Goal: Task Accomplishment & Management: Manage account settings

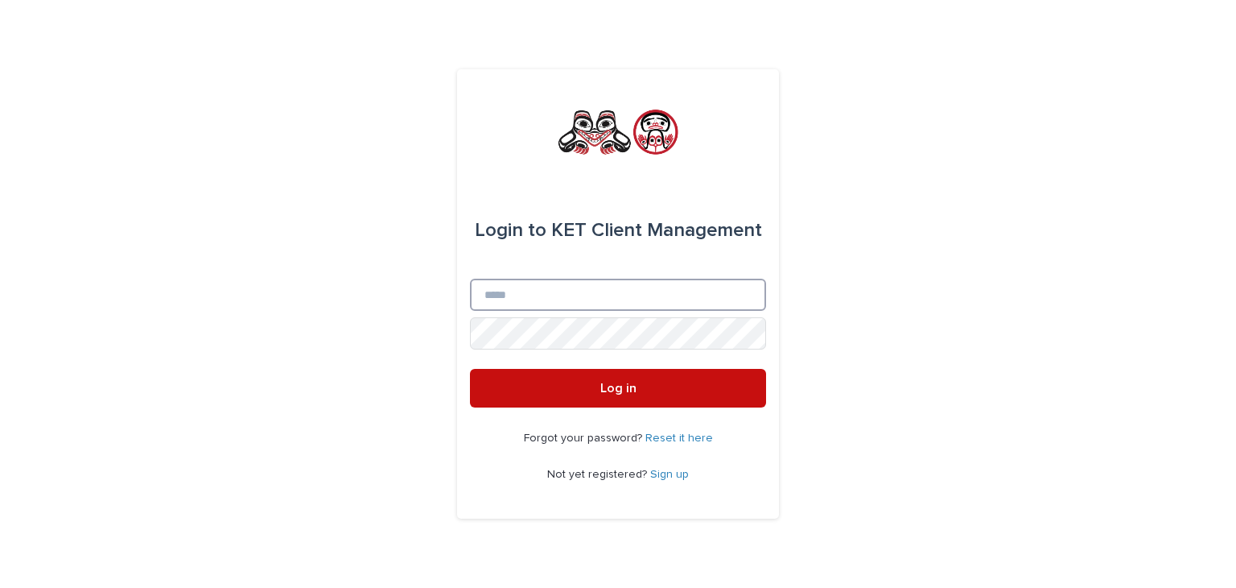
type input "**********"
click at [649, 392] on button "Log in" at bounding box center [618, 388] width 296 height 39
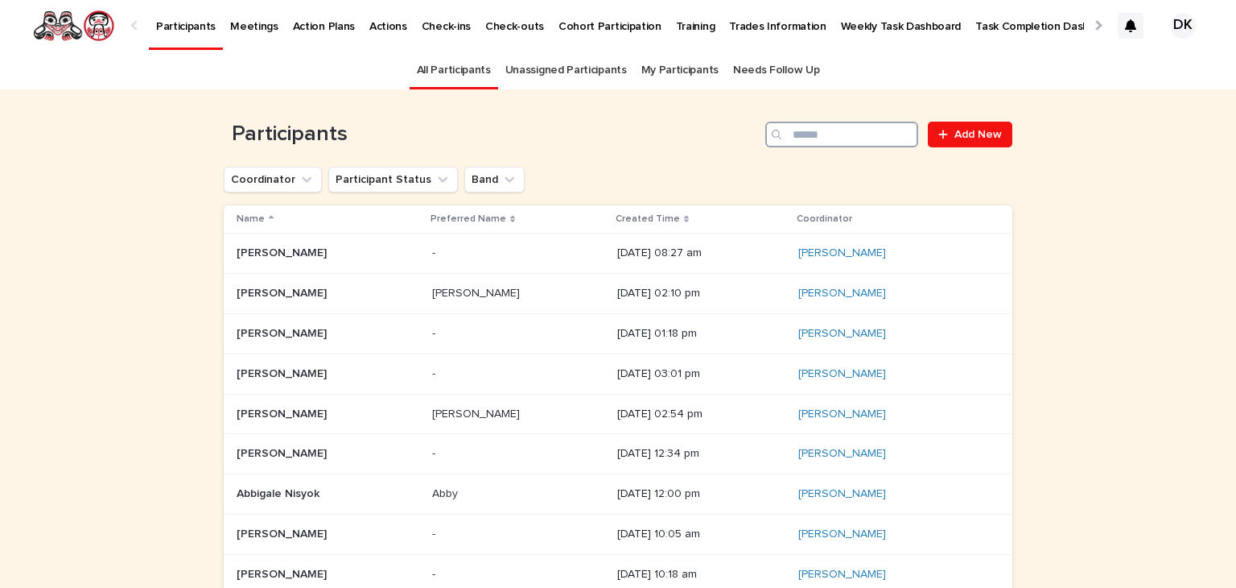
click at [813, 130] on input "Search" at bounding box center [841, 135] width 153 height 26
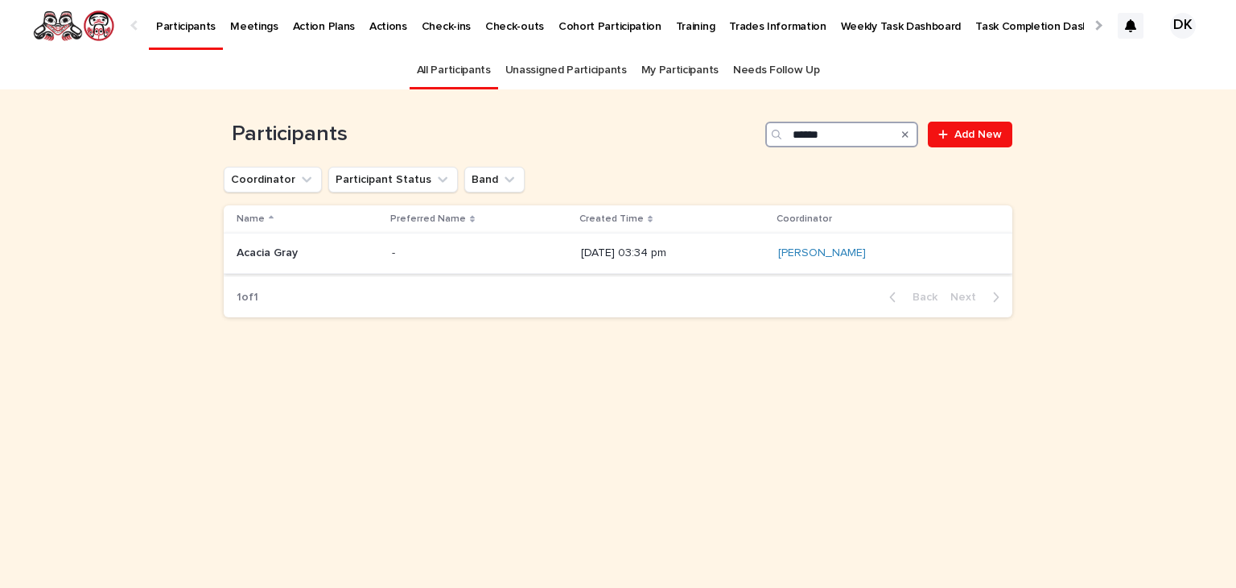
type input "******"
click at [242, 249] on p "Acacia Gray" at bounding box center [269, 251] width 64 height 17
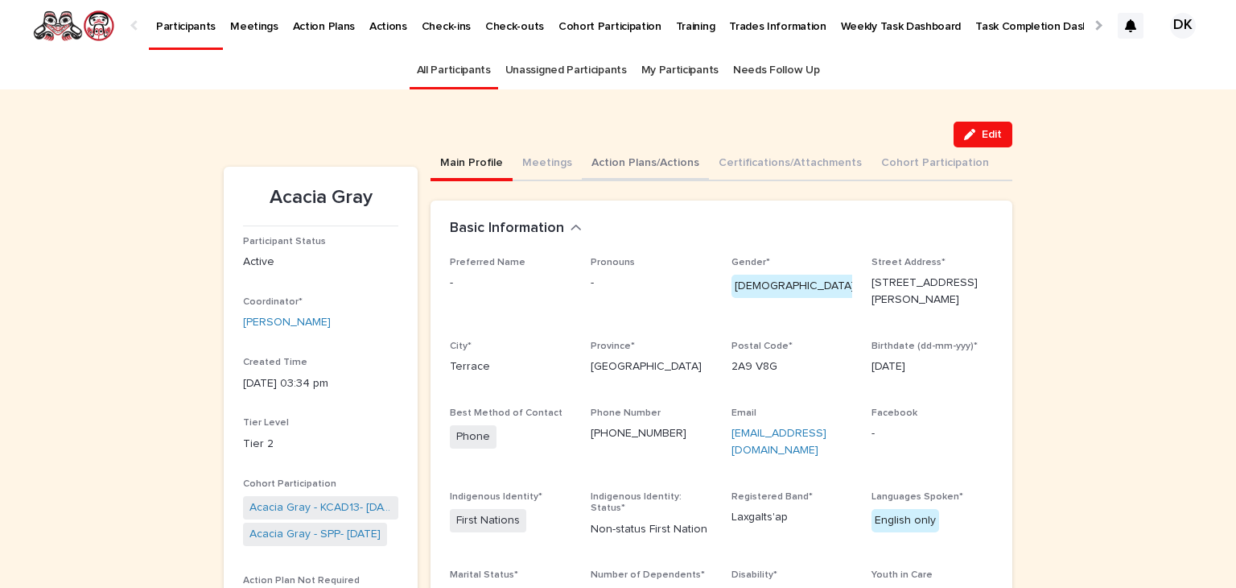
click at [594, 157] on button "Action Plans/Actions" at bounding box center [645, 164] width 127 height 34
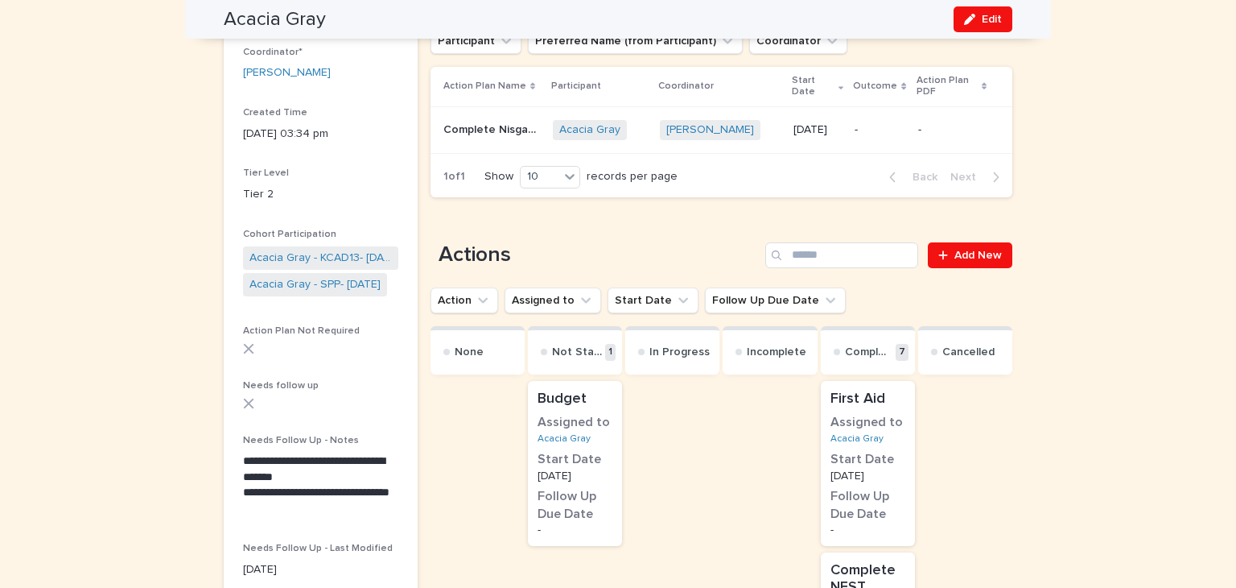
scroll to position [248, 0]
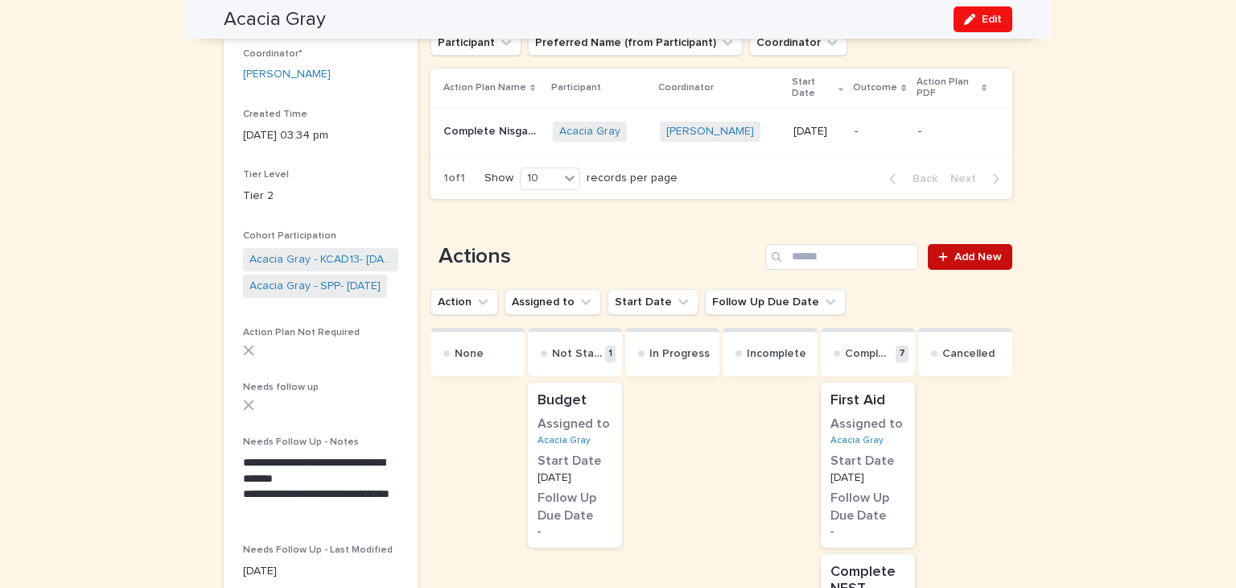
click at [957, 257] on span "Add New" at bounding box center [978, 256] width 47 height 11
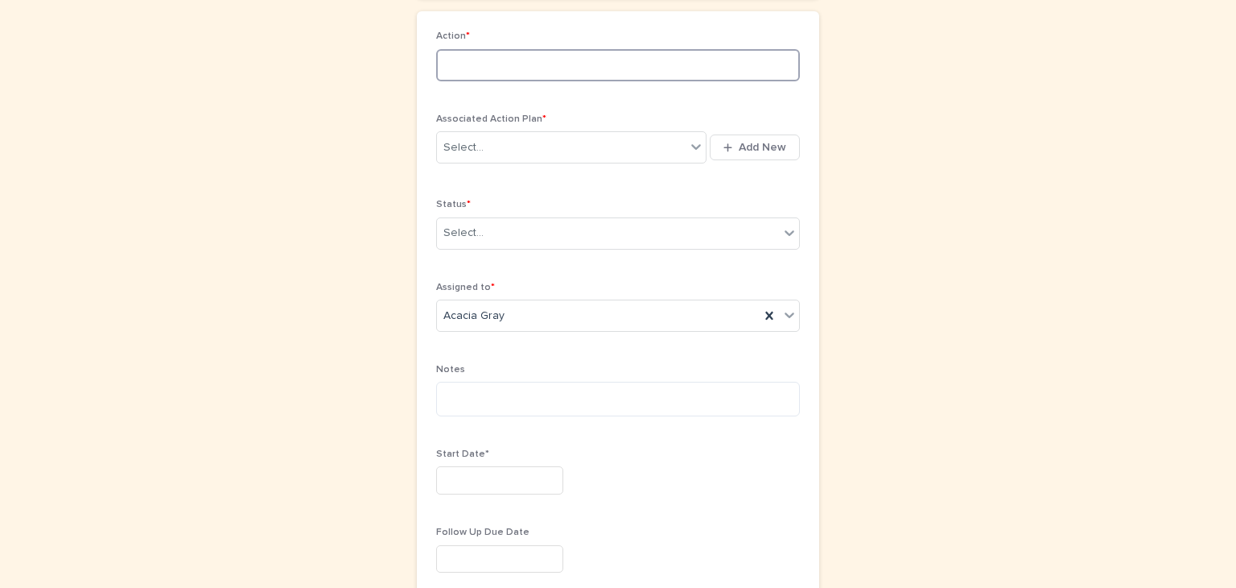
click at [479, 68] on input at bounding box center [618, 65] width 364 height 32
type input "**********"
click at [693, 150] on icon at bounding box center [696, 146] width 16 height 16
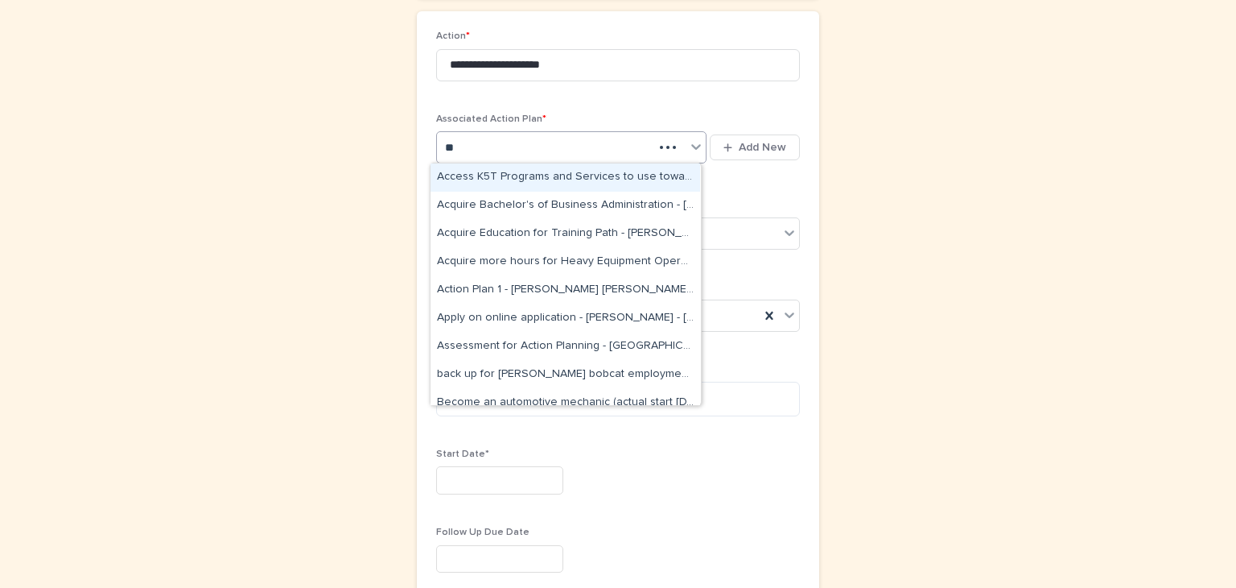
type input "***"
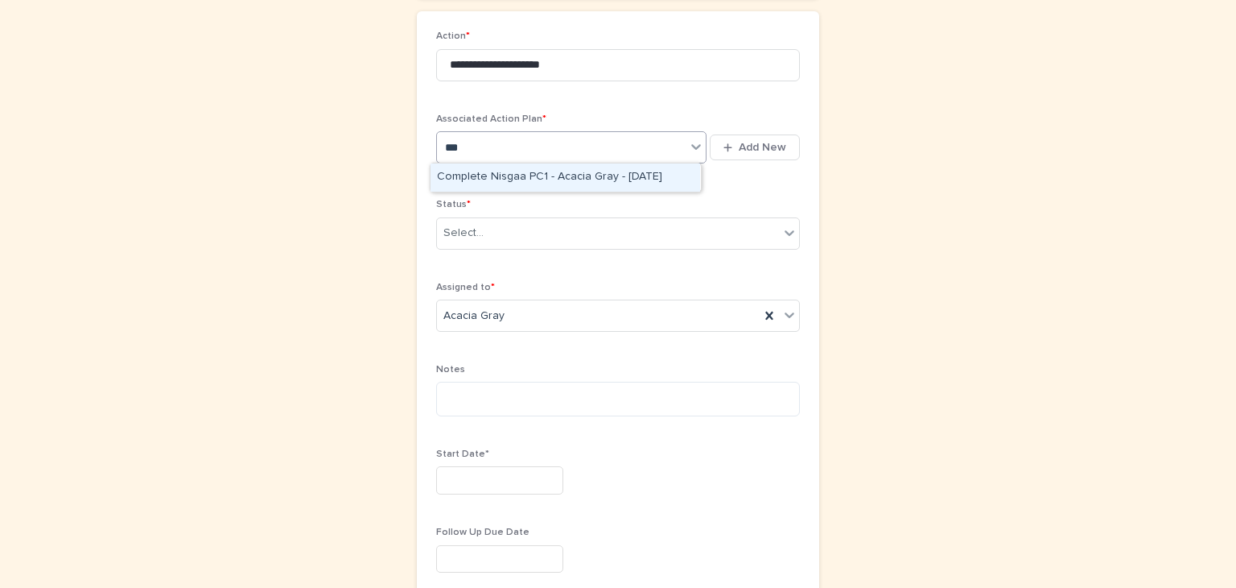
click at [508, 171] on div "Complete Nisgaa PC1 - Acacia Gray - [DATE]" at bounding box center [566, 177] width 270 height 28
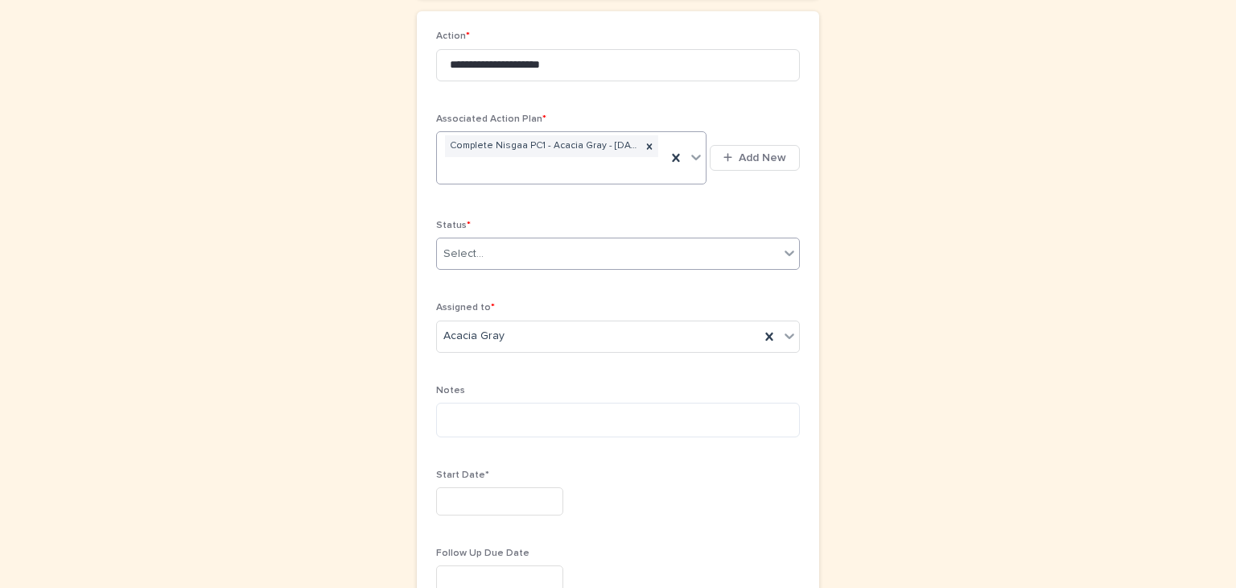
scroll to position [258, 0]
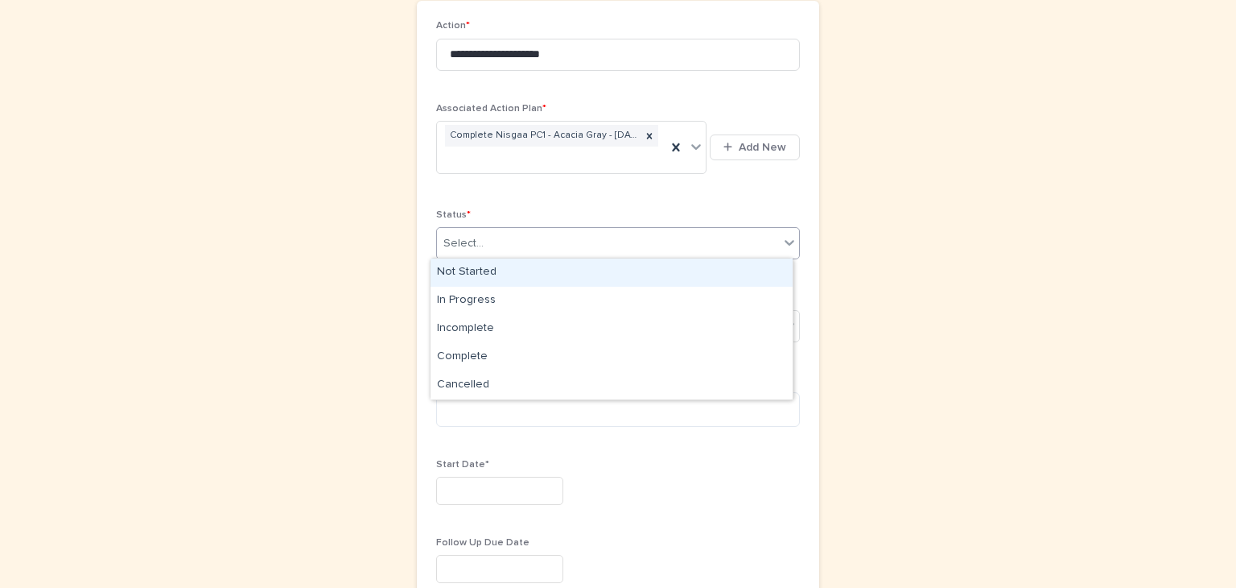
click at [786, 236] on icon at bounding box center [789, 242] width 16 height 16
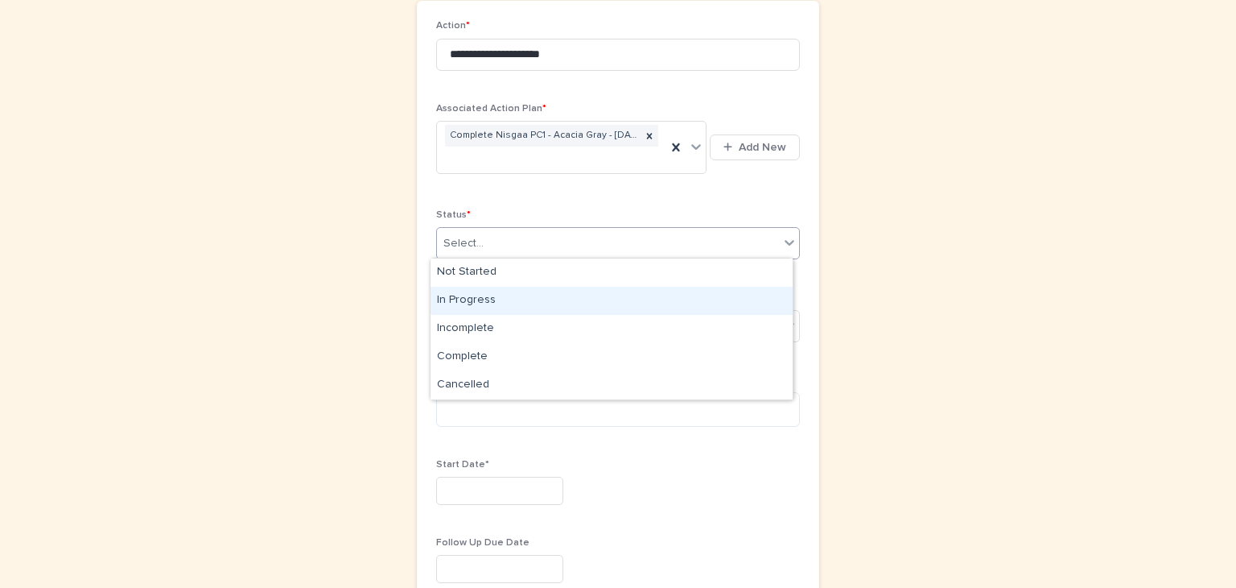
click at [470, 294] on div "In Progress" at bounding box center [612, 301] width 362 height 28
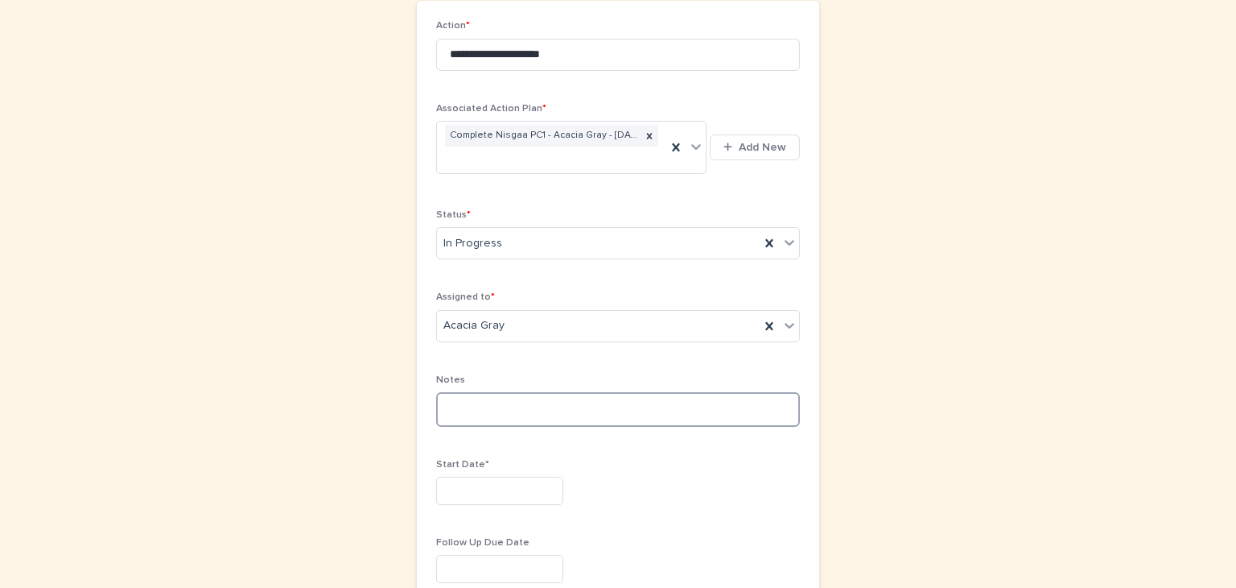
click at [447, 394] on textarea at bounding box center [618, 409] width 364 height 35
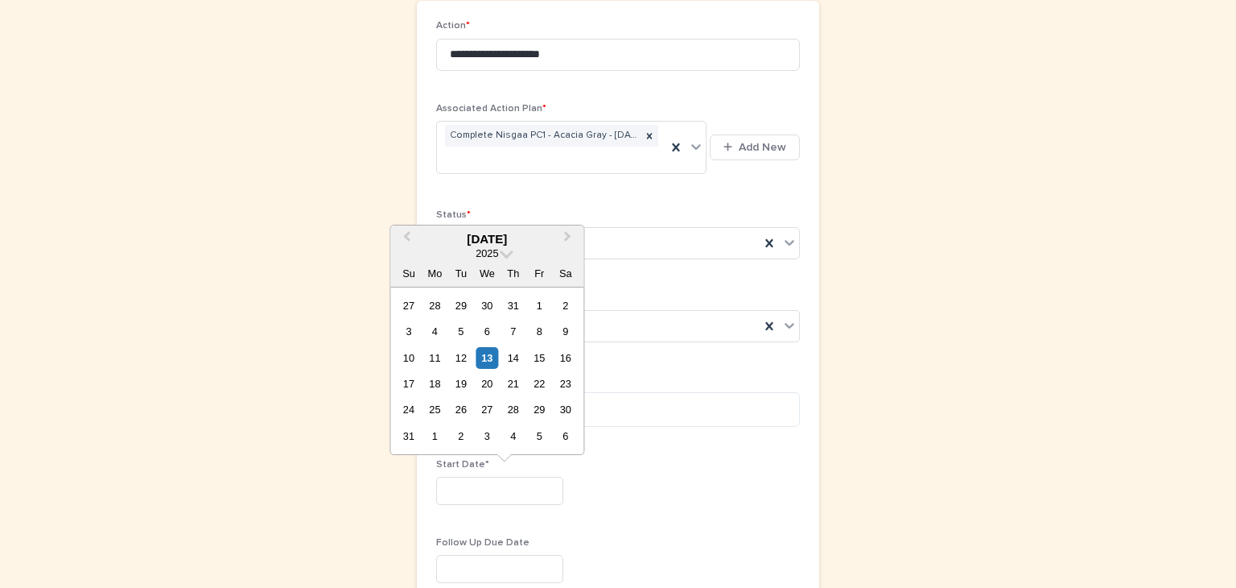
click at [436, 484] on input "text" at bounding box center [499, 490] width 127 height 28
click at [406, 230] on button "Previous Month" at bounding box center [405, 240] width 26 height 26
click at [406, 233] on span "Previous Month" at bounding box center [406, 239] width 0 height 22
click at [567, 233] on span "Next Month" at bounding box center [567, 239] width 0 height 22
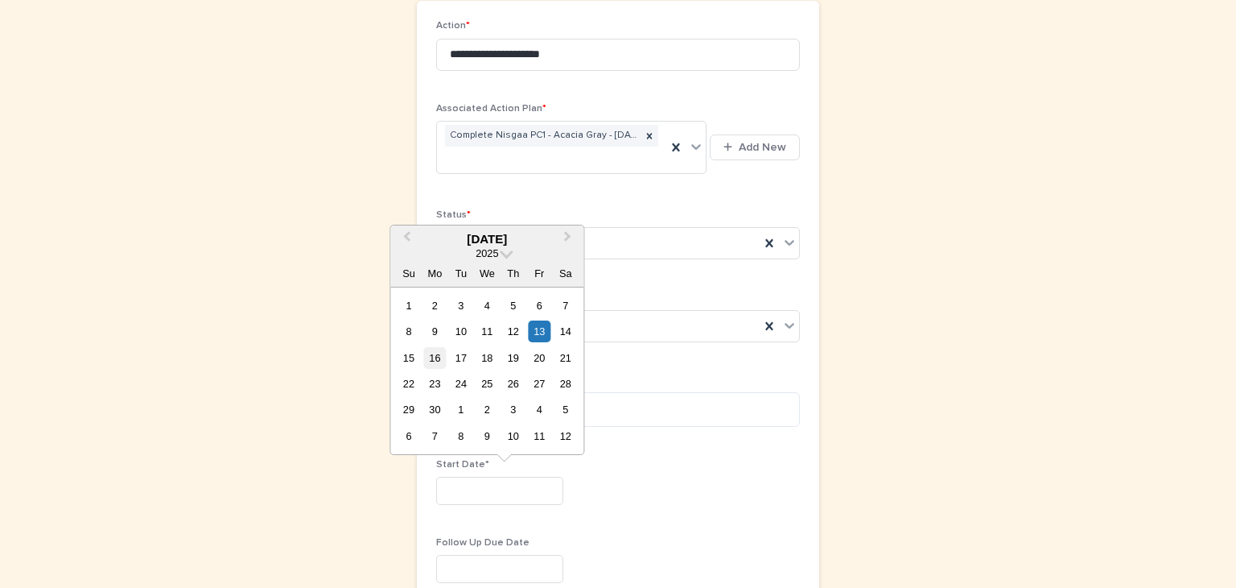
click at [437, 355] on div "16" at bounding box center [435, 358] width 22 height 22
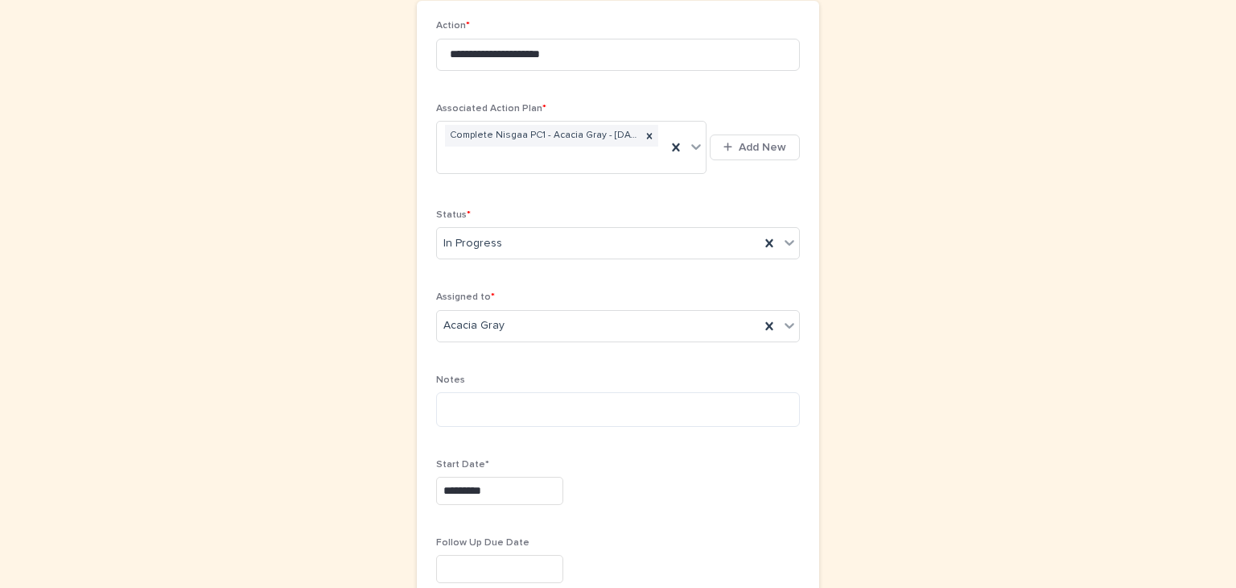
type input "*********"
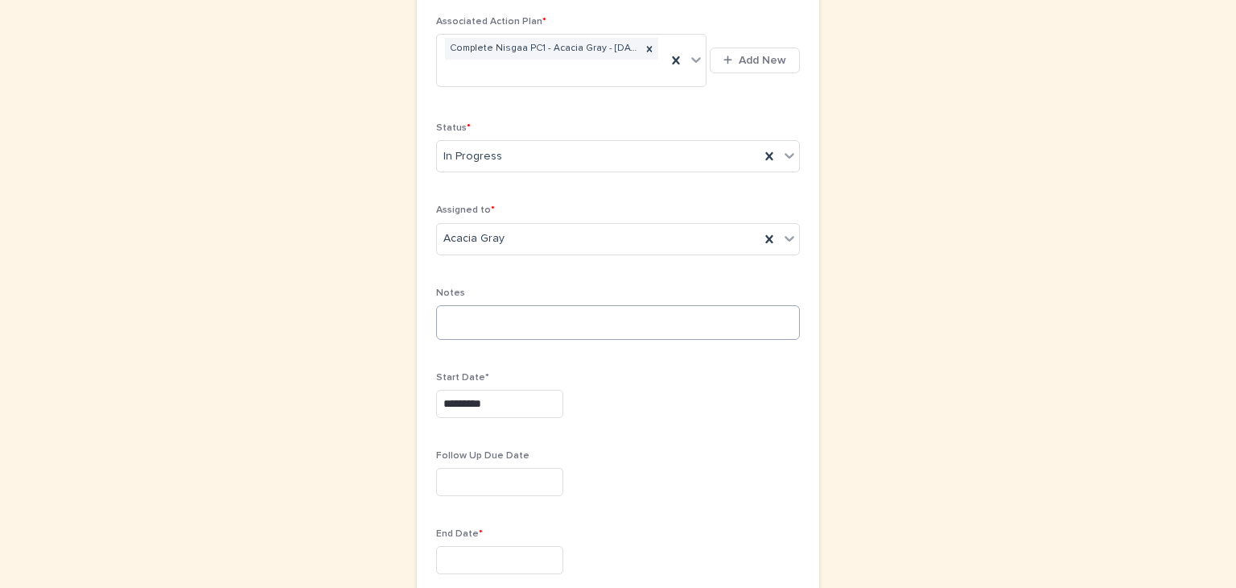
scroll to position [374, 0]
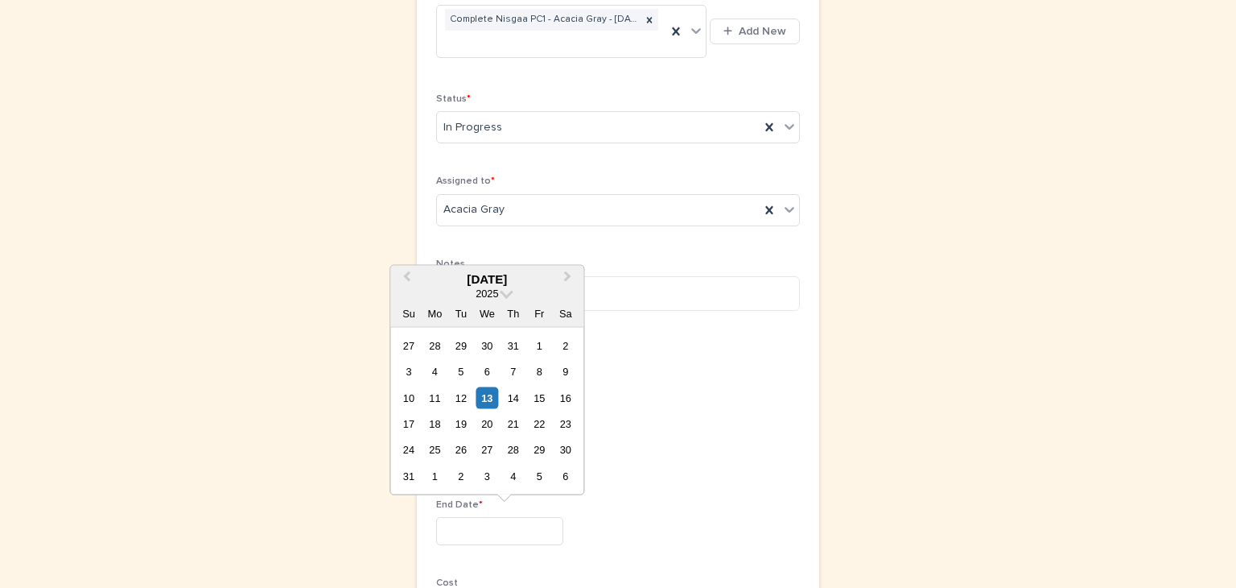
click at [447, 518] on input "text" at bounding box center [499, 531] width 127 height 28
click at [570, 274] on button "Next Month" at bounding box center [569, 279] width 26 height 26
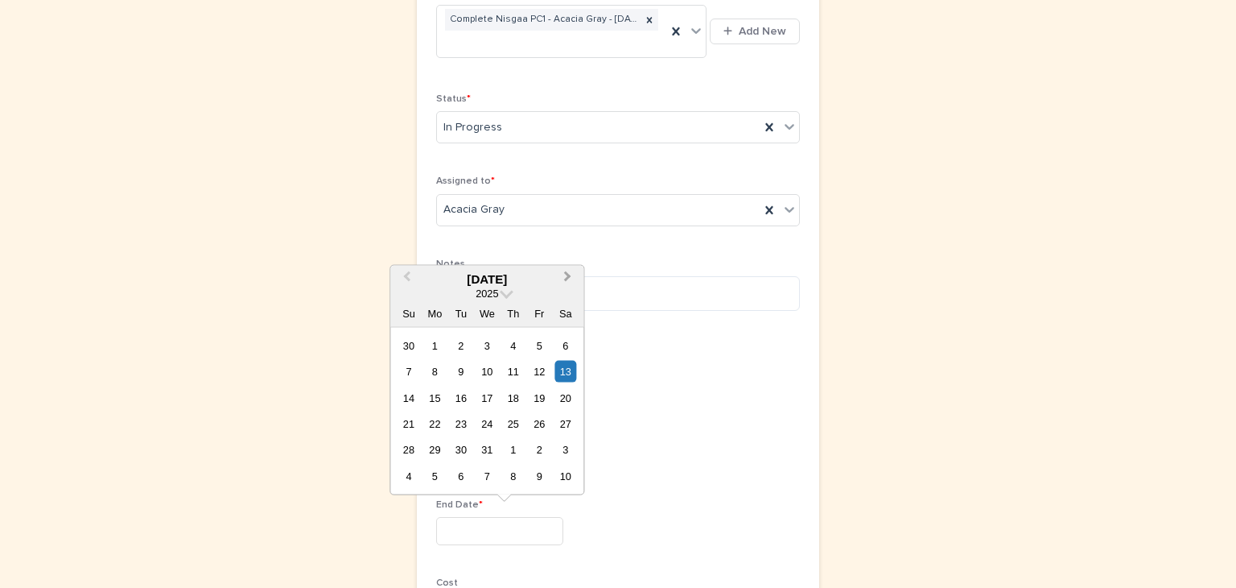
click at [570, 274] on button "Next Month" at bounding box center [569, 279] width 26 height 26
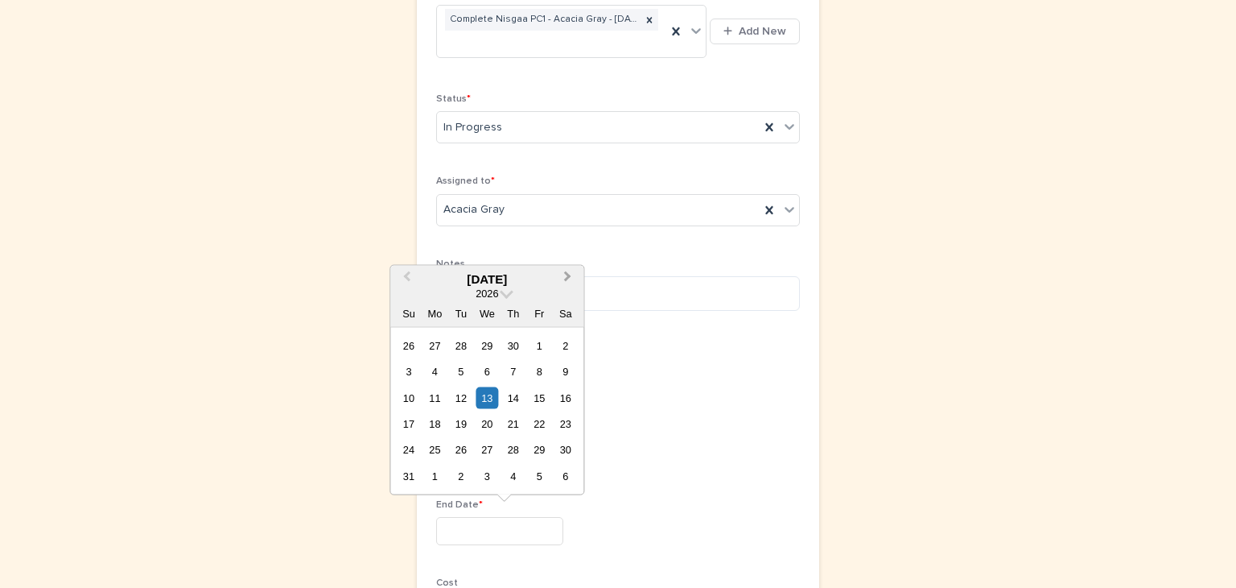
click at [570, 274] on button "Next Month" at bounding box center [569, 279] width 26 height 26
click at [439, 397] on div "15" at bounding box center [435, 397] width 22 height 22
type input "*********"
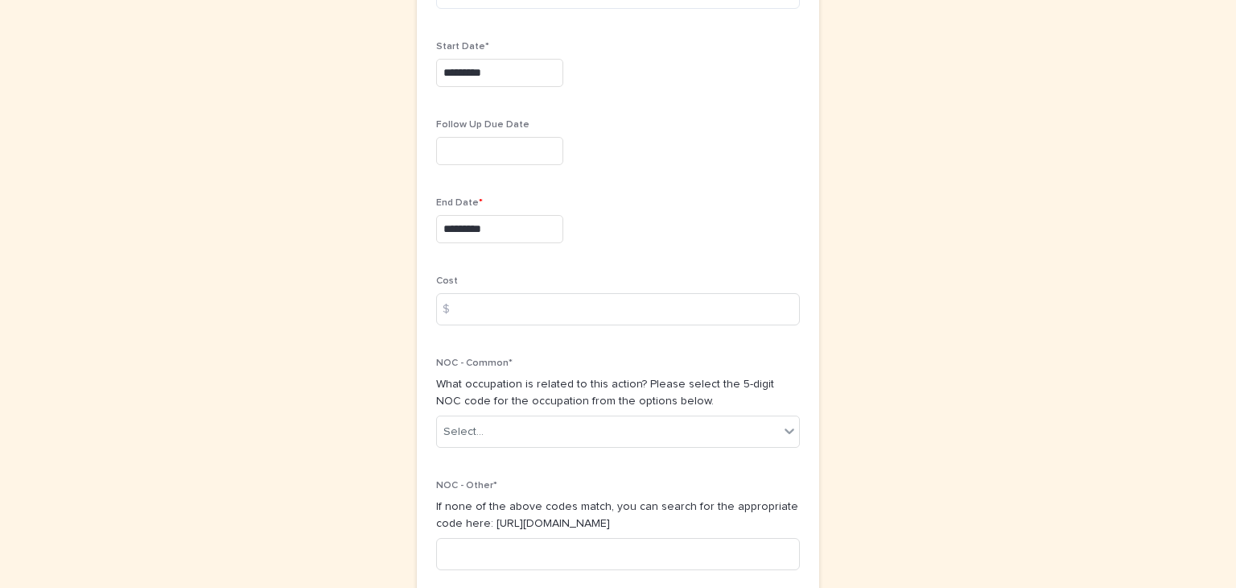
scroll to position [676, 0]
click at [786, 429] on icon at bounding box center [790, 432] width 10 height 6
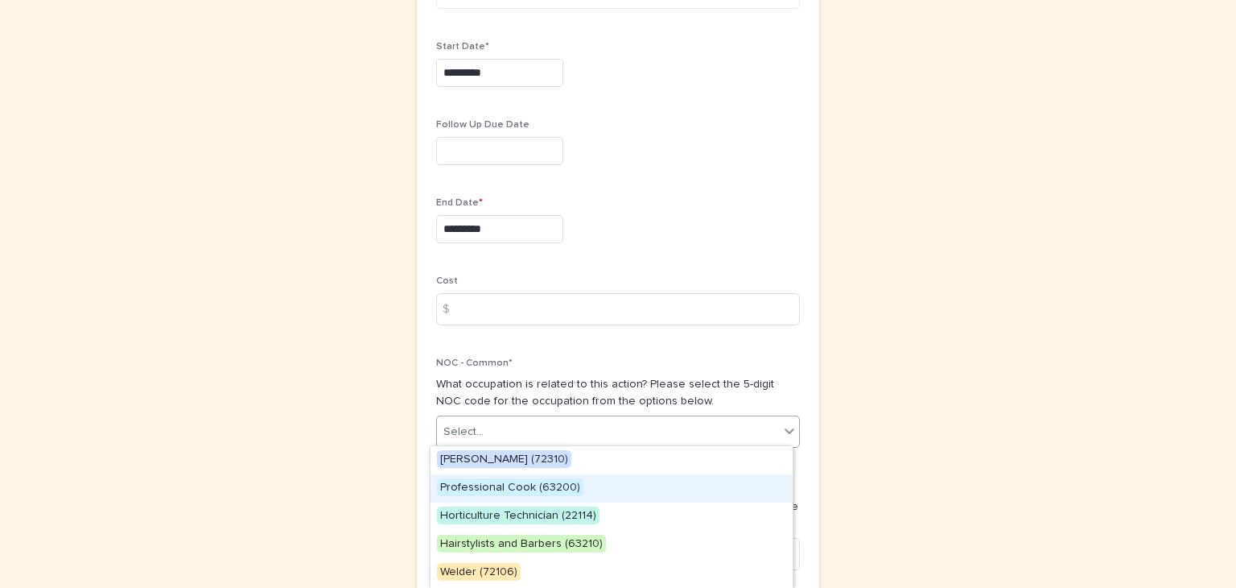
click at [476, 482] on span "Professional Cook (63200)" at bounding box center [510, 487] width 146 height 18
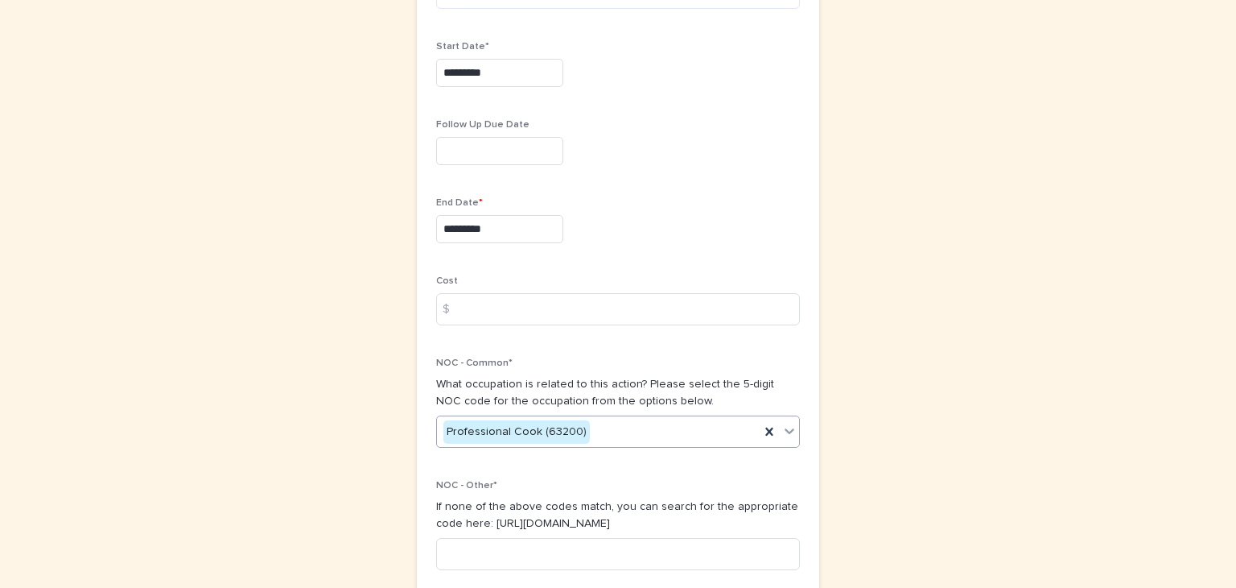
scroll to position [808, 0]
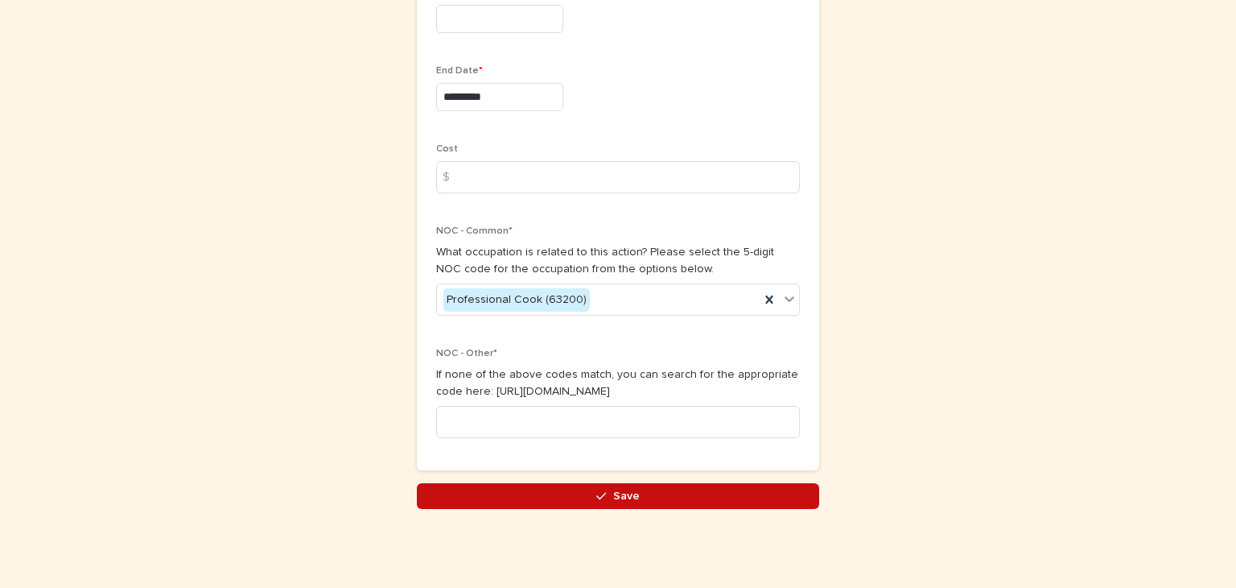
click at [624, 497] on span "Save" at bounding box center [626, 495] width 27 height 11
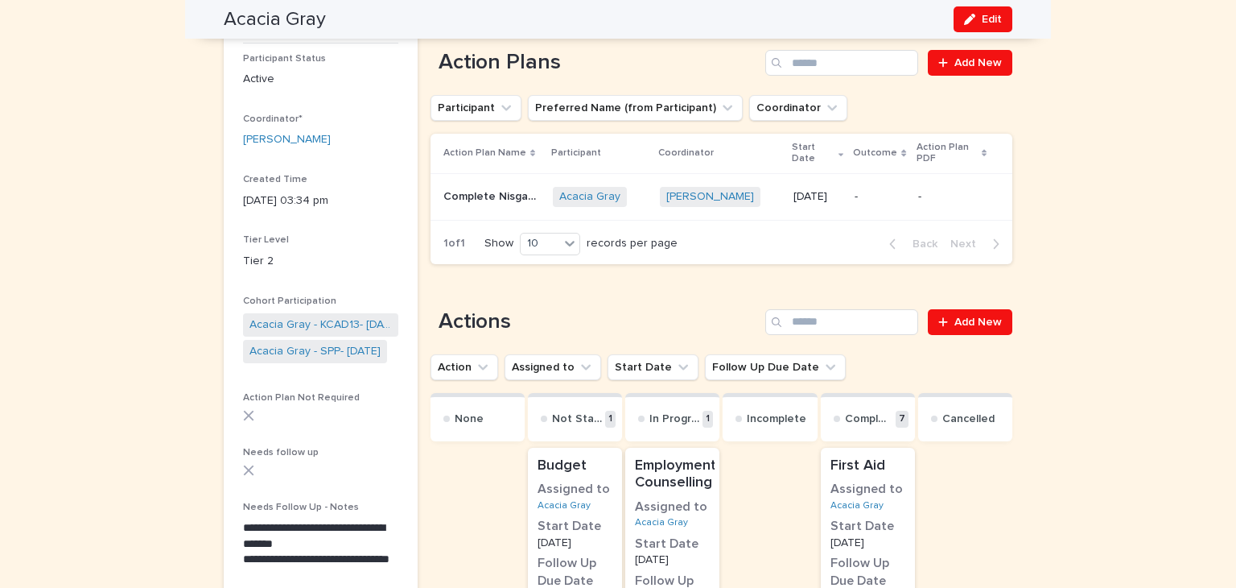
scroll to position [183, 0]
click at [980, 316] on span "Add New" at bounding box center [978, 320] width 47 height 11
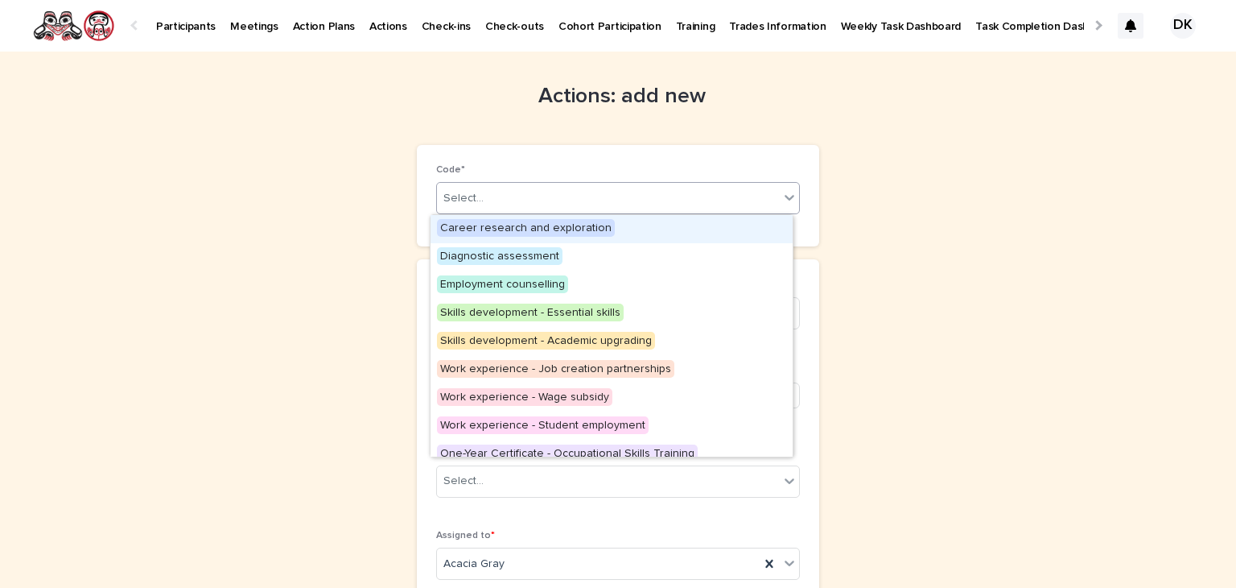
click at [786, 198] on icon at bounding box center [789, 197] width 16 height 16
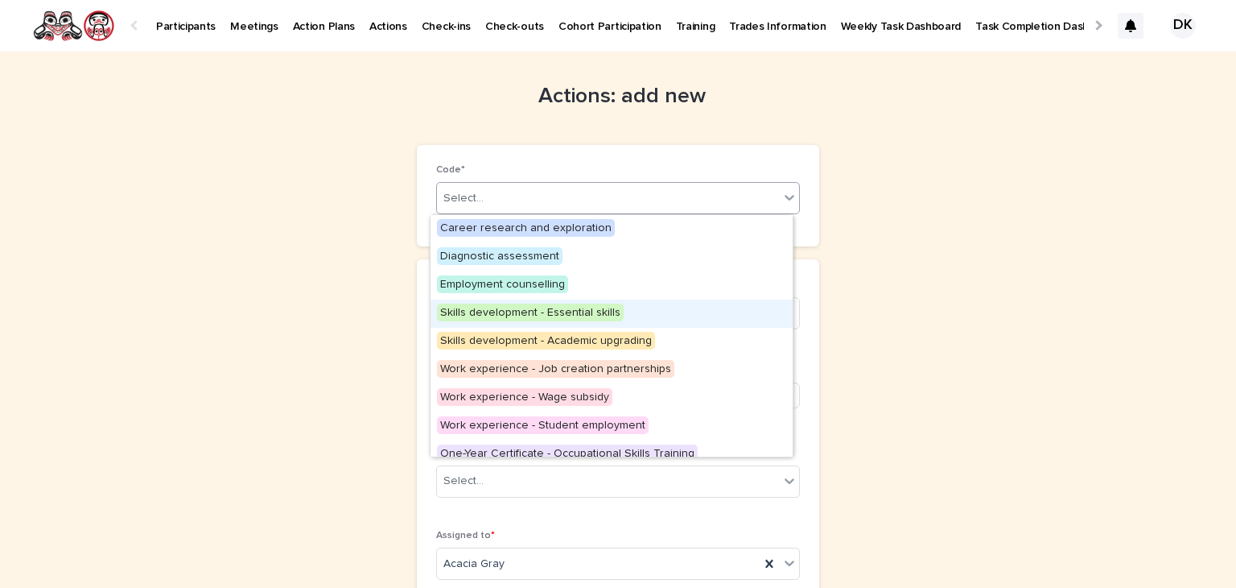
click at [555, 312] on span "Skills development - Essential skills" at bounding box center [530, 312] width 187 height 18
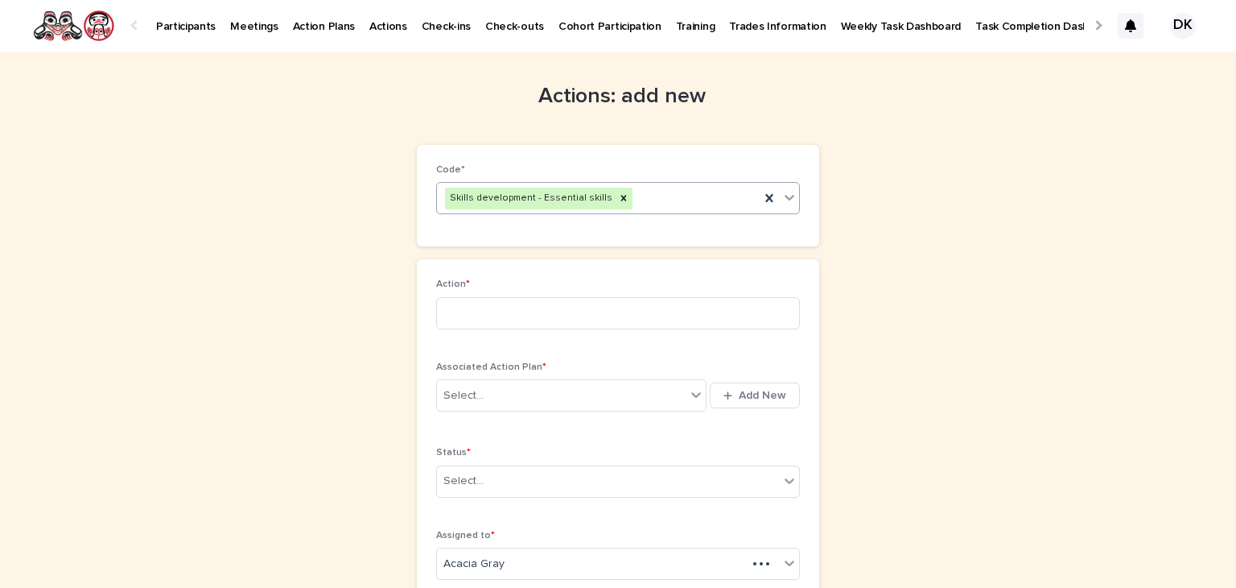
click at [782, 194] on icon at bounding box center [789, 197] width 16 height 16
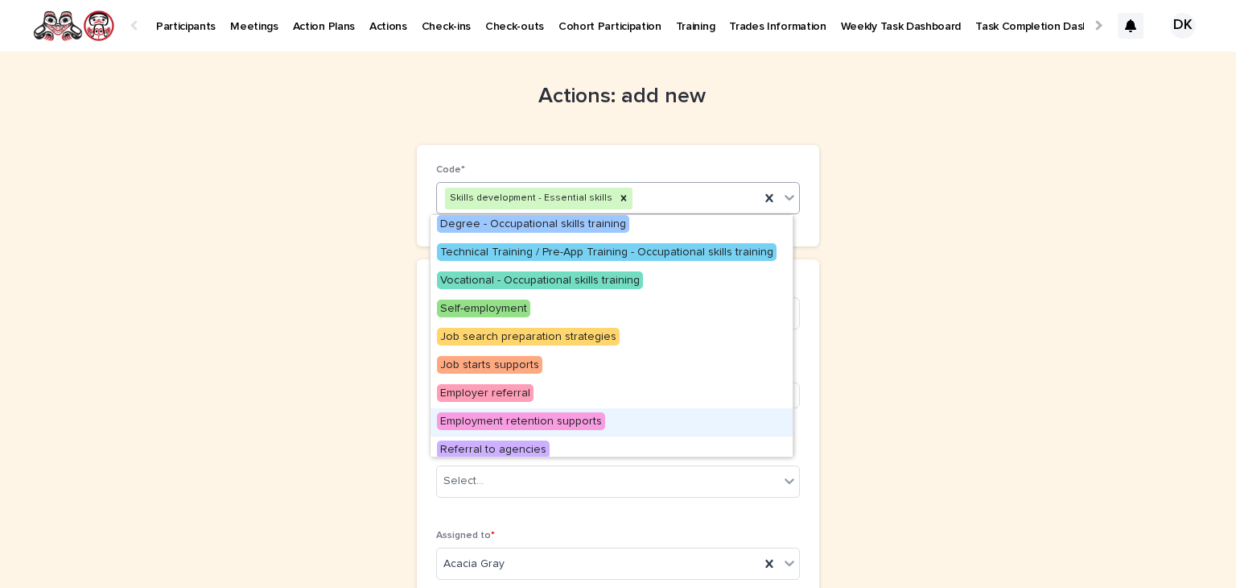
scroll to position [293, 0]
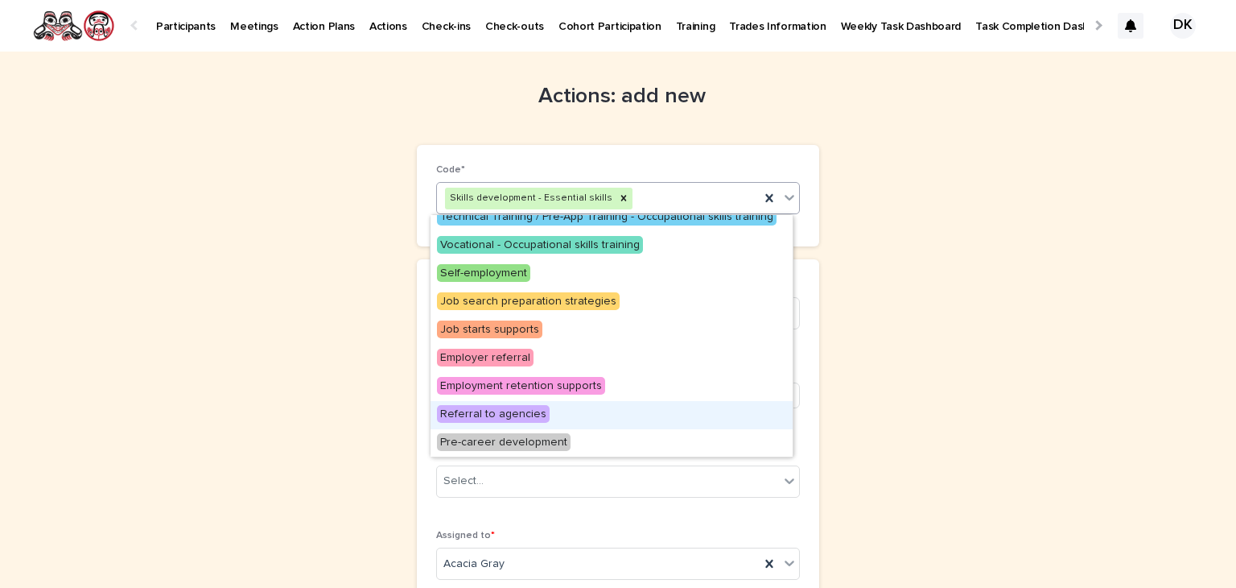
click at [486, 410] on span "Referral to agencies" at bounding box center [493, 414] width 113 height 18
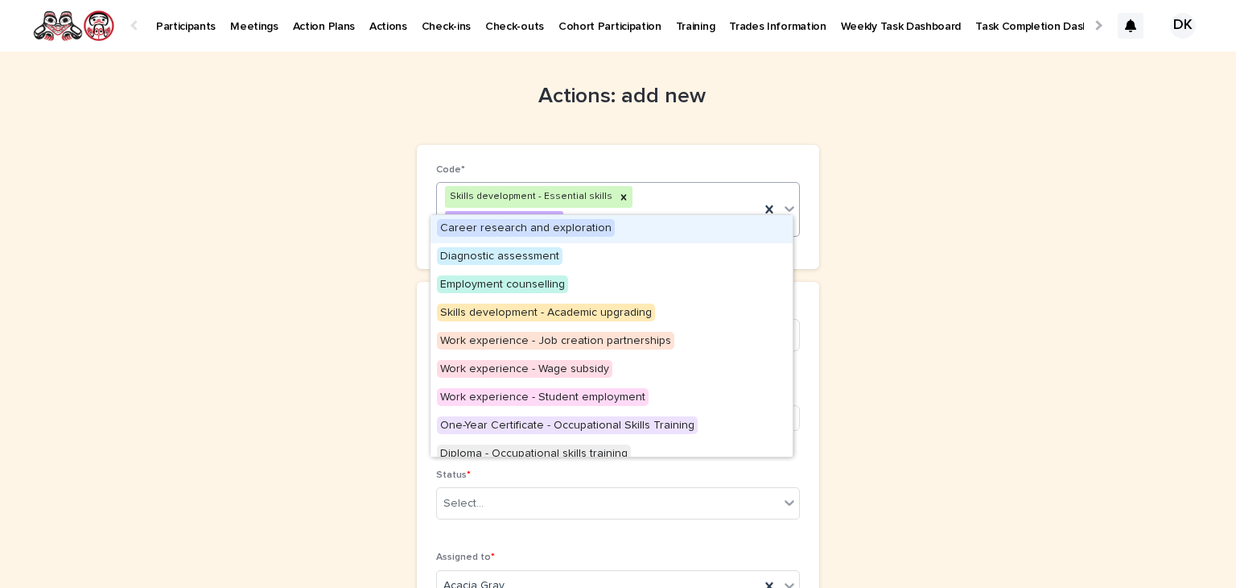
click at [787, 206] on icon at bounding box center [790, 209] width 10 height 6
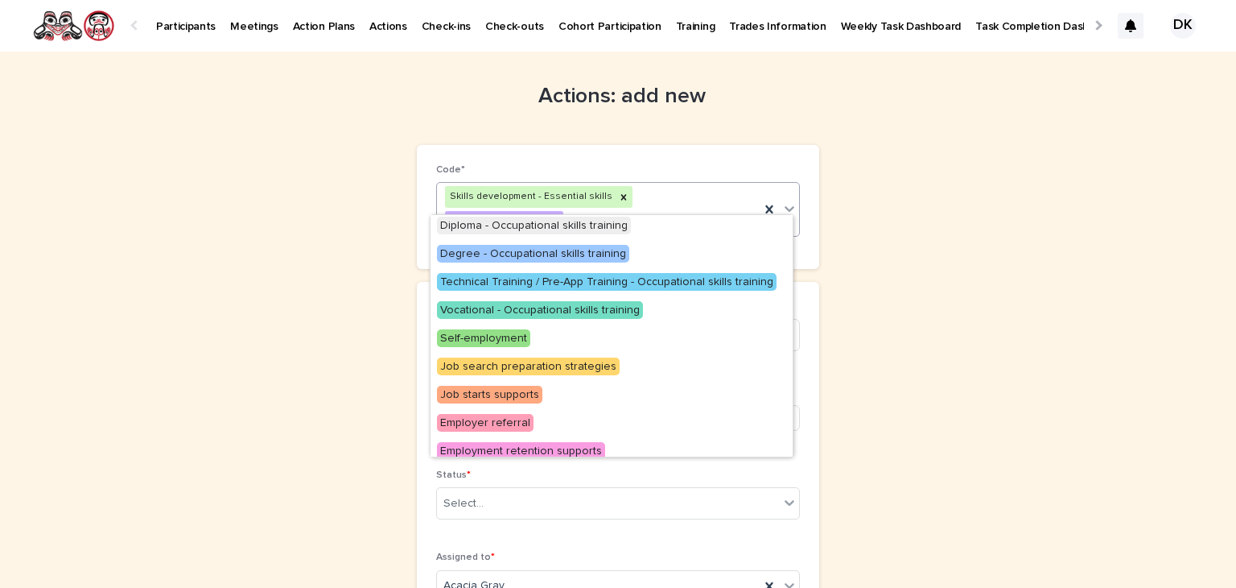
scroll to position [266, 0]
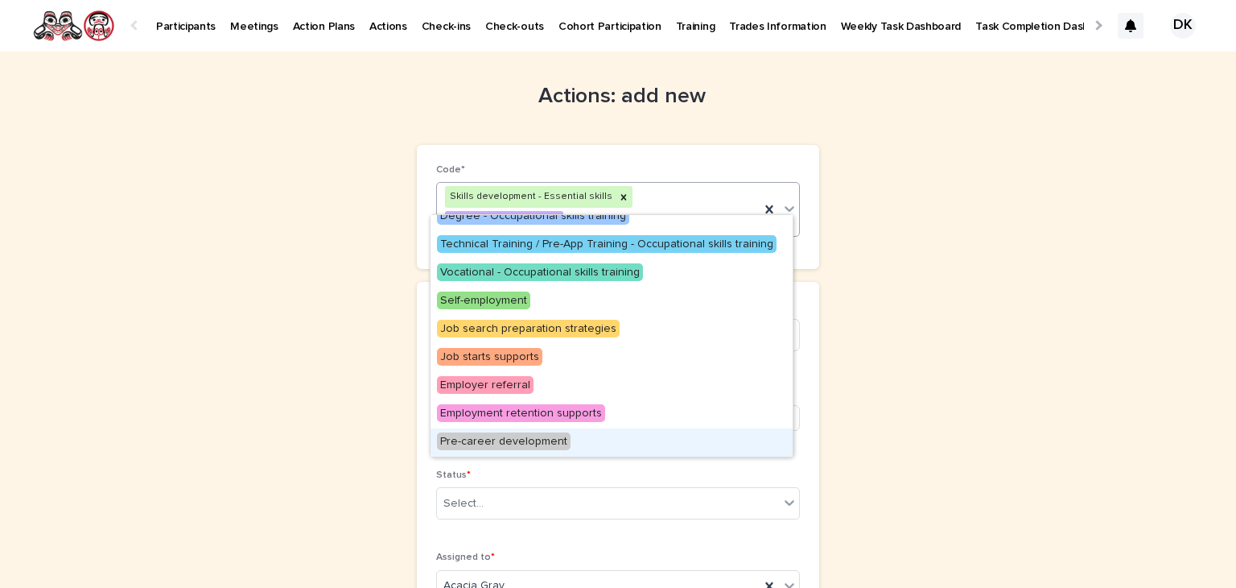
click at [512, 435] on span "Pre-career development" at bounding box center [504, 441] width 134 height 18
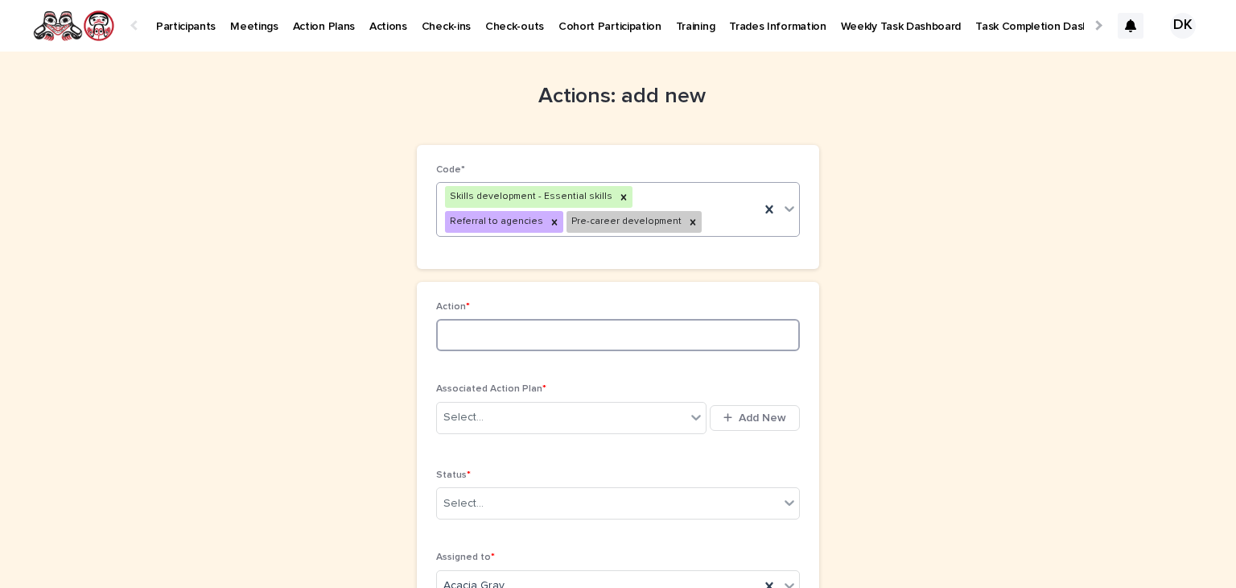
click at [445, 336] on input at bounding box center [618, 335] width 364 height 32
type input "*"
type input "**********"
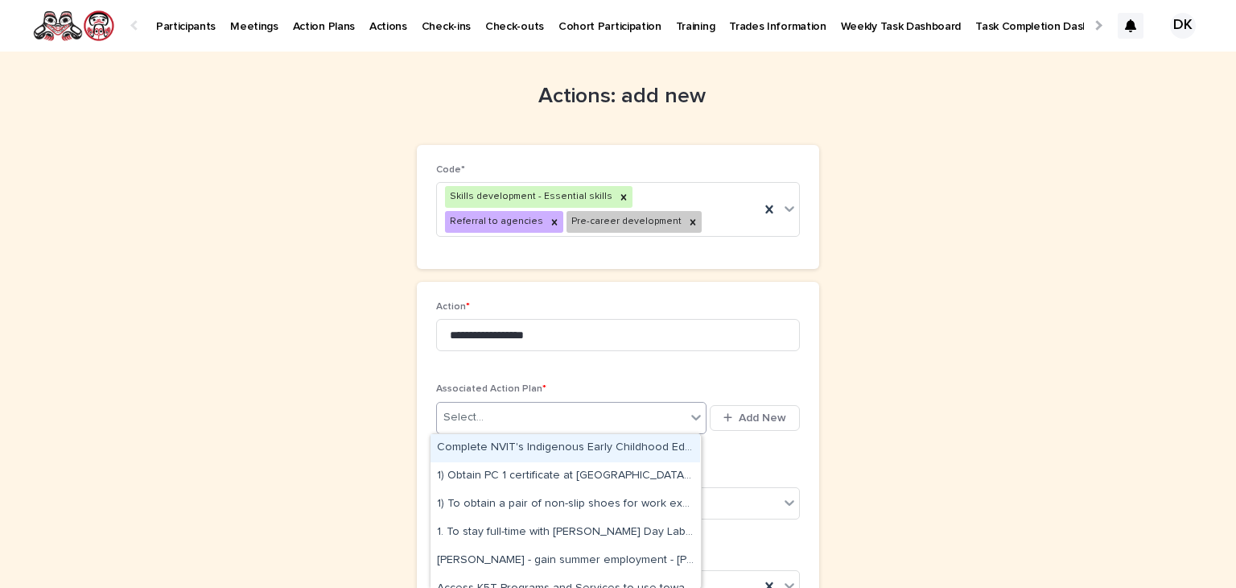
click at [692, 414] on icon at bounding box center [696, 417] width 16 height 16
type input "***"
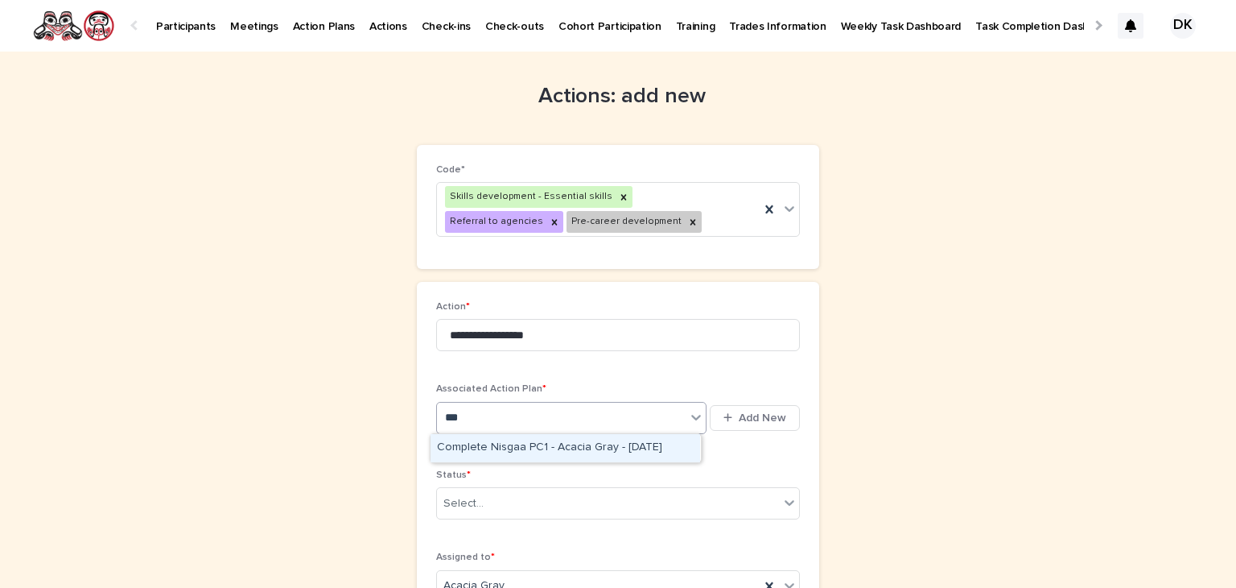
click at [512, 441] on div "Complete Nisgaa PC1 - Acacia Gray - [DATE]" at bounding box center [566, 448] width 270 height 28
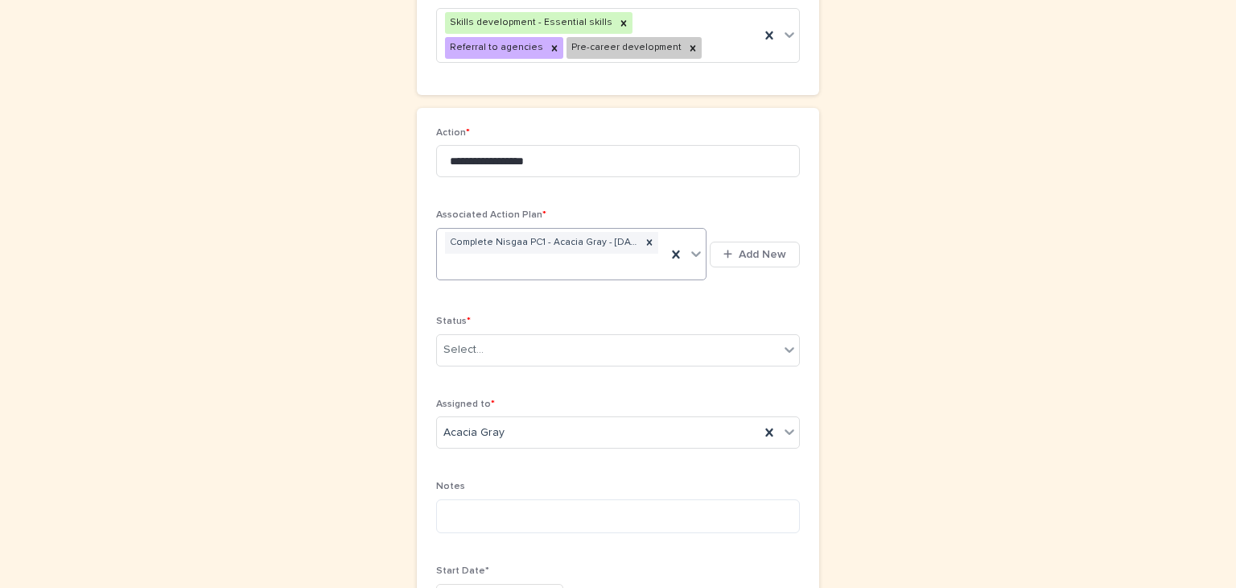
scroll to position [179, 0]
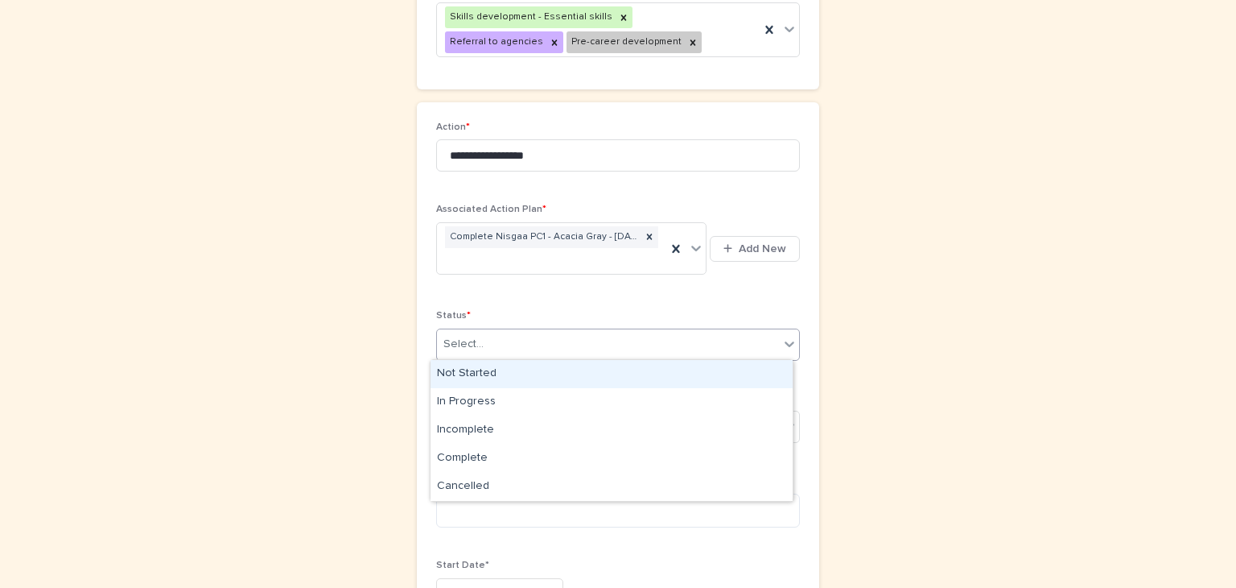
click at [789, 337] on icon at bounding box center [789, 344] width 16 height 16
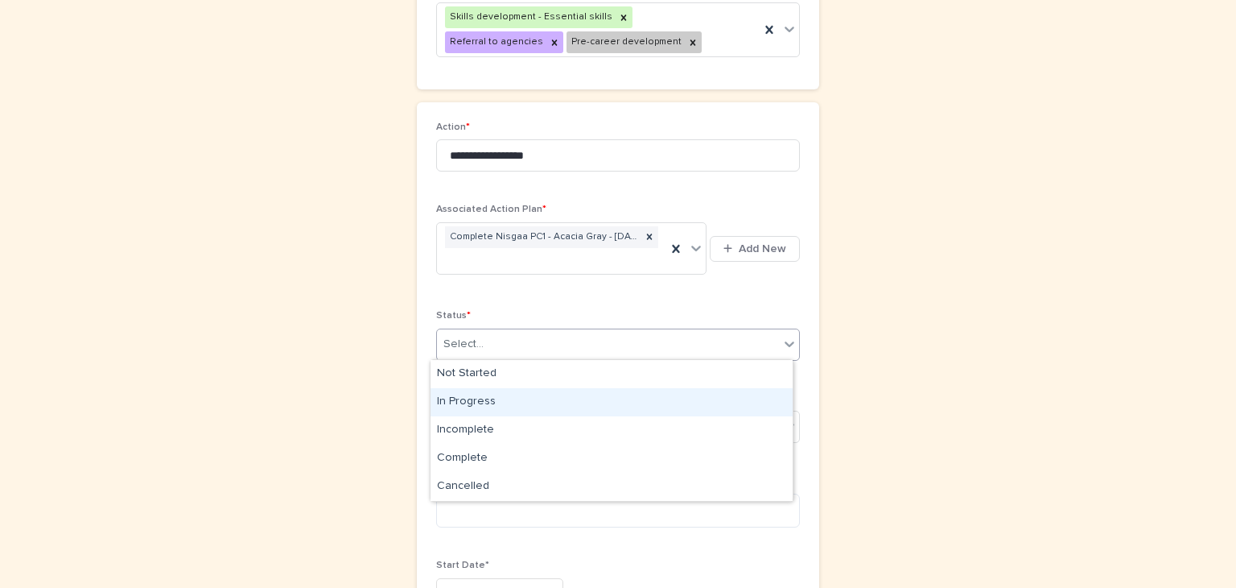
click at [486, 398] on div "In Progress" at bounding box center [612, 402] width 362 height 28
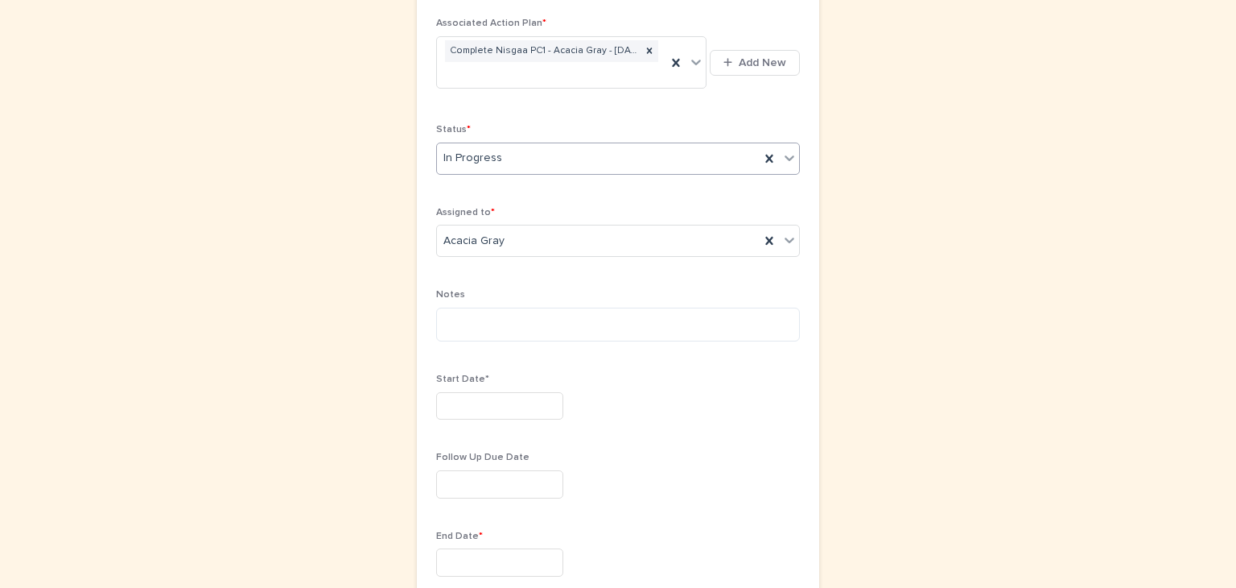
scroll to position [366, 0]
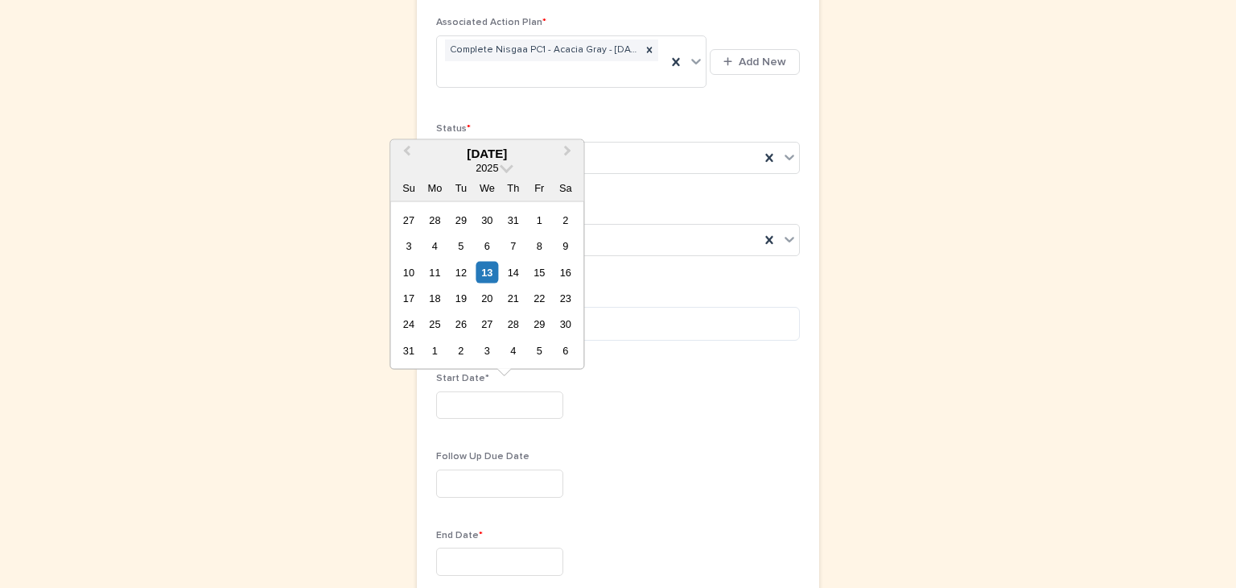
click at [441, 399] on input "text" at bounding box center [499, 405] width 127 height 28
click at [486, 266] on div "13" at bounding box center [487, 272] width 22 height 22
type input "*********"
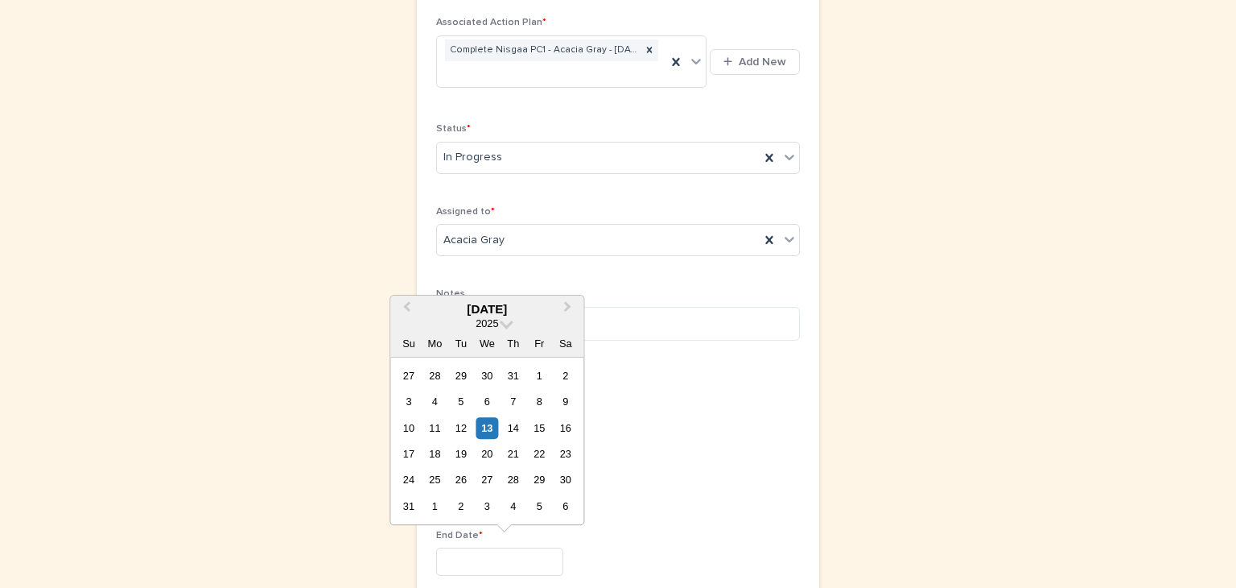
click at [456, 562] on input "text" at bounding box center [499, 561] width 127 height 28
click at [570, 300] on button "Next Month" at bounding box center [569, 310] width 26 height 26
click at [570, 303] on button "Next Month" at bounding box center [569, 310] width 26 height 26
click at [567, 307] on span "Next Month" at bounding box center [567, 309] width 0 height 22
click at [539, 424] on div "14" at bounding box center [540, 428] width 22 height 22
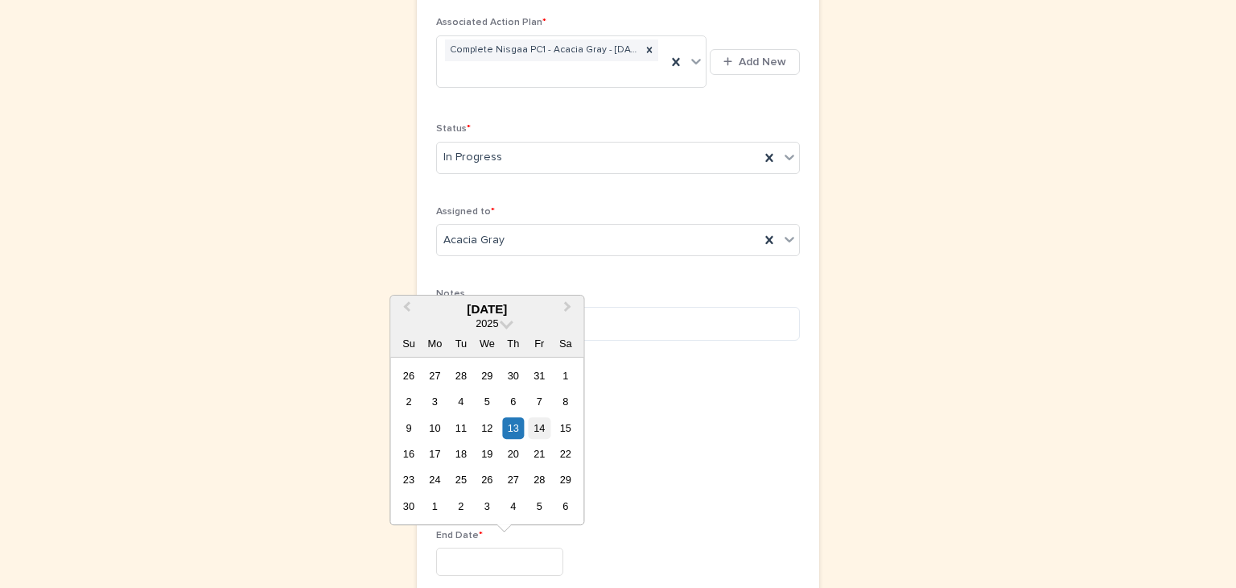
type input "**********"
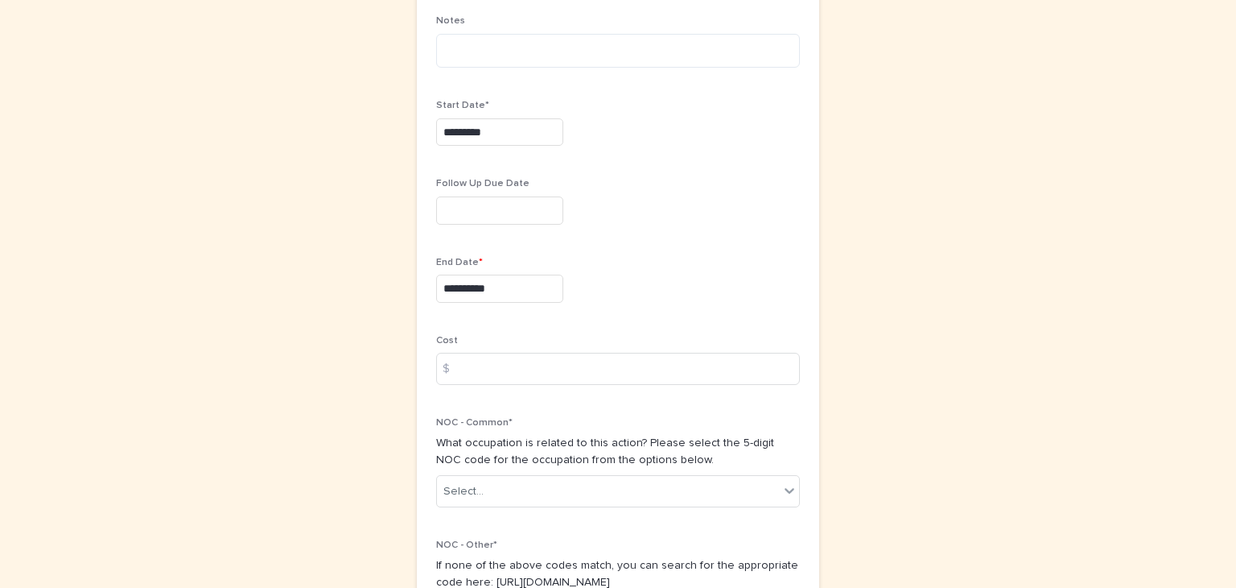
scroll to position [643, 0]
click at [462, 366] on input at bounding box center [618, 364] width 364 height 32
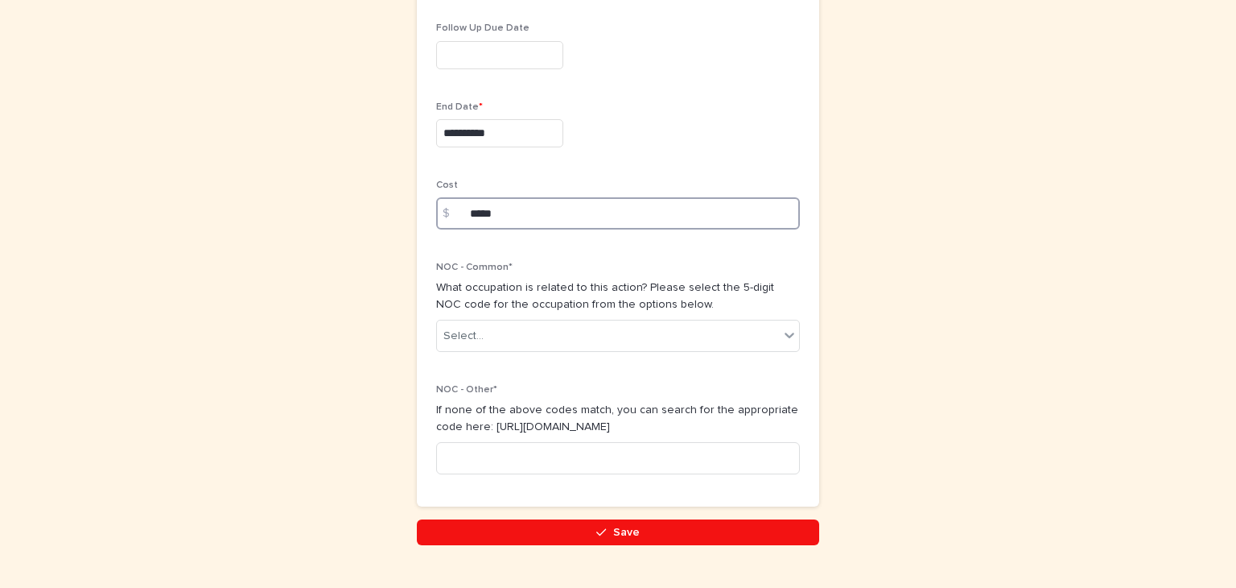
scroll to position [811, 0]
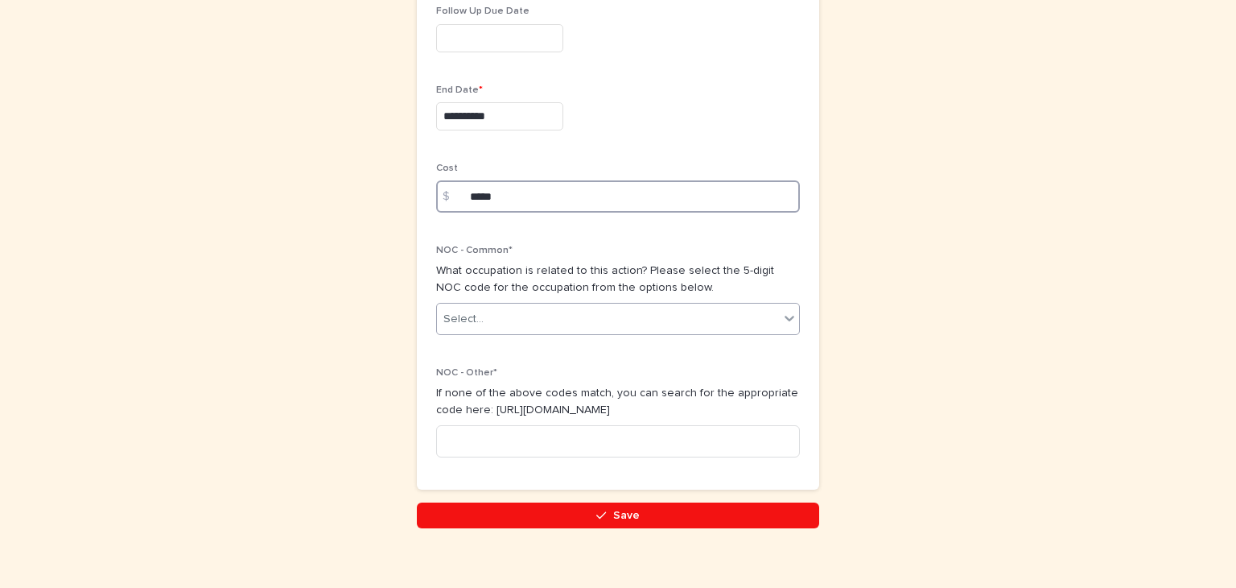
type input "*****"
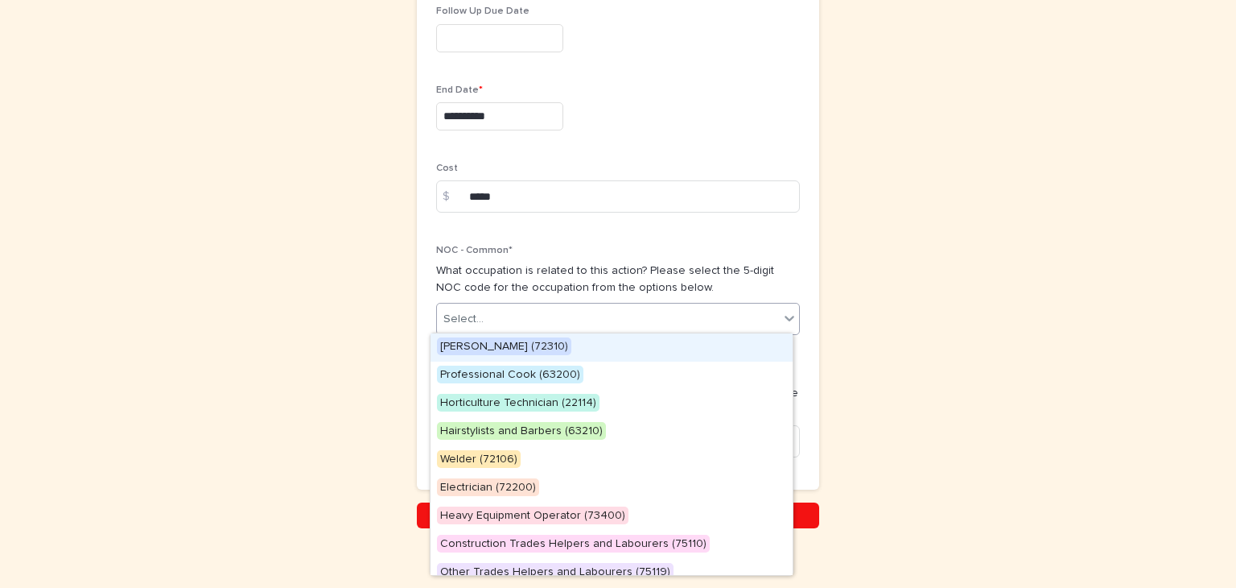
click at [781, 310] on icon at bounding box center [789, 318] width 16 height 16
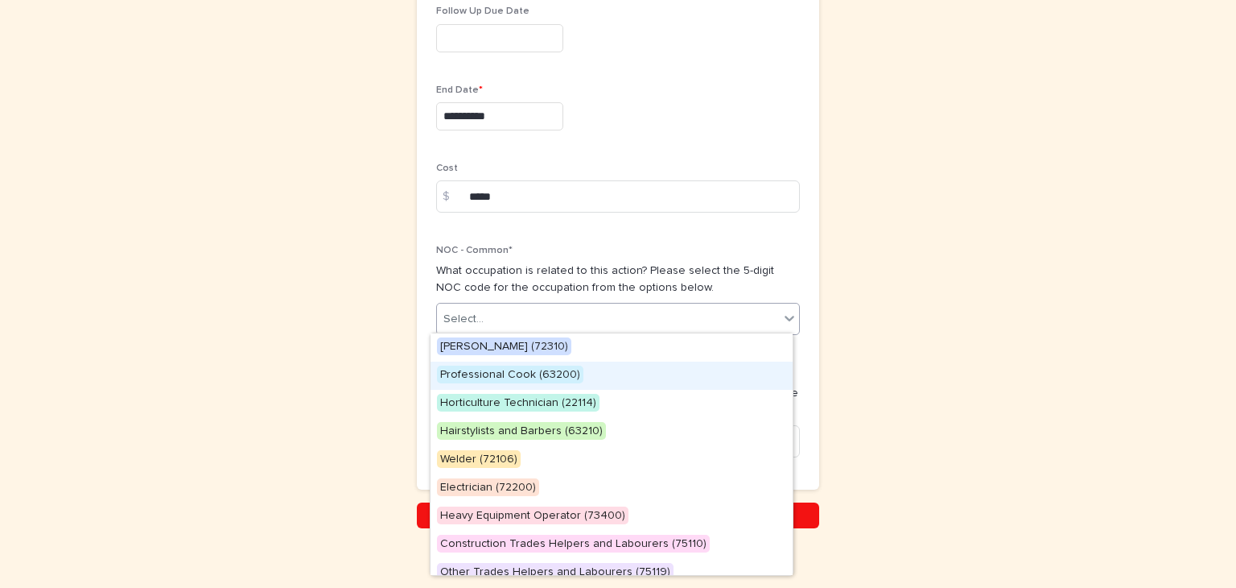
click at [482, 374] on span "Professional Cook (63200)" at bounding box center [510, 374] width 146 height 18
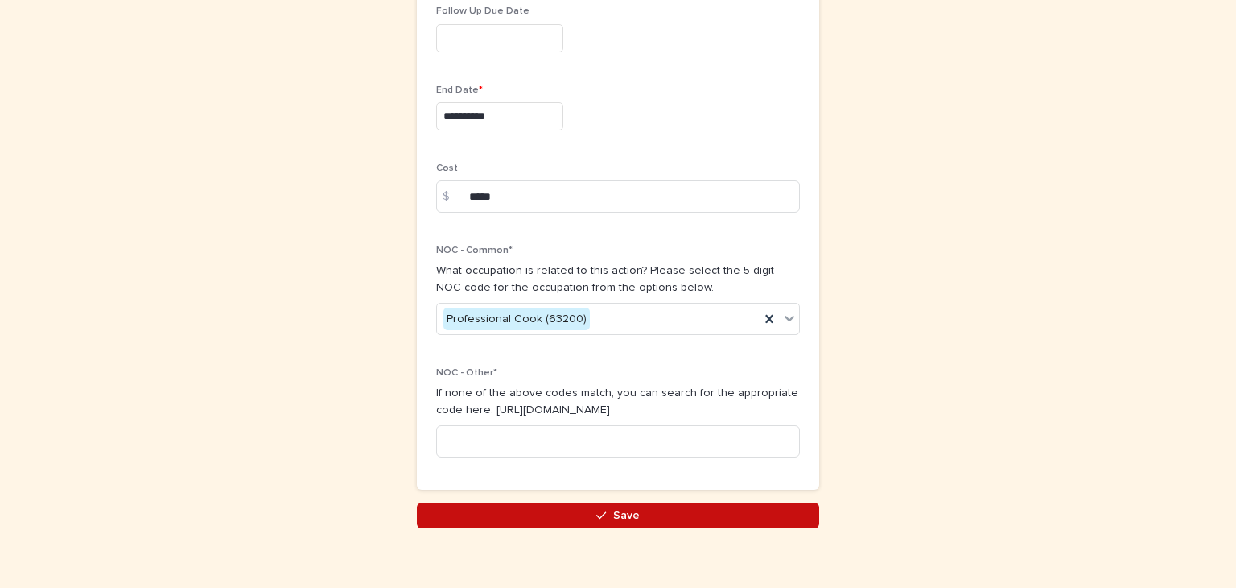
click at [625, 509] on span "Save" at bounding box center [626, 514] width 27 height 11
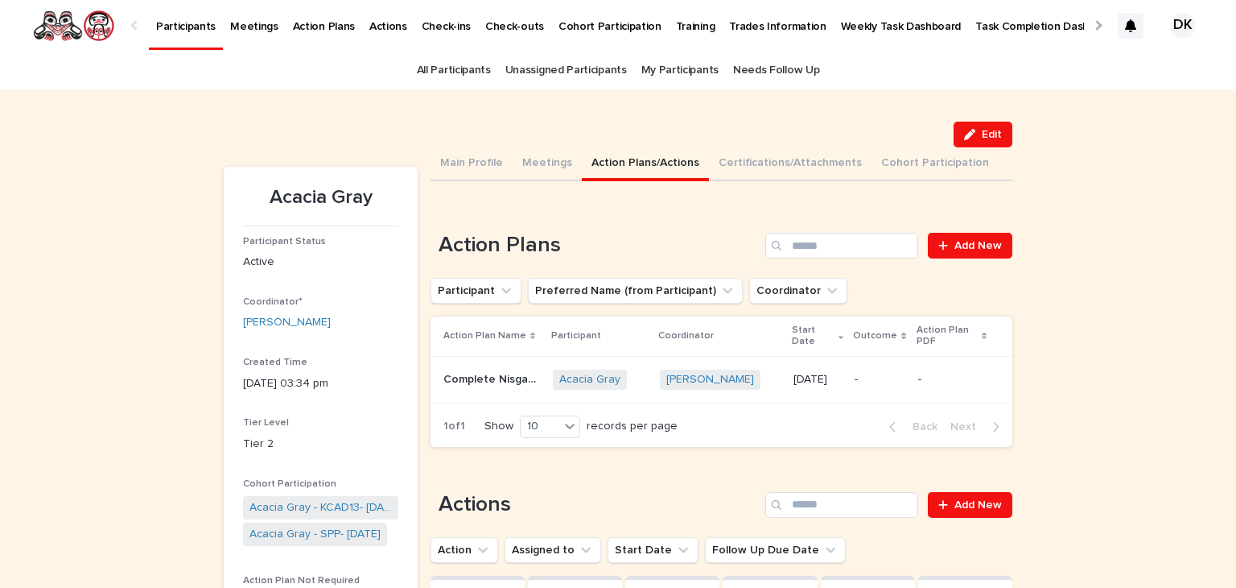
click at [169, 26] on p "Participants" at bounding box center [186, 17] width 60 height 34
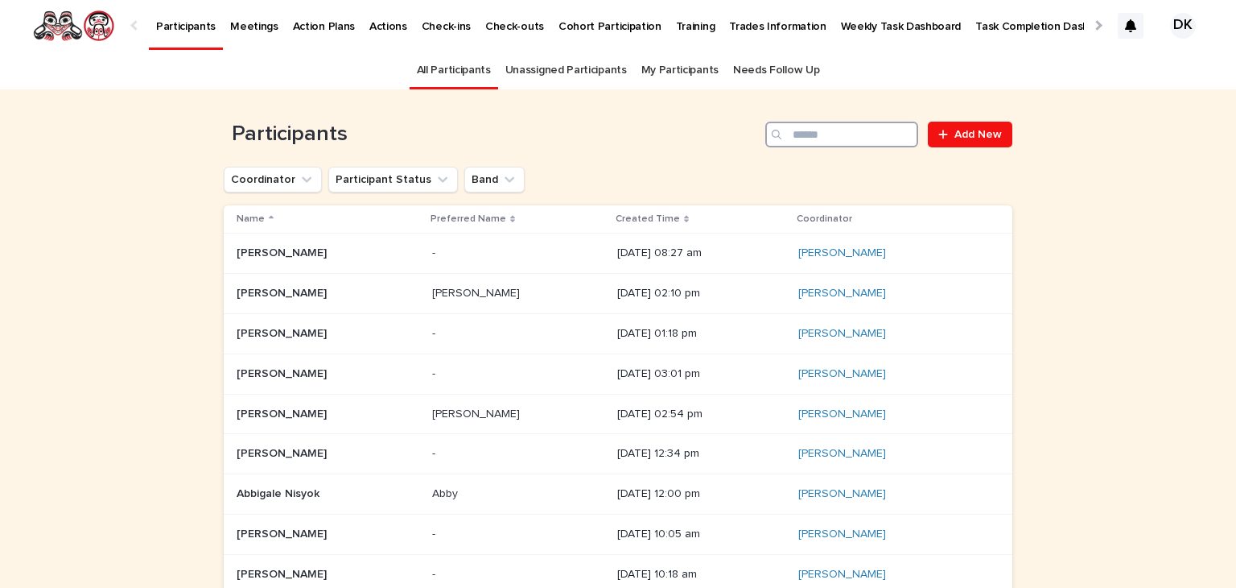
click at [856, 133] on input "Search" at bounding box center [841, 135] width 153 height 26
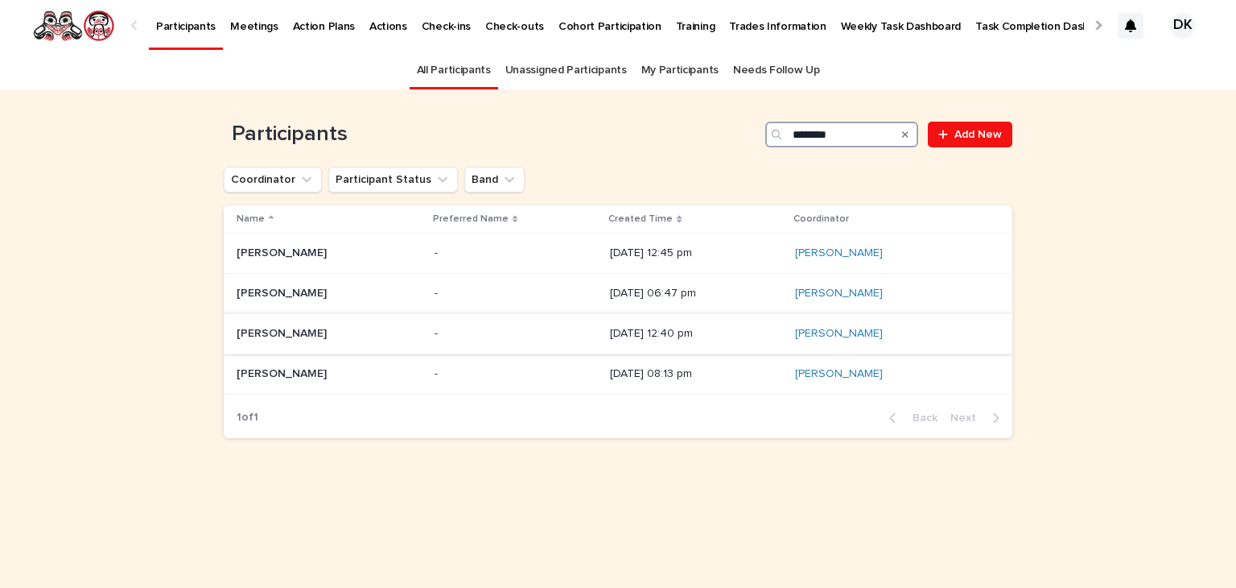
type input "********"
click at [245, 332] on p "[PERSON_NAME]" at bounding box center [283, 332] width 93 height 17
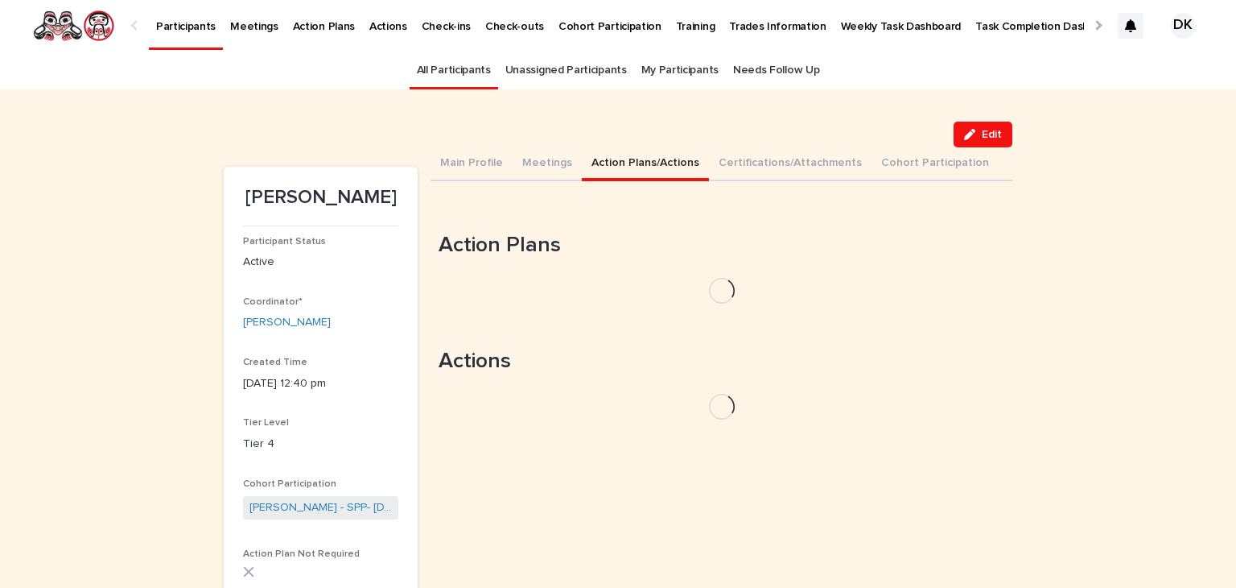
click at [594, 159] on button "Action Plans/Actions" at bounding box center [645, 164] width 127 height 34
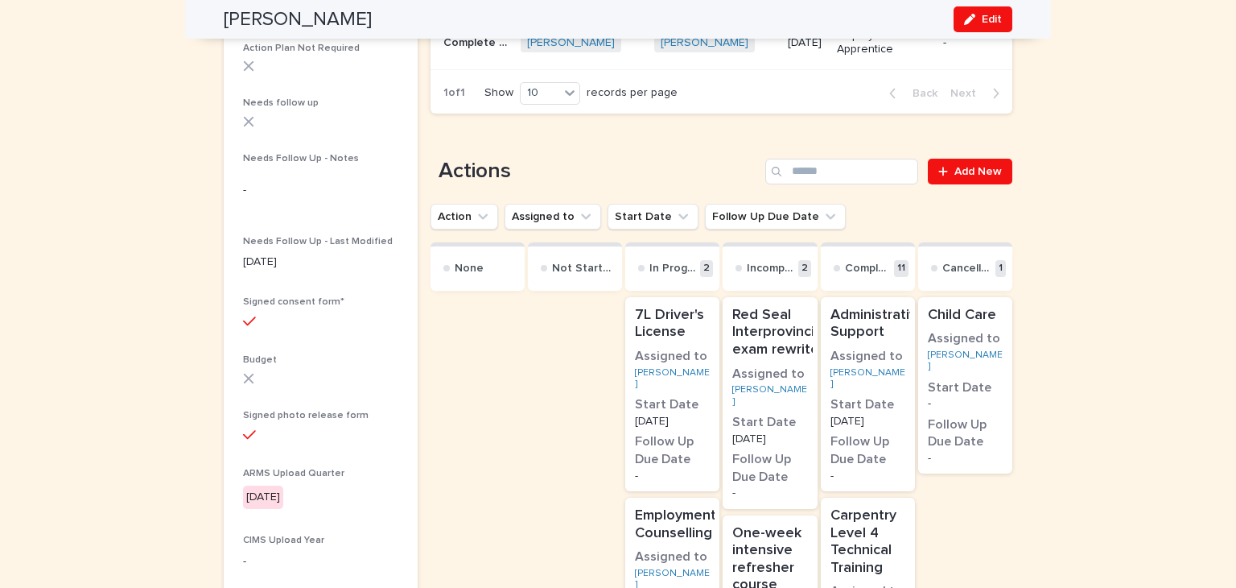
scroll to position [588, 0]
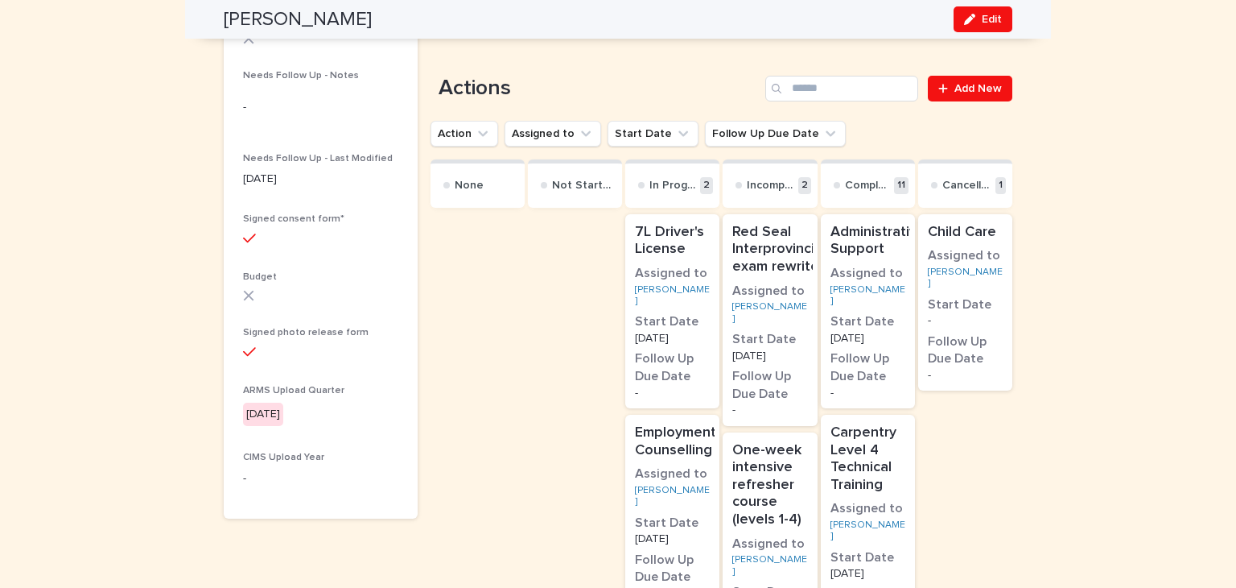
click at [660, 233] on p "7L Driver's License" at bounding box center [672, 241] width 75 height 35
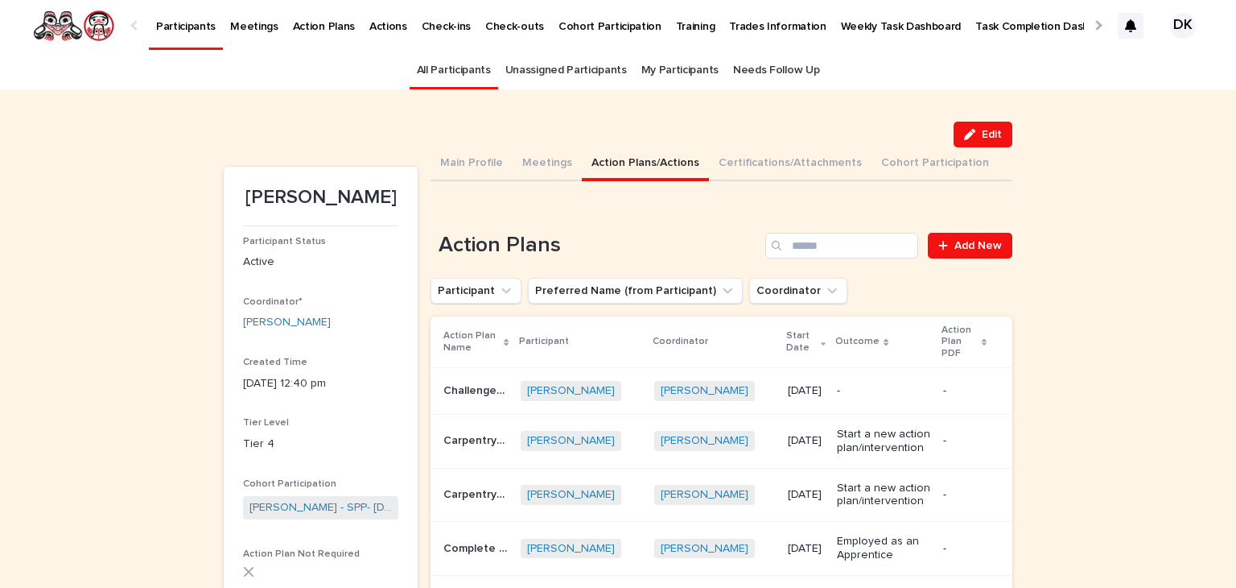
click at [168, 21] on p "Participants" at bounding box center [186, 17] width 60 height 34
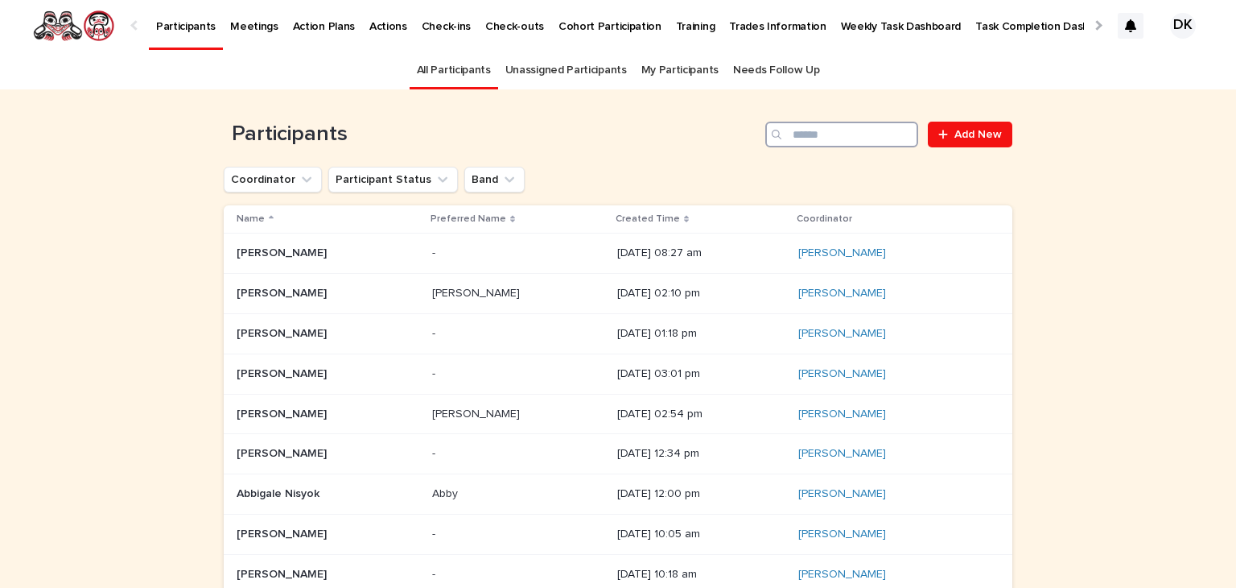
click at [887, 139] on input "Search" at bounding box center [841, 135] width 153 height 26
type input "*******"
click at [249, 487] on p "[PERSON_NAME]" at bounding box center [283, 492] width 93 height 17
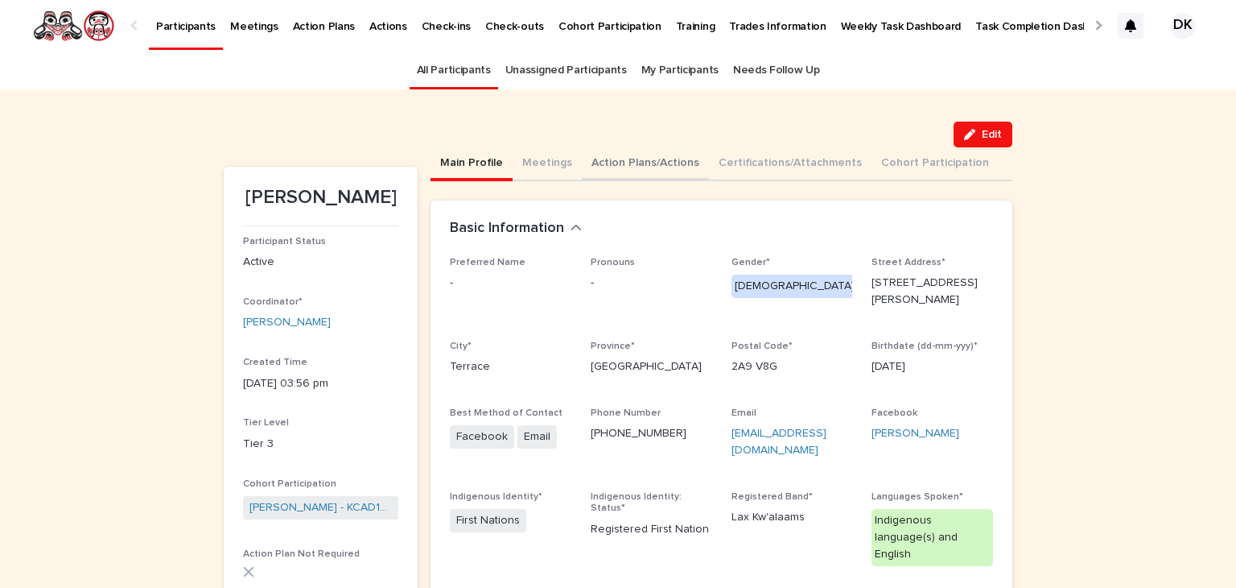
click at [596, 159] on button "Action Plans/Actions" at bounding box center [645, 164] width 127 height 34
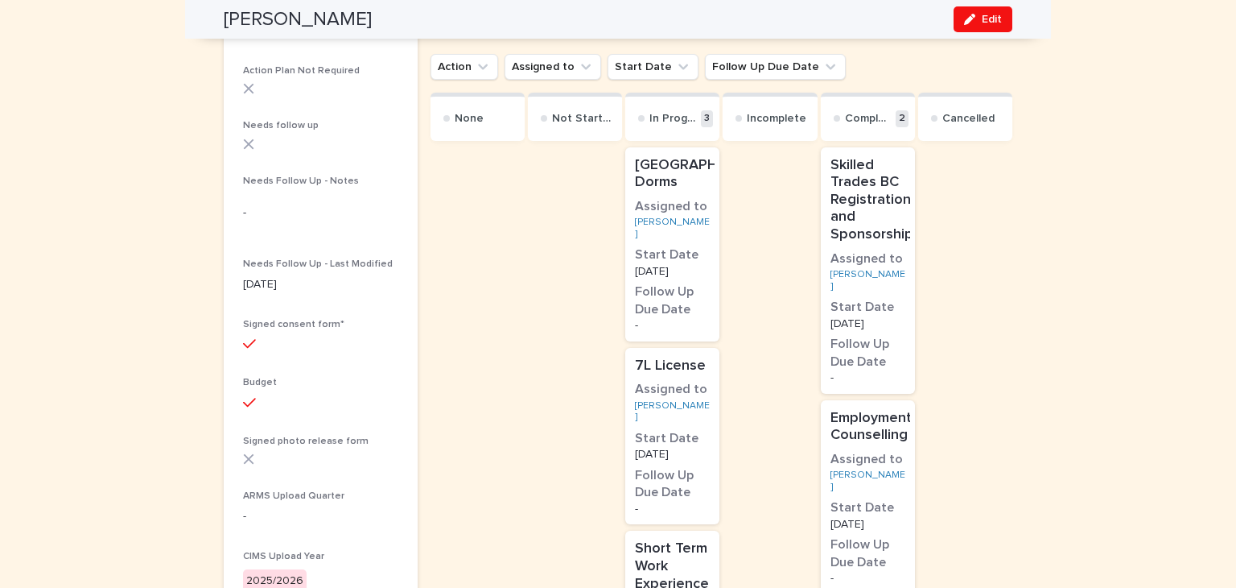
scroll to position [493, 0]
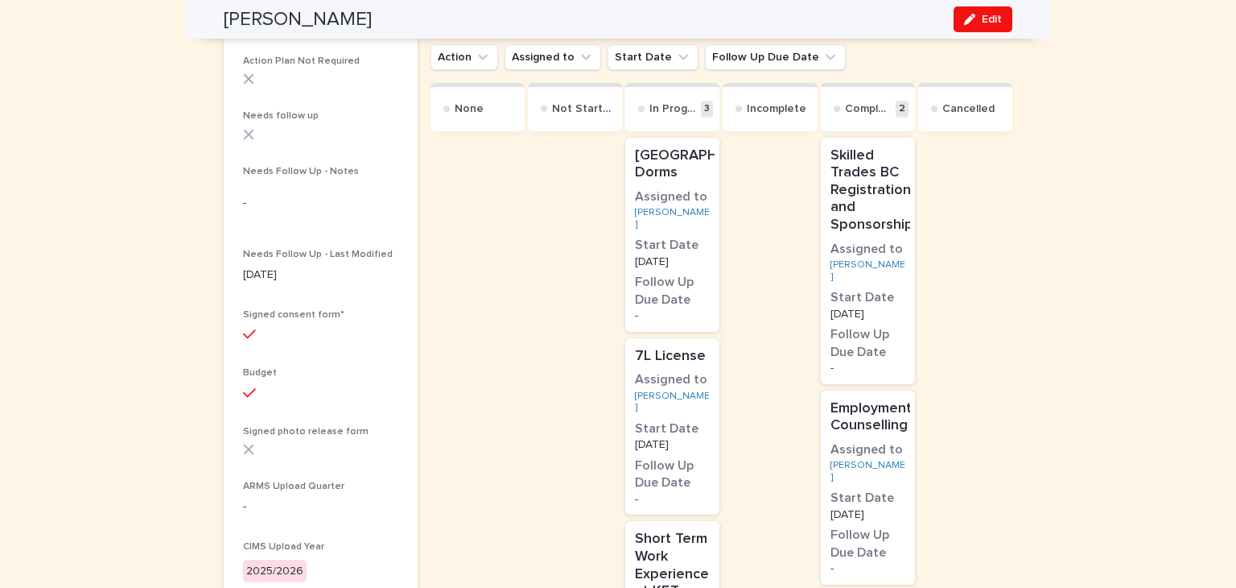
click at [666, 370] on h2 "7L License" at bounding box center [672, 356] width 85 height 27
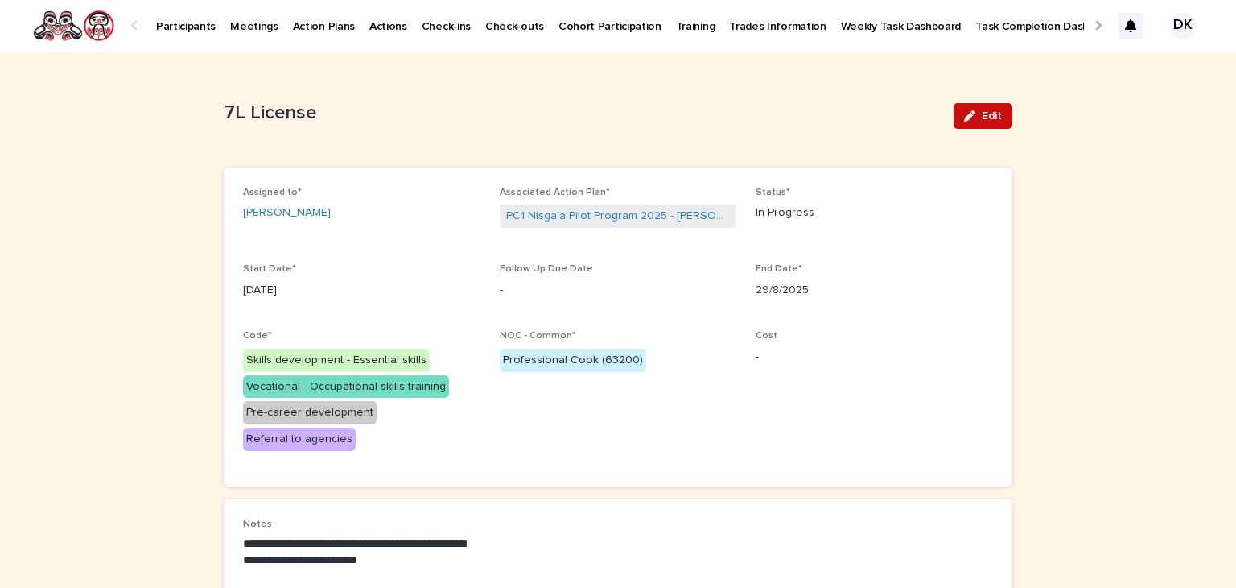
click at [983, 116] on span "Edit" at bounding box center [992, 115] width 20 height 11
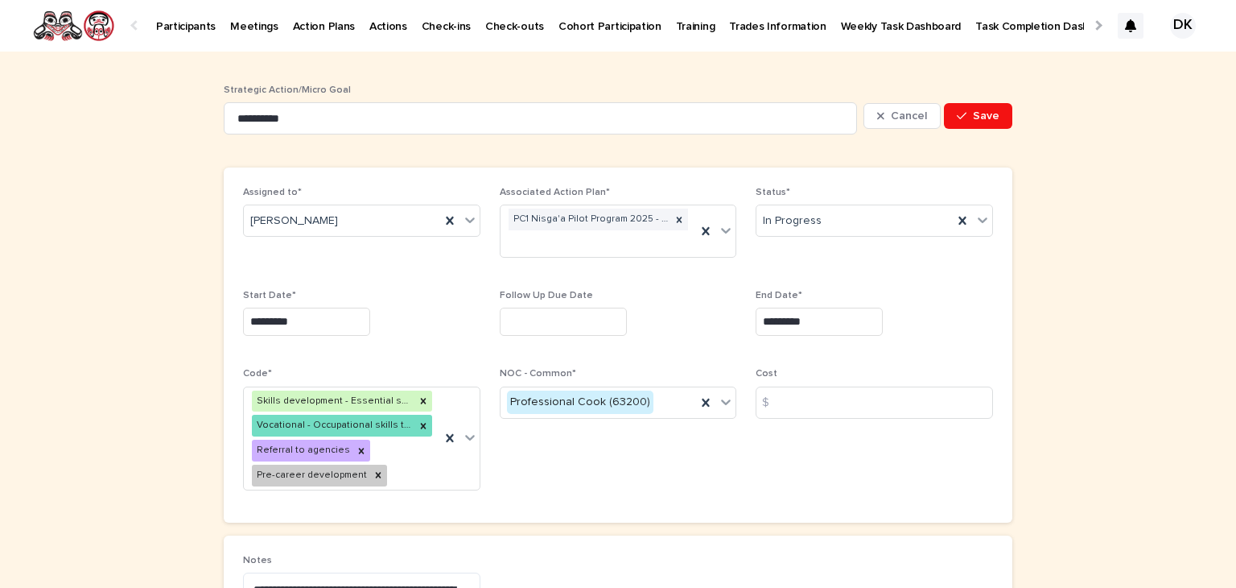
click at [833, 313] on input "*********" at bounding box center [819, 321] width 127 height 28
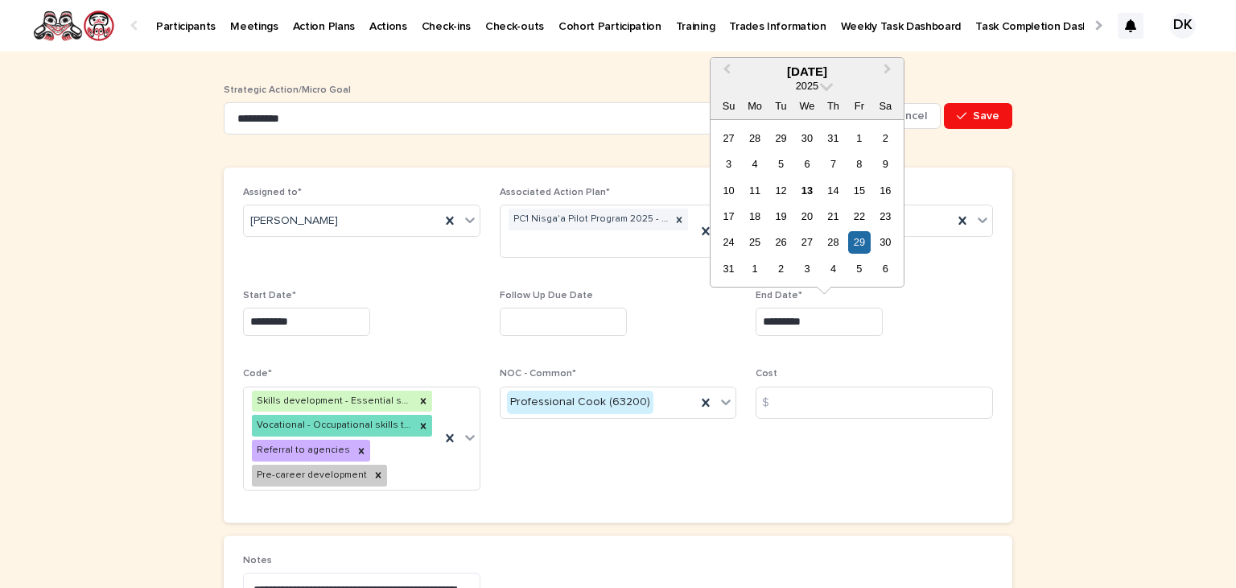
click at [831, 319] on input "*********" at bounding box center [819, 321] width 127 height 28
click at [888, 70] on span "Next Month" at bounding box center [888, 71] width 0 height 22
click at [888, 65] on span "Next Month" at bounding box center [888, 71] width 0 height 22
click at [860, 242] on div "28" at bounding box center [859, 242] width 22 height 22
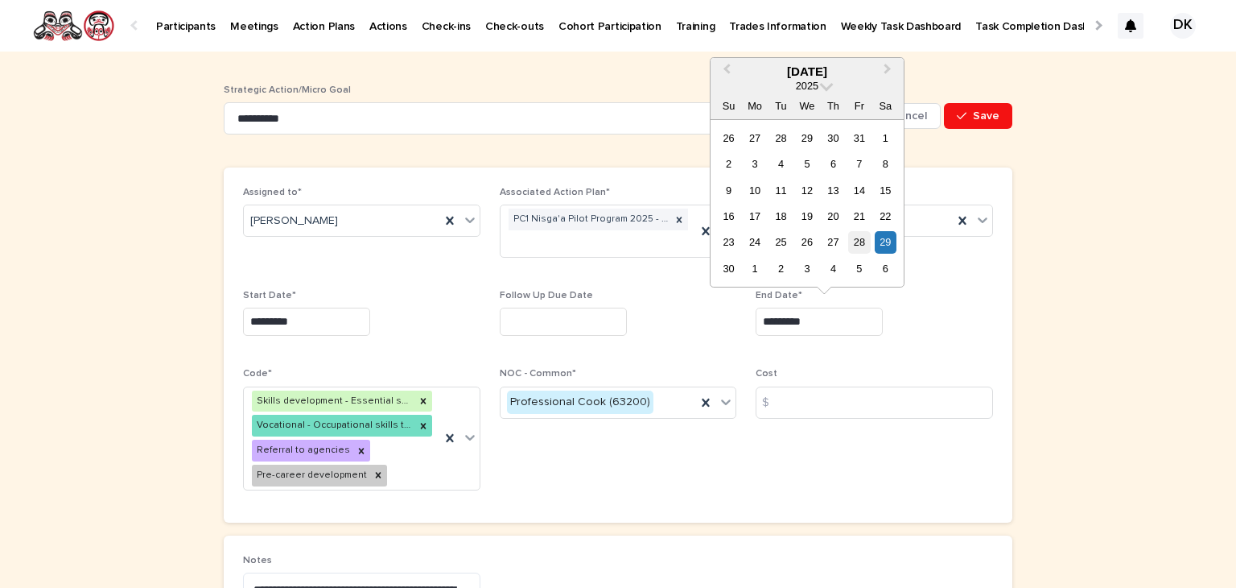
type input "**********"
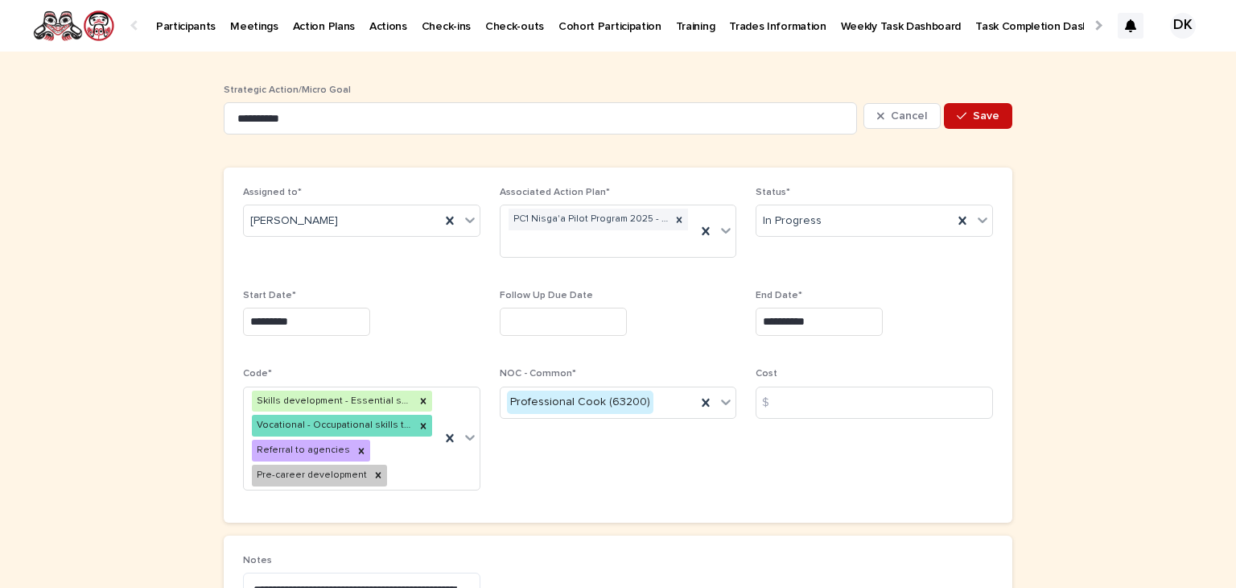
click at [979, 110] on span "Save" at bounding box center [986, 115] width 27 height 11
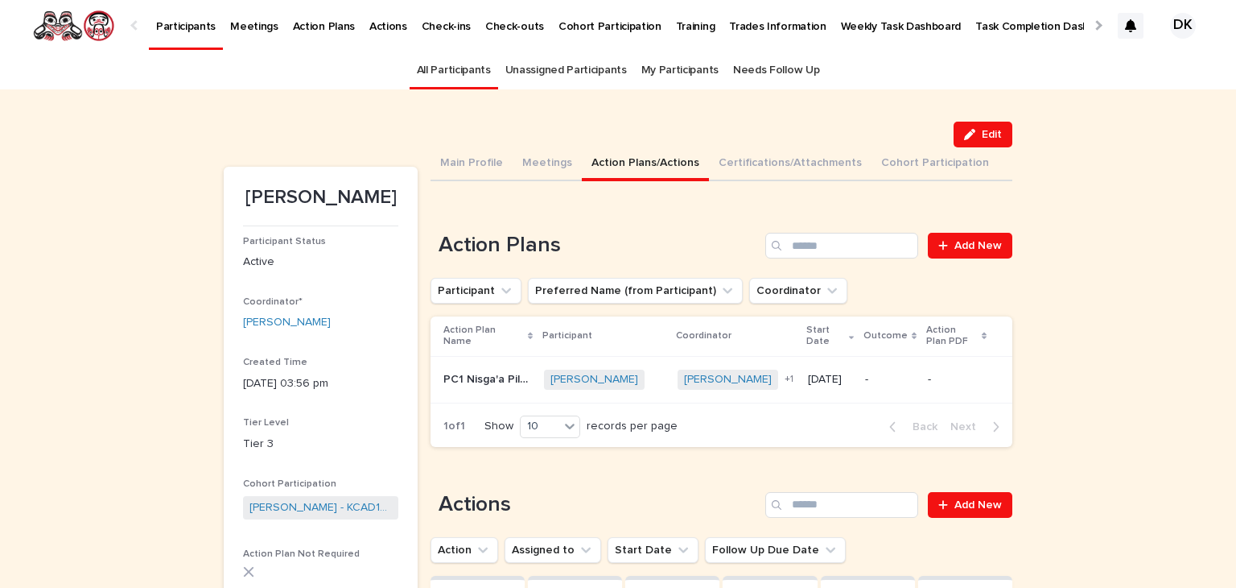
click at [174, 27] on p "Participants" at bounding box center [186, 17] width 60 height 34
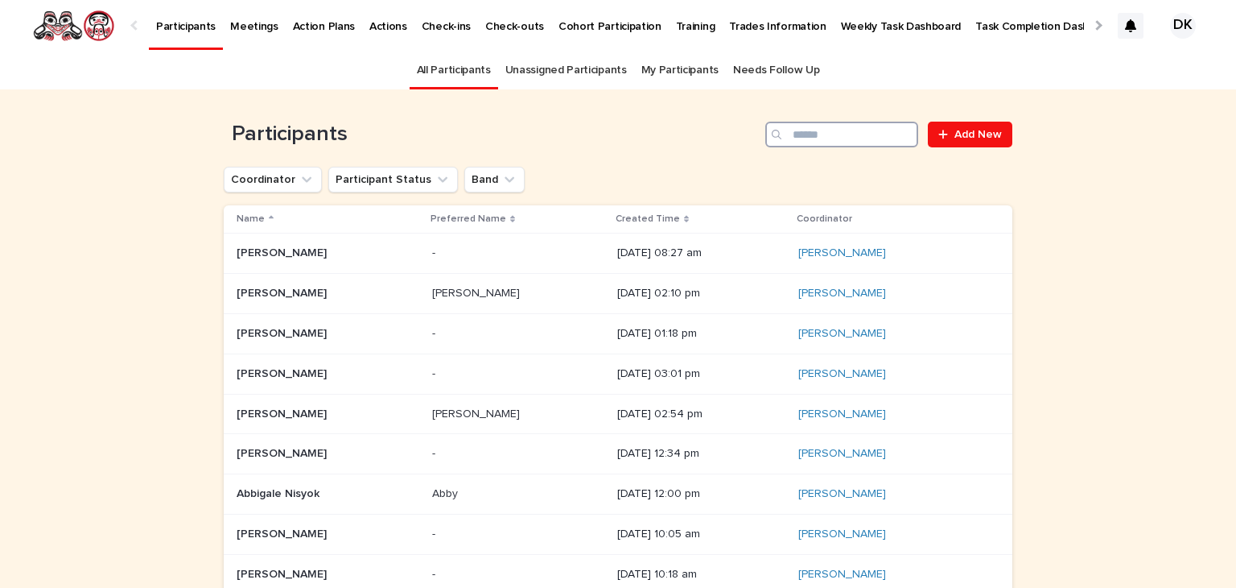
click at [805, 123] on input "Search" at bounding box center [841, 135] width 153 height 26
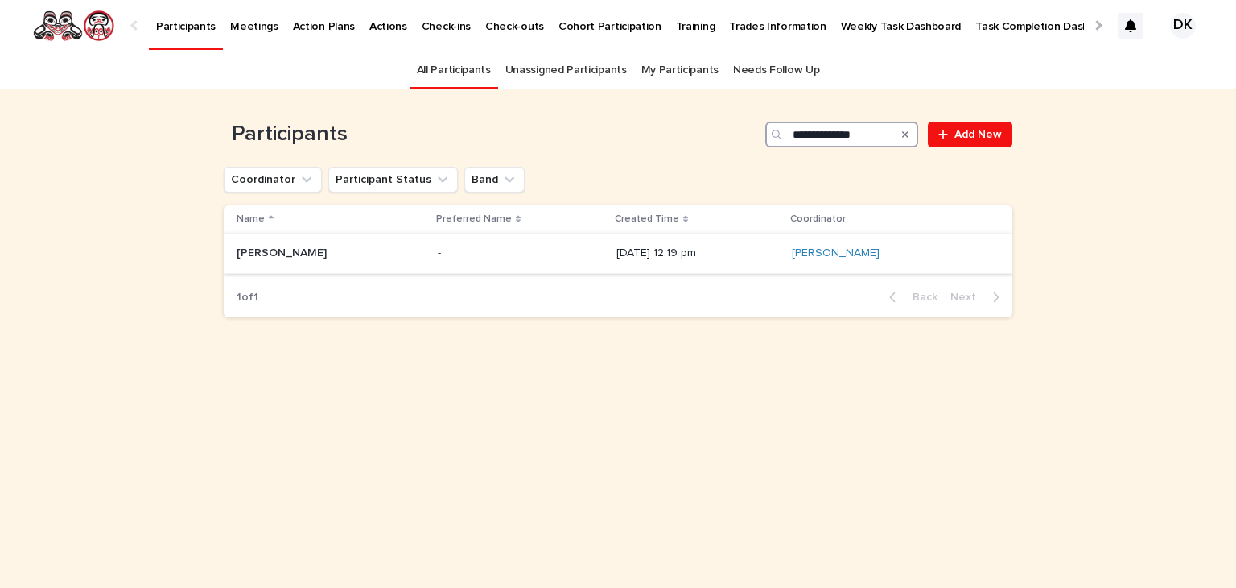
type input "**********"
click at [254, 254] on p "[PERSON_NAME]" at bounding box center [283, 251] width 93 height 17
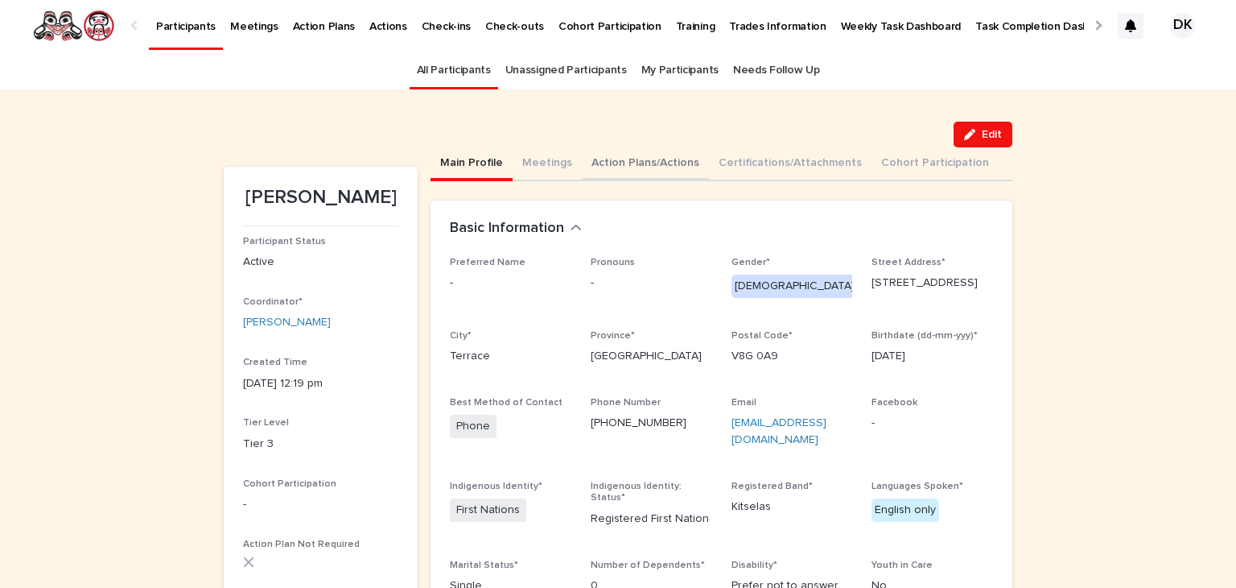
click at [626, 162] on button "Action Plans/Actions" at bounding box center [645, 164] width 127 height 34
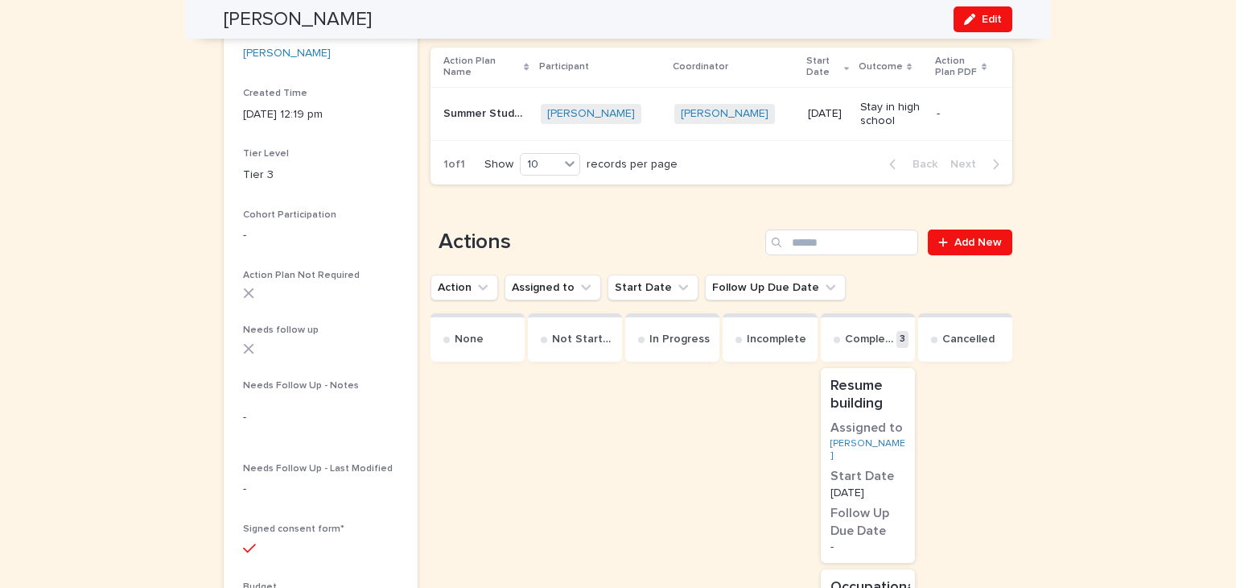
scroll to position [267, 0]
click at [981, 238] on span "Add New" at bounding box center [978, 243] width 47 height 11
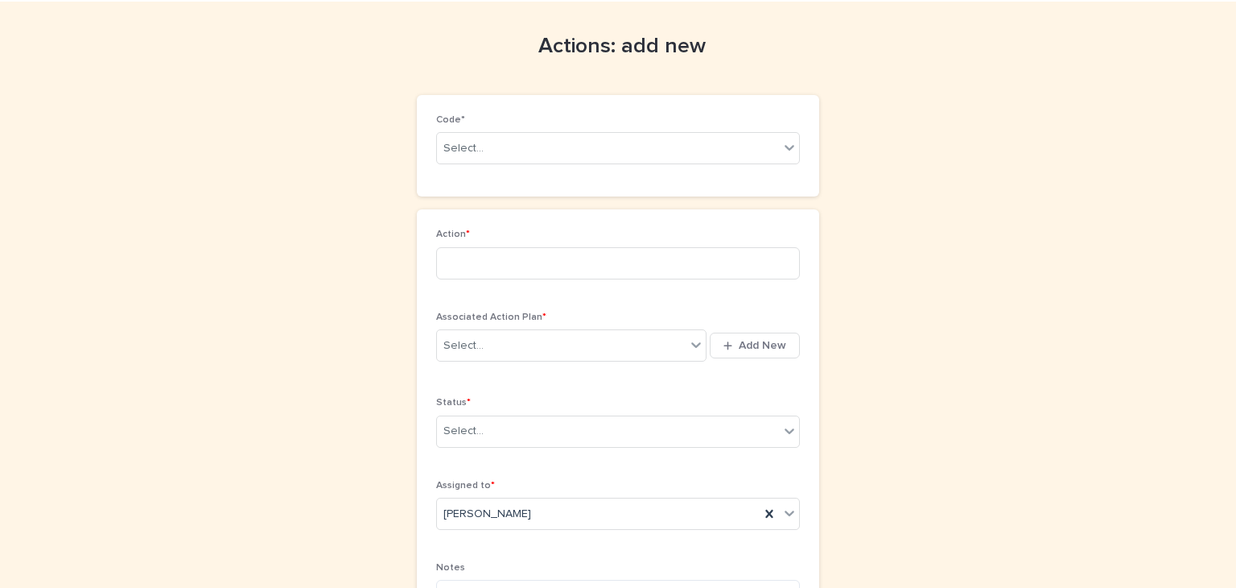
scroll to position [48, 0]
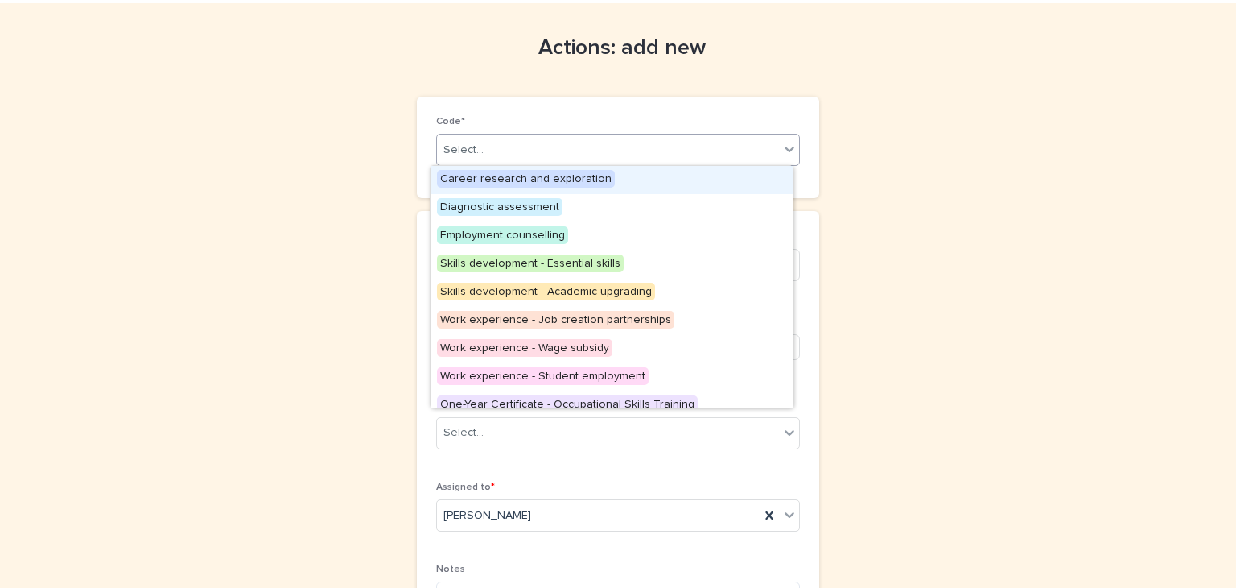
click at [782, 146] on icon at bounding box center [789, 149] width 16 height 16
click at [515, 255] on span "Skills development - Essential skills" at bounding box center [530, 263] width 187 height 18
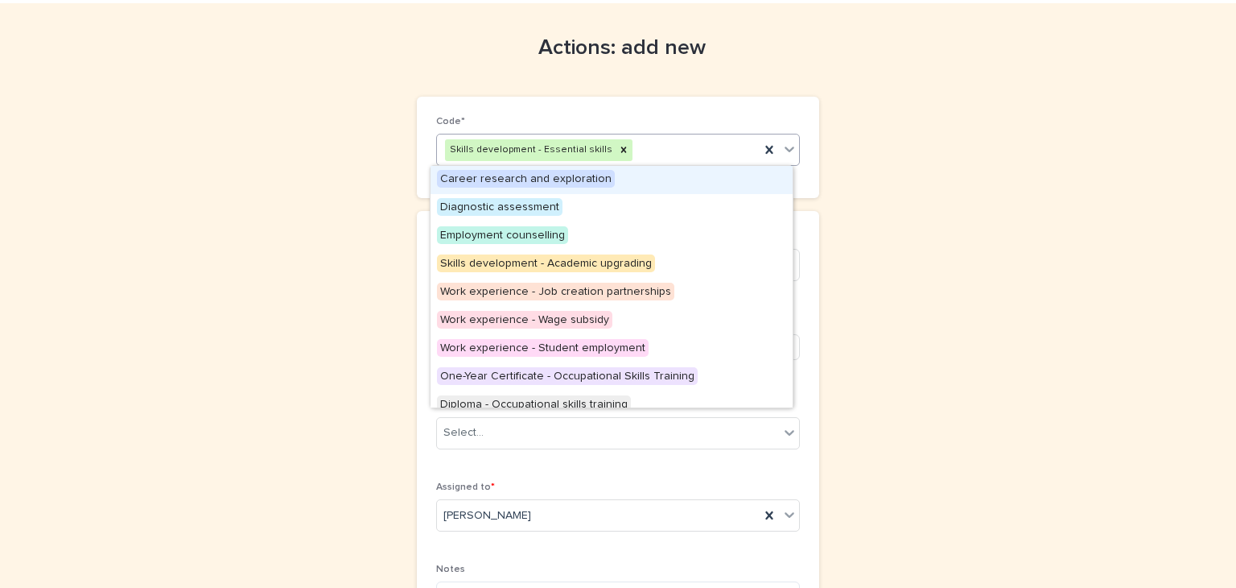
click at [782, 147] on icon at bounding box center [789, 149] width 16 height 16
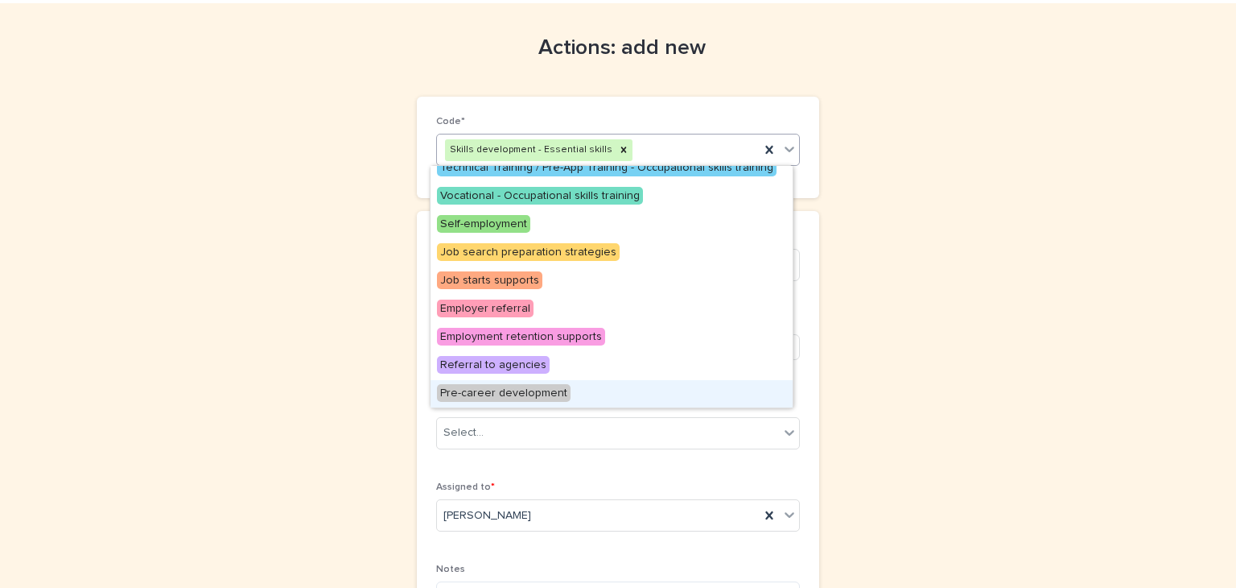
click at [527, 387] on span "Pre-career development" at bounding box center [504, 393] width 134 height 18
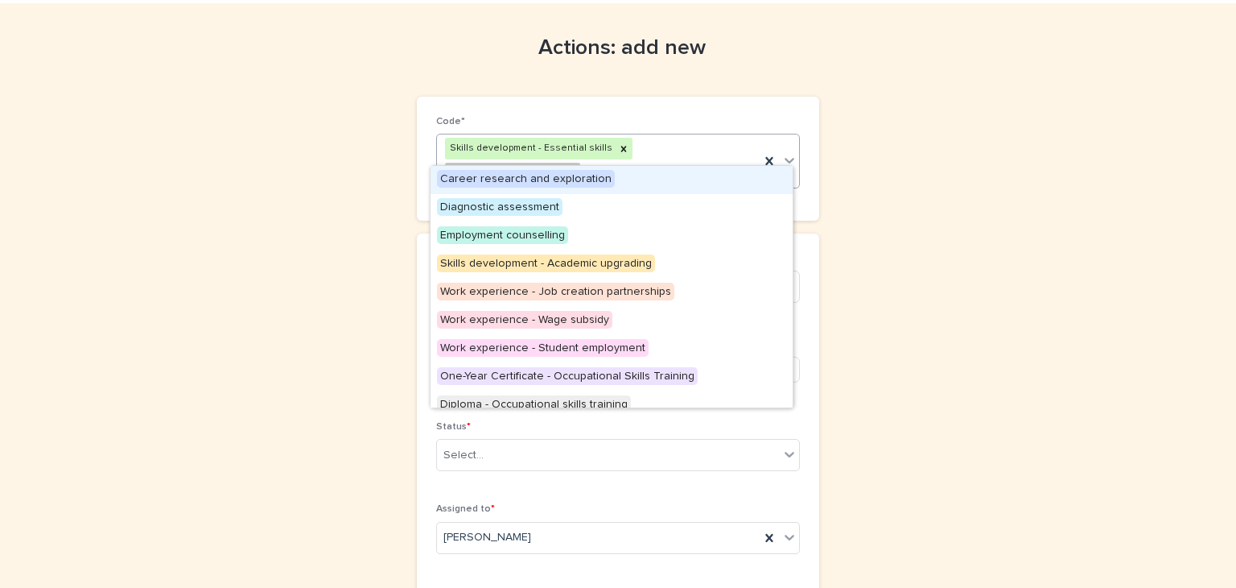
click at [782, 152] on icon at bounding box center [789, 160] width 16 height 16
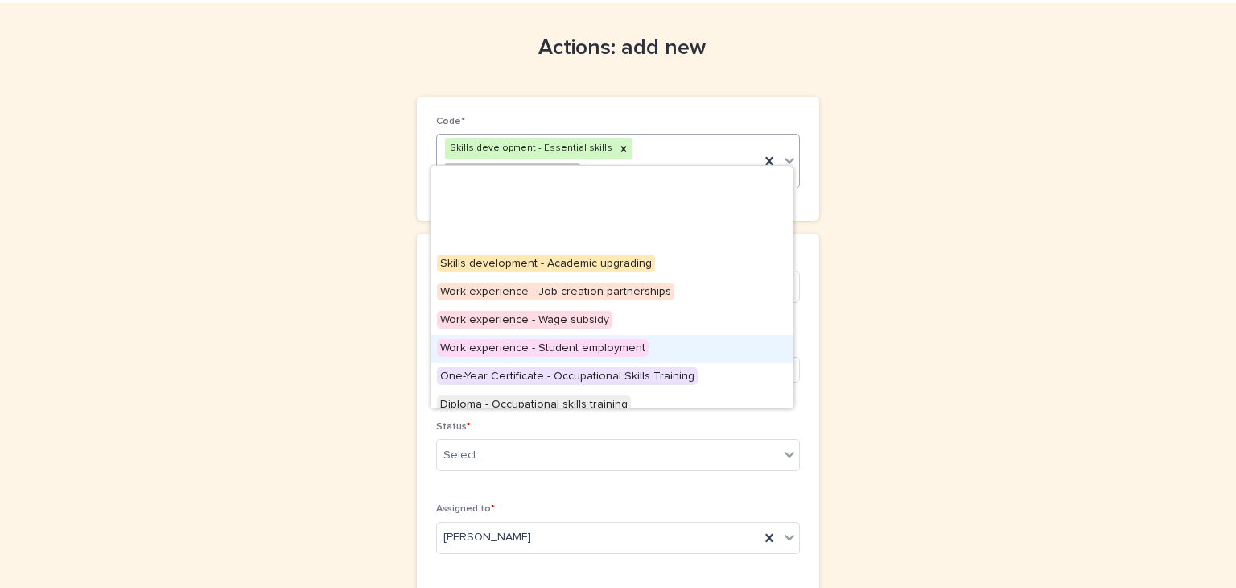
scroll to position [266, 0]
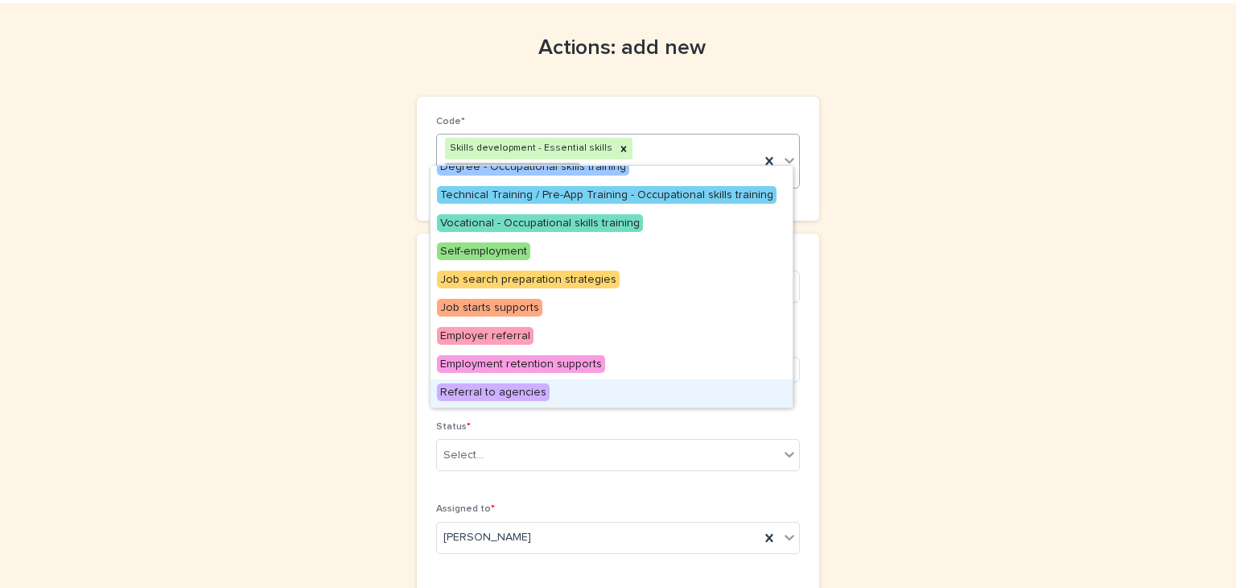
click at [469, 388] on span "Referral to agencies" at bounding box center [493, 392] width 113 height 18
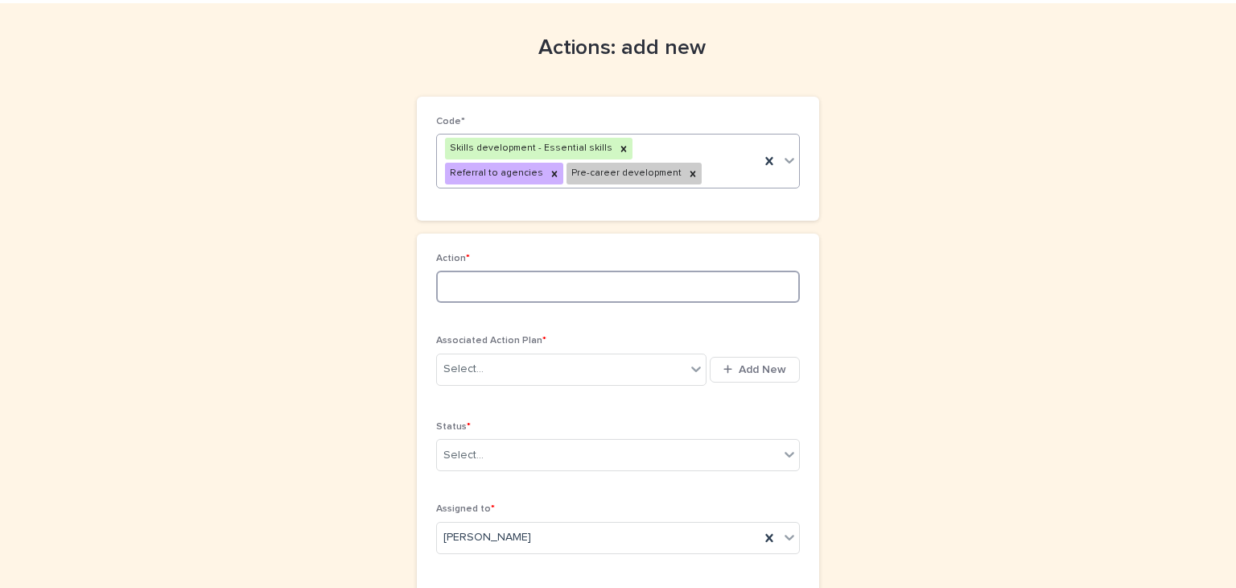
click at [447, 280] on input at bounding box center [618, 286] width 364 height 32
type input "**********"
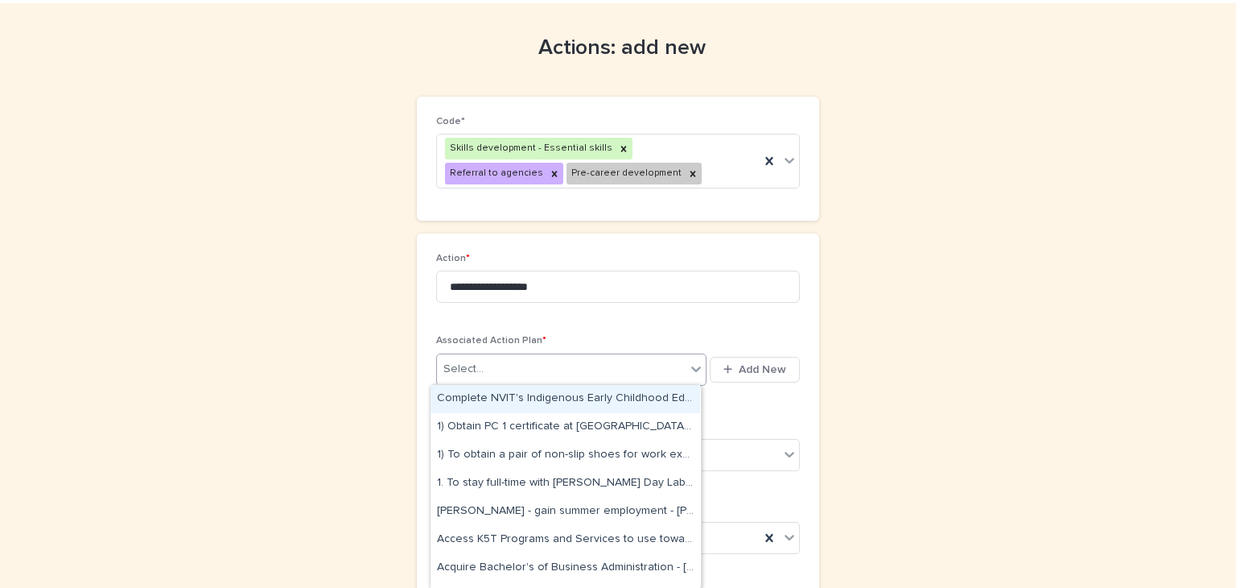
click at [688, 365] on icon at bounding box center [696, 369] width 16 height 16
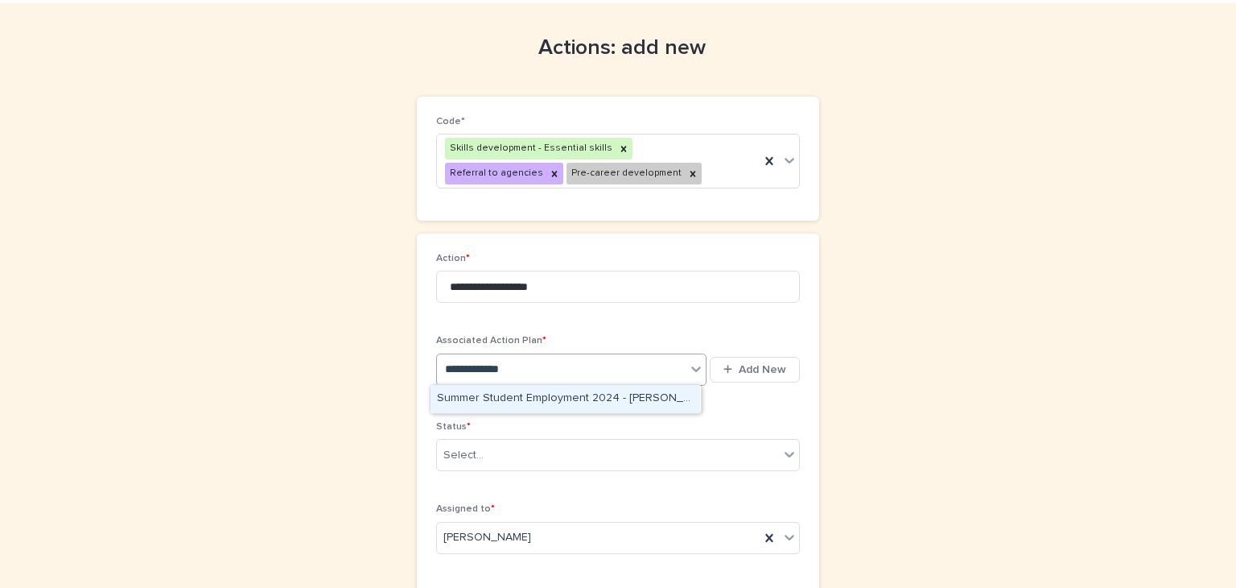
type input "**********"
click at [496, 394] on div "Summer Student Employment 2024 - [PERSON_NAME] - [DATE]" at bounding box center [566, 399] width 270 height 28
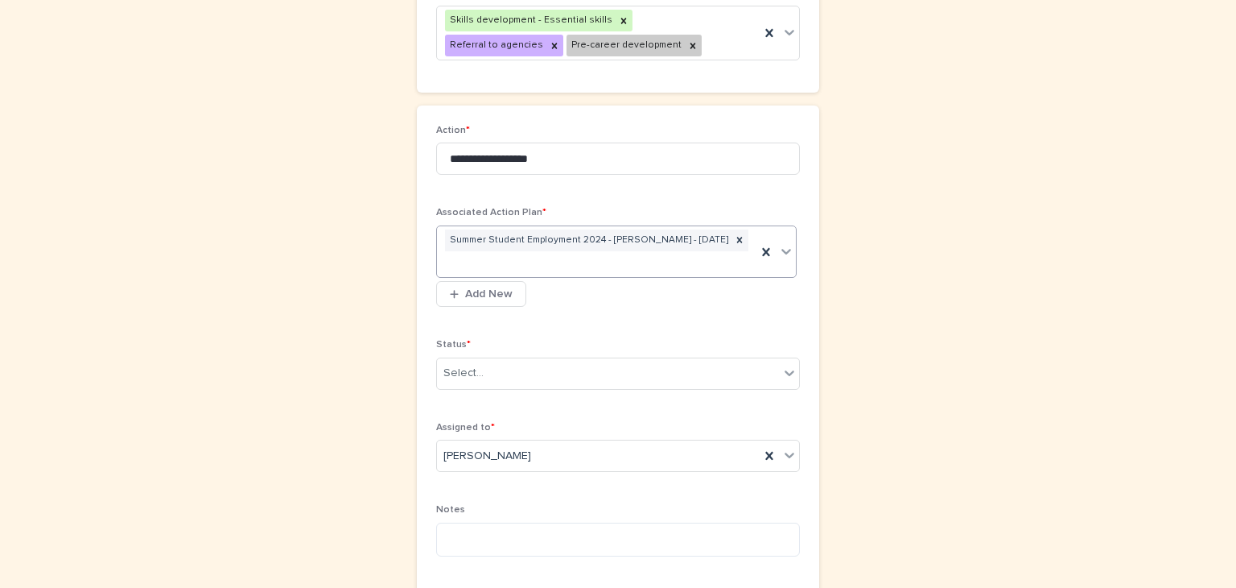
scroll to position [177, 0]
click at [786, 367] on icon at bounding box center [789, 372] width 16 height 16
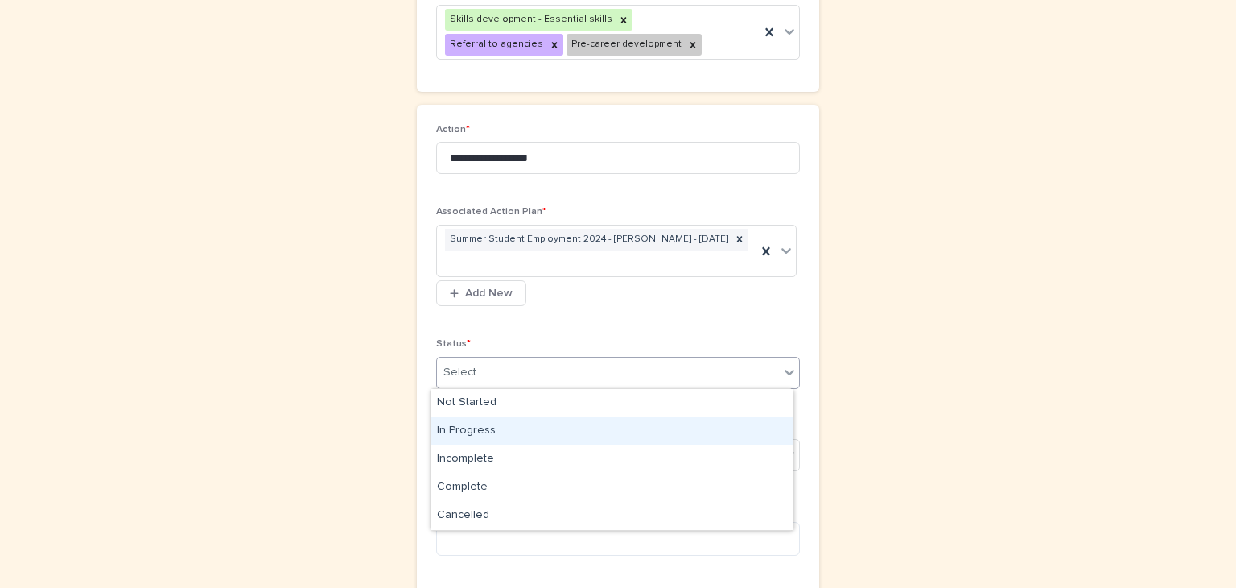
click at [444, 426] on div "In Progress" at bounding box center [612, 431] width 362 height 28
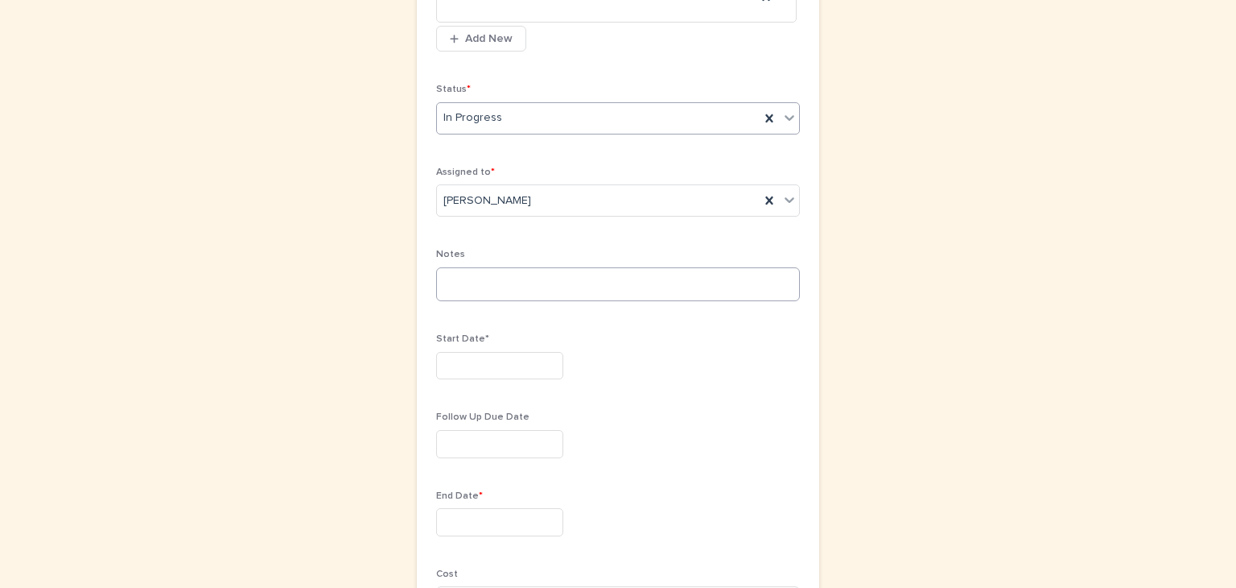
scroll to position [457, 0]
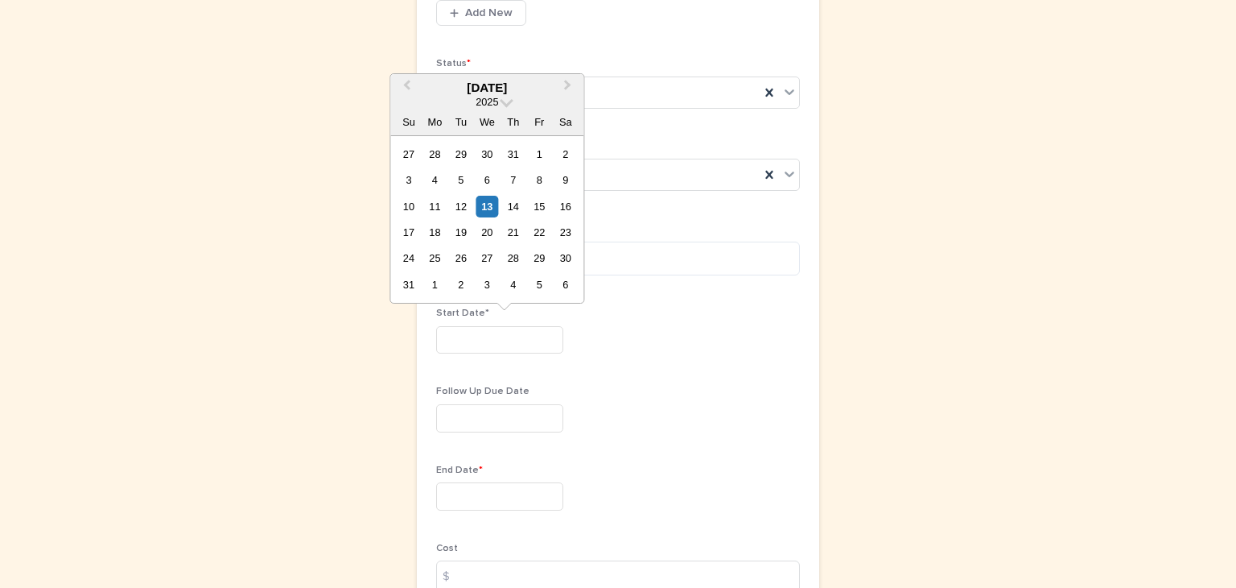
click at [456, 335] on input "text" at bounding box center [499, 340] width 127 height 28
click at [488, 197] on div "13" at bounding box center [487, 207] width 22 height 22
type input "*********"
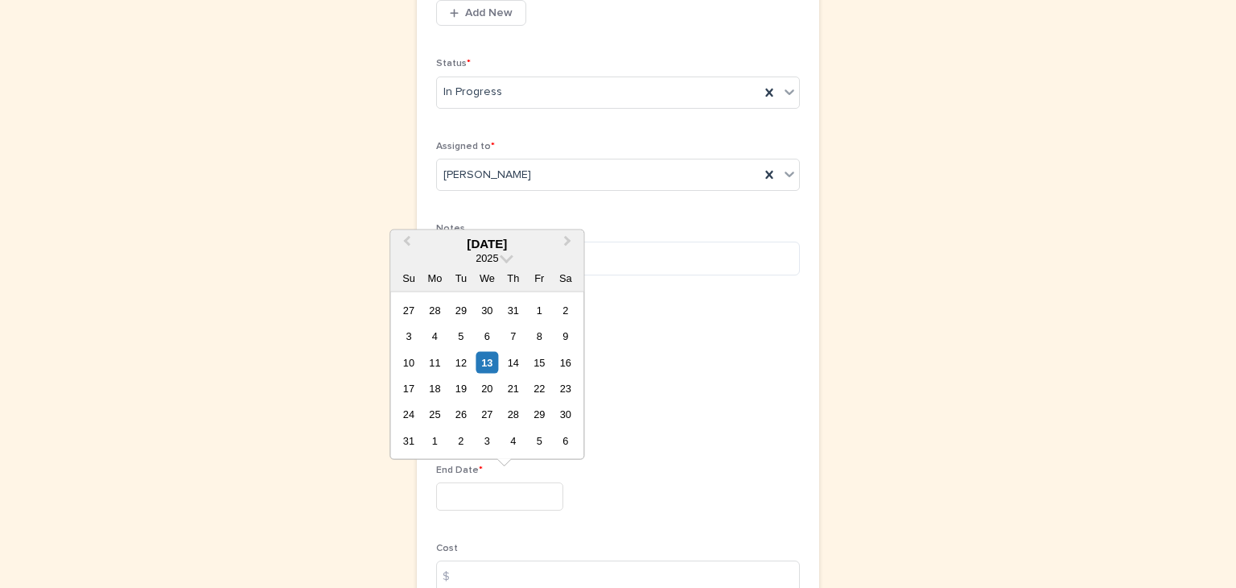
click at [445, 493] on input "text" at bounding box center [499, 496] width 127 height 28
click at [505, 255] on span at bounding box center [507, 256] width 14 height 14
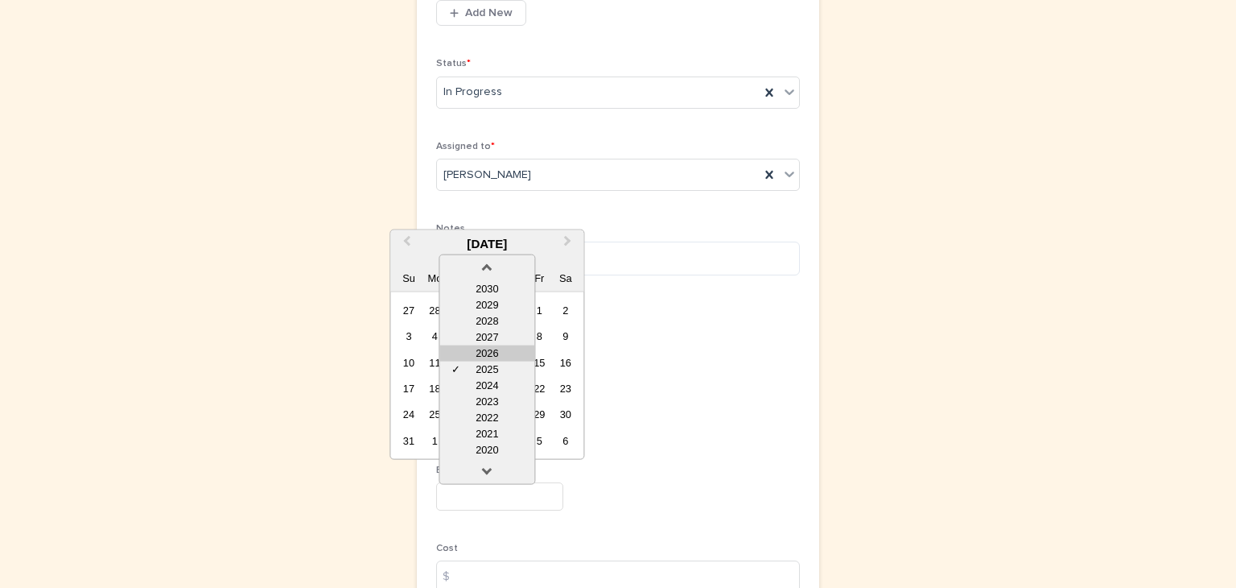
click at [493, 350] on div "2026" at bounding box center [486, 352] width 95 height 16
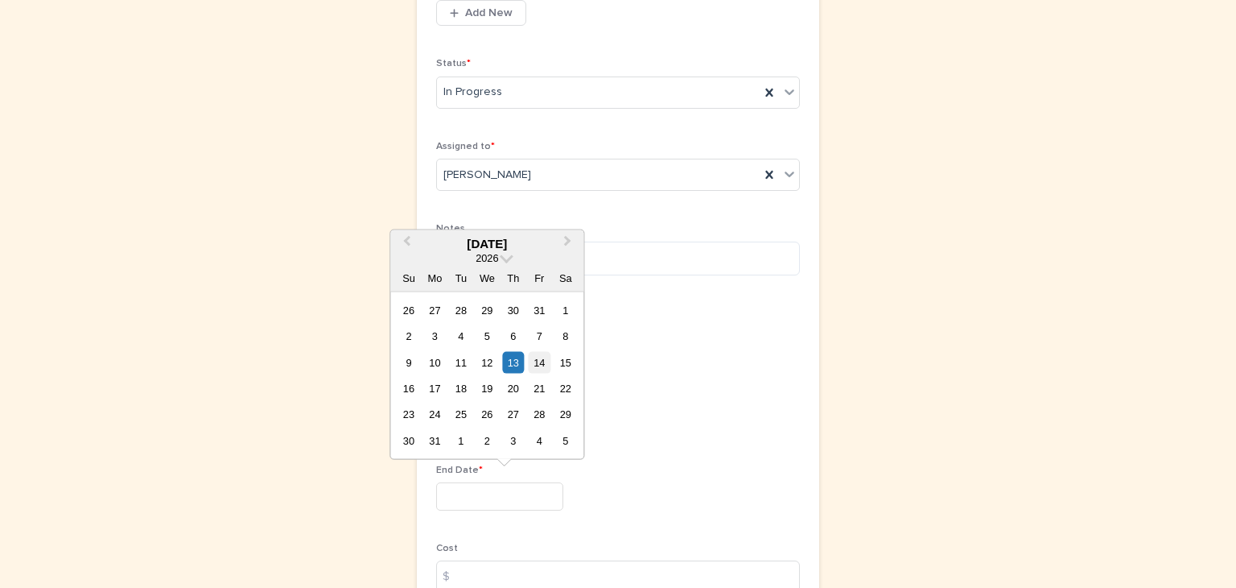
click at [538, 360] on div "14" at bounding box center [540, 362] width 22 height 22
type input "*********"
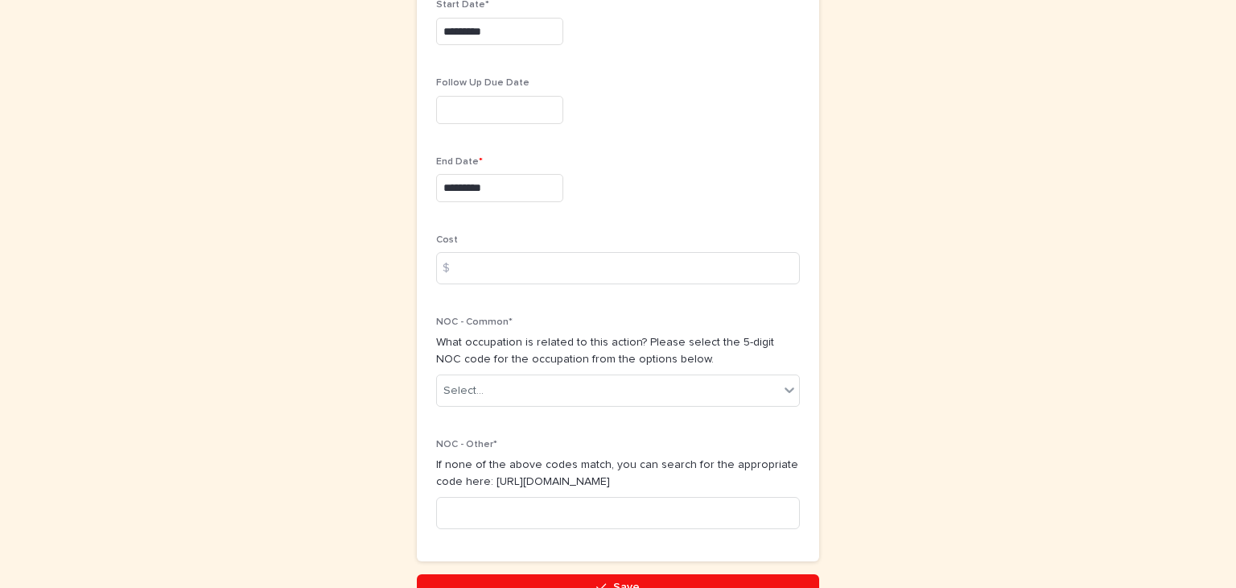
scroll to position [766, 0]
click at [484, 257] on input at bounding box center [618, 267] width 364 height 32
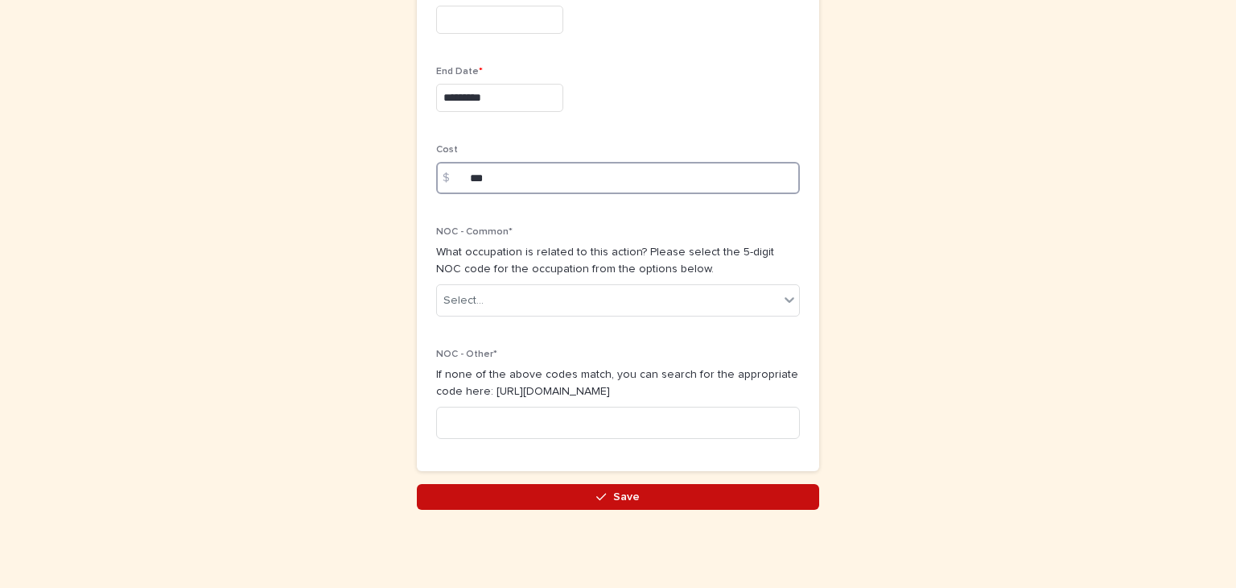
type input "***"
click at [621, 492] on span "Save" at bounding box center [626, 496] width 27 height 11
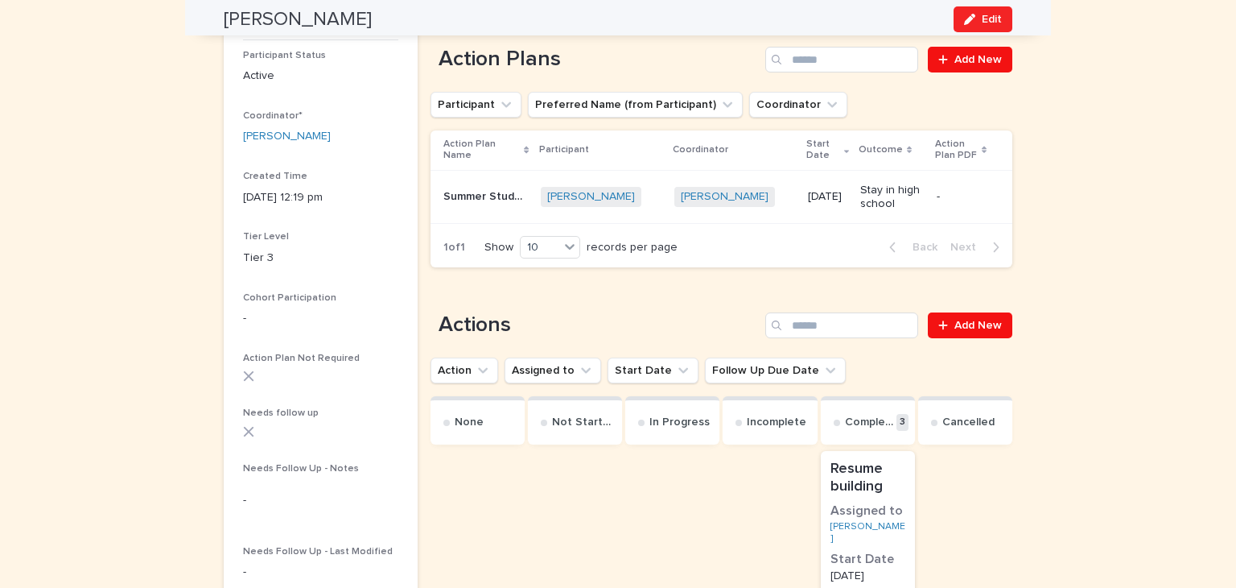
scroll to position [187, 0]
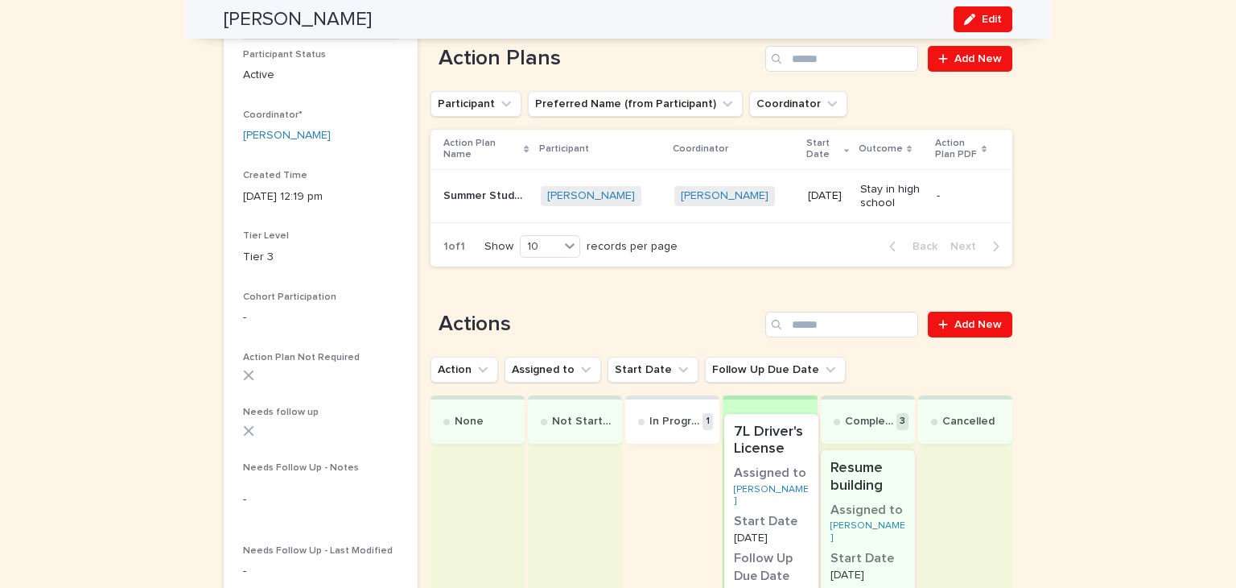
drag, startPoint x: 665, startPoint y: 466, endPoint x: 775, endPoint y: 432, distance: 115.3
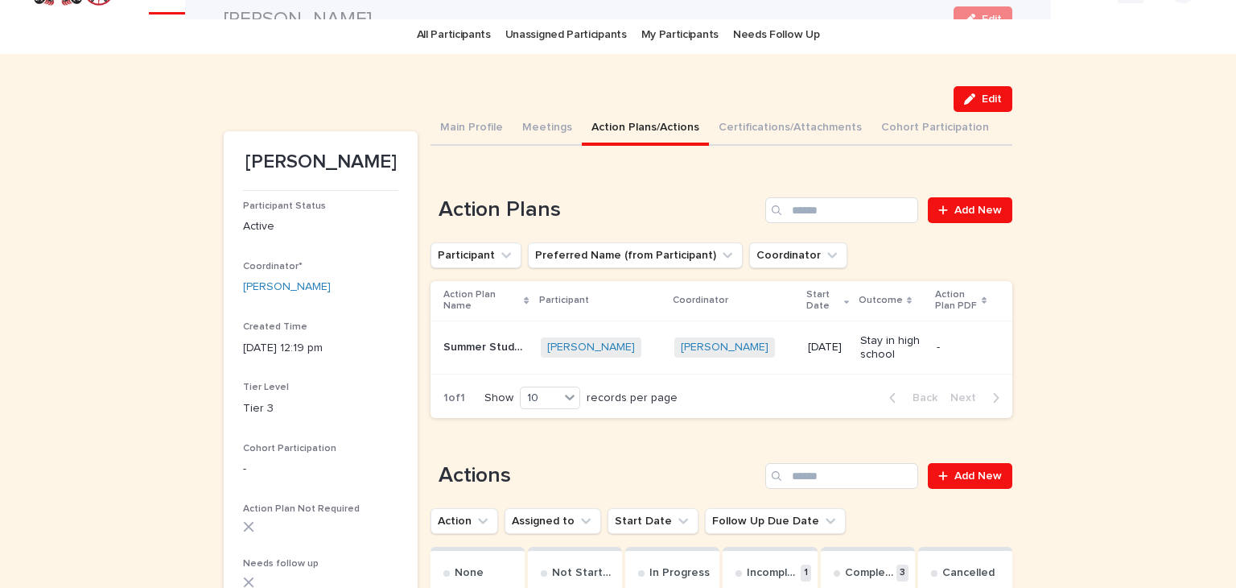
scroll to position [0, 0]
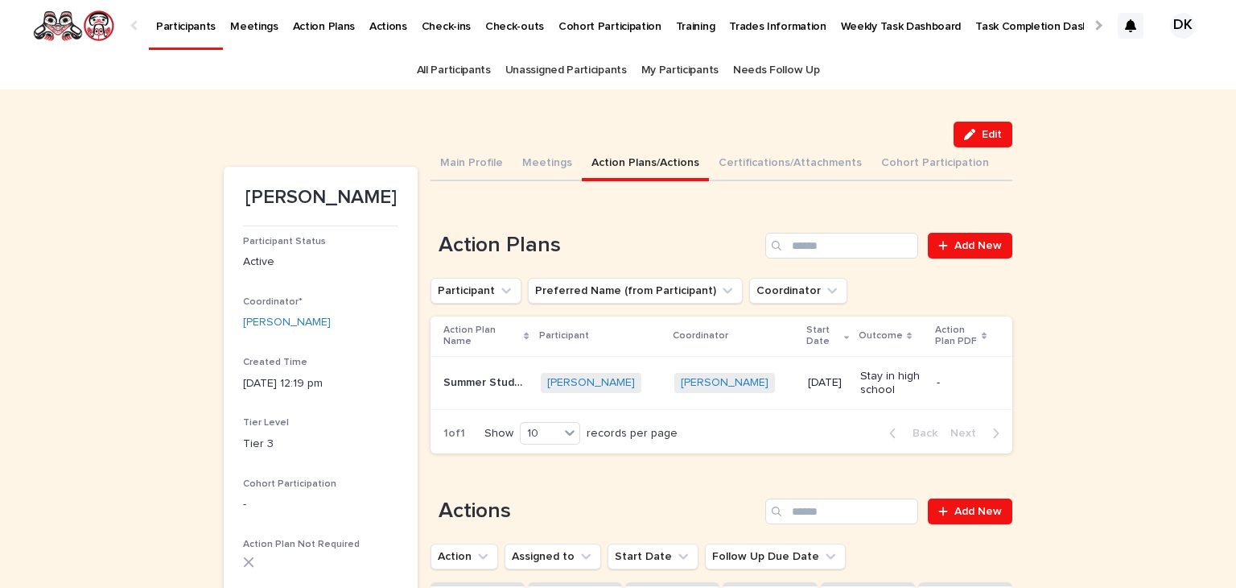
click at [447, 381] on p "Summer Student Employment 2024" at bounding box center [487, 381] width 88 height 17
click at [958, 242] on span "Add New" at bounding box center [978, 245] width 47 height 11
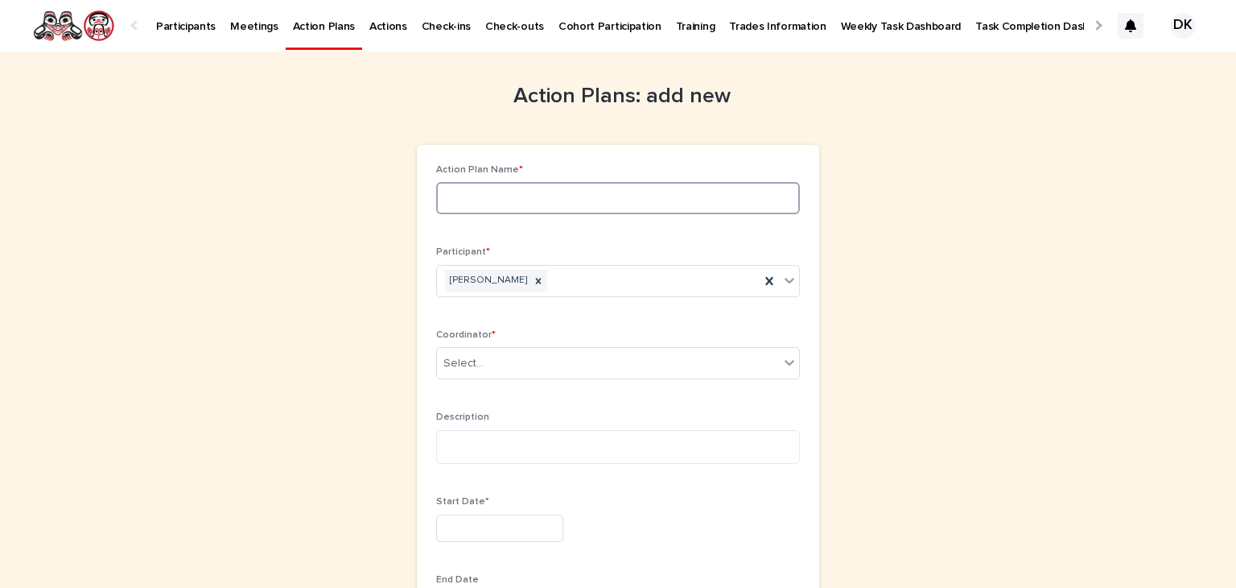
click at [472, 193] on input at bounding box center [618, 198] width 364 height 32
type input "*"
type input "**********"
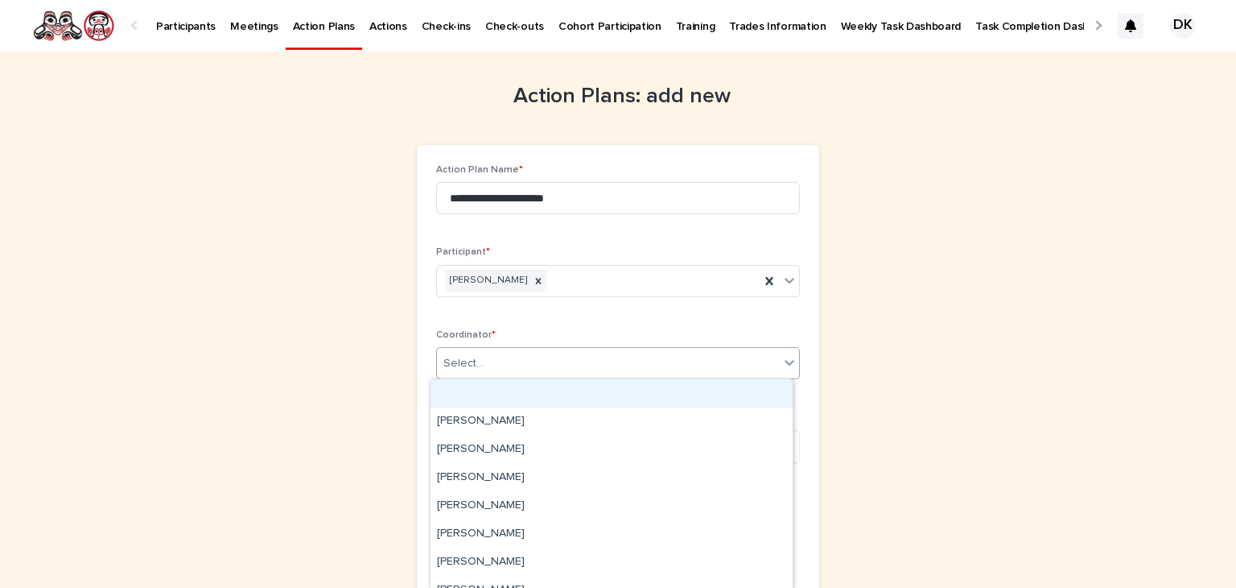
click at [792, 357] on div at bounding box center [789, 362] width 19 height 29
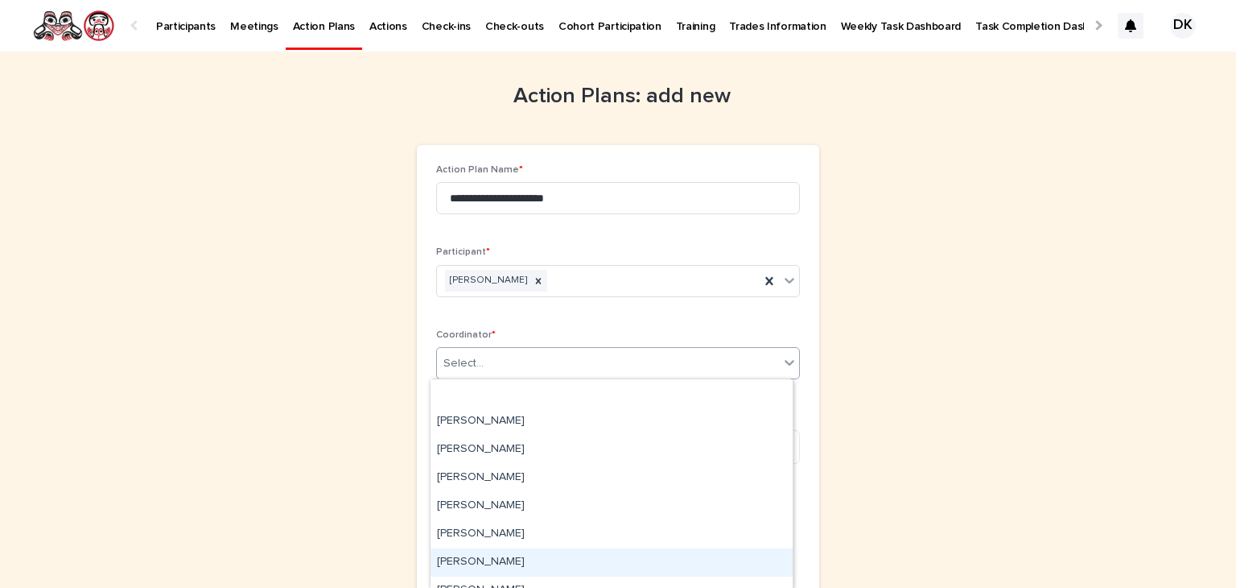
click at [485, 560] on div "[PERSON_NAME]" at bounding box center [612, 562] width 362 height 28
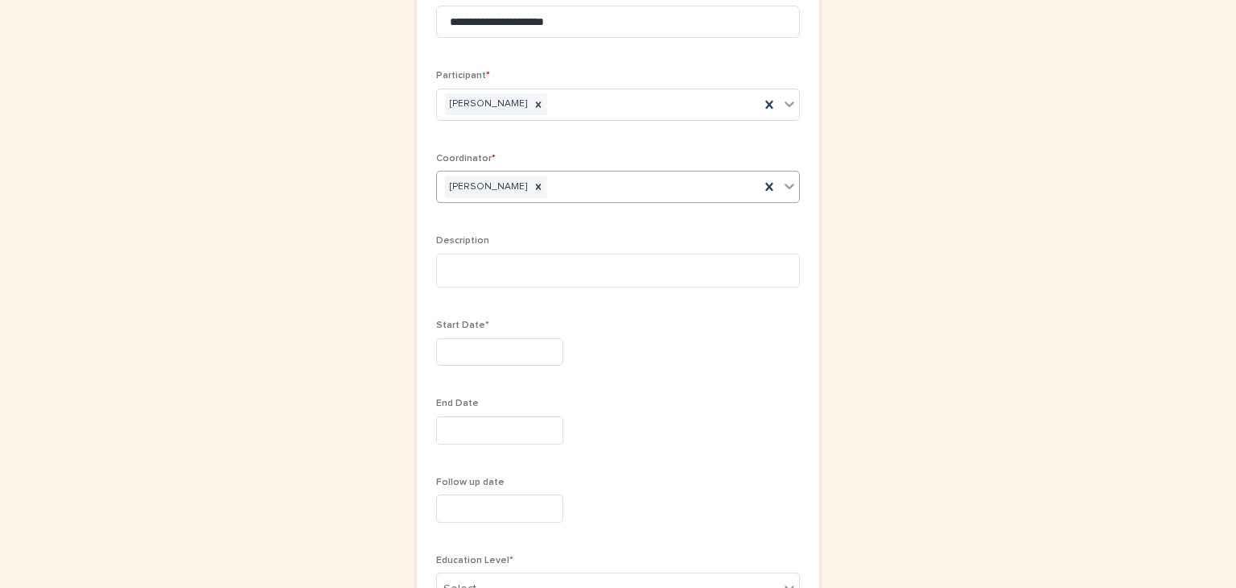
scroll to position [177, 0]
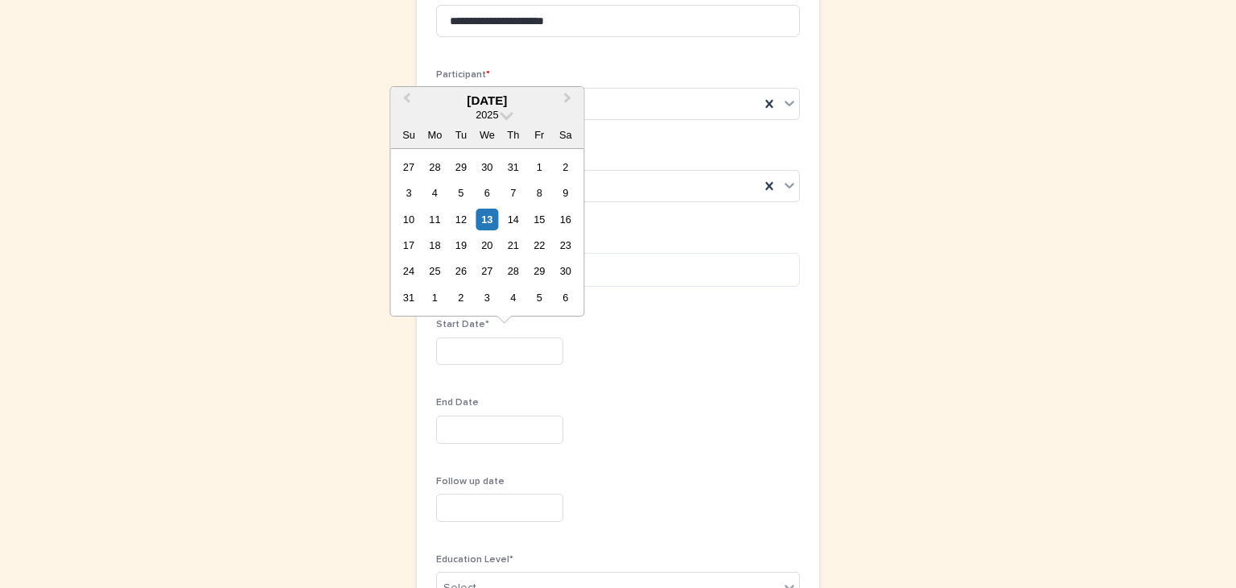
click at [444, 349] on input "text" at bounding box center [499, 351] width 127 height 28
click at [406, 95] on span "Previous Month" at bounding box center [406, 100] width 0 height 22
click at [406, 97] on span "Previous Month" at bounding box center [406, 100] width 0 height 22
click at [432, 192] on div "9" at bounding box center [435, 193] width 22 height 22
type input "********"
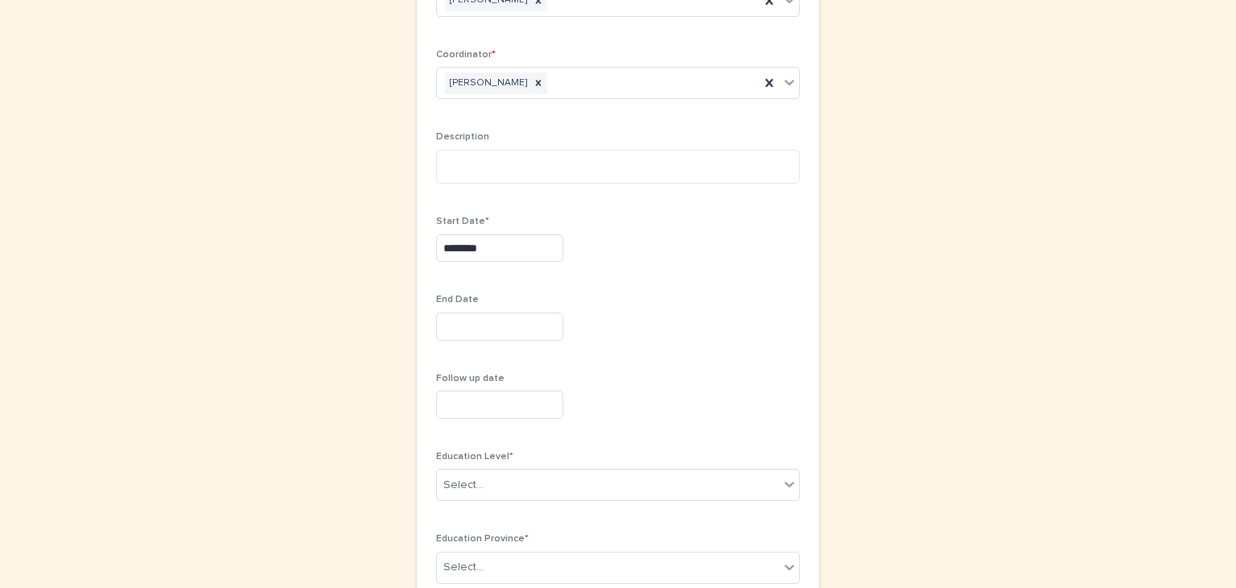
scroll to position [280, 0]
click at [443, 322] on input "text" at bounding box center [499, 326] width 127 height 28
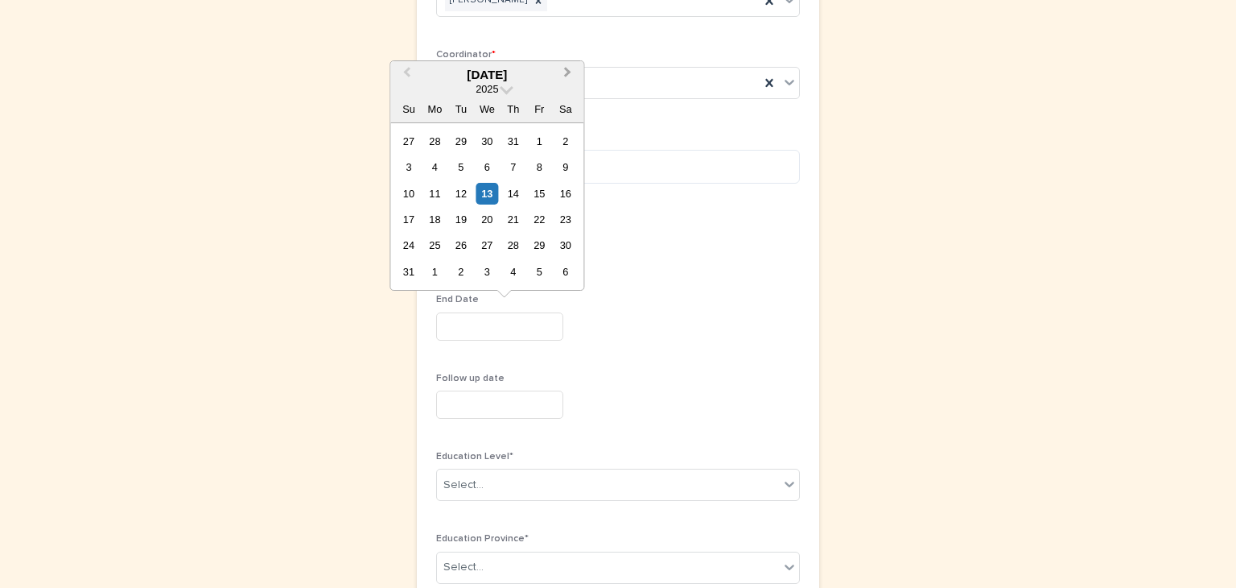
click at [573, 78] on button "Next Month" at bounding box center [569, 76] width 26 height 26
click at [541, 269] on div "10" at bounding box center [540, 272] width 22 height 22
type input "**********"
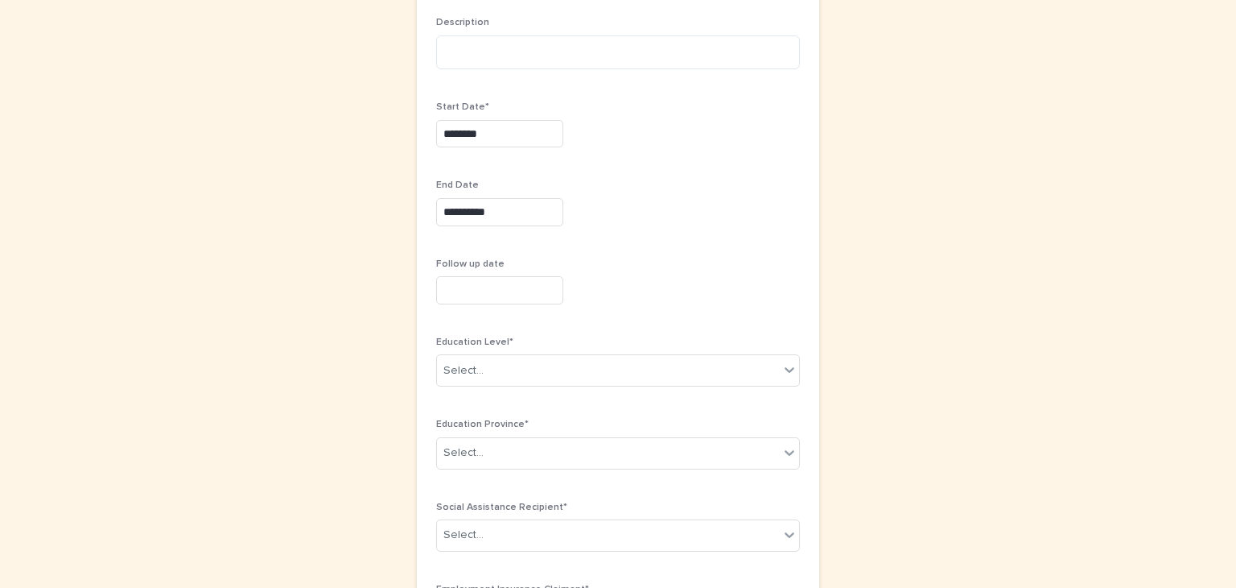
scroll to position [409, 0]
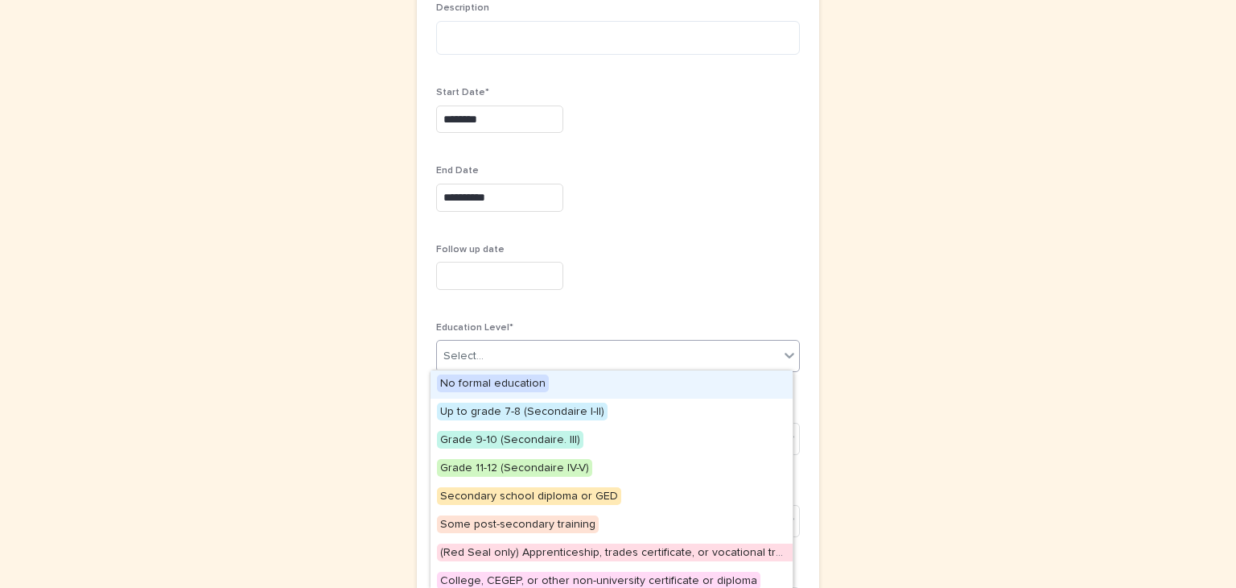
click at [788, 347] on icon at bounding box center [789, 355] width 16 height 16
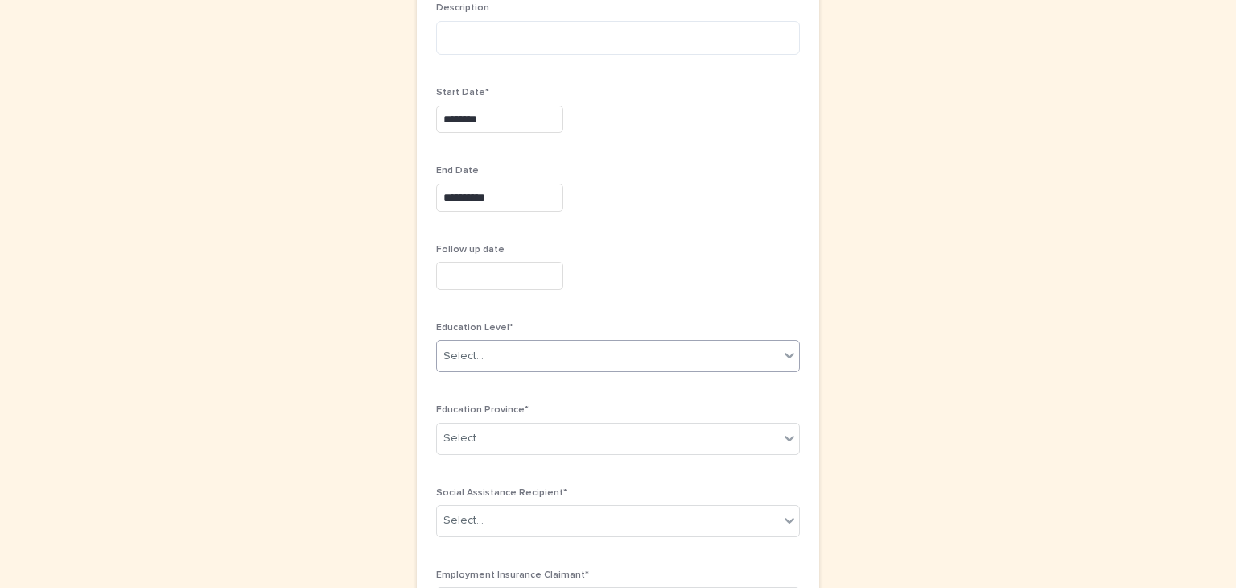
drag, startPoint x: 788, startPoint y: 347, endPoint x: 942, endPoint y: 365, distance: 154.7
click at [942, 365] on div "**********" at bounding box center [618, 372] width 789 height 1459
click at [781, 352] on icon at bounding box center [789, 355] width 16 height 16
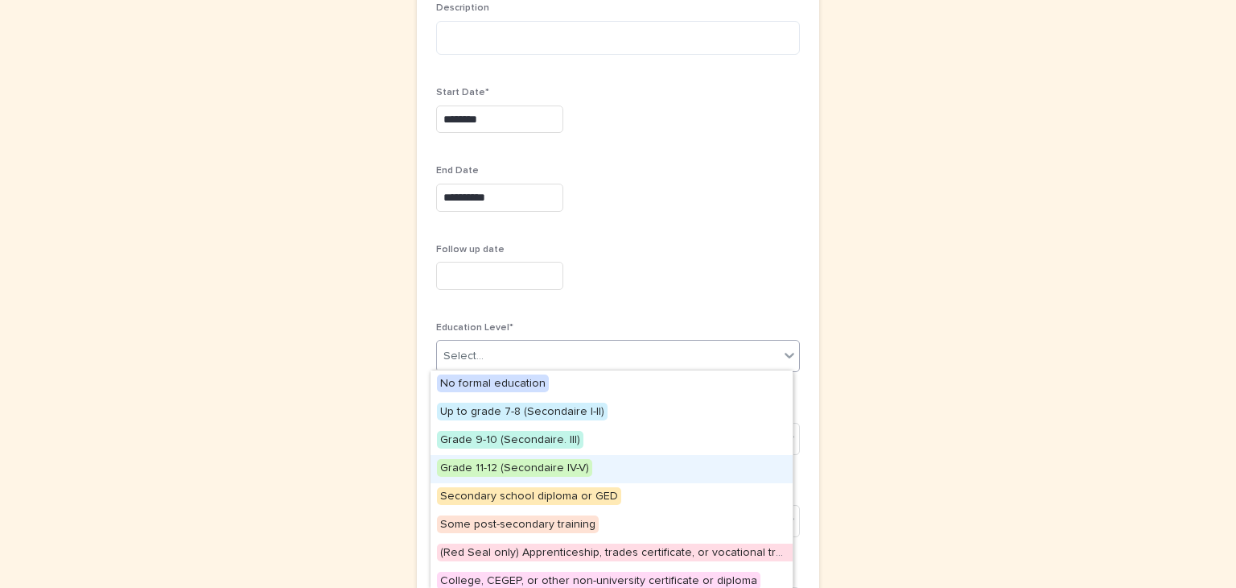
click at [460, 461] on span "Grade 11-12 (Secondaire IV-V)" at bounding box center [514, 468] width 155 height 18
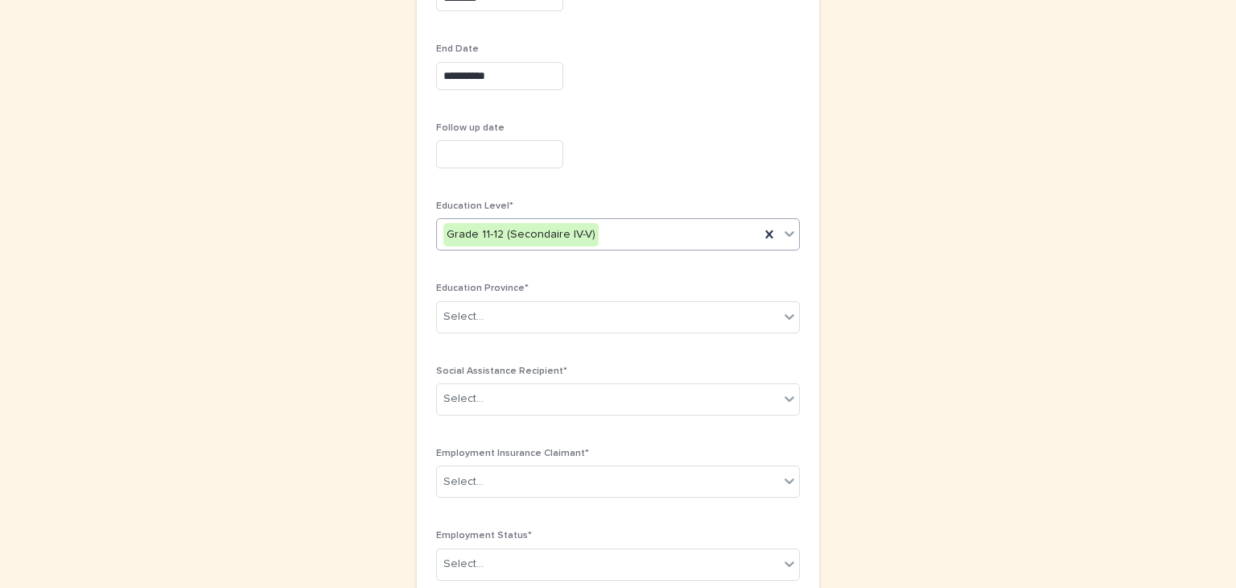
scroll to position [533, 0]
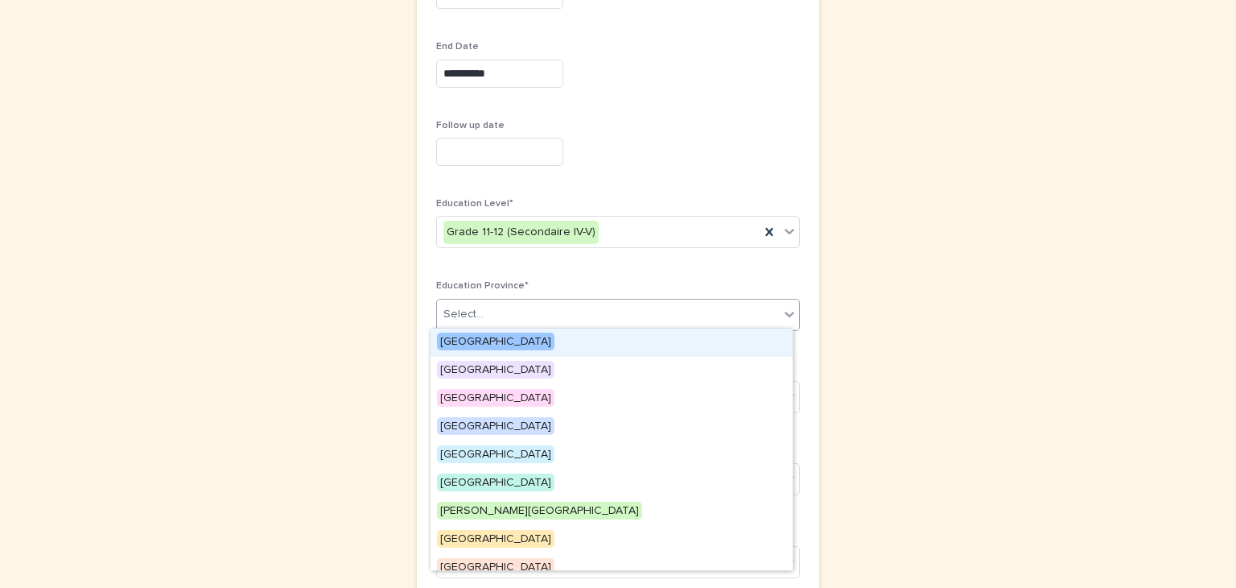
click at [782, 313] on icon at bounding box center [789, 314] width 16 height 16
click at [470, 340] on span "[GEOGRAPHIC_DATA]" at bounding box center [496, 341] width 118 height 18
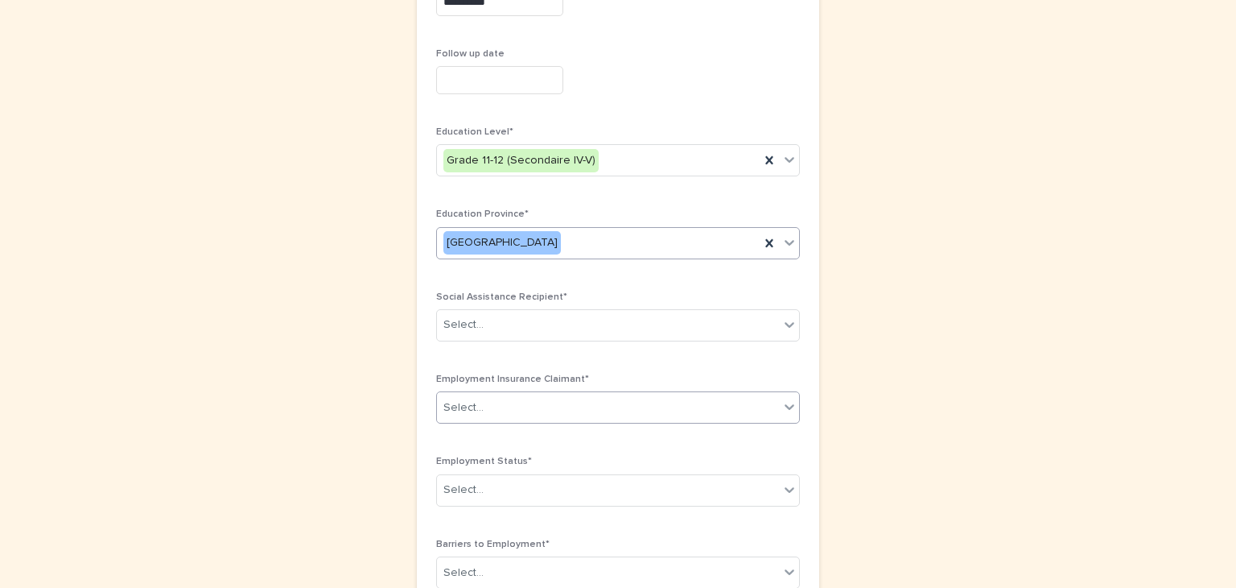
scroll to position [605, 0]
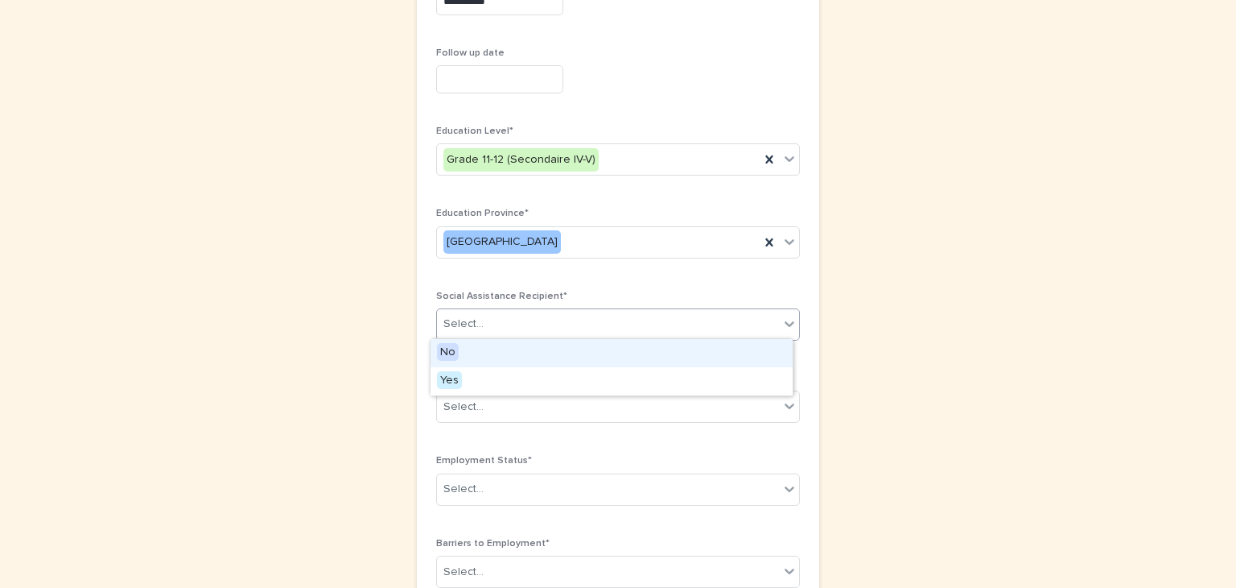
click at [785, 320] on icon at bounding box center [789, 323] width 16 height 16
click at [454, 346] on span "No" at bounding box center [448, 352] width 22 height 18
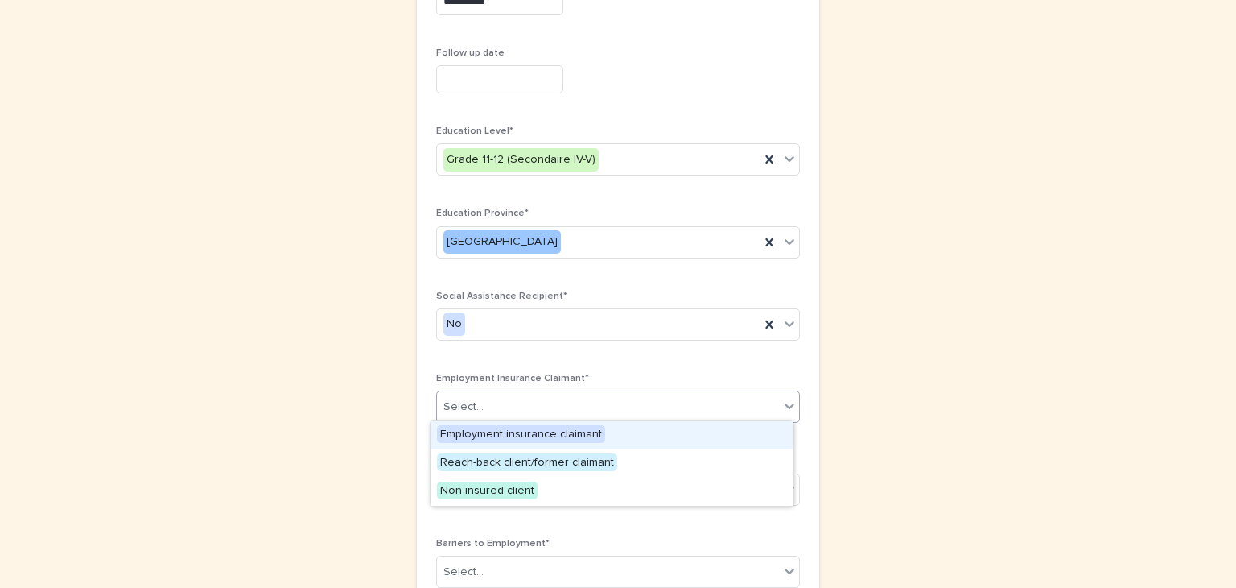
click at [781, 402] on icon at bounding box center [789, 406] width 16 height 16
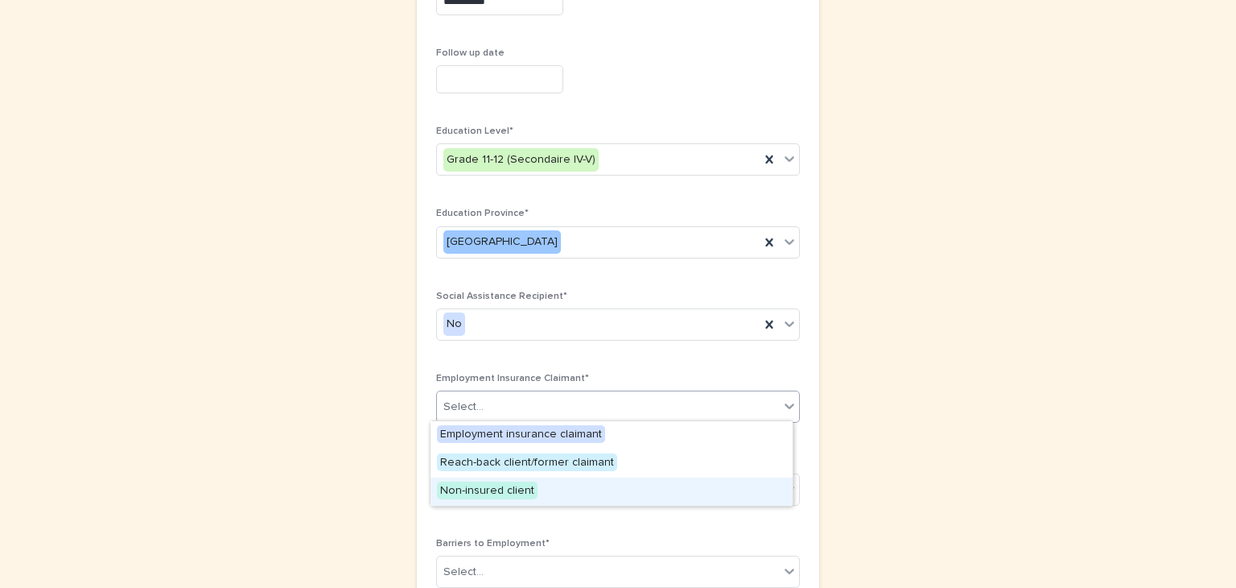
click at [472, 484] on span "Non-insured client" at bounding box center [487, 490] width 101 height 18
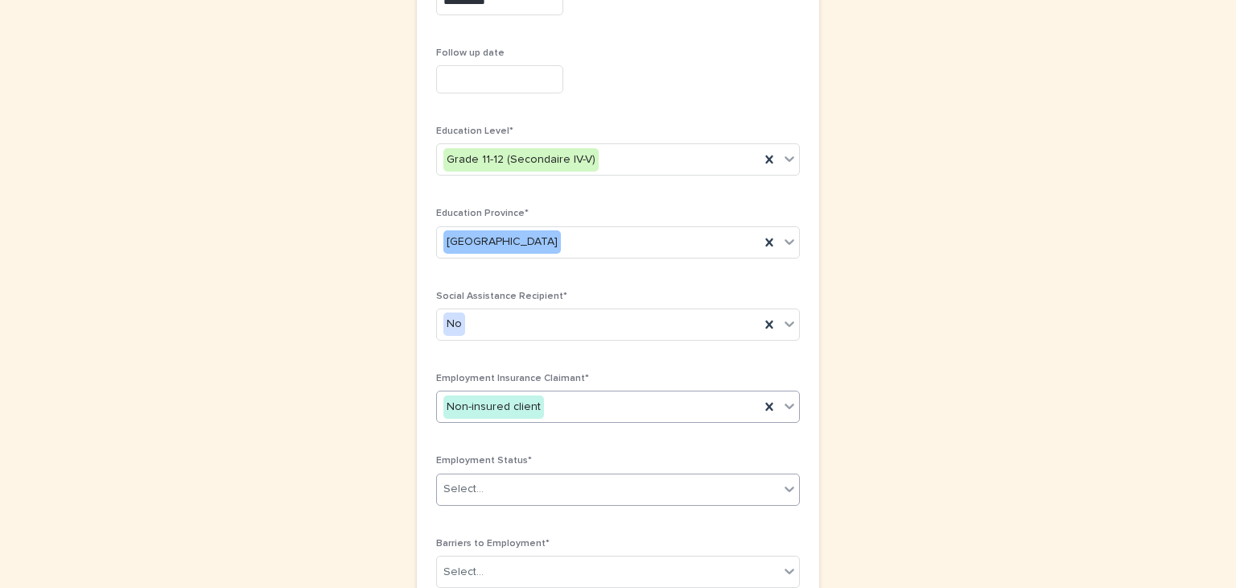
scroll to position [695, 0]
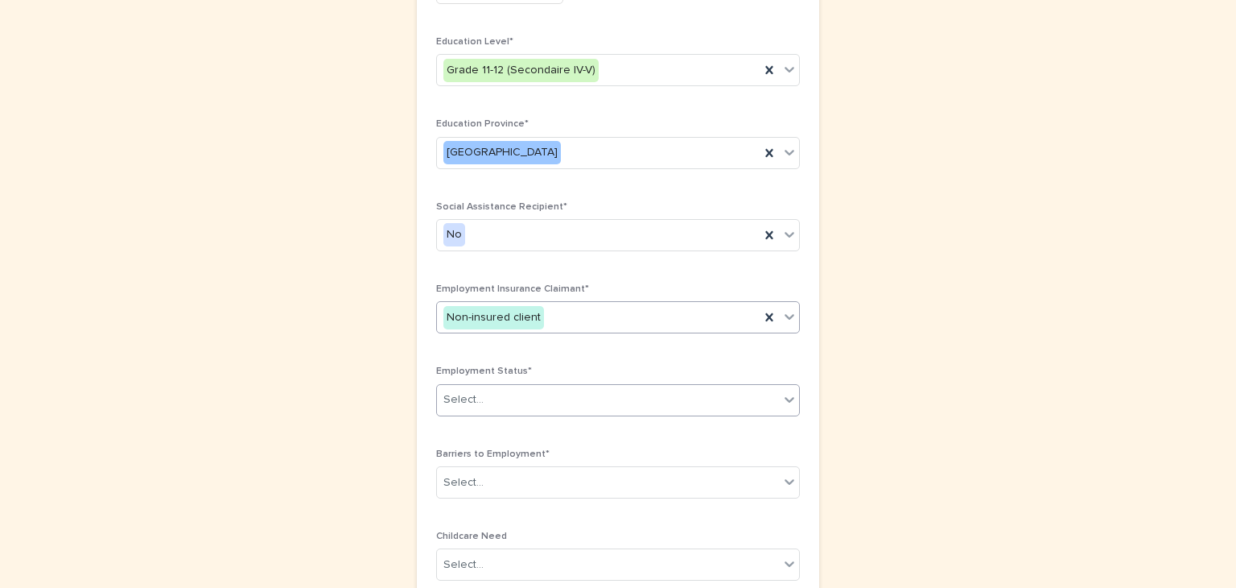
click at [781, 394] on icon at bounding box center [789, 399] width 16 height 16
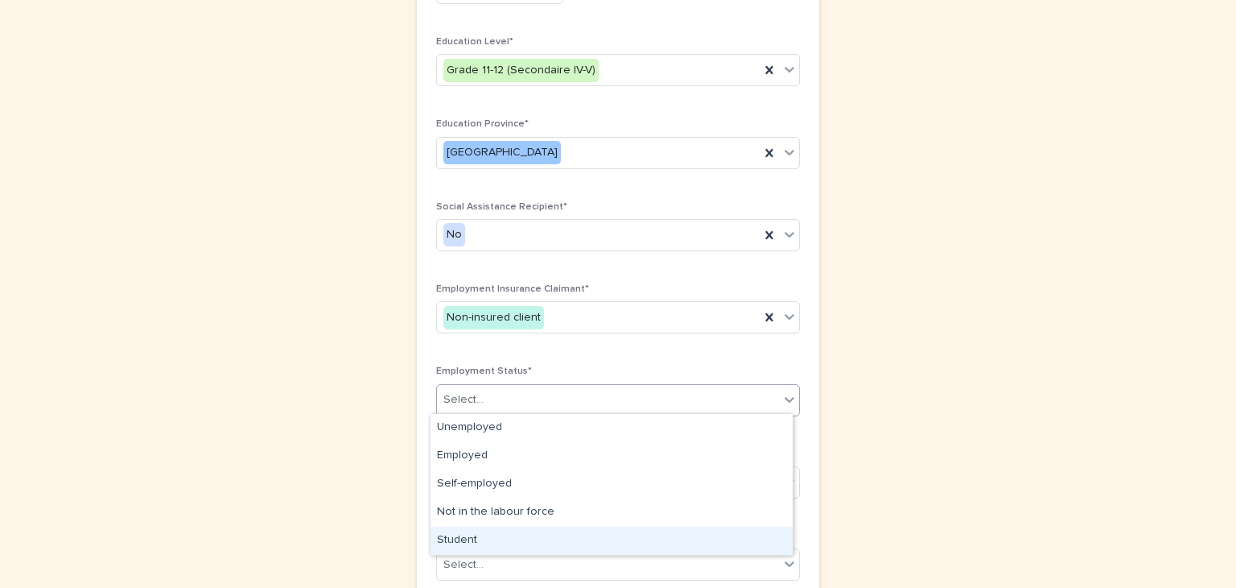
click at [452, 534] on div "Student" at bounding box center [612, 540] width 362 height 28
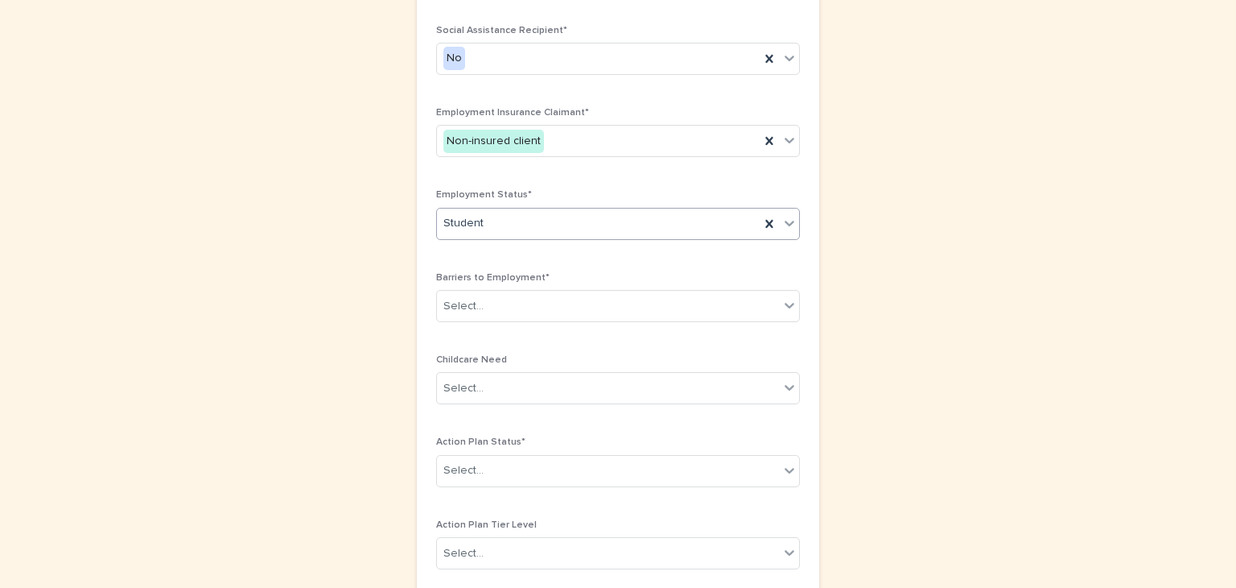
scroll to position [872, 0]
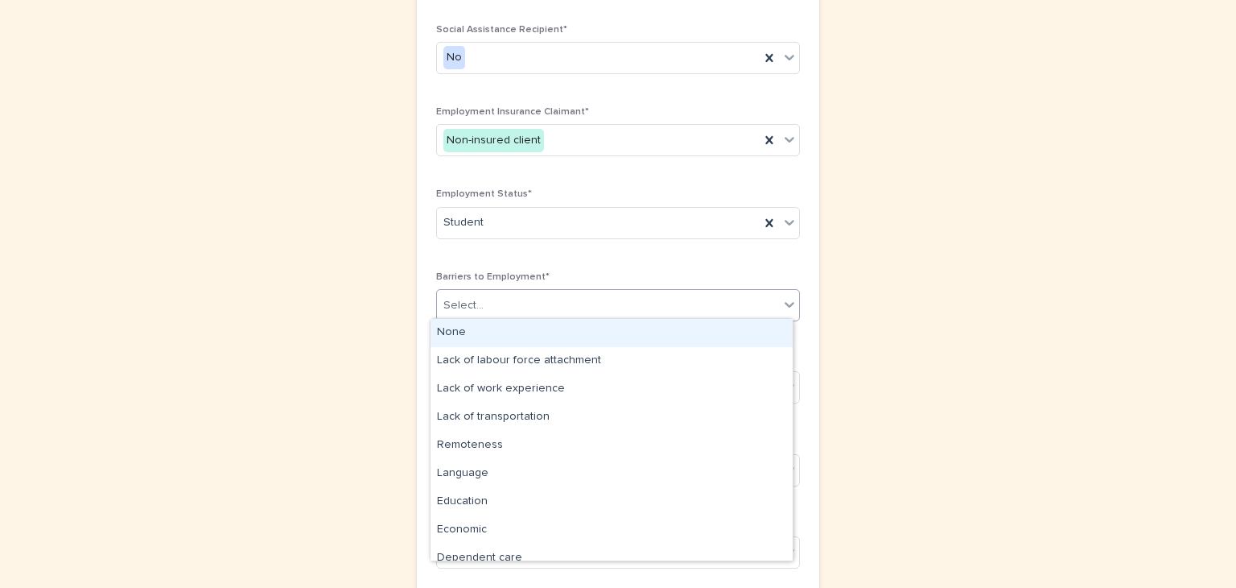
click at [782, 296] on icon at bounding box center [789, 304] width 16 height 16
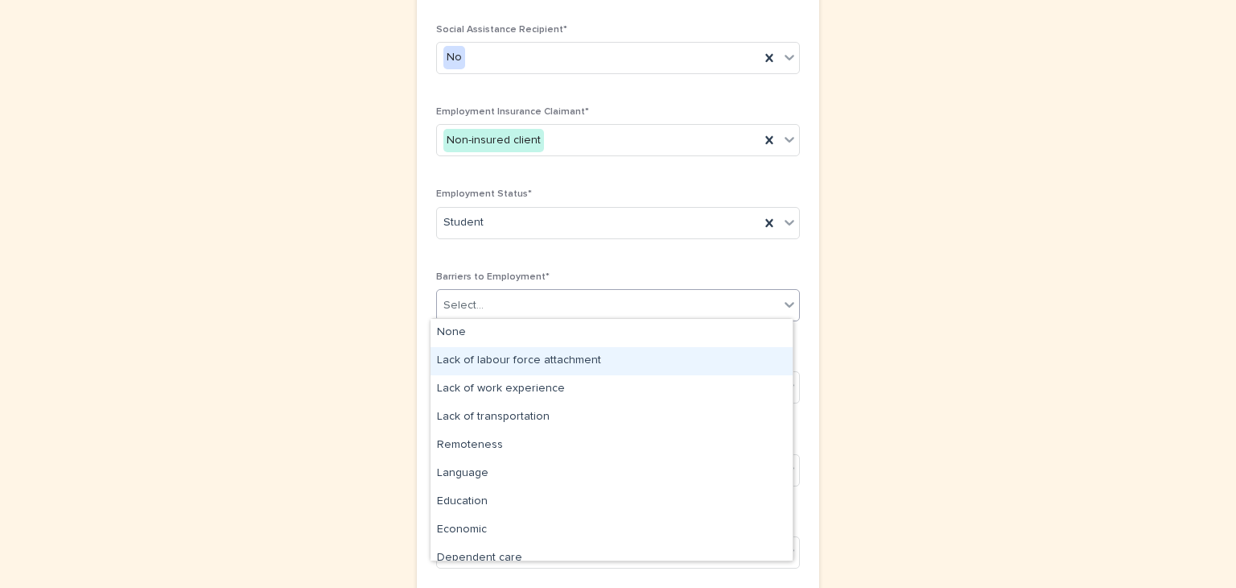
click at [561, 352] on div "Lack of labour force attachment" at bounding box center [612, 361] width 362 height 28
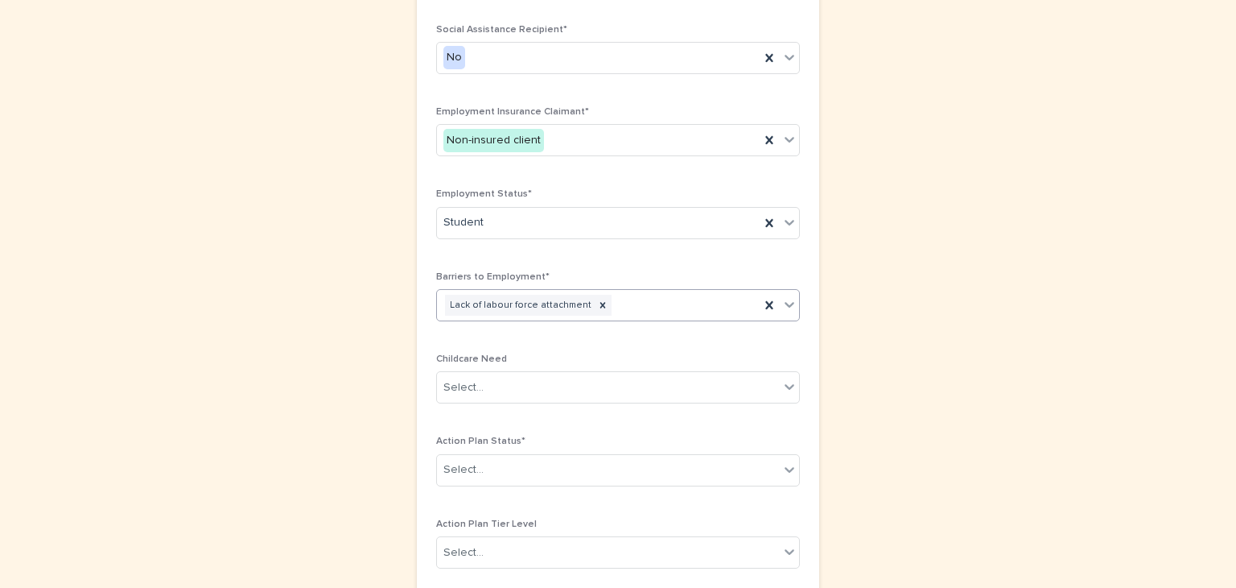
click at [783, 297] on icon at bounding box center [789, 304] width 16 height 16
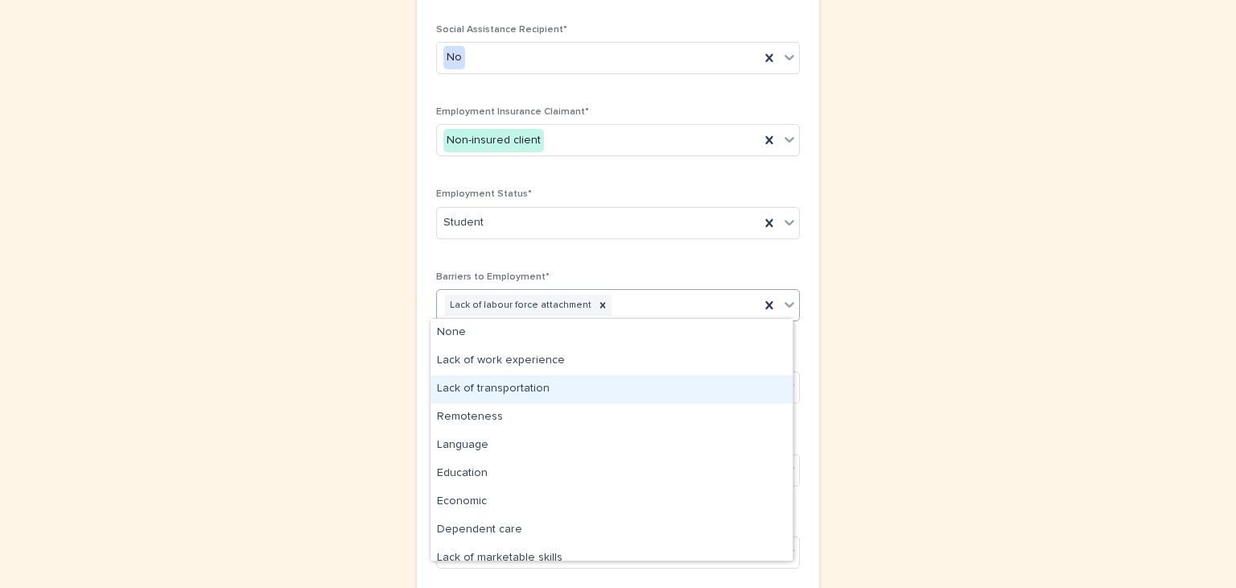
click at [526, 387] on div "Lack of transportation" at bounding box center [612, 389] width 362 height 28
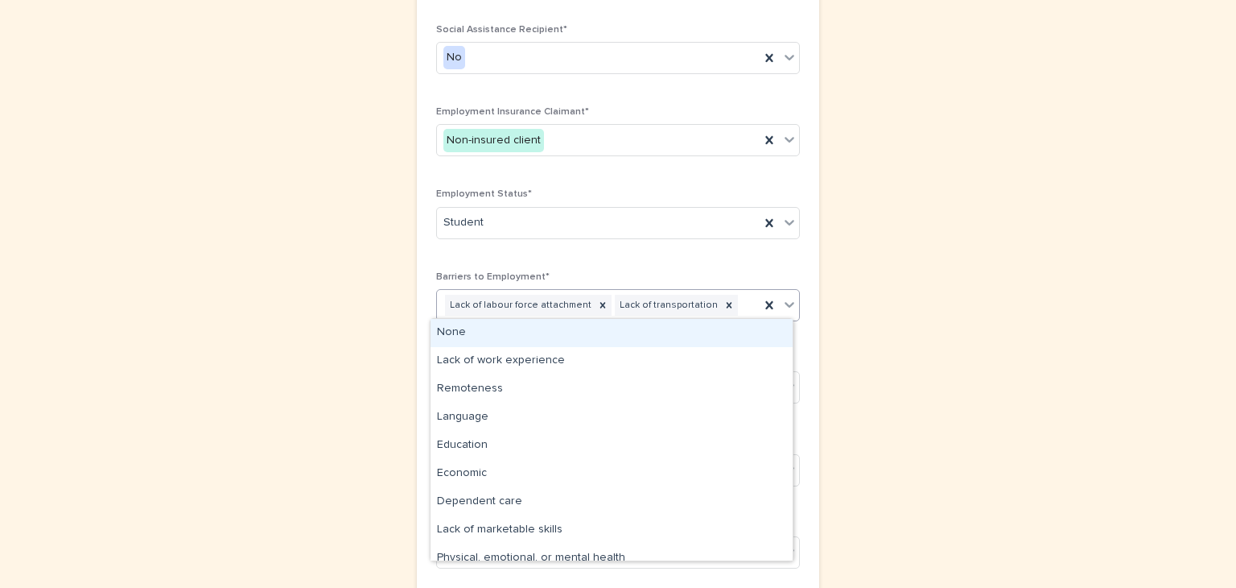
click at [783, 301] on icon at bounding box center [789, 304] width 16 height 16
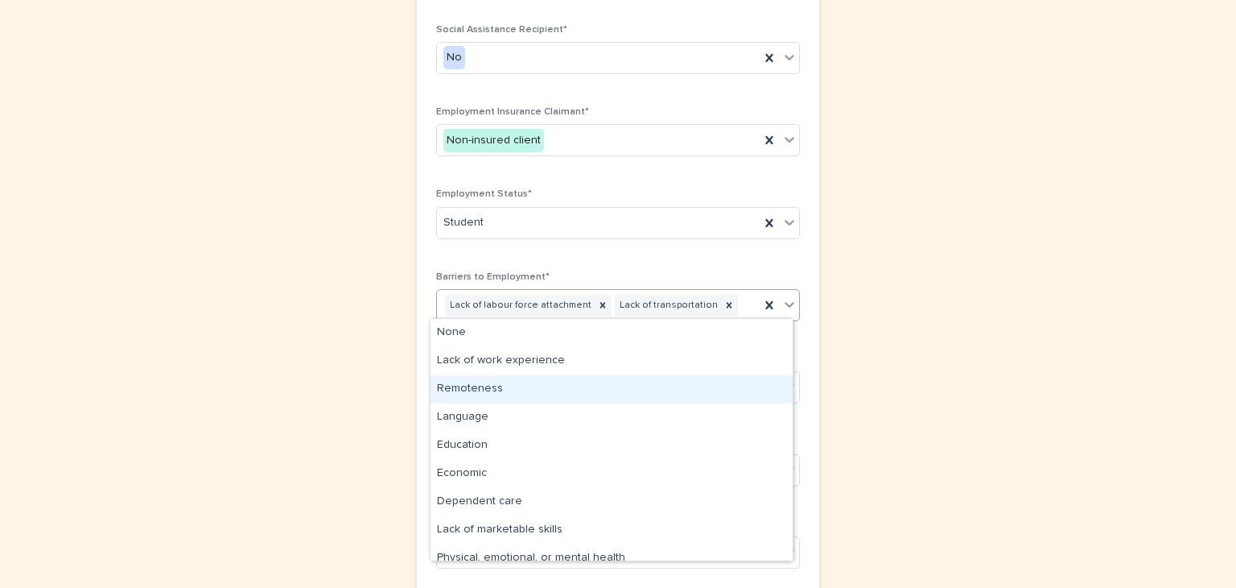
click at [456, 382] on div "Remoteness" at bounding box center [612, 389] width 362 height 28
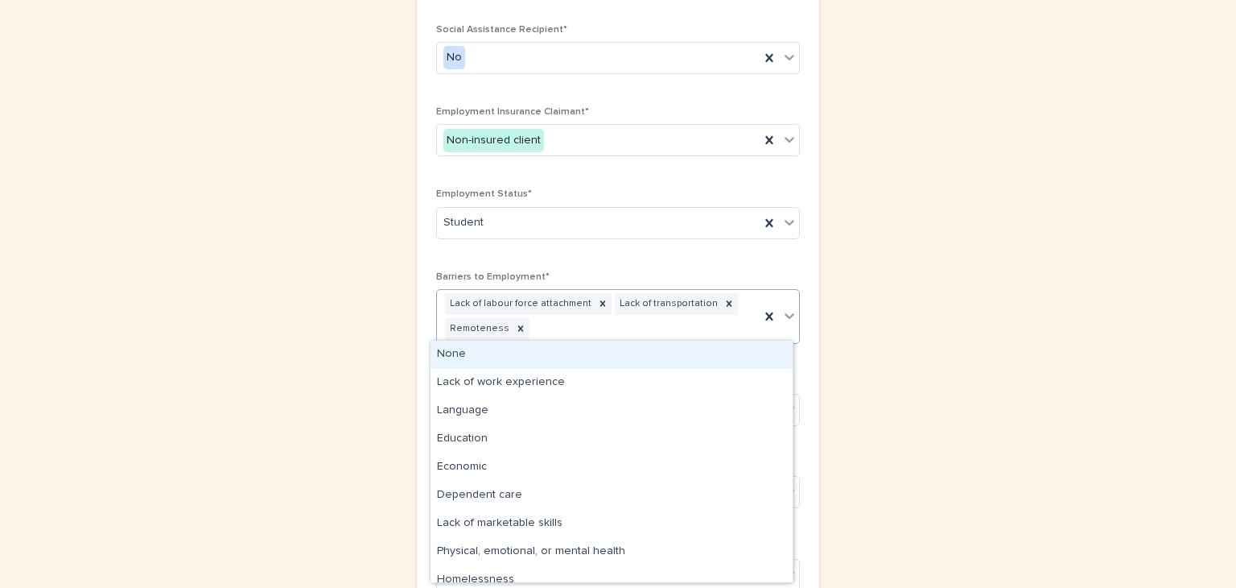
click at [786, 312] on icon at bounding box center [789, 315] width 16 height 16
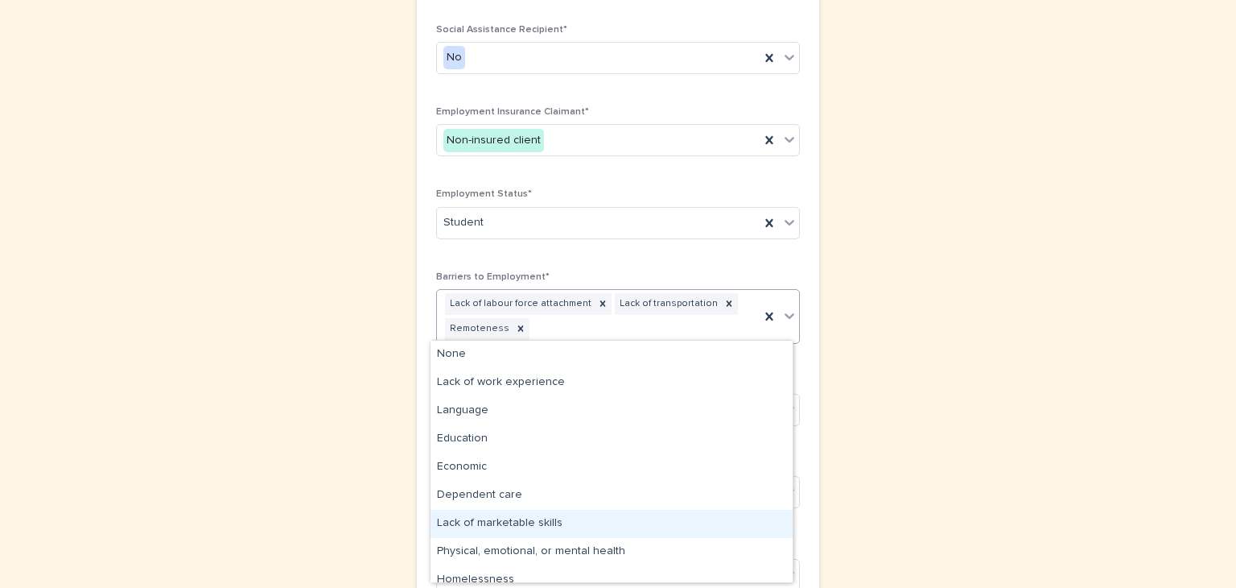
click at [515, 517] on div "Lack of marketable skills" at bounding box center [612, 523] width 362 height 28
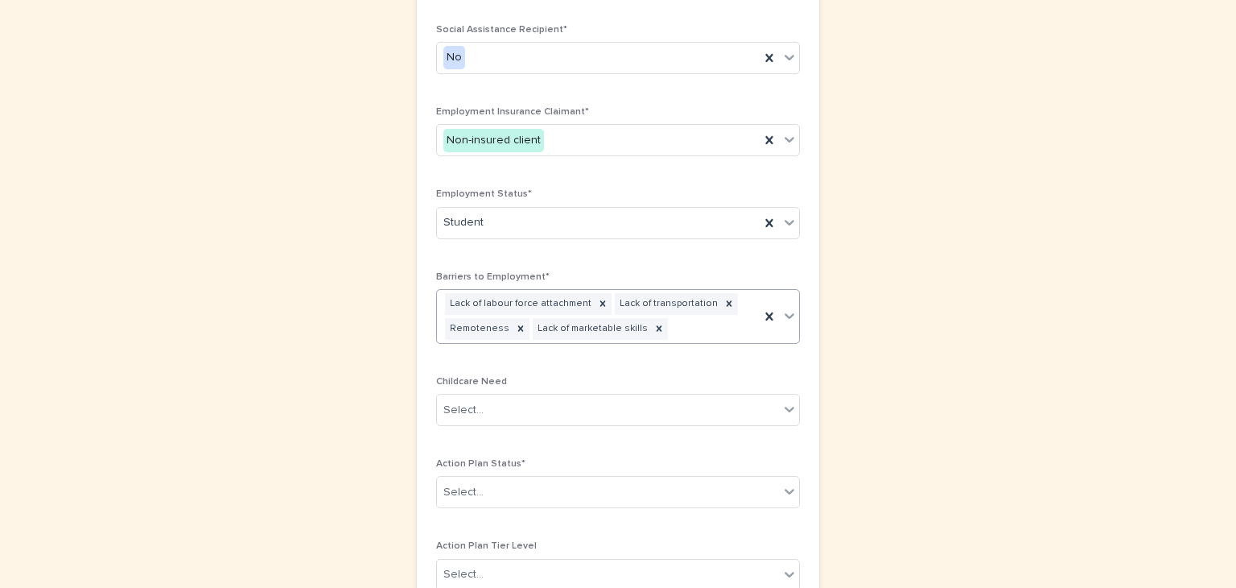
click at [785, 313] on icon at bounding box center [790, 316] width 10 height 6
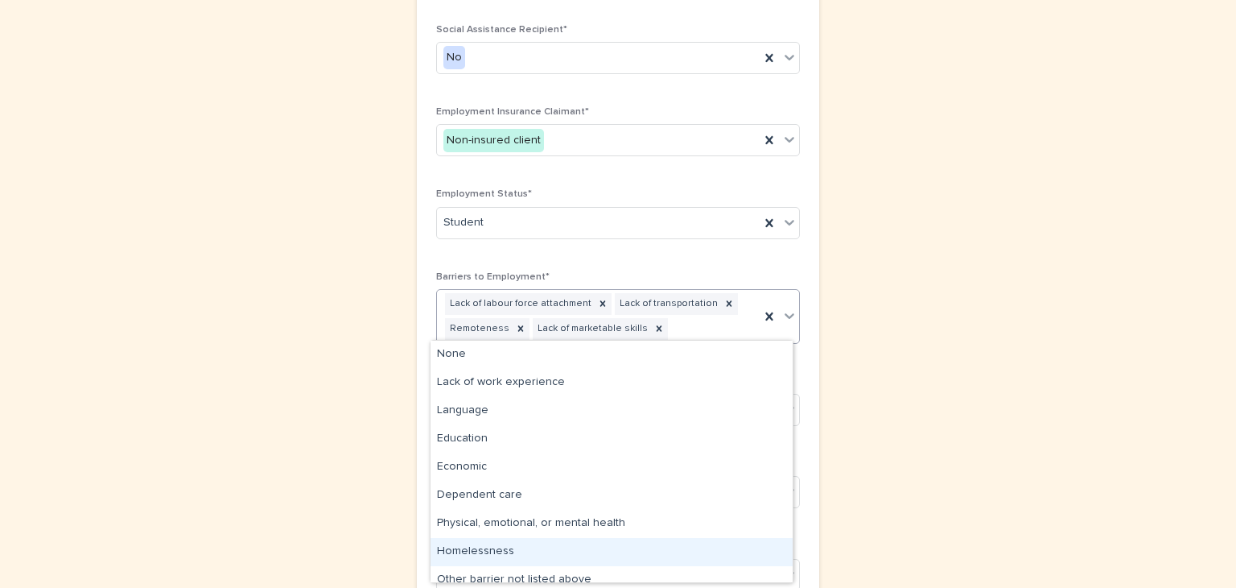
scroll to position [12, 0]
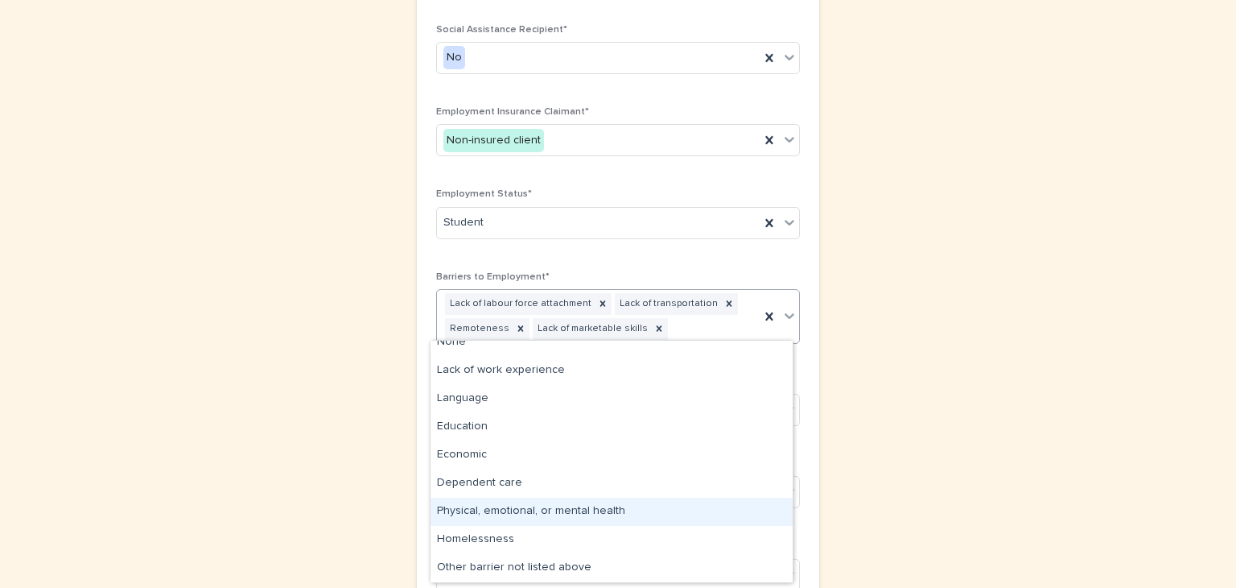
click at [557, 508] on div "Physical, emotional, or mental health" at bounding box center [612, 511] width 362 height 28
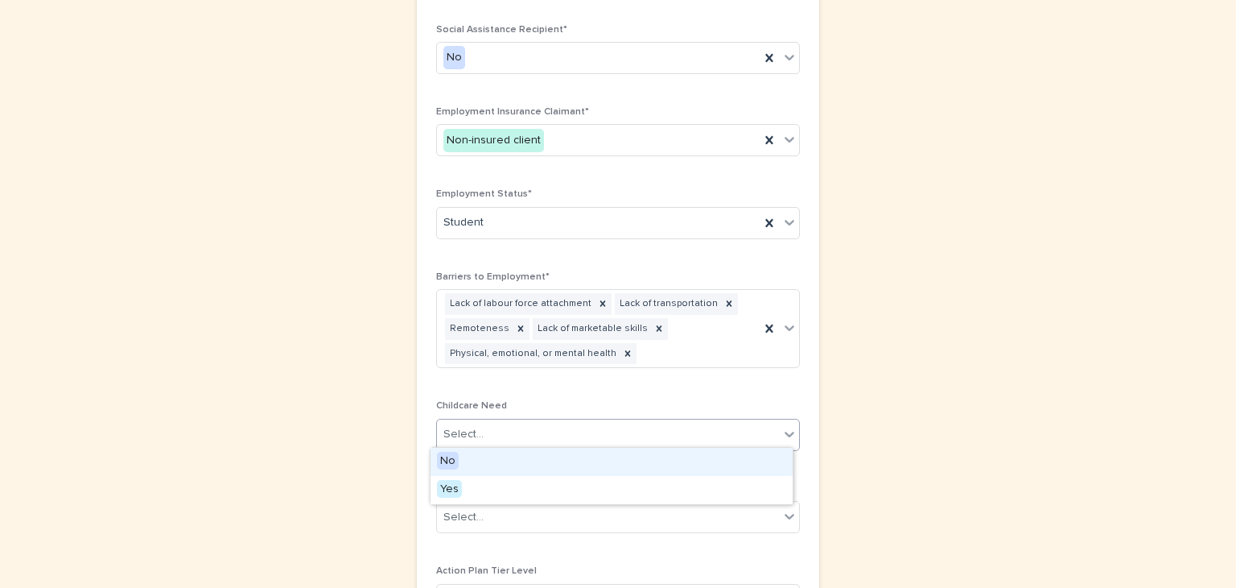
click at [785, 432] on icon at bounding box center [790, 434] width 10 height 6
click at [444, 456] on span "No" at bounding box center [448, 461] width 22 height 18
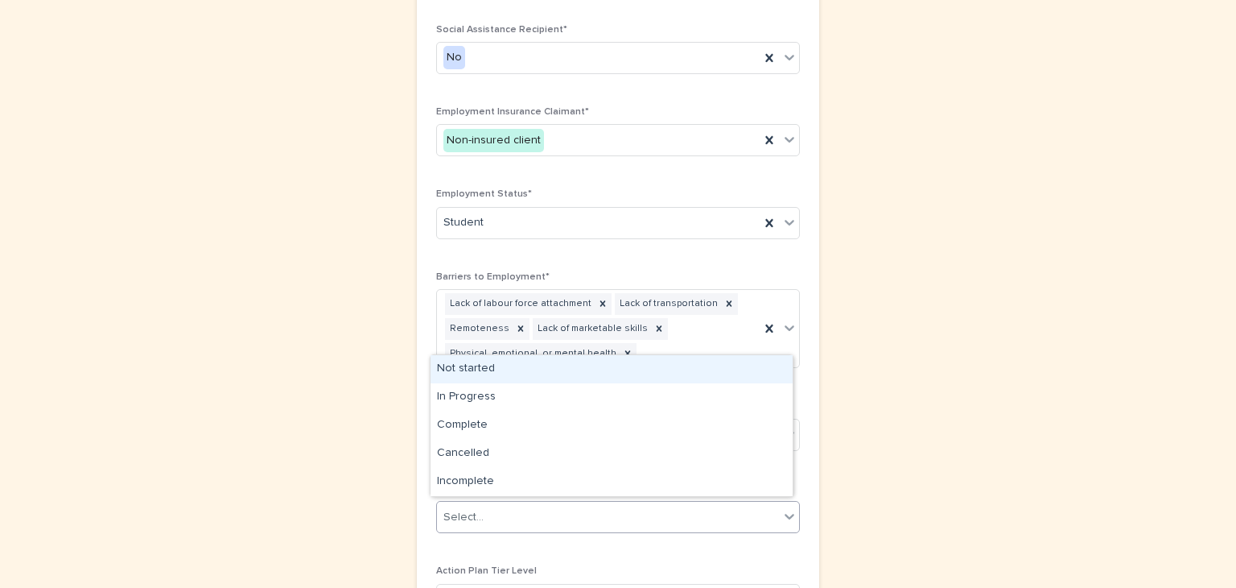
click at [783, 512] on icon at bounding box center [789, 516] width 16 height 16
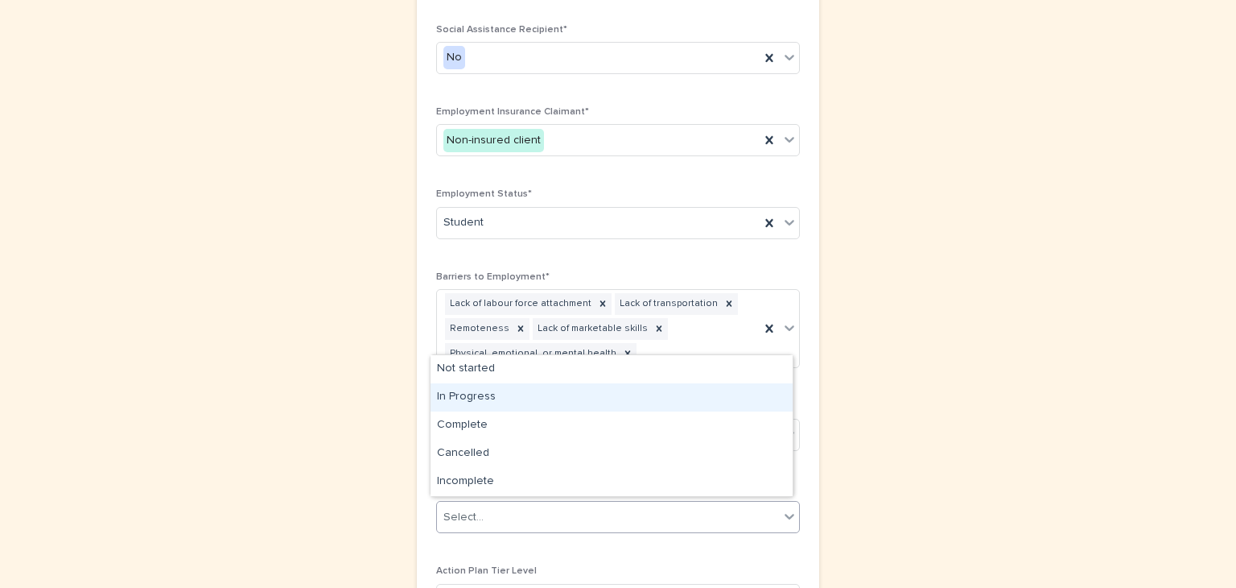
click at [478, 392] on div "In Progress" at bounding box center [612, 397] width 362 height 28
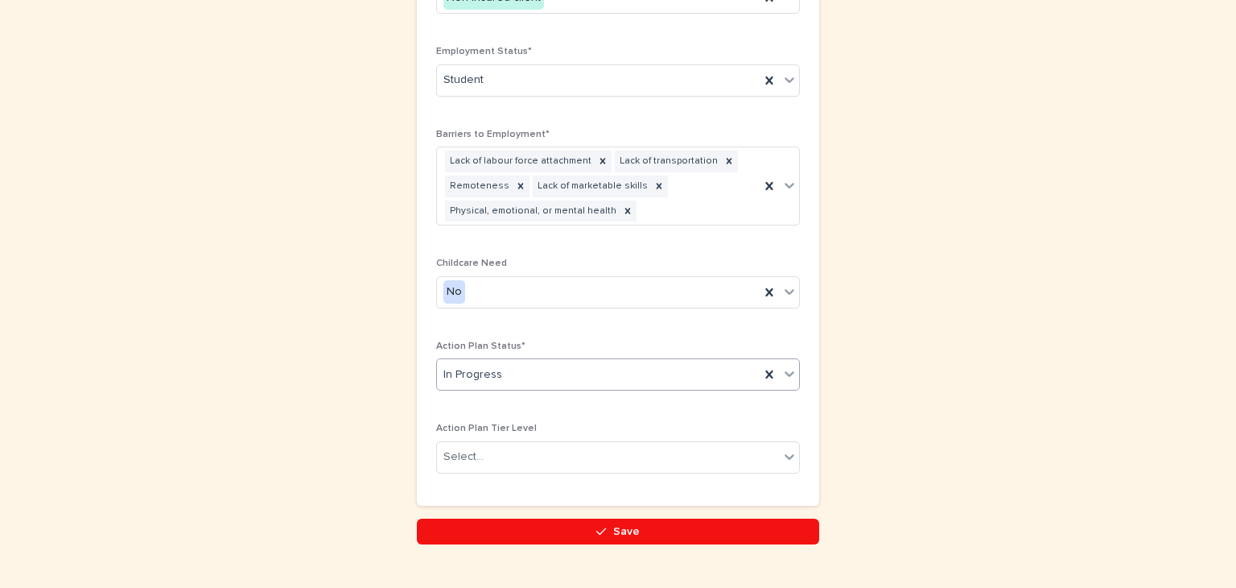
scroll to position [1014, 0]
click at [781, 448] on icon at bounding box center [789, 456] width 16 height 16
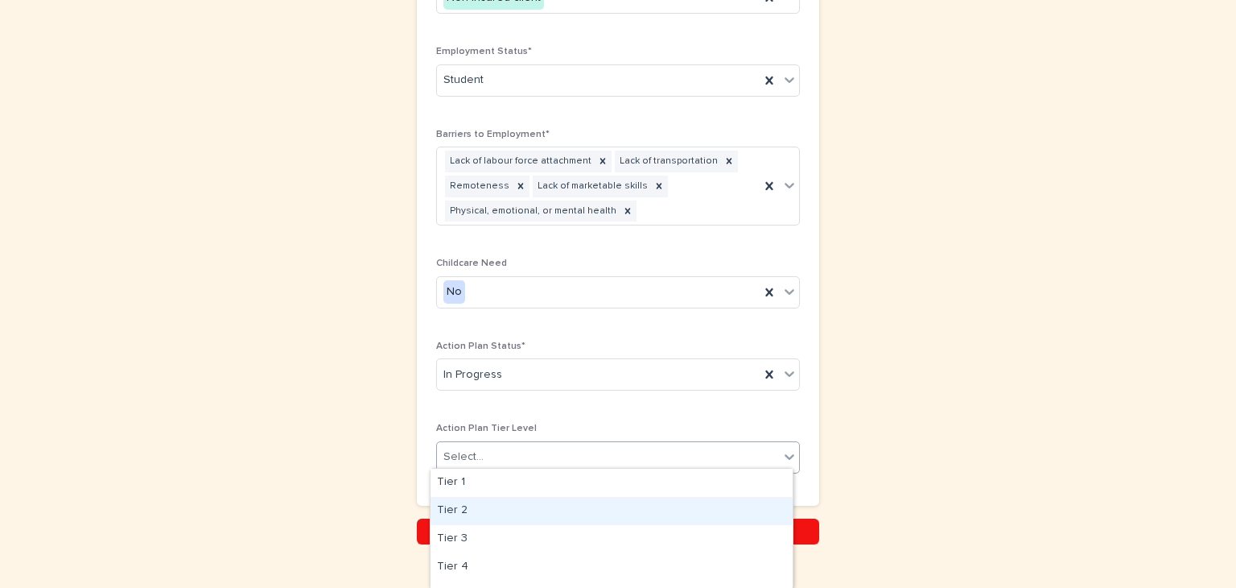
click at [454, 507] on div "Tier 2" at bounding box center [612, 511] width 362 height 28
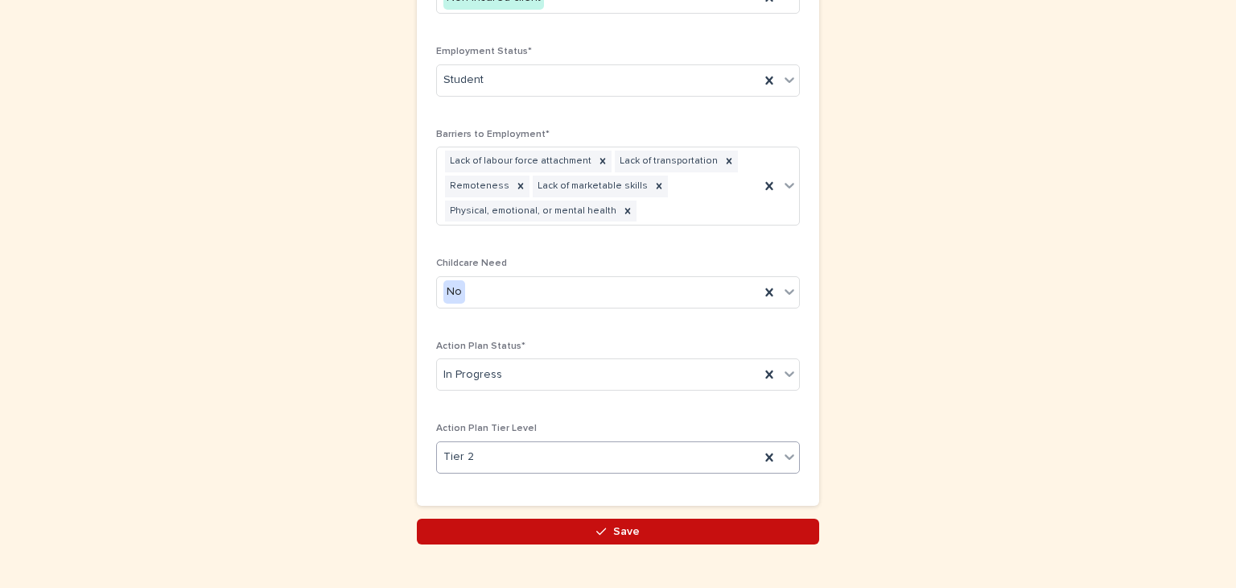
click at [634, 522] on button "Save" at bounding box center [618, 531] width 402 height 26
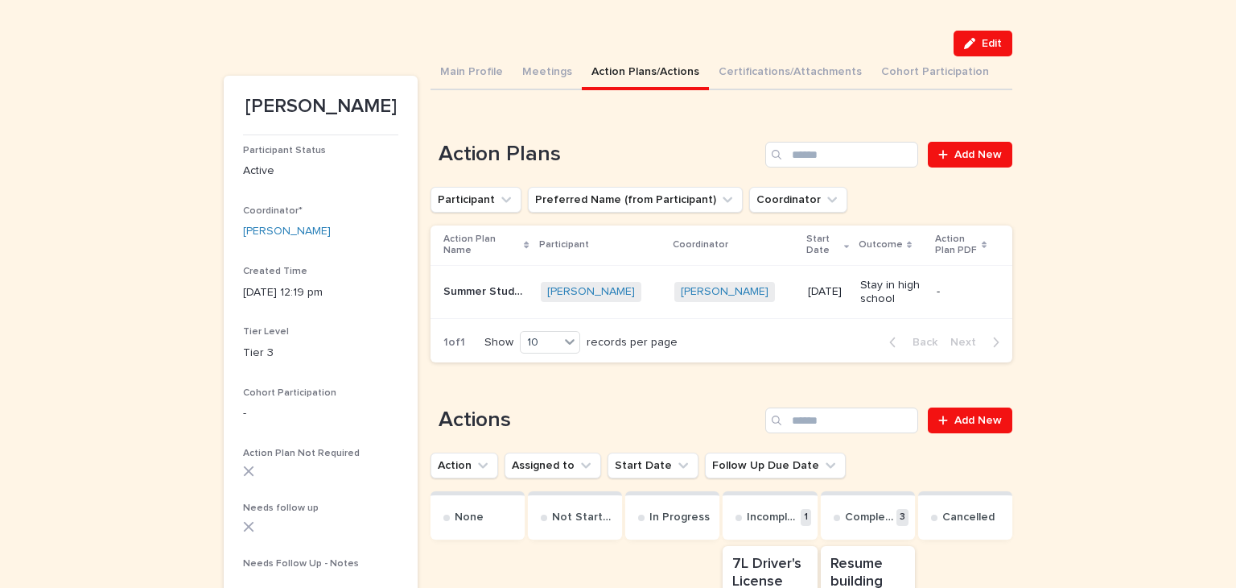
scroll to position [82, 0]
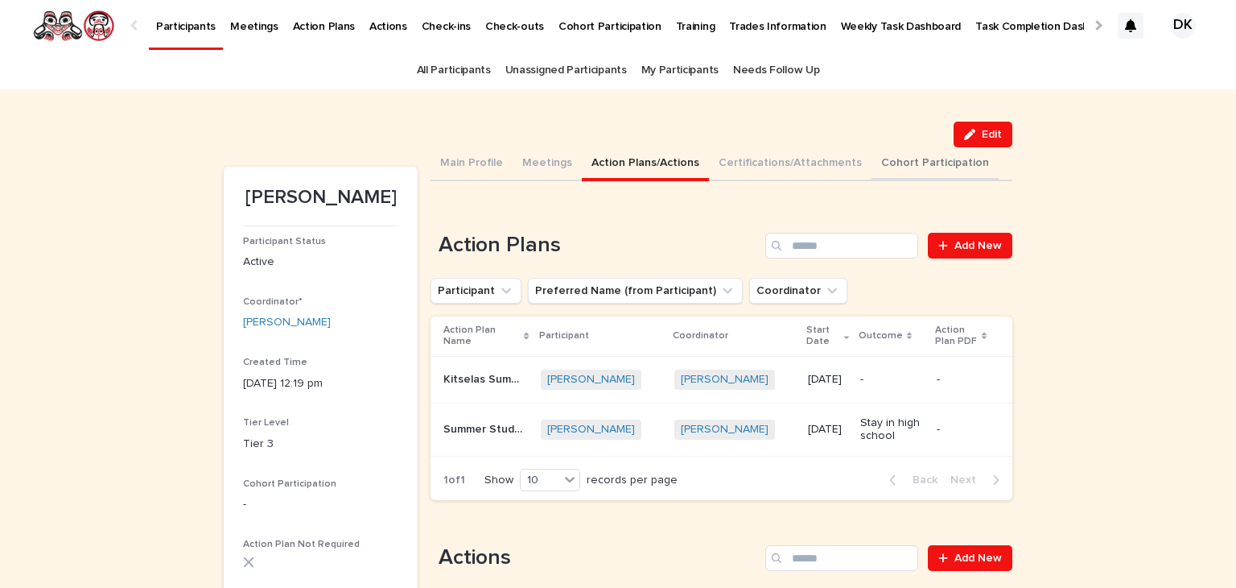
click at [893, 159] on button "Cohort Participation" at bounding box center [935, 164] width 127 height 34
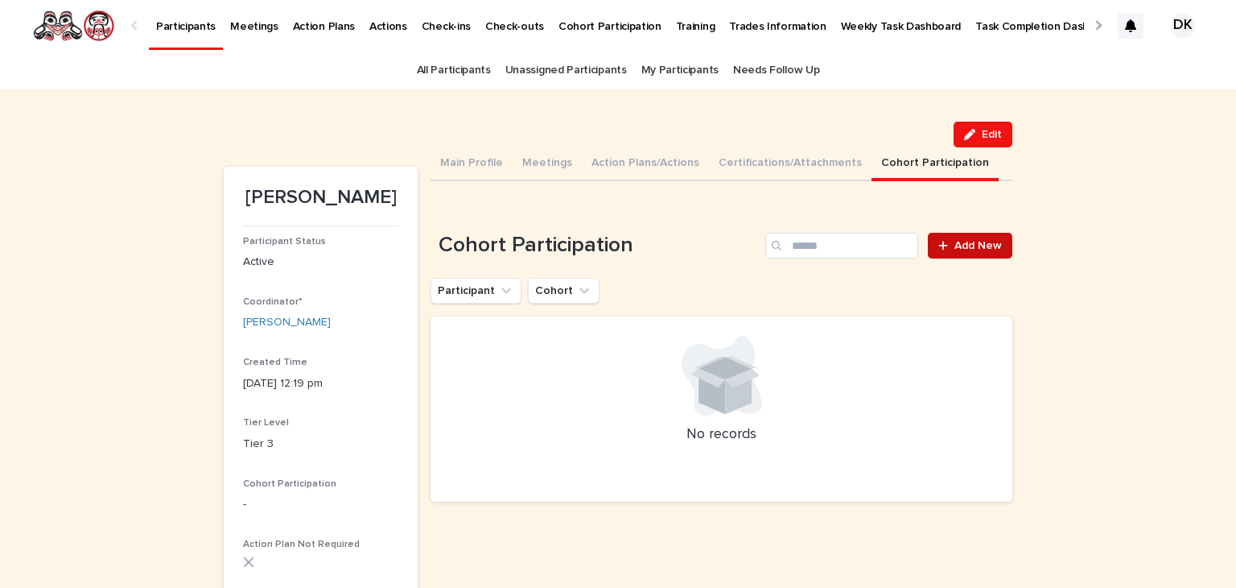
click at [984, 247] on span "Add New" at bounding box center [978, 245] width 47 height 11
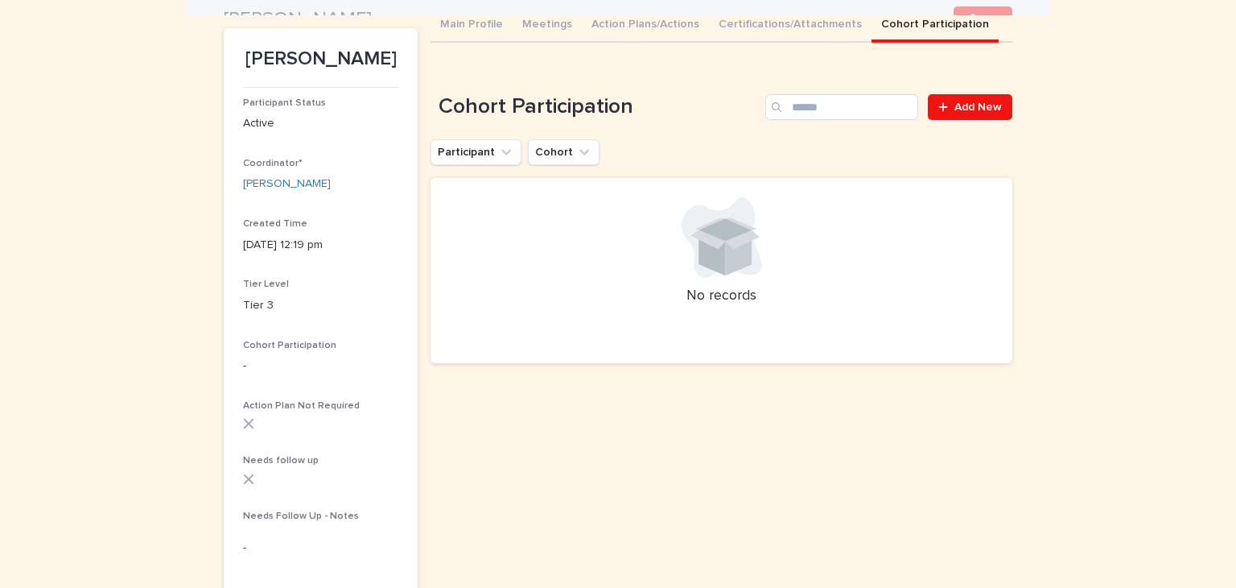
scroll to position [134, 0]
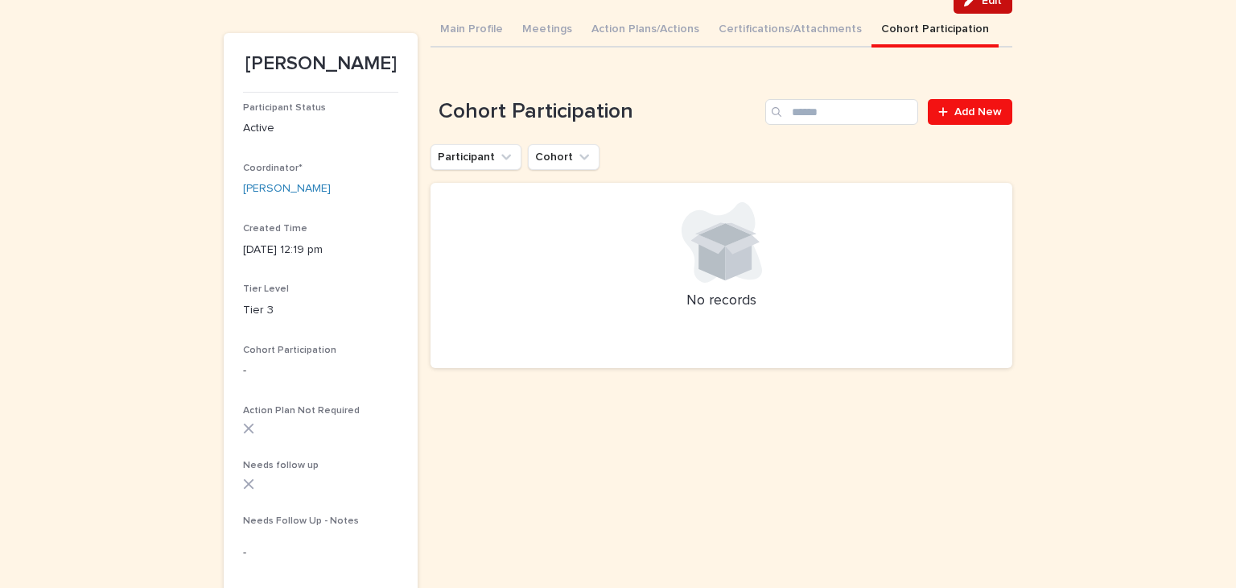
click at [983, 7] on button "Edit" at bounding box center [983, 1] width 59 height 26
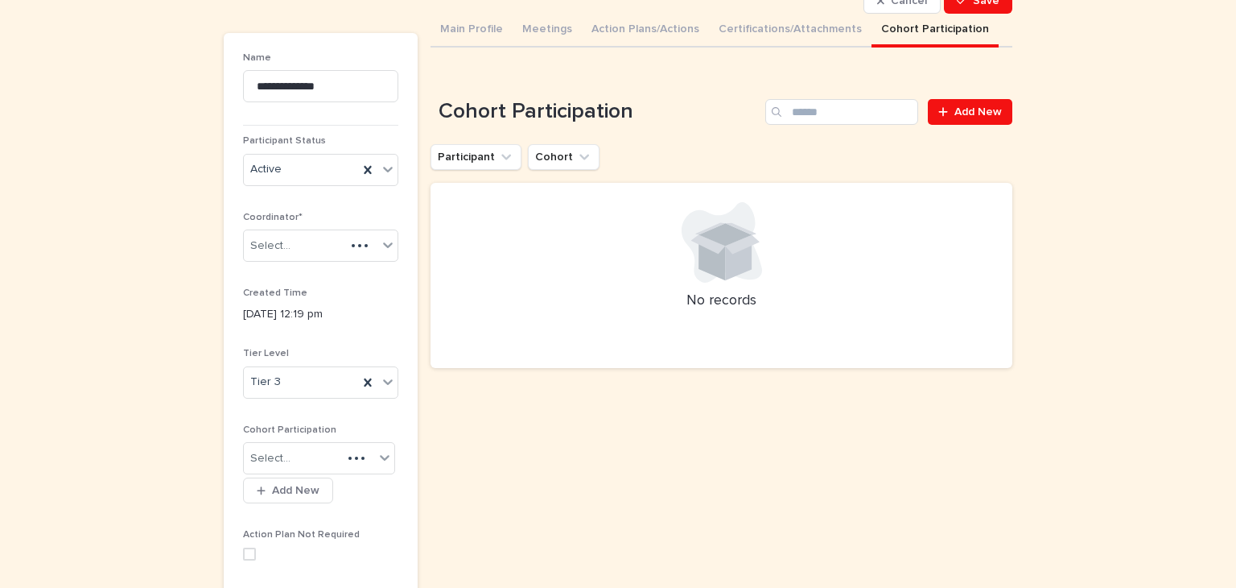
scroll to position [209, 0]
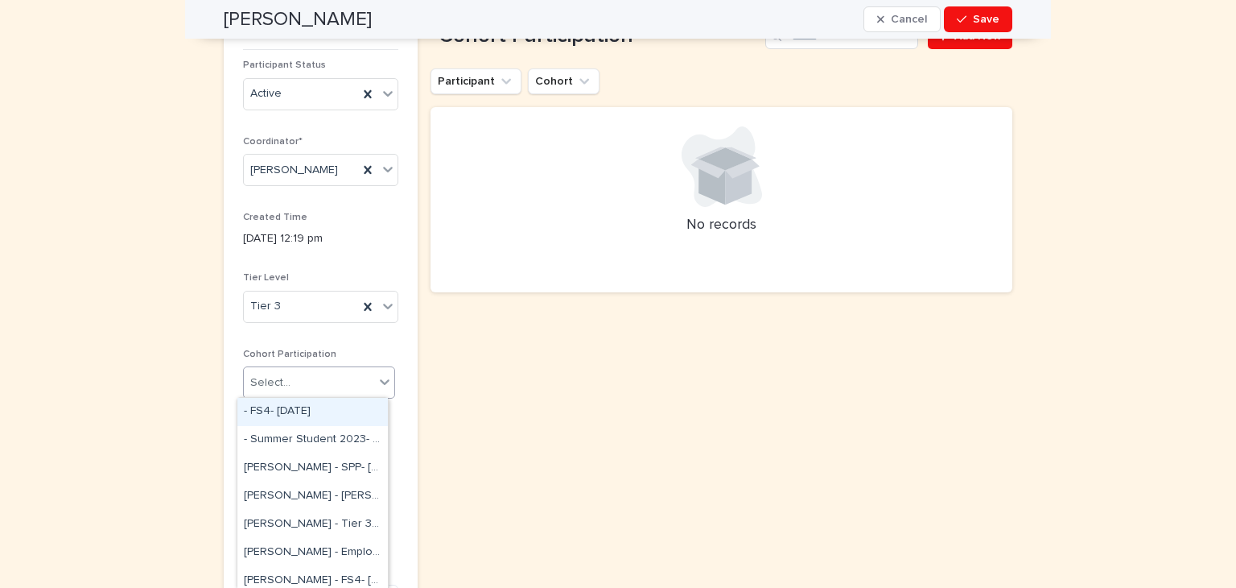
click at [380, 381] on icon at bounding box center [385, 382] width 10 height 6
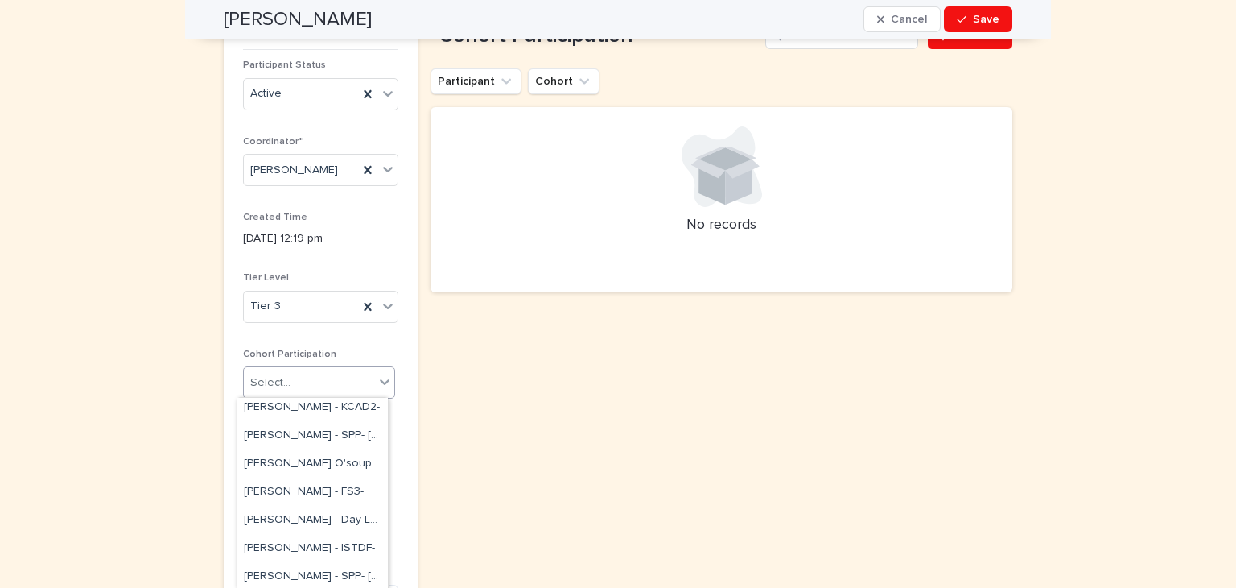
scroll to position [24508, 0]
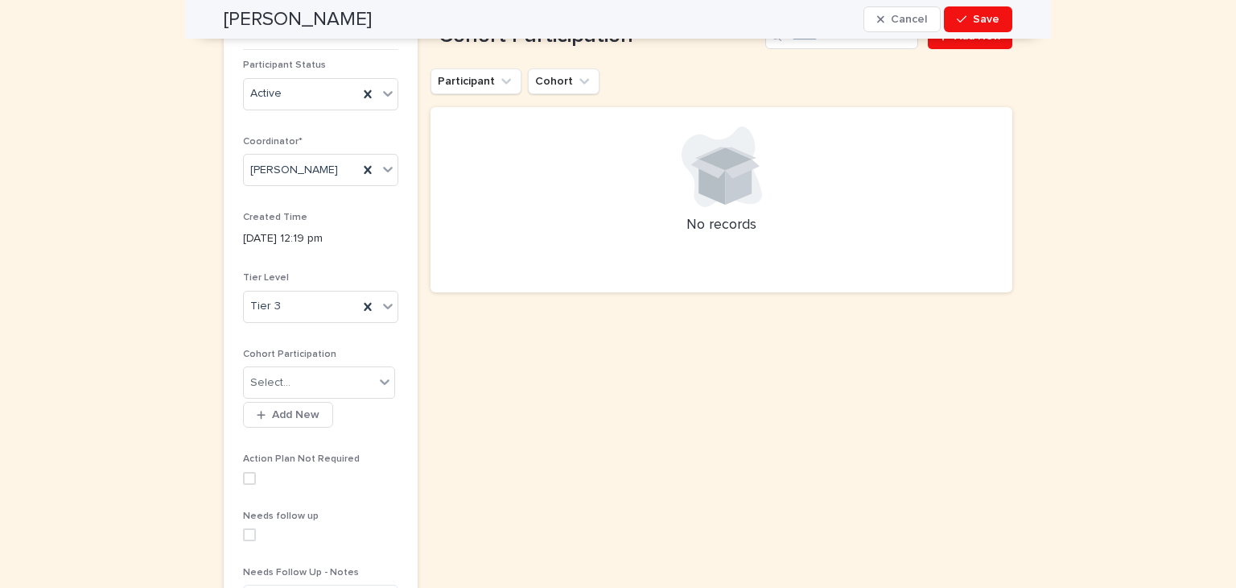
click at [592, 416] on div "Sorry, there was an error saving your record. Please try again. Please fill out…" at bounding box center [722, 485] width 582 height 1095
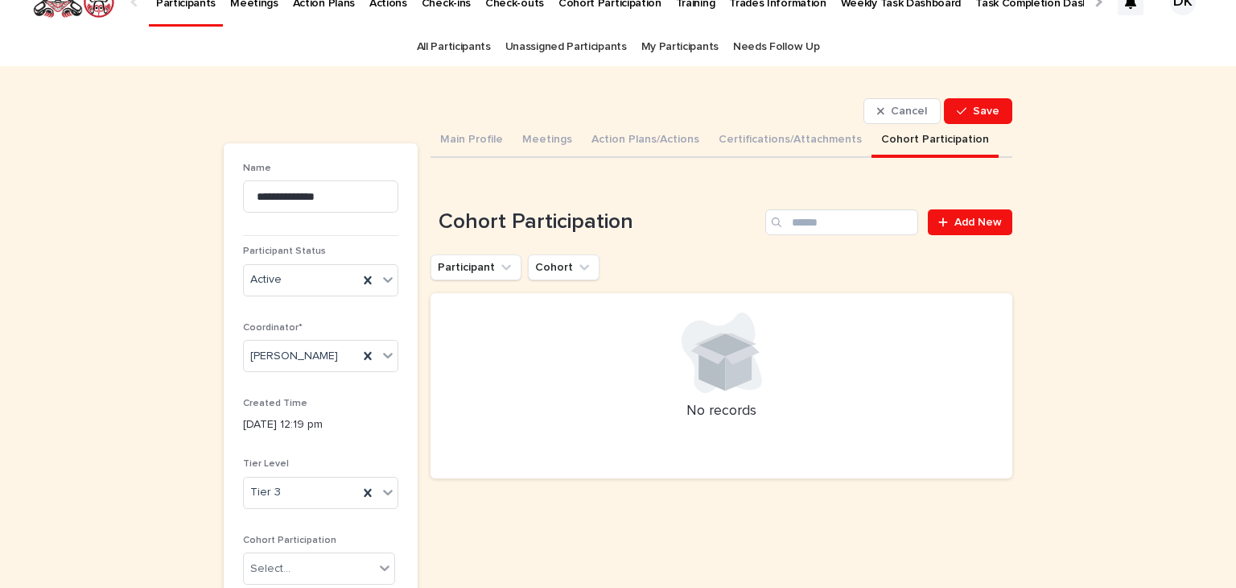
scroll to position [23, 0]
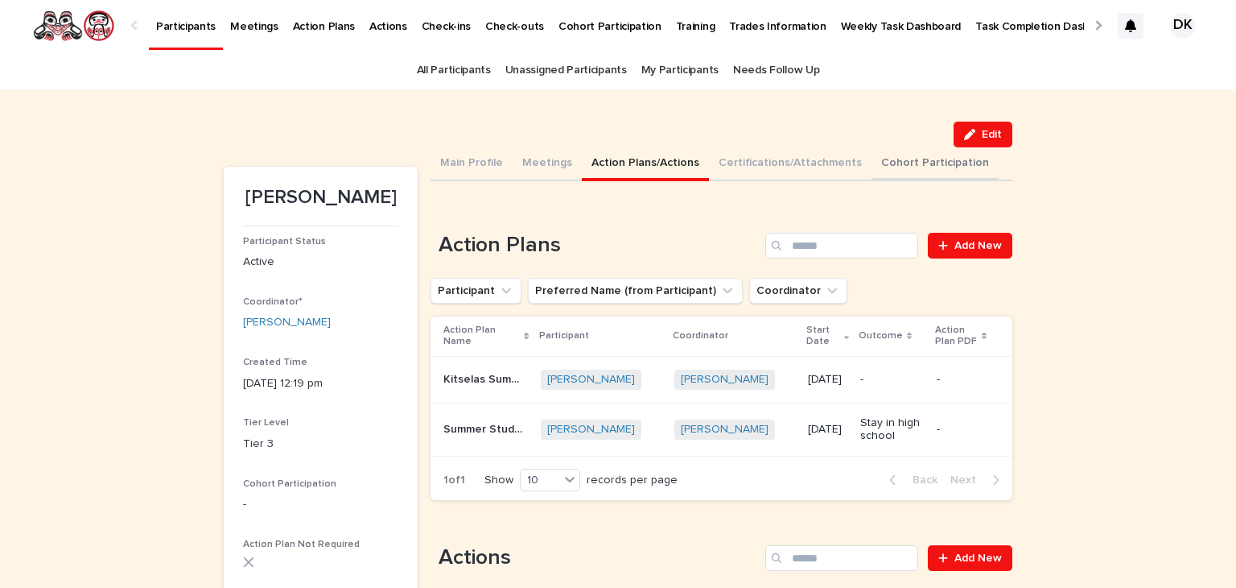
click at [915, 163] on button "Cohort Participation" at bounding box center [935, 164] width 127 height 34
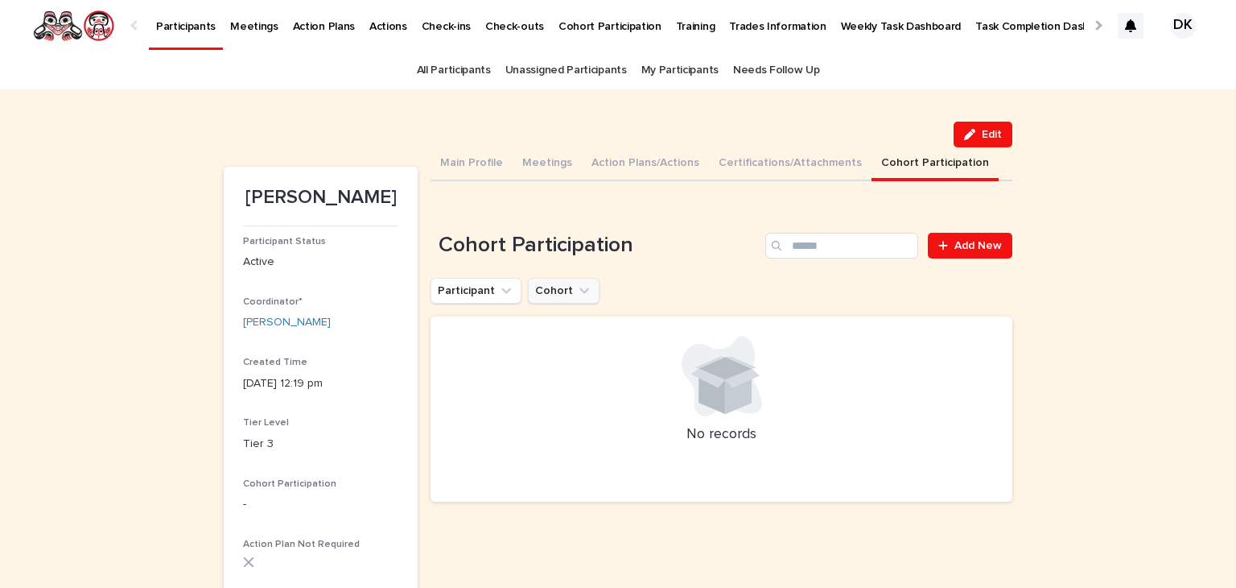
click at [576, 286] on icon "Cohort" at bounding box center [584, 290] width 16 height 16
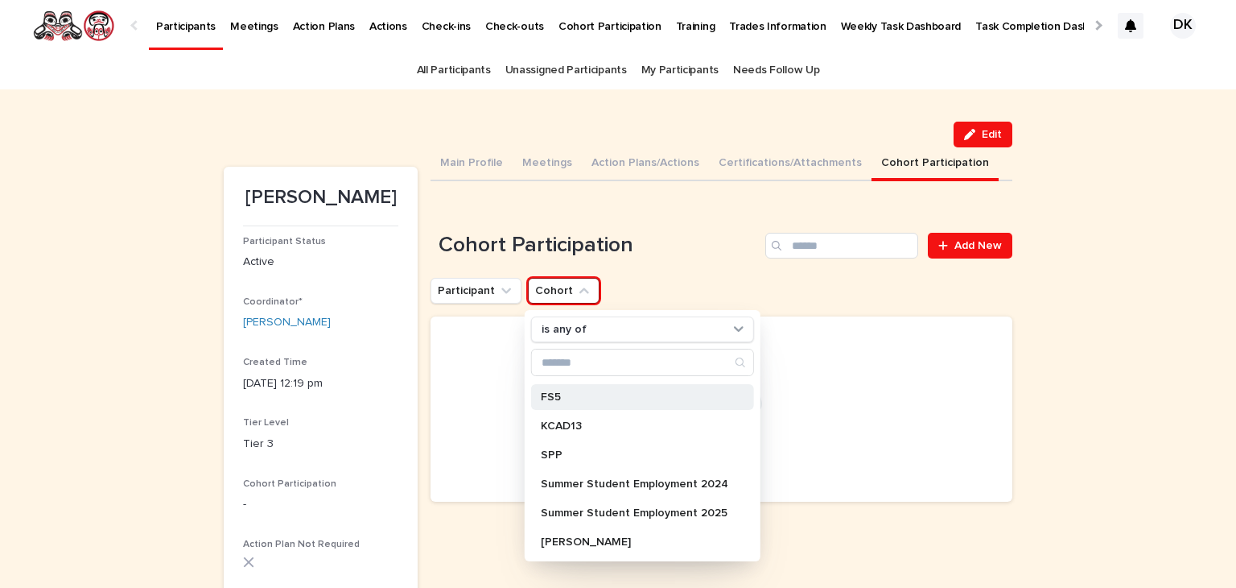
scroll to position [83, 0]
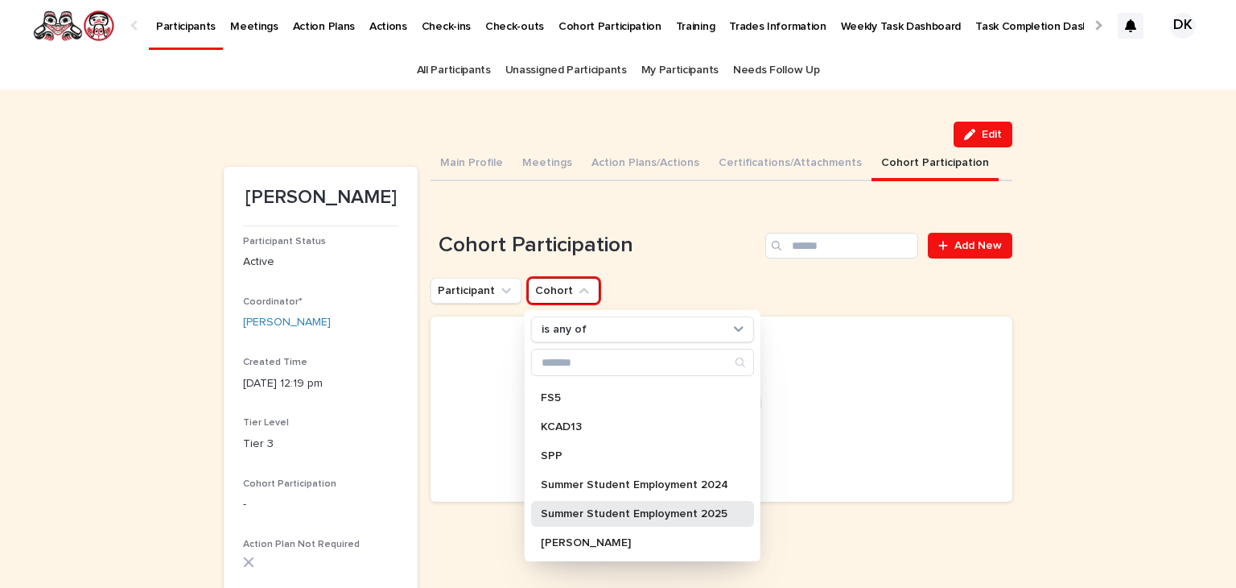
click at [619, 513] on p "Summer Student Employment 2025" at bounding box center [635, 513] width 188 height 11
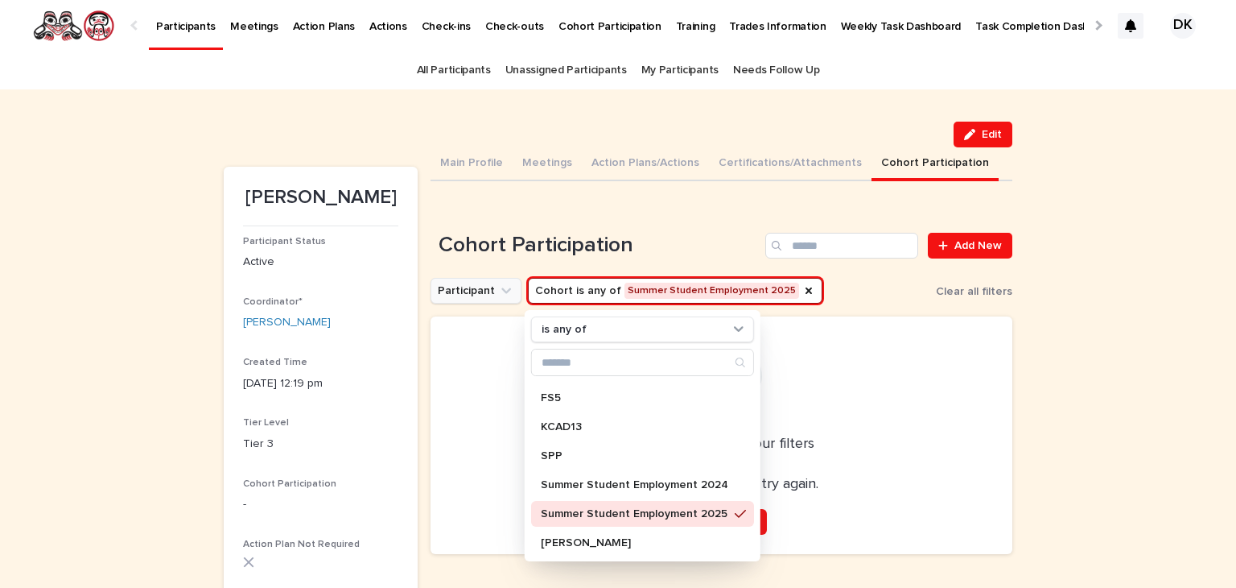
click at [501, 290] on icon "Participant" at bounding box center [506, 291] width 10 height 6
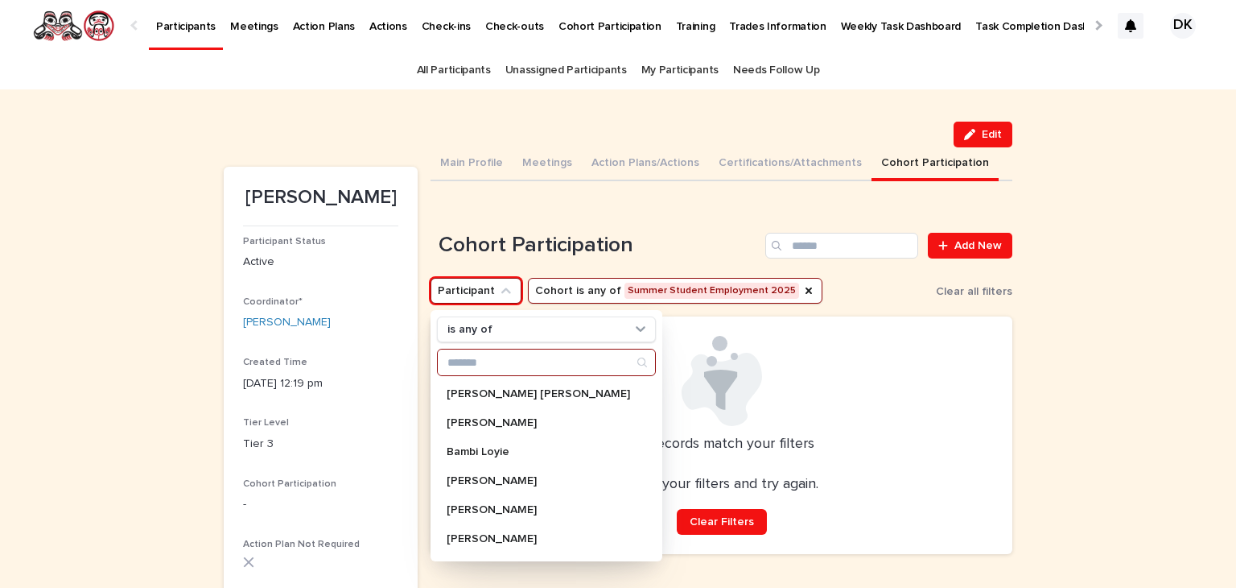
click at [500, 358] on input "Search" at bounding box center [546, 362] width 217 height 26
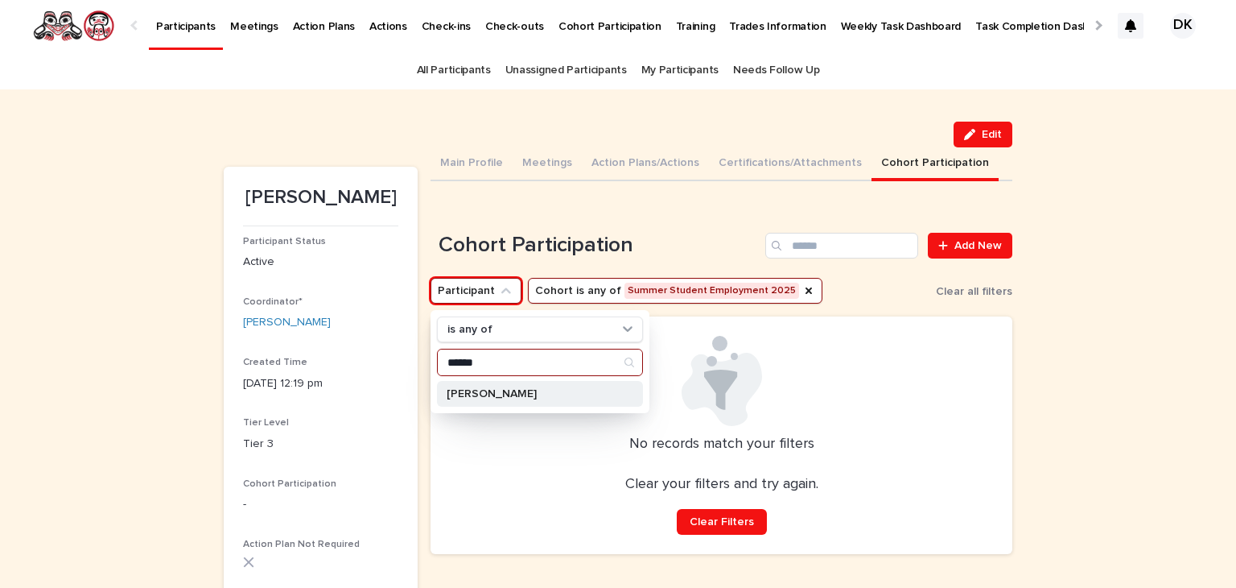
type input "******"
click at [466, 393] on p "[PERSON_NAME]" at bounding box center [532, 393] width 171 height 11
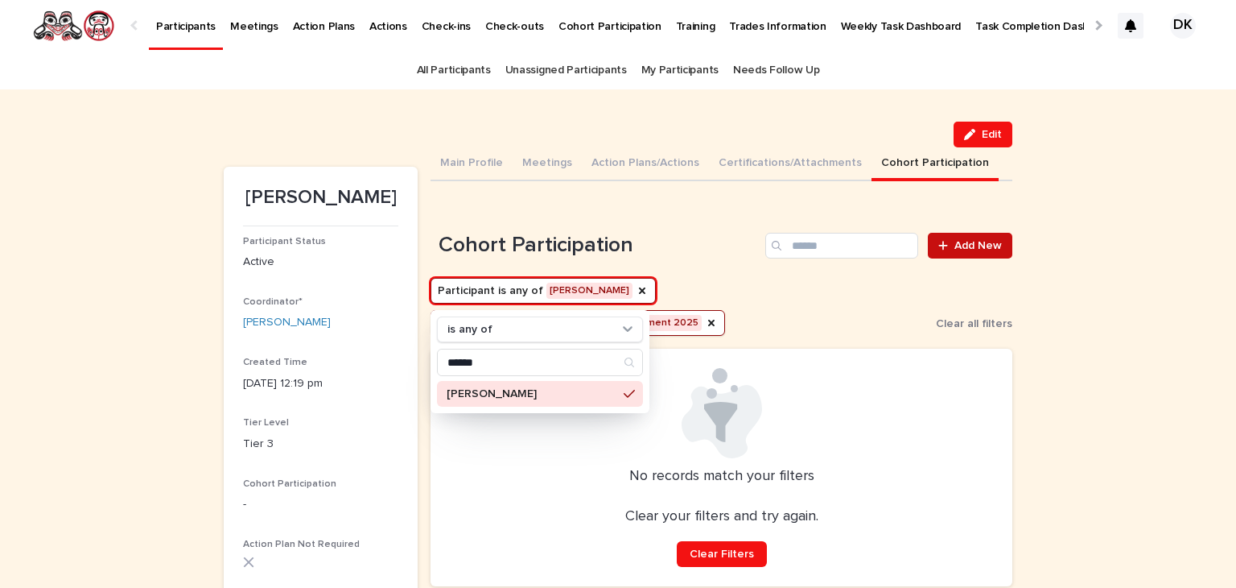
click at [969, 245] on span "Add New" at bounding box center [978, 245] width 47 height 11
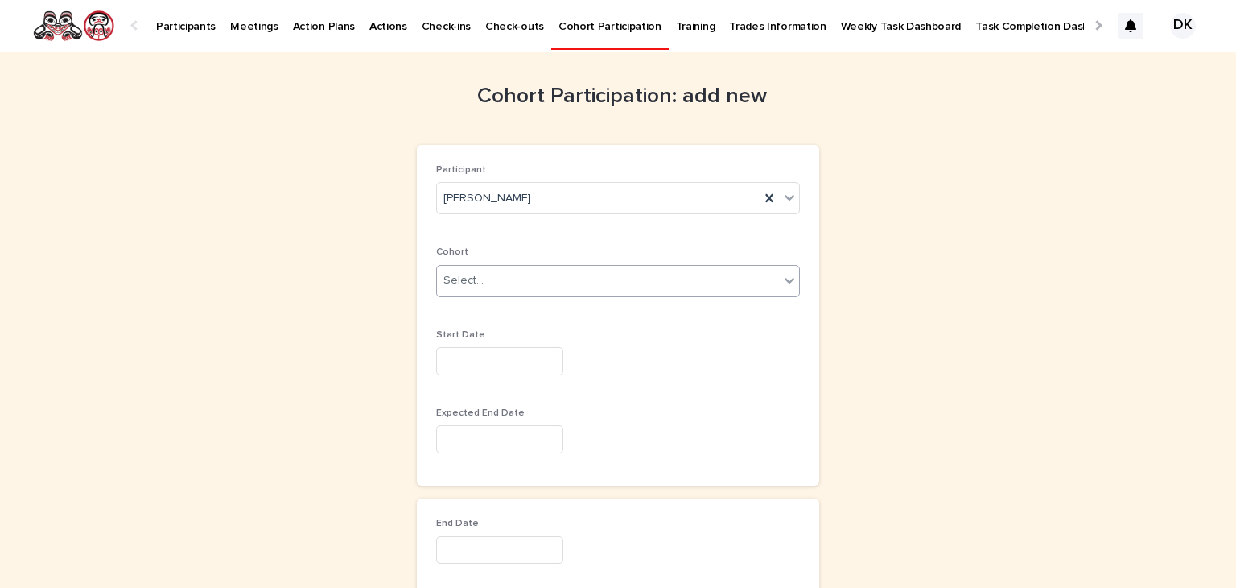
click at [788, 273] on icon at bounding box center [789, 280] width 16 height 16
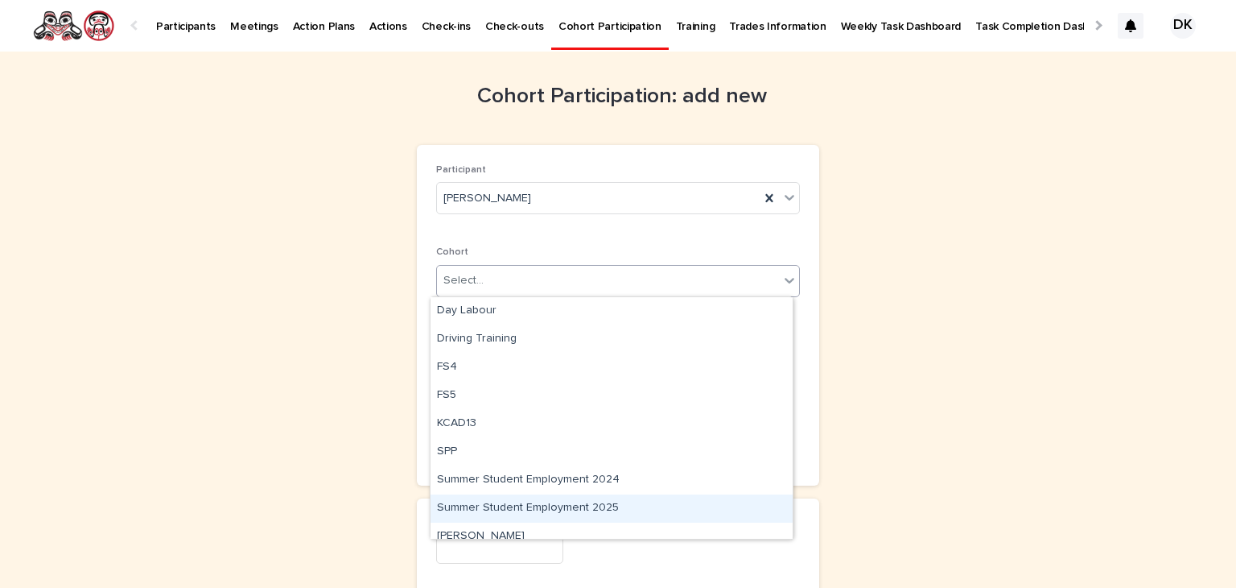
click at [547, 503] on div "Summer Student Employment 2025" at bounding box center [612, 508] width 362 height 28
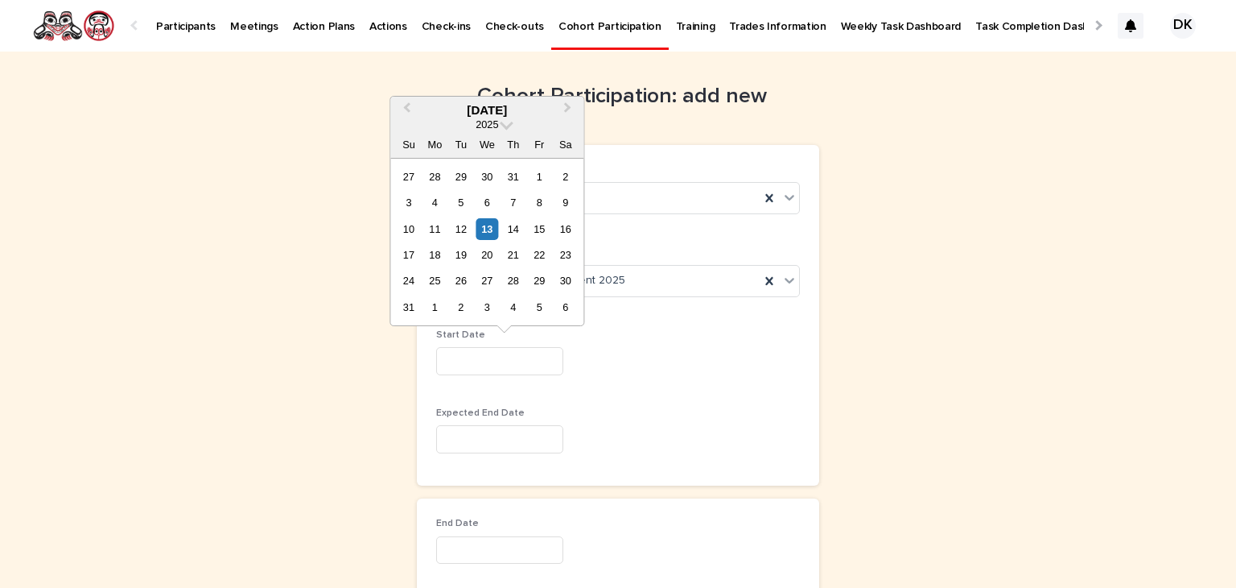
click at [441, 365] on input "text" at bounding box center [499, 361] width 127 height 28
click at [406, 105] on span "Previous Month" at bounding box center [406, 110] width 0 height 22
click at [435, 198] on div "7" at bounding box center [435, 203] width 22 height 22
type input "********"
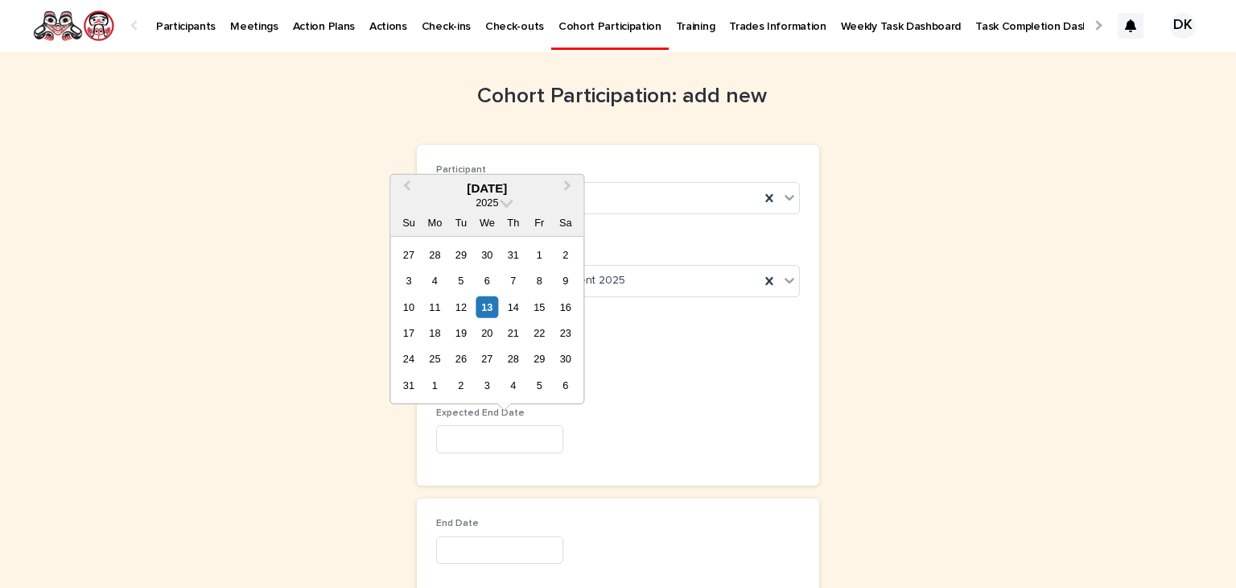
click at [451, 431] on input "text" at bounding box center [499, 439] width 127 height 28
click at [542, 359] on div "29" at bounding box center [540, 359] width 22 height 22
type input "*********"
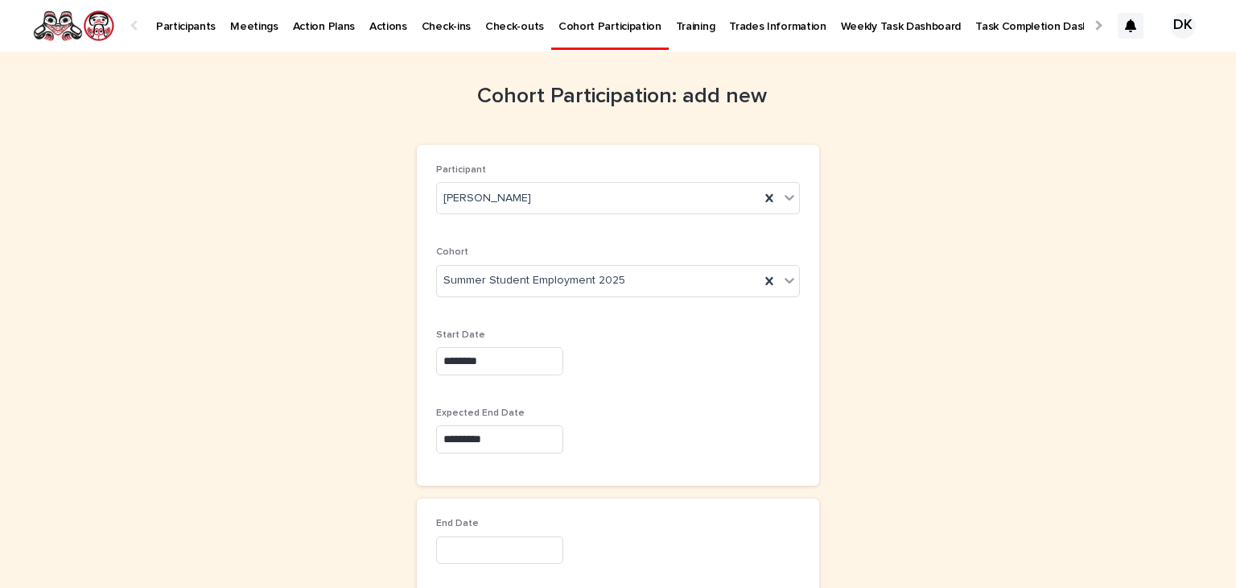
scroll to position [126, 0]
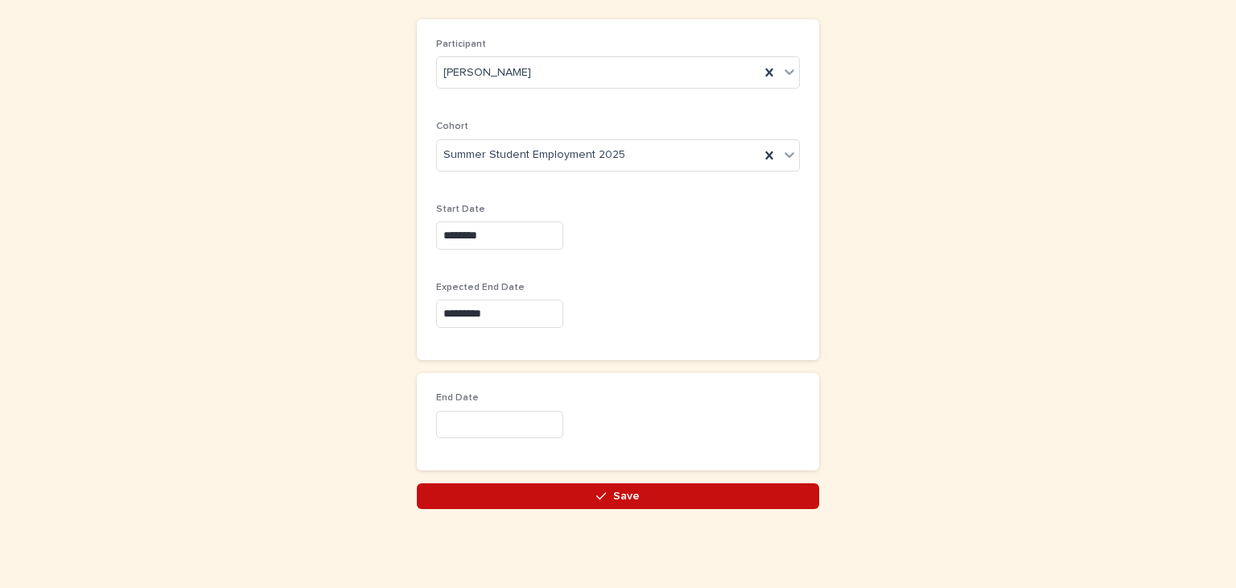
click at [682, 493] on button "Save" at bounding box center [618, 496] width 402 height 26
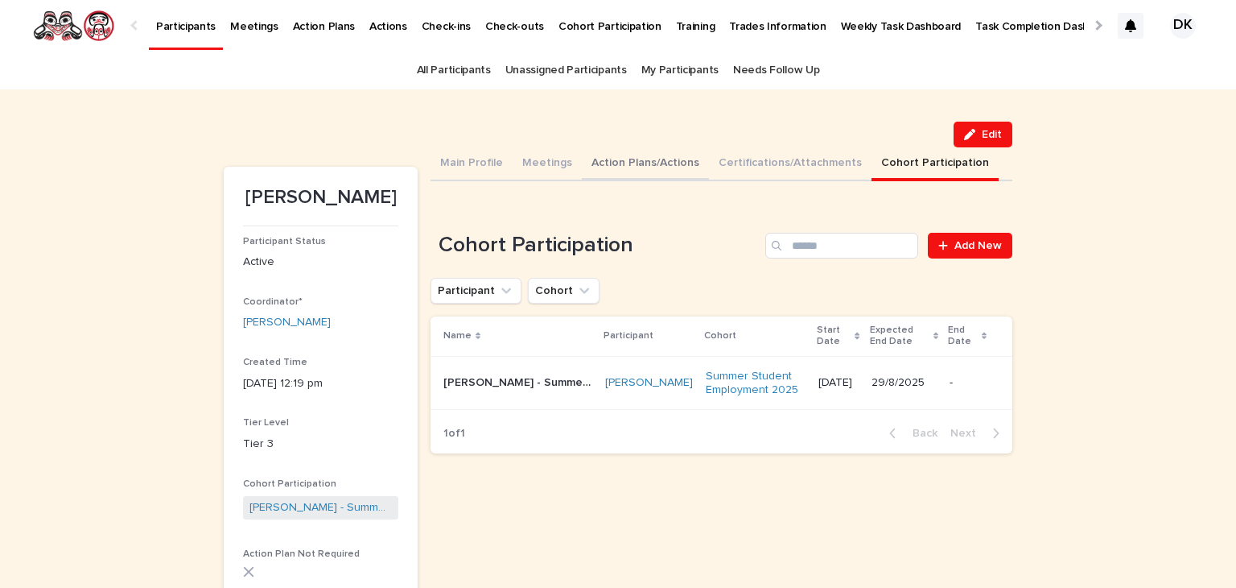
click at [590, 161] on button "Action Plans/Actions" at bounding box center [645, 164] width 127 height 34
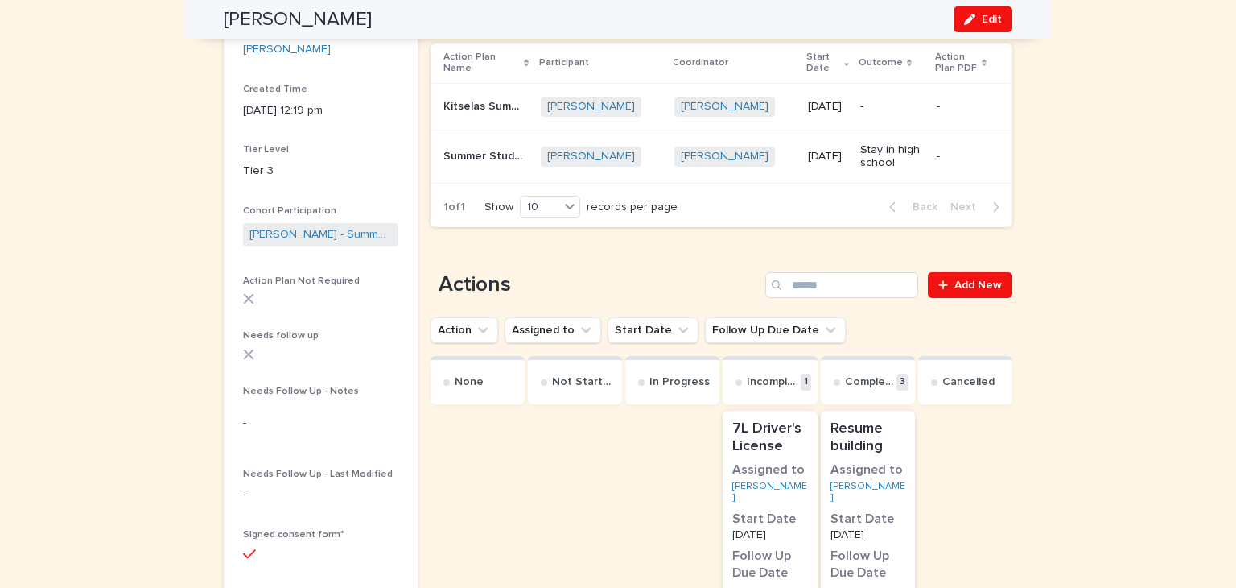
scroll to position [379, 0]
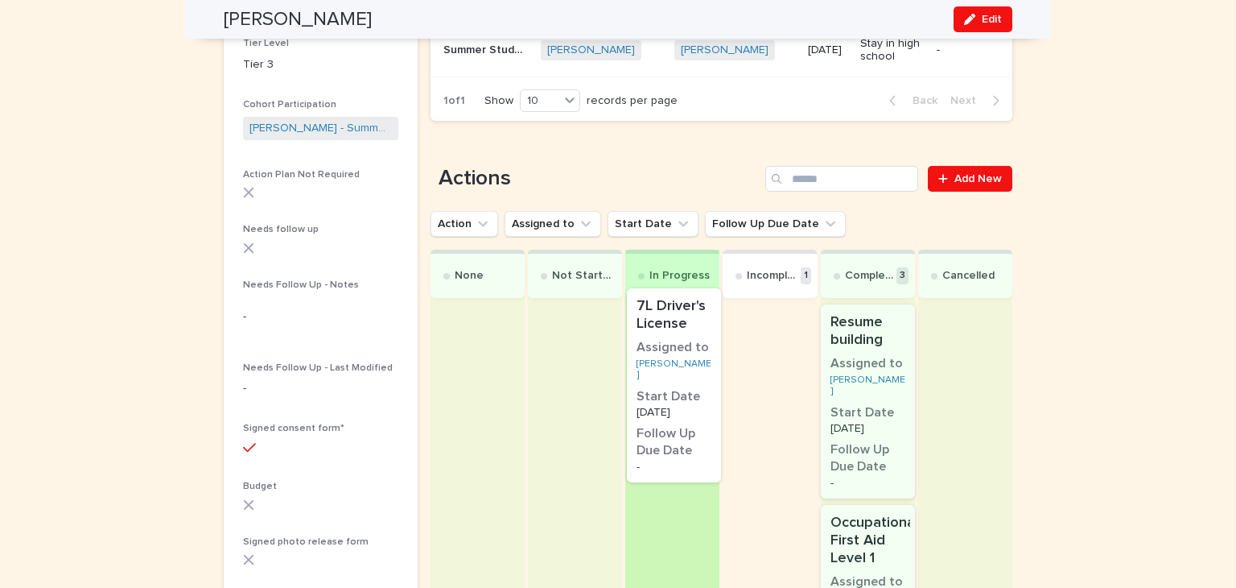
drag, startPoint x: 781, startPoint y: 336, endPoint x: 689, endPoint y: 324, distance: 92.4
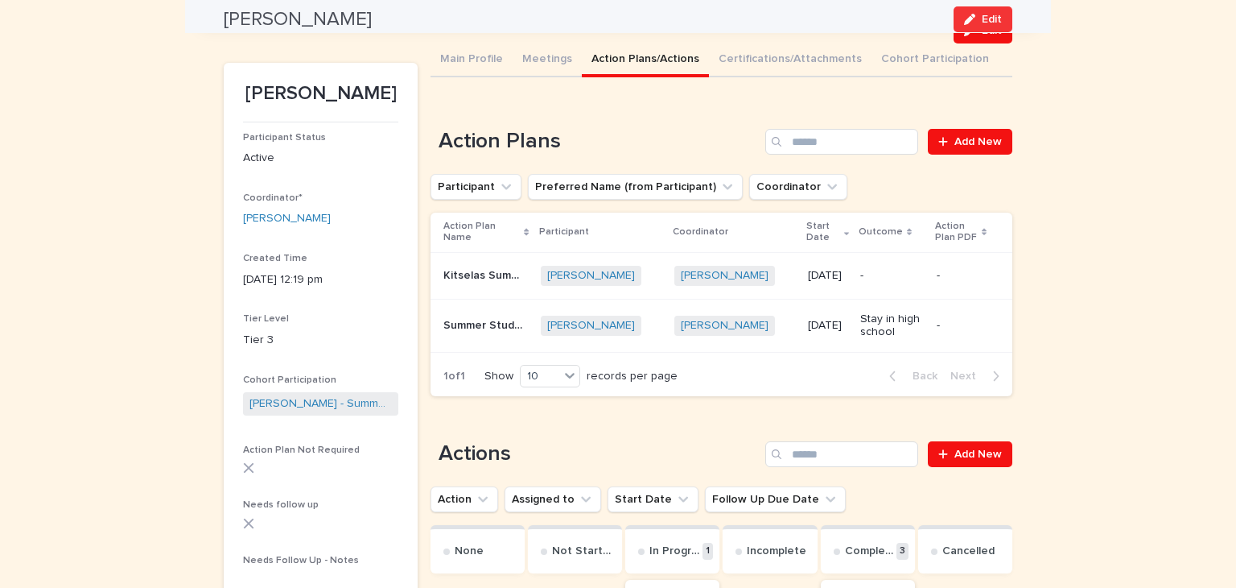
scroll to position [0, 0]
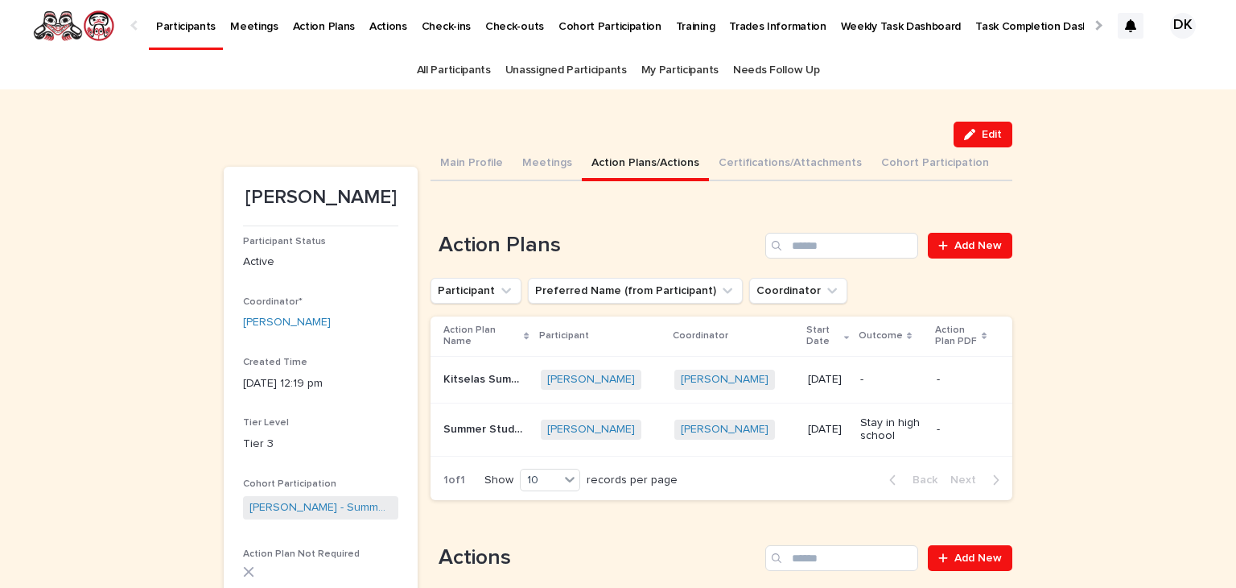
click at [168, 22] on p "Participants" at bounding box center [186, 17] width 60 height 34
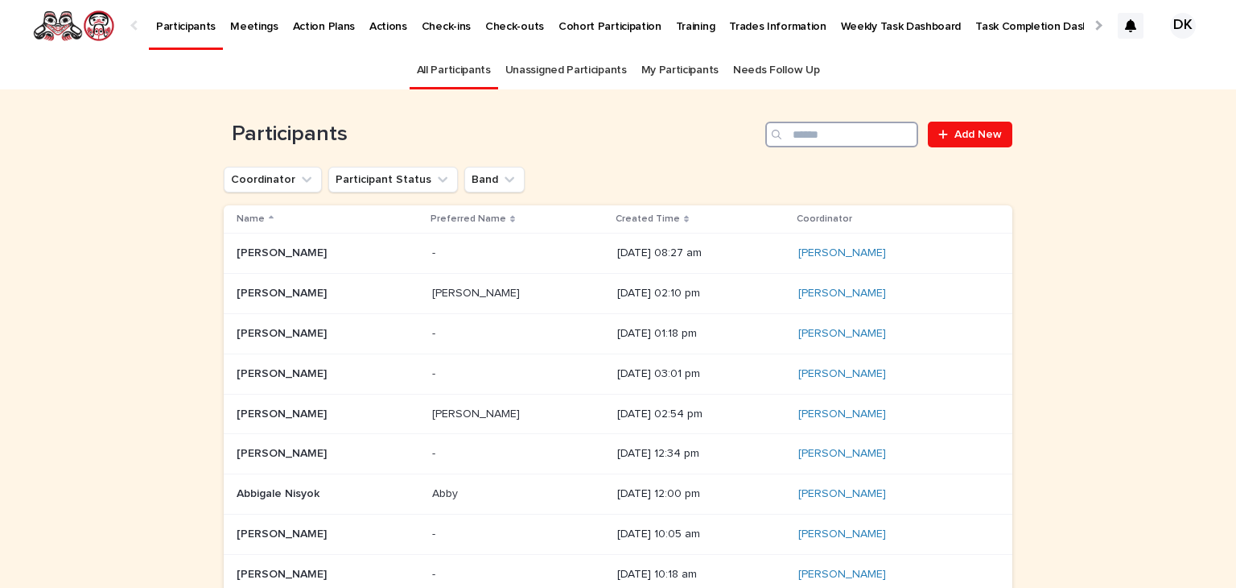
click at [879, 142] on input "Search" at bounding box center [841, 135] width 153 height 26
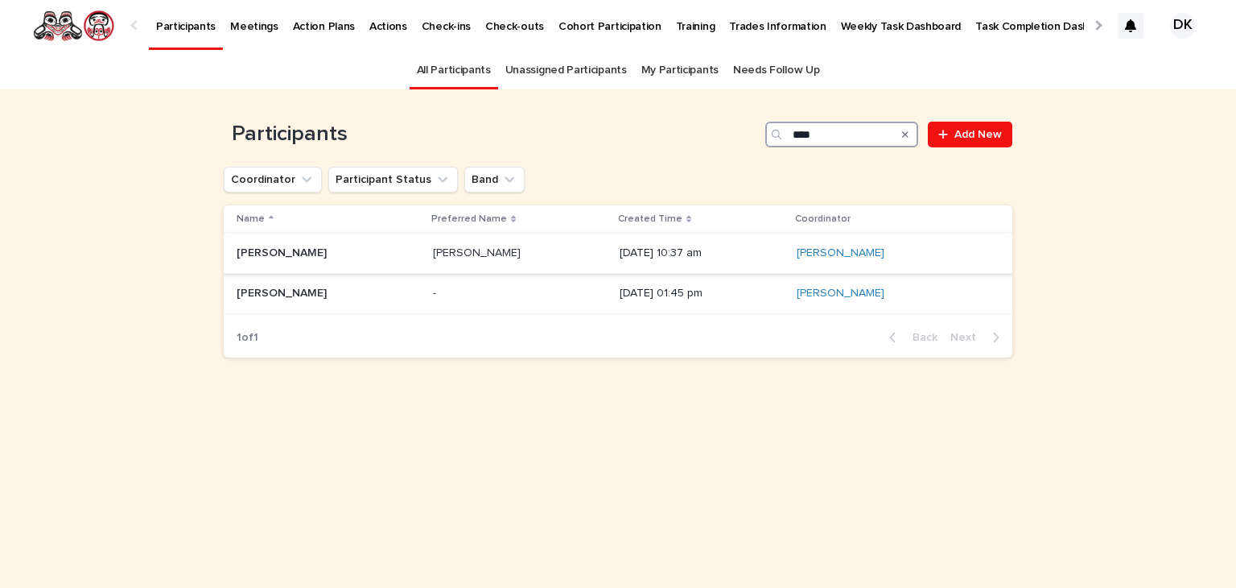
type input "****"
click at [303, 248] on p "Toriel Robinson" at bounding box center [283, 251] width 93 height 17
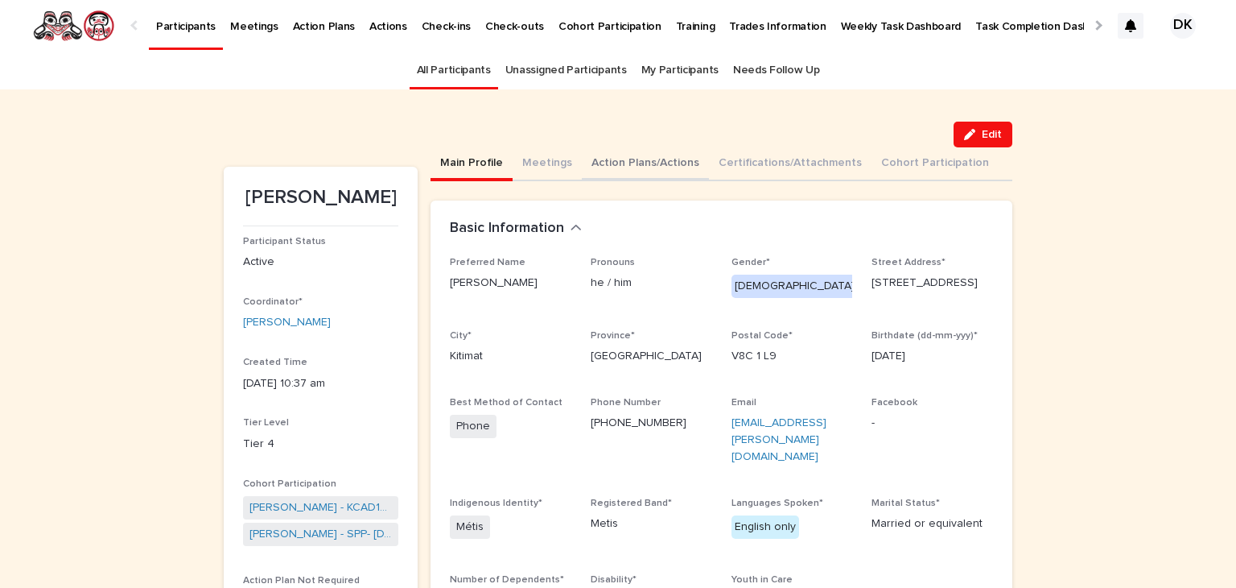
click at [595, 159] on button "Action Plans/Actions" at bounding box center [645, 164] width 127 height 34
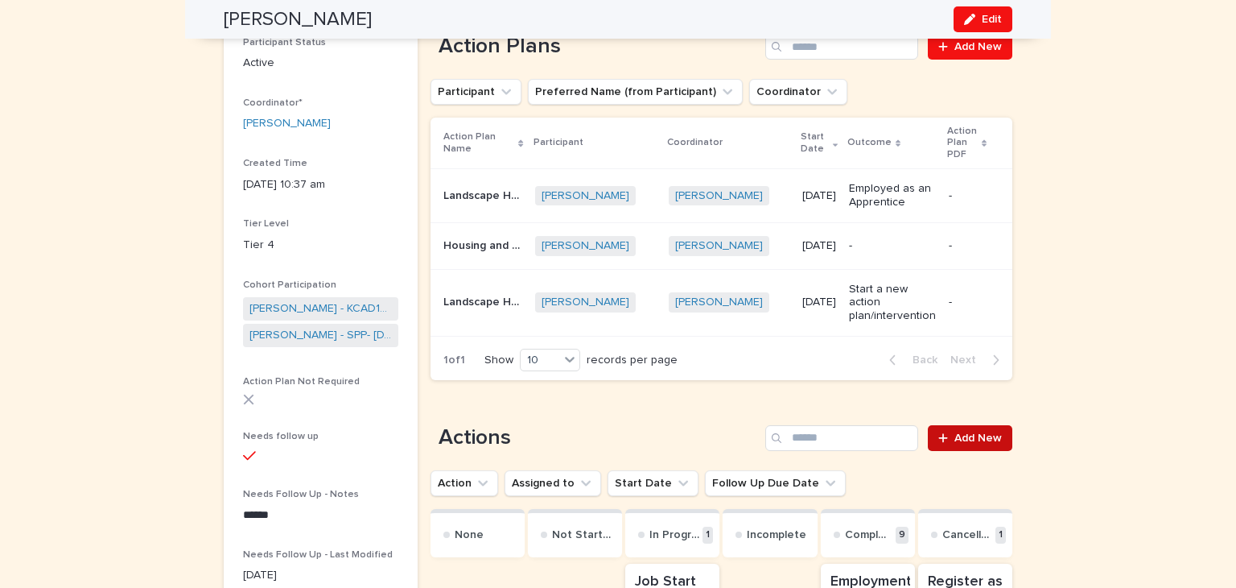
scroll to position [195, 0]
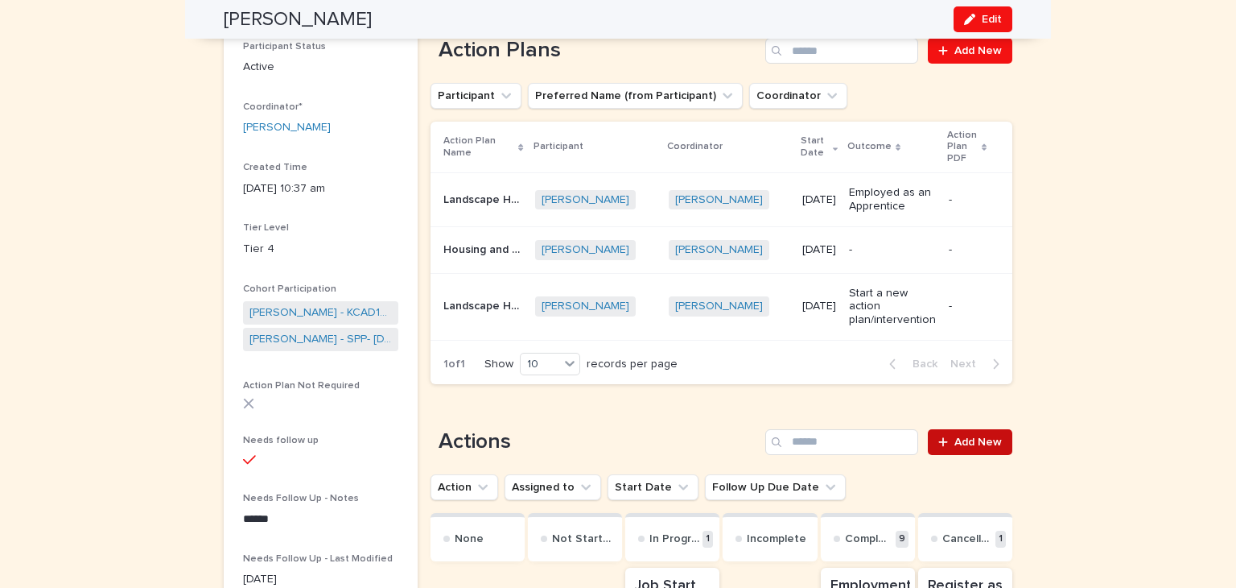
click at [967, 447] on span "Add New" at bounding box center [978, 441] width 47 height 11
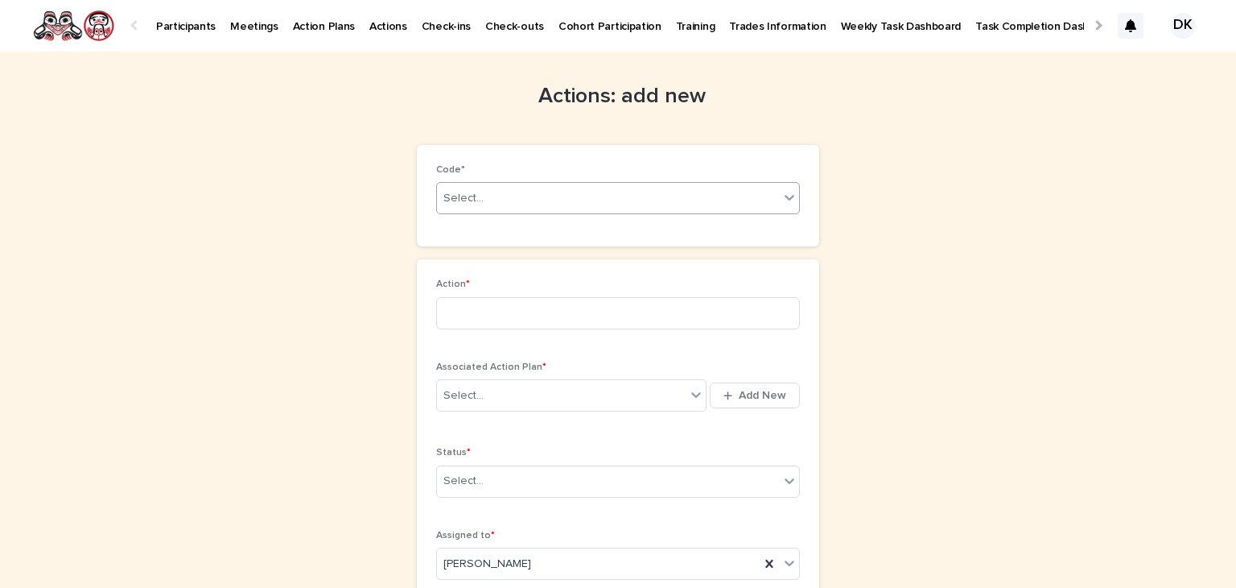
click at [782, 196] on icon at bounding box center [789, 197] width 16 height 16
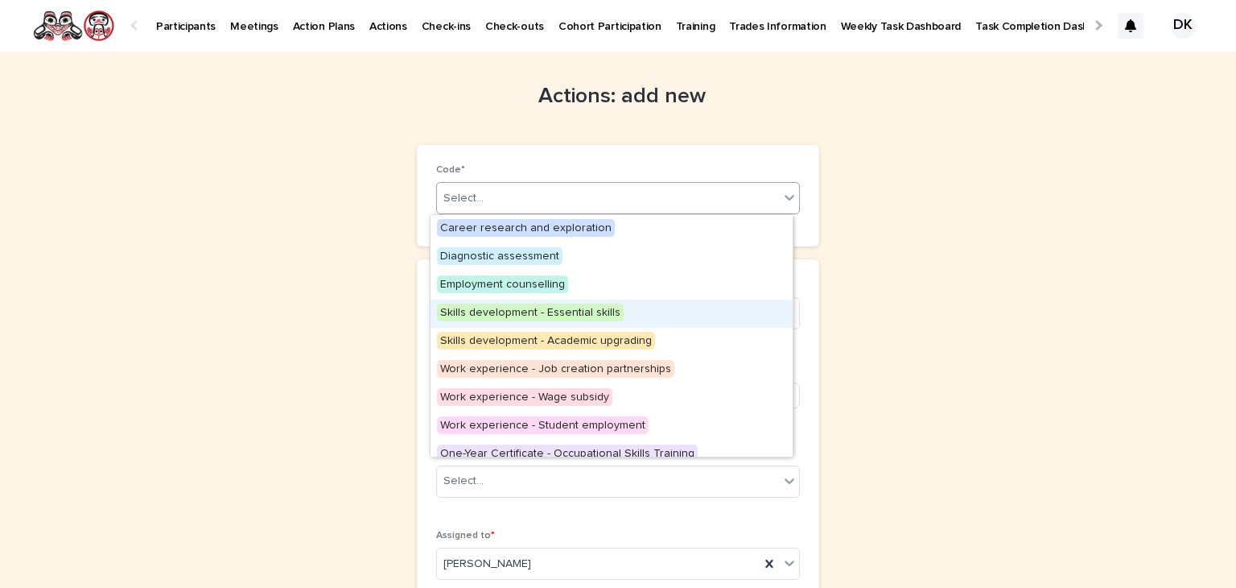
click at [561, 310] on span "Skills development - Essential skills" at bounding box center [530, 312] width 187 height 18
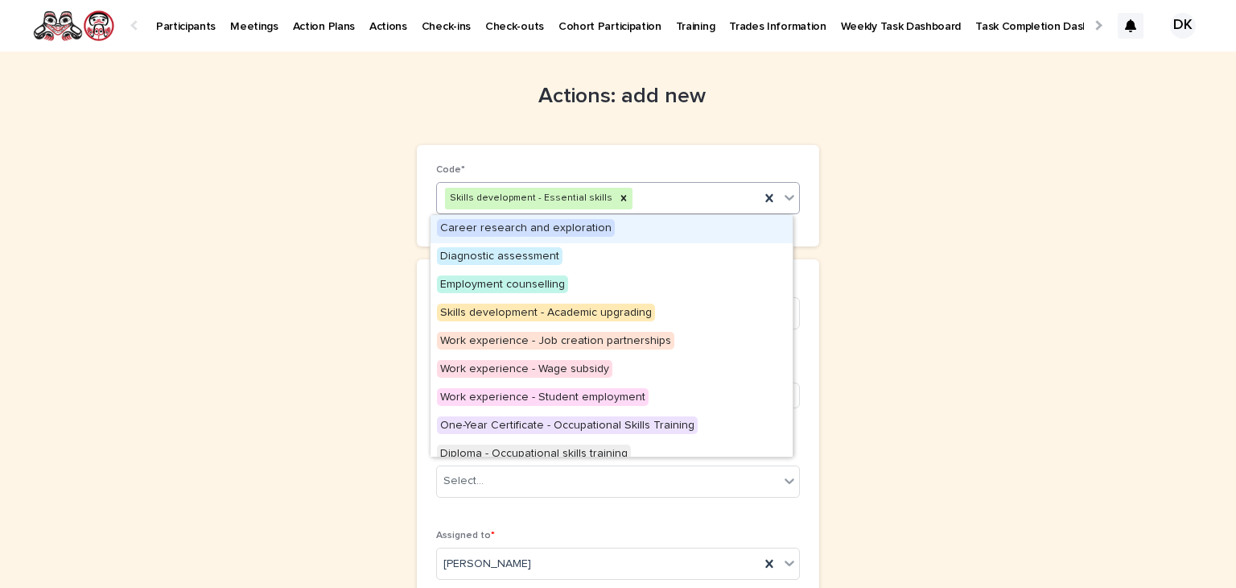
click at [786, 197] on icon at bounding box center [790, 199] width 10 height 6
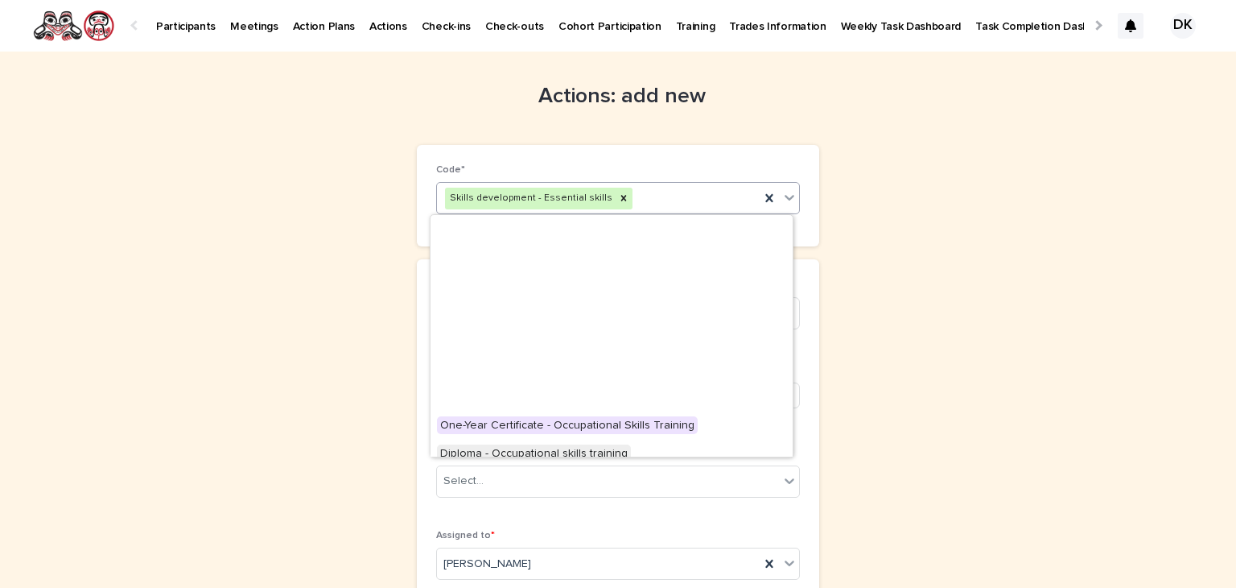
scroll to position [293, 0]
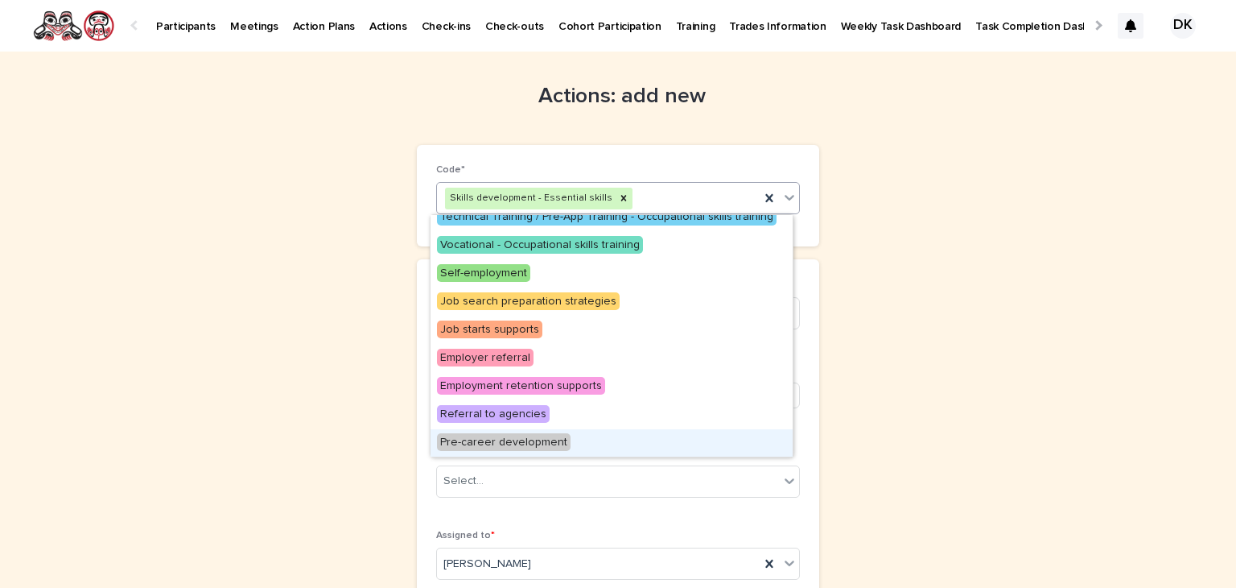
click at [534, 438] on span "Pre-career development" at bounding box center [504, 442] width 134 height 18
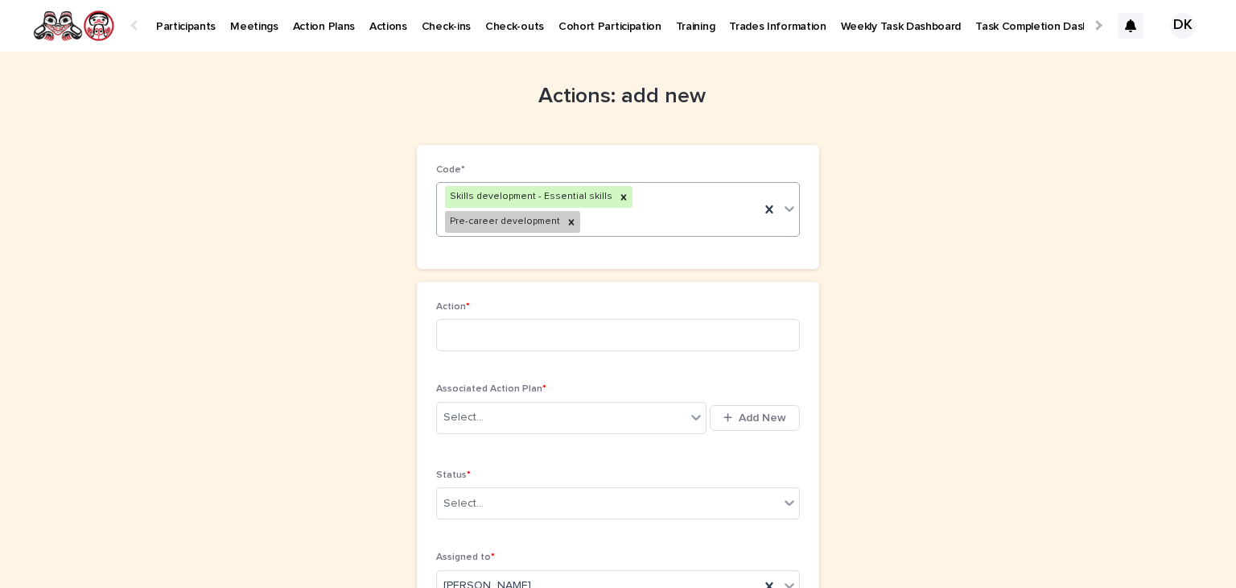
click at [786, 200] on icon at bounding box center [789, 208] width 16 height 16
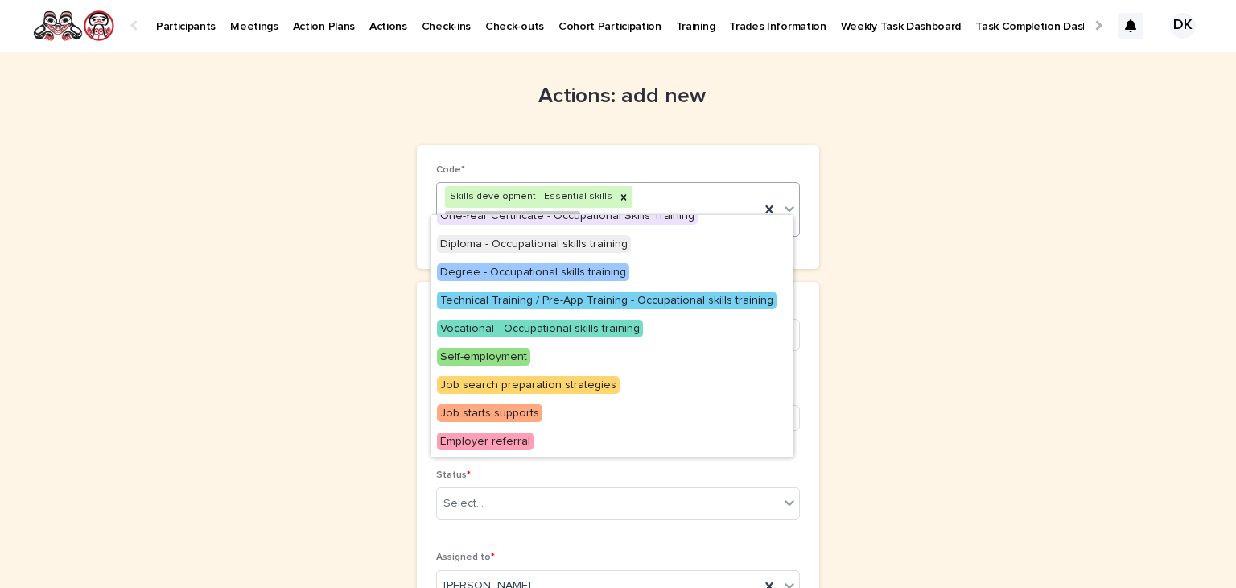
scroll to position [266, 0]
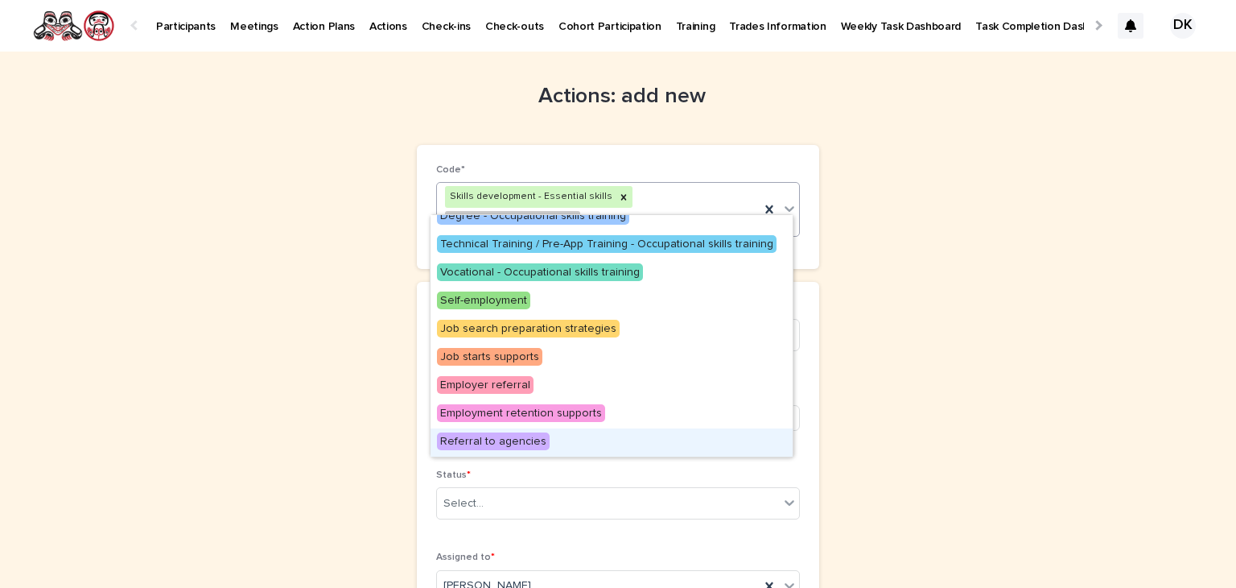
click at [518, 435] on span "Referral to agencies" at bounding box center [493, 441] width 113 height 18
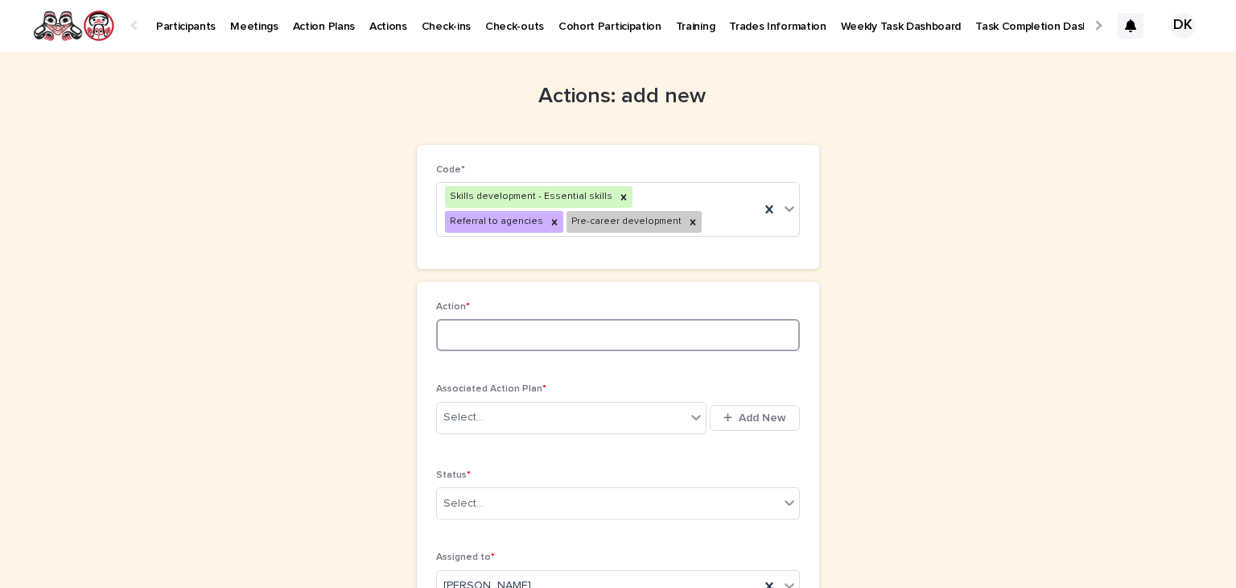
click at [438, 336] on input at bounding box center [618, 335] width 364 height 32
type input "**********"
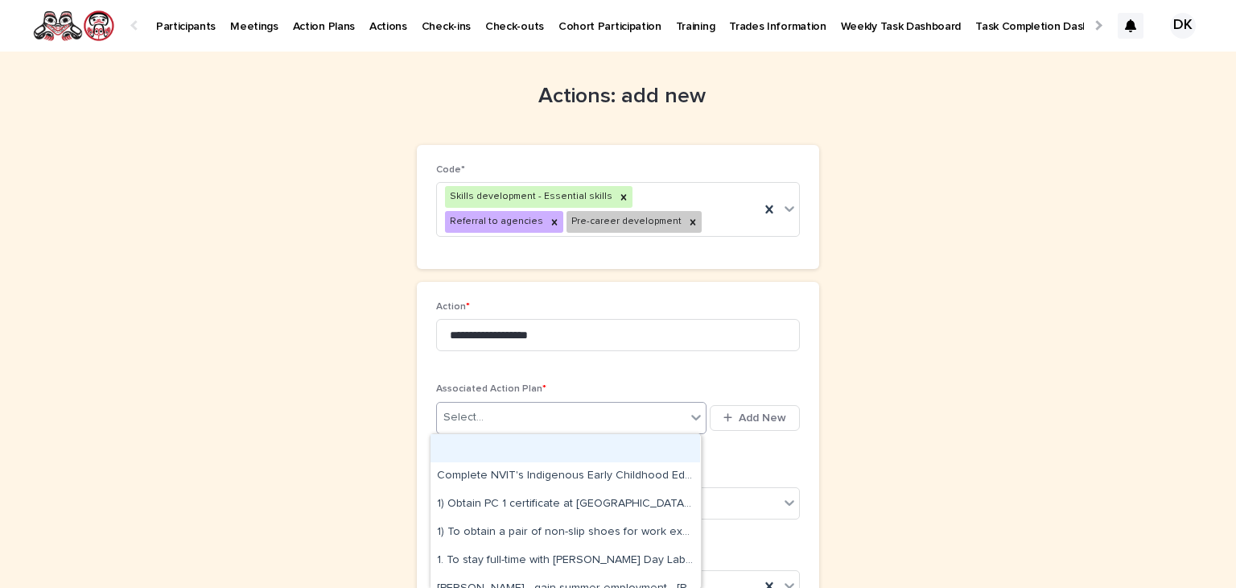
click at [694, 410] on icon at bounding box center [696, 417] width 16 height 16
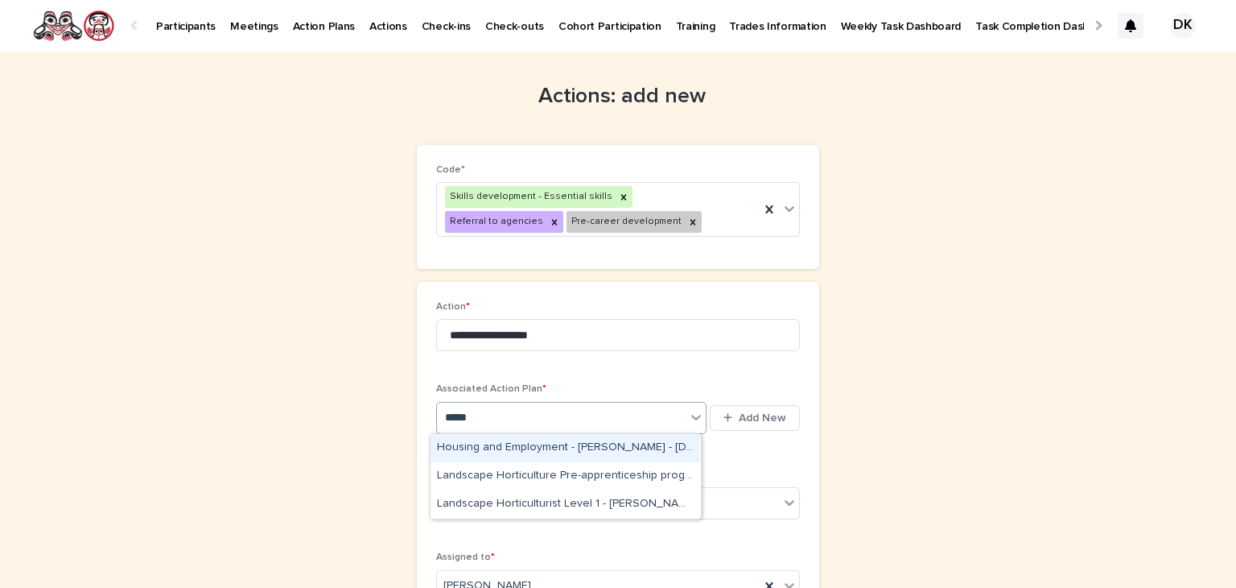
type input "******"
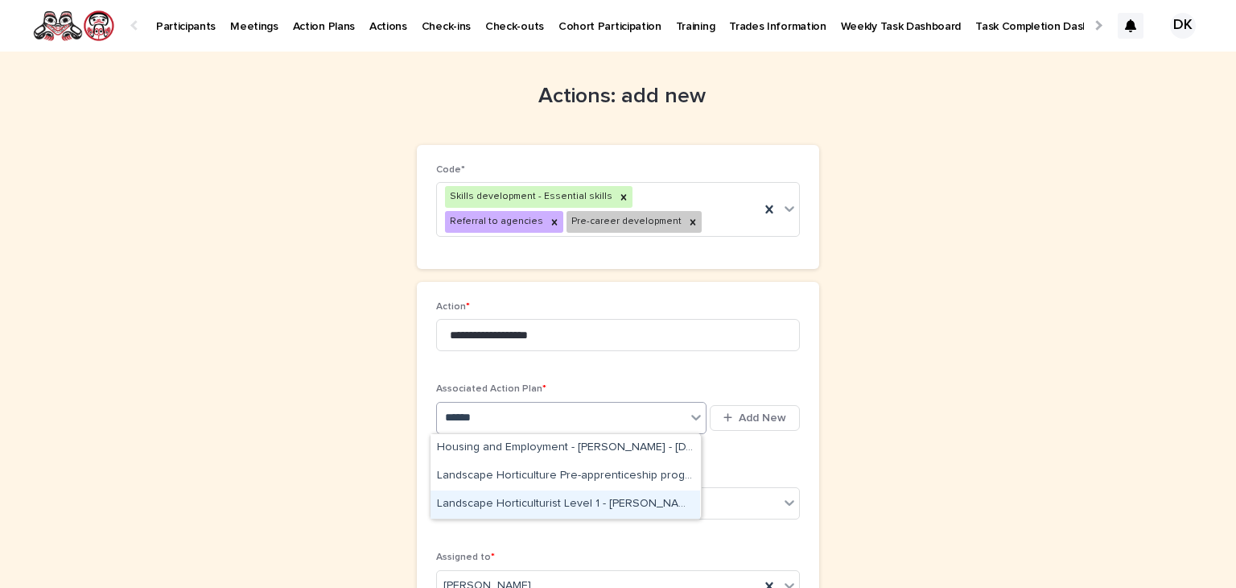
click at [489, 496] on div "Landscape Horticulturist Level 1 - Toriel Robinson - Apr 7th, 2025" at bounding box center [566, 504] width 270 height 28
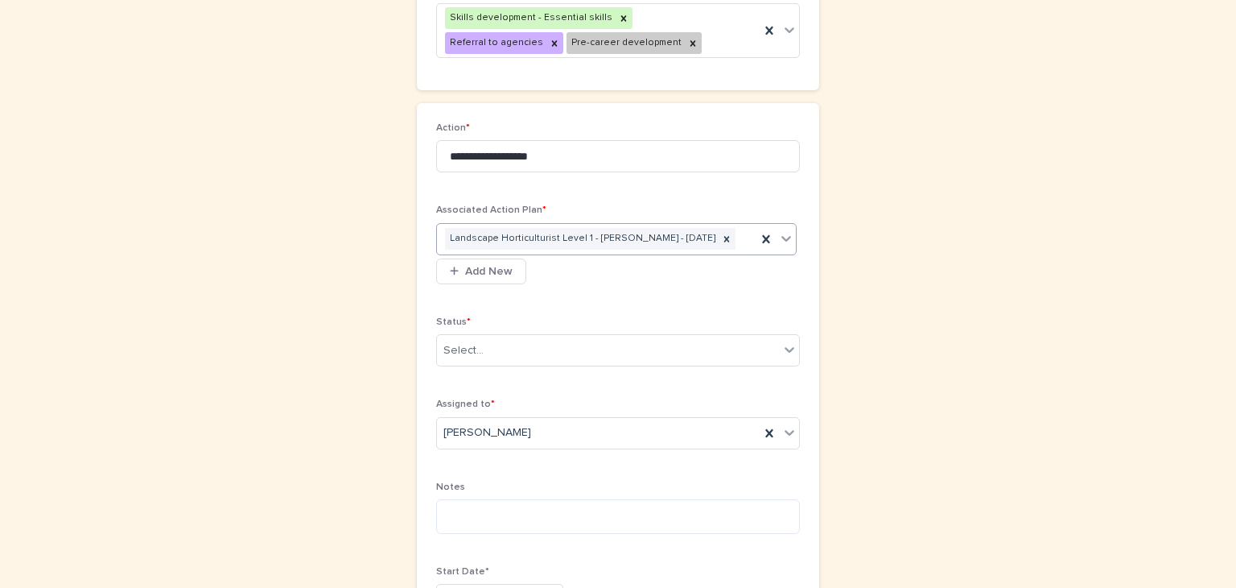
scroll to position [0, 0]
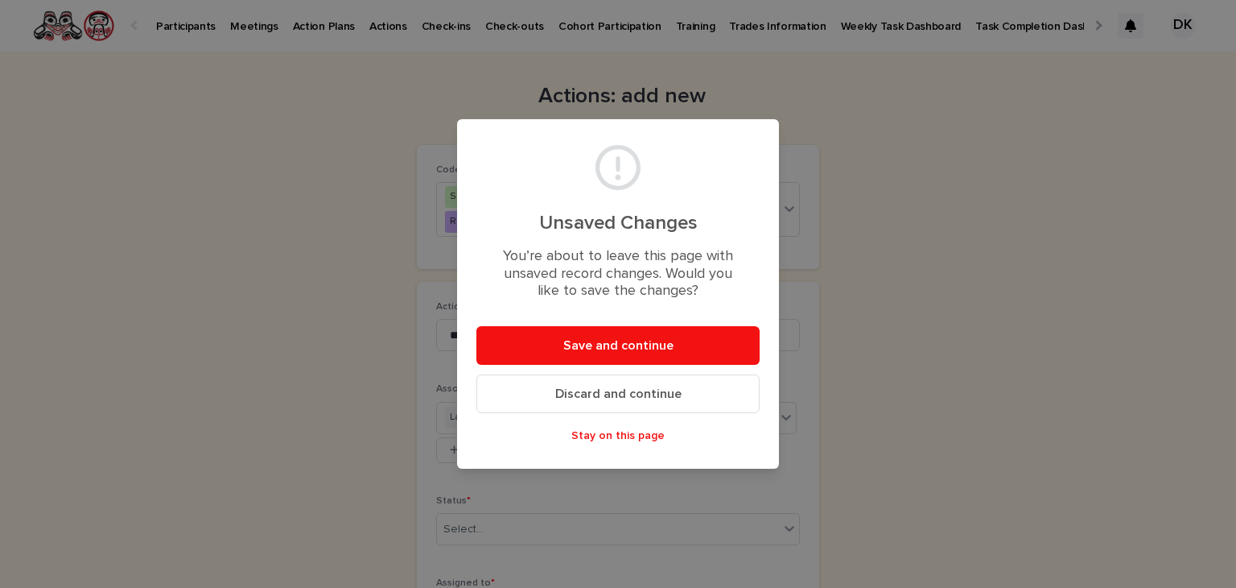
click at [659, 390] on span "Discard and continue" at bounding box center [618, 393] width 126 height 13
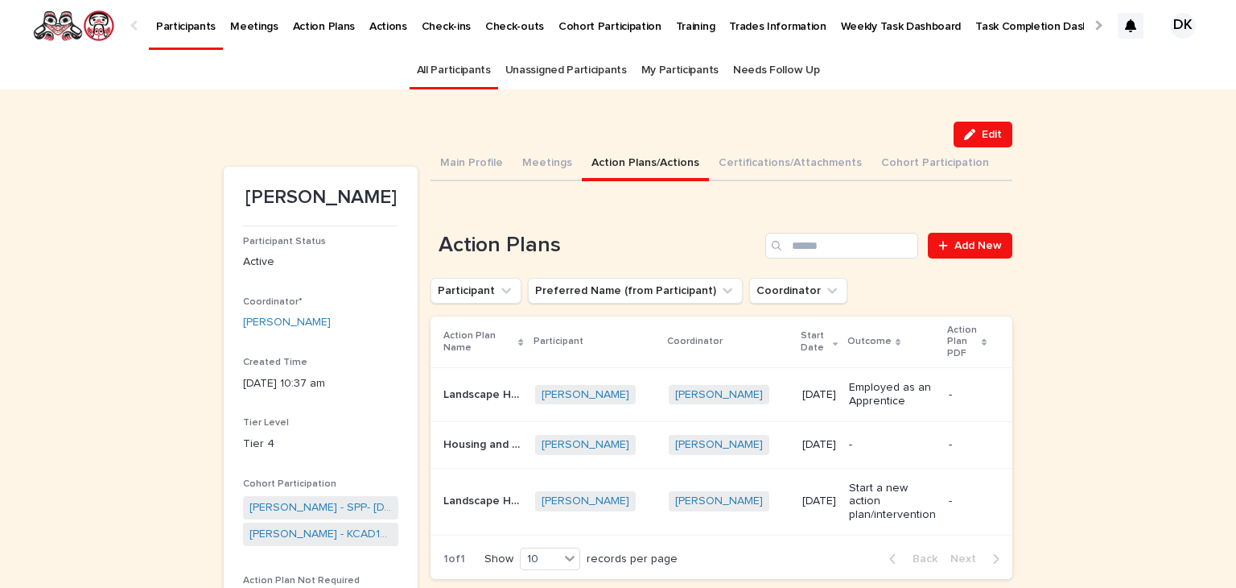
click at [457, 386] on p "Landscape Horticulturist Level 1" at bounding box center [484, 393] width 82 height 17
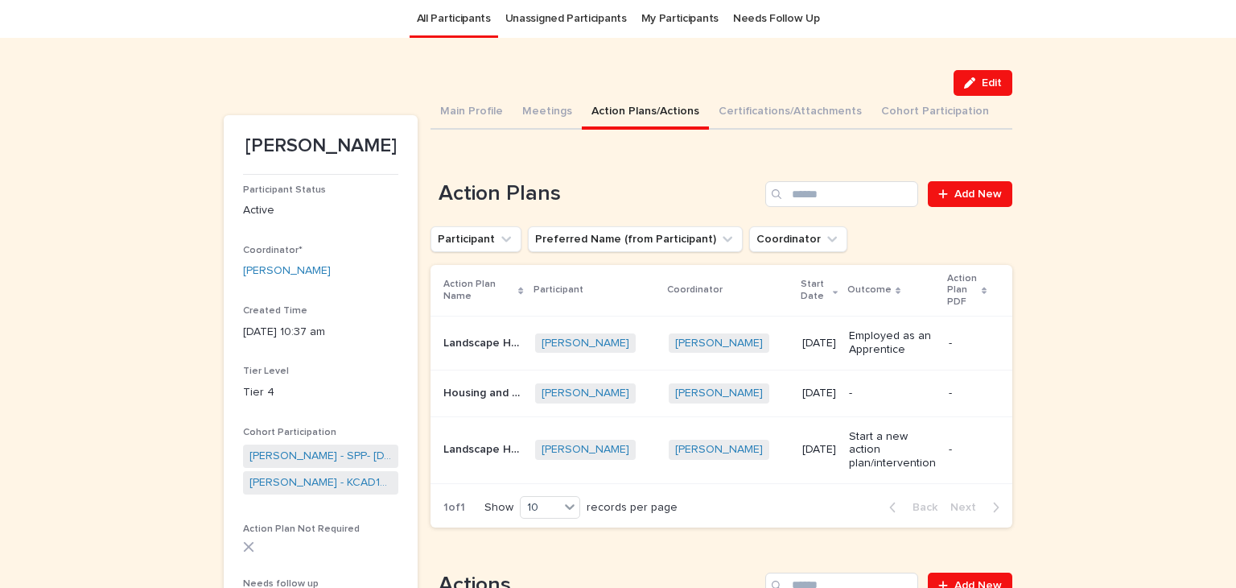
click at [458, 385] on p "Housing and Employment" at bounding box center [484, 391] width 82 height 17
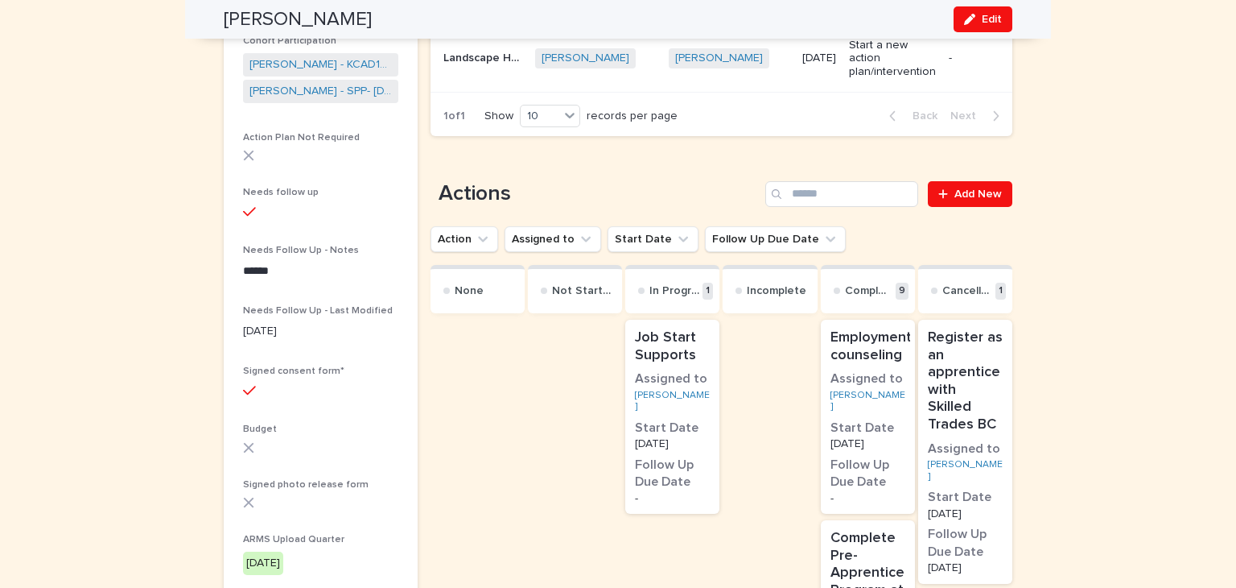
scroll to position [444, 0]
click at [983, 196] on span "Add New" at bounding box center [978, 192] width 47 height 11
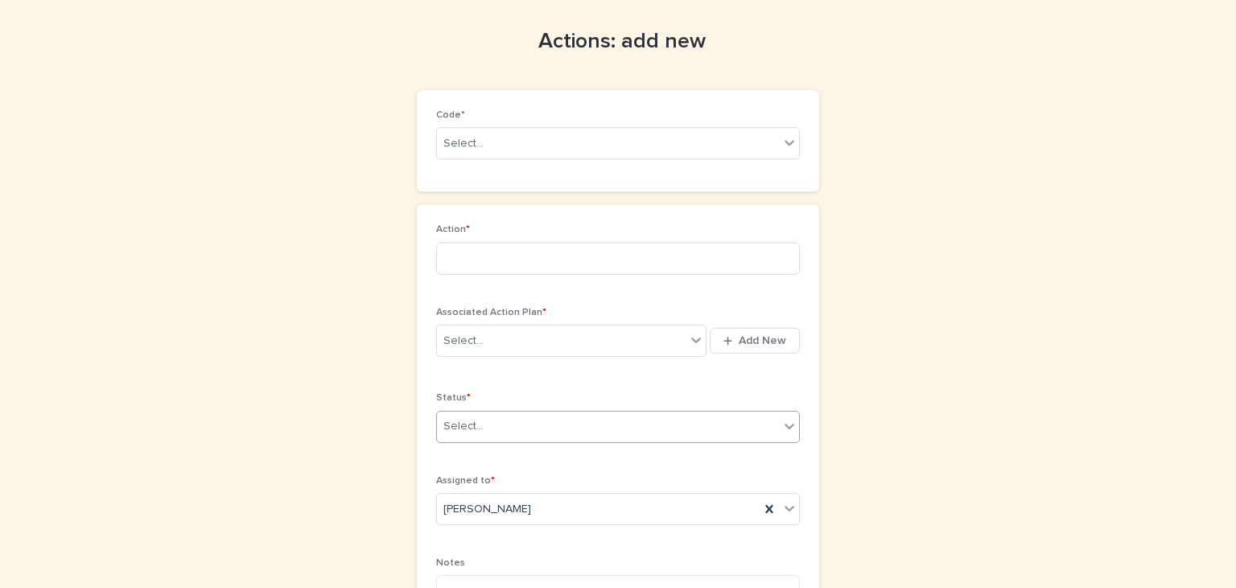
scroll to position [52, 0]
click at [464, 249] on input at bounding box center [618, 261] width 364 height 32
click at [459, 258] on input "**********" at bounding box center [618, 261] width 364 height 32
type input "**********"
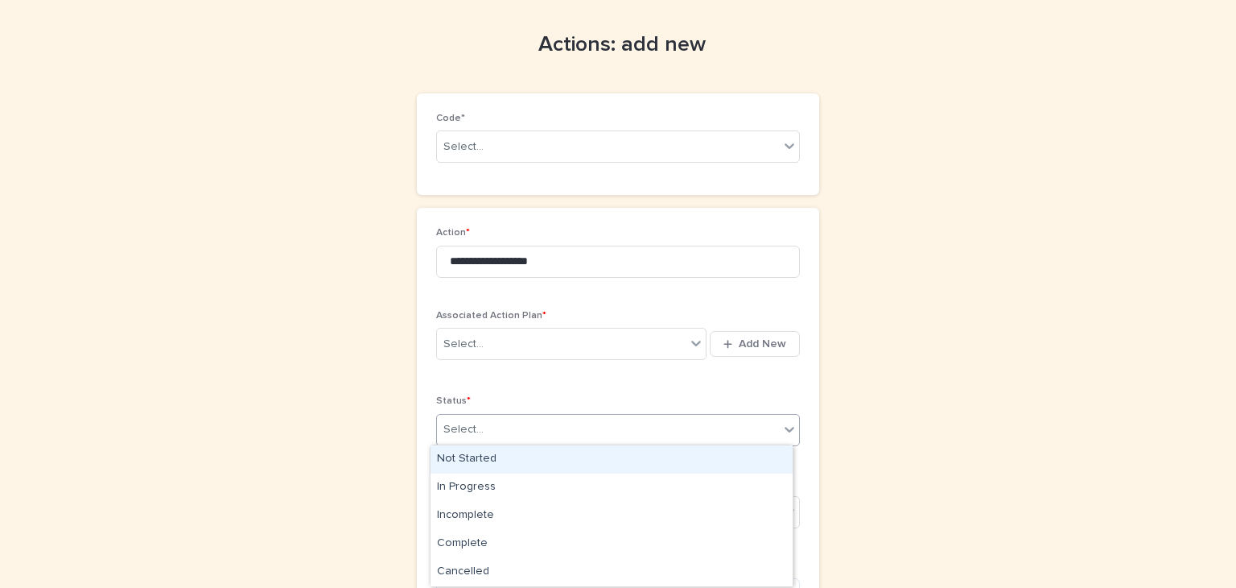
click at [782, 425] on icon at bounding box center [789, 429] width 16 height 16
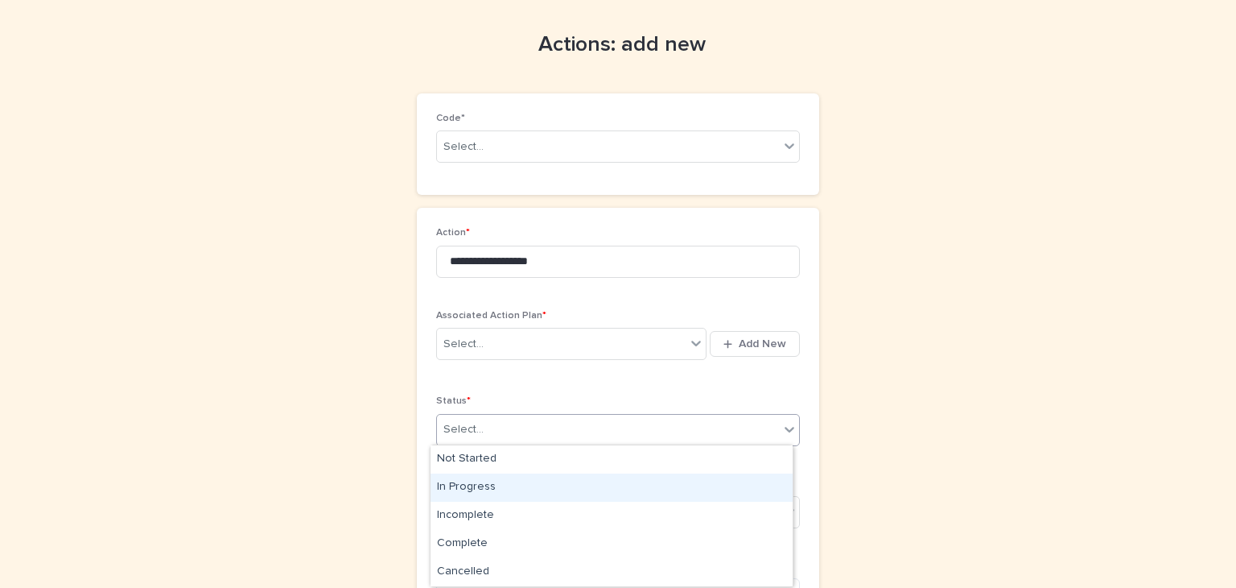
click at [463, 484] on div "In Progress" at bounding box center [612, 487] width 362 height 28
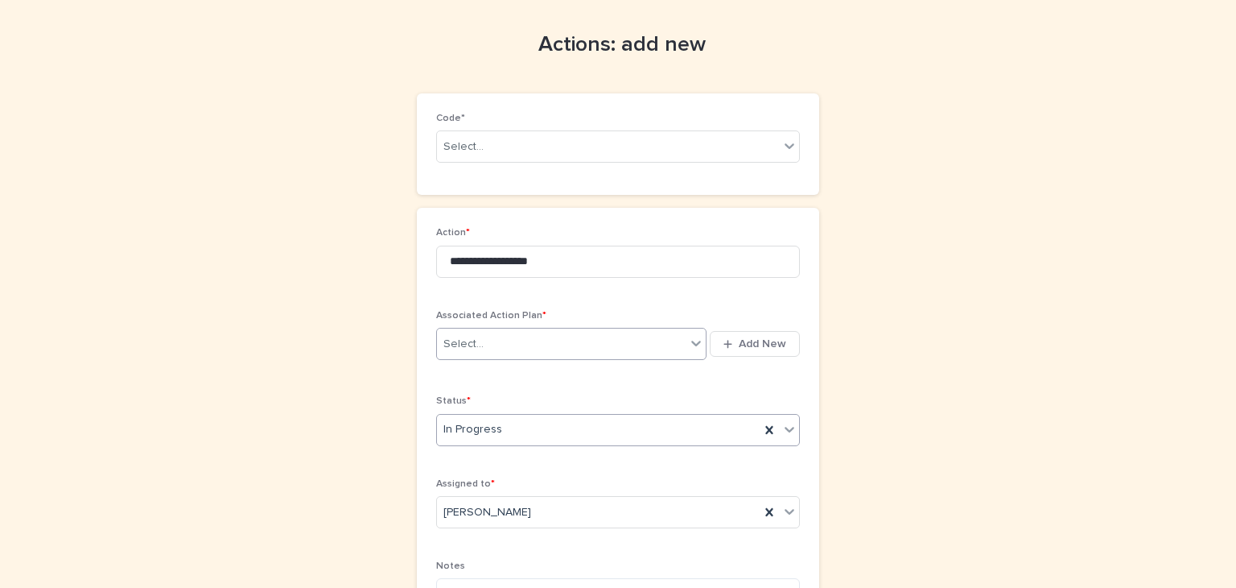
click at [693, 338] on icon at bounding box center [696, 343] width 16 height 16
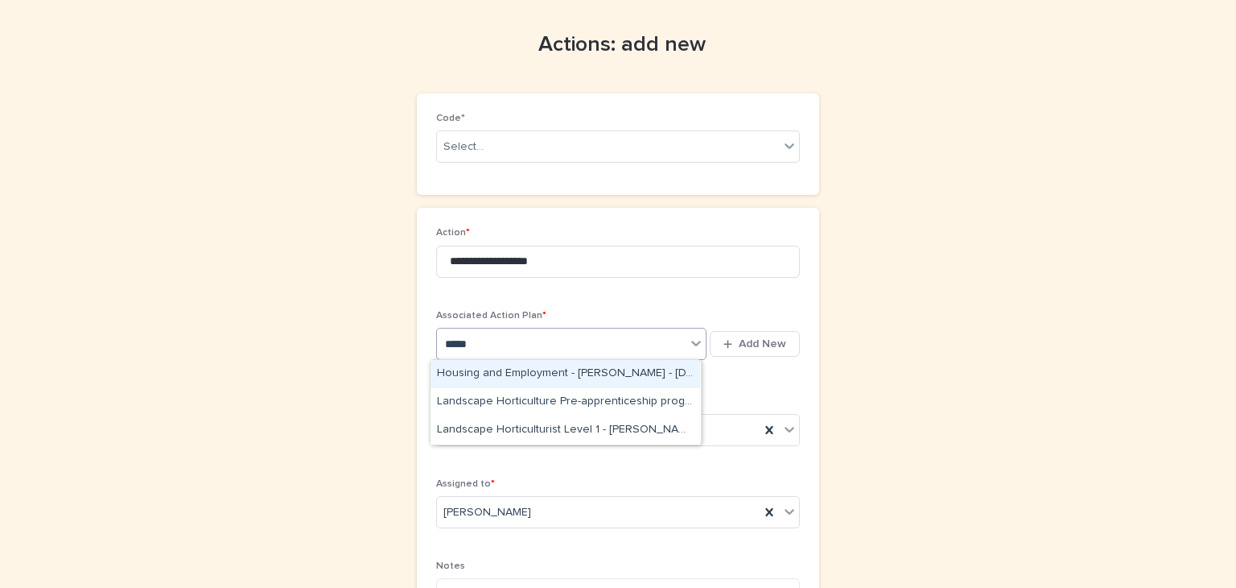
type input "******"
click at [481, 371] on div "Housing and Employment - Toriel Robinson - Apr 7th, 2025" at bounding box center [566, 374] width 270 height 28
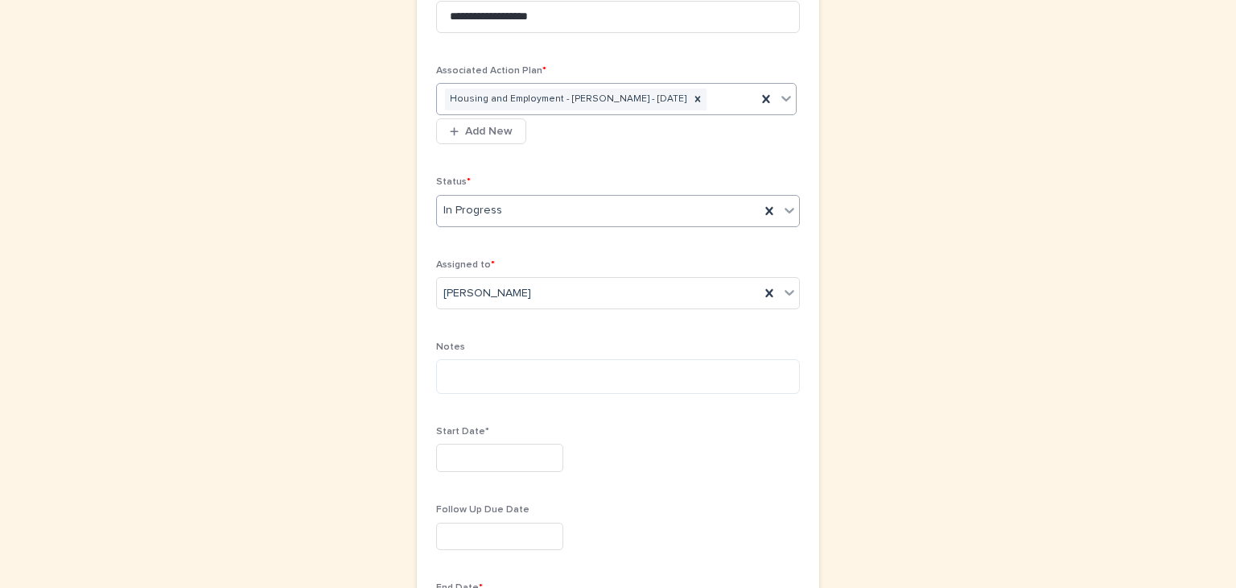
scroll to position [298, 0]
click at [446, 453] on input "text" at bounding box center [499, 456] width 127 height 28
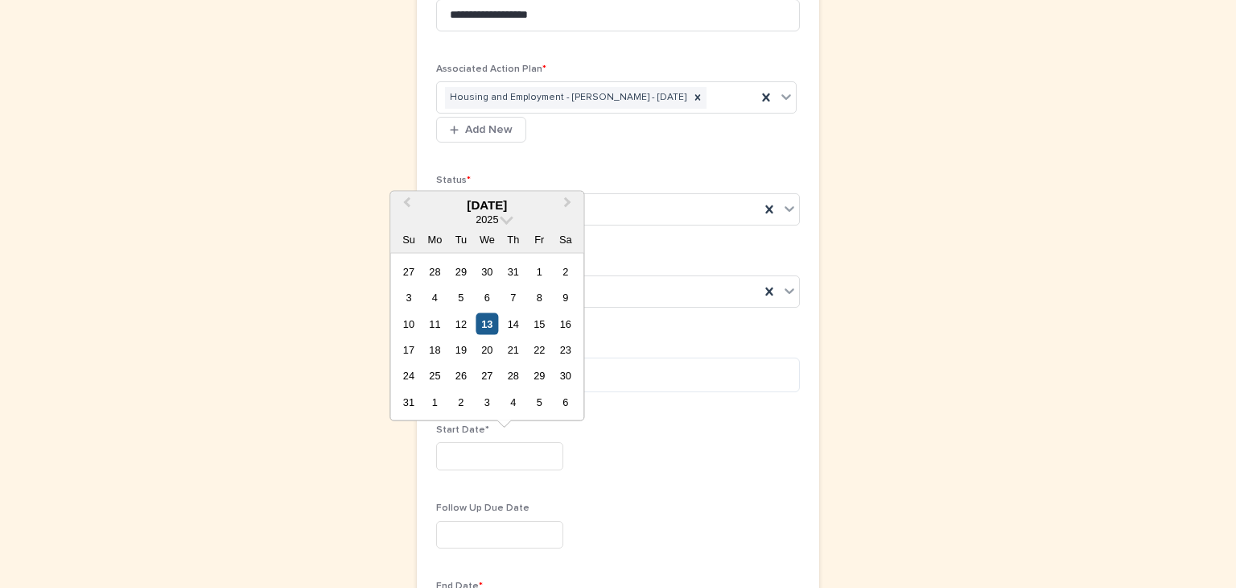
click at [485, 320] on div "13" at bounding box center [487, 323] width 22 height 22
type input "*********"
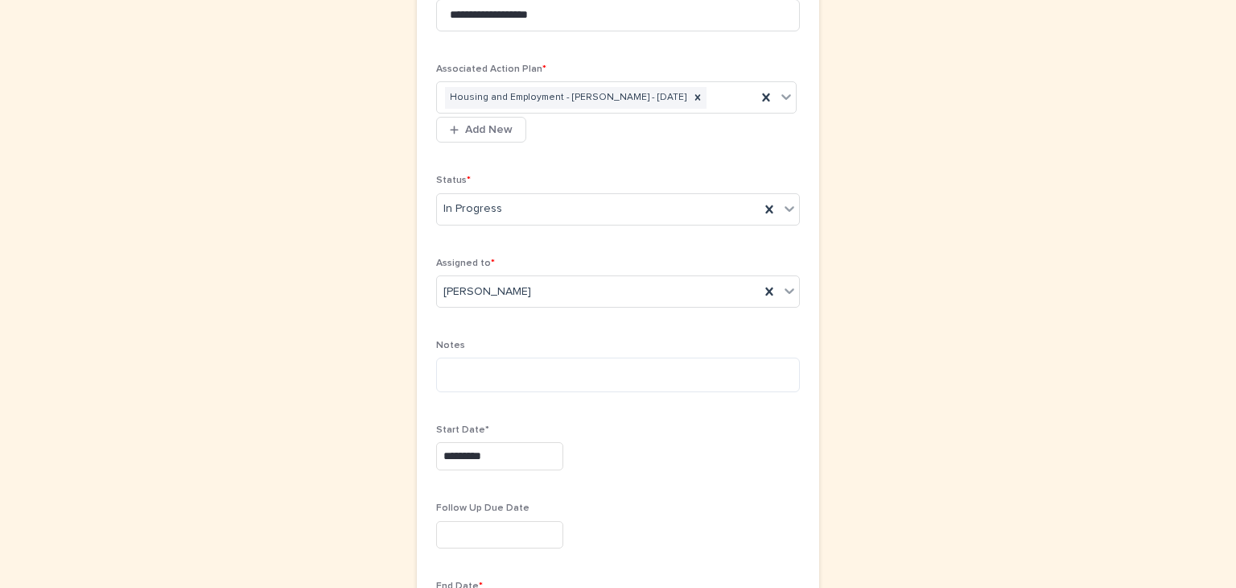
scroll to position [446, 0]
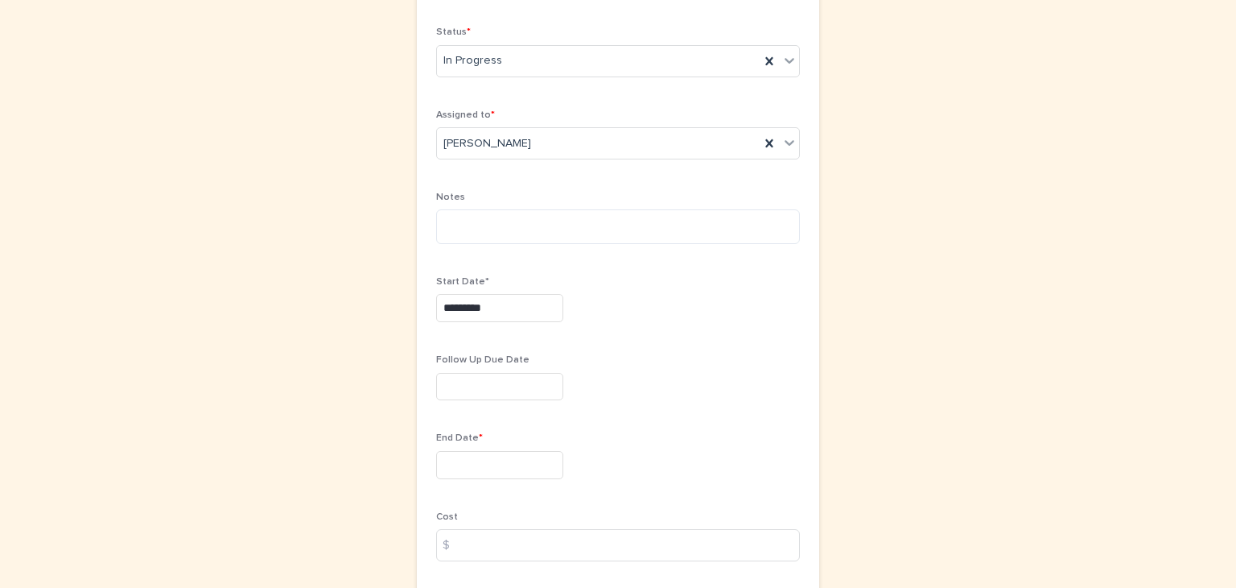
click at [439, 455] on input "text" at bounding box center [499, 465] width 127 height 28
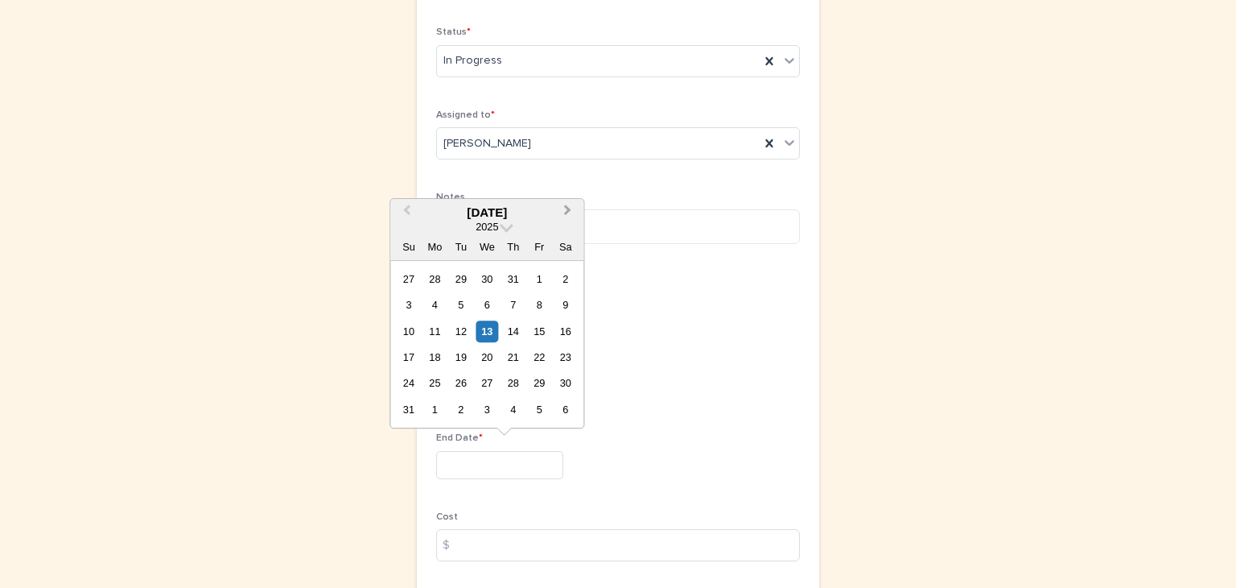
click at [567, 211] on span "Next Month" at bounding box center [567, 212] width 0 height 22
click at [567, 212] on span "Next Month" at bounding box center [567, 212] width 0 height 22
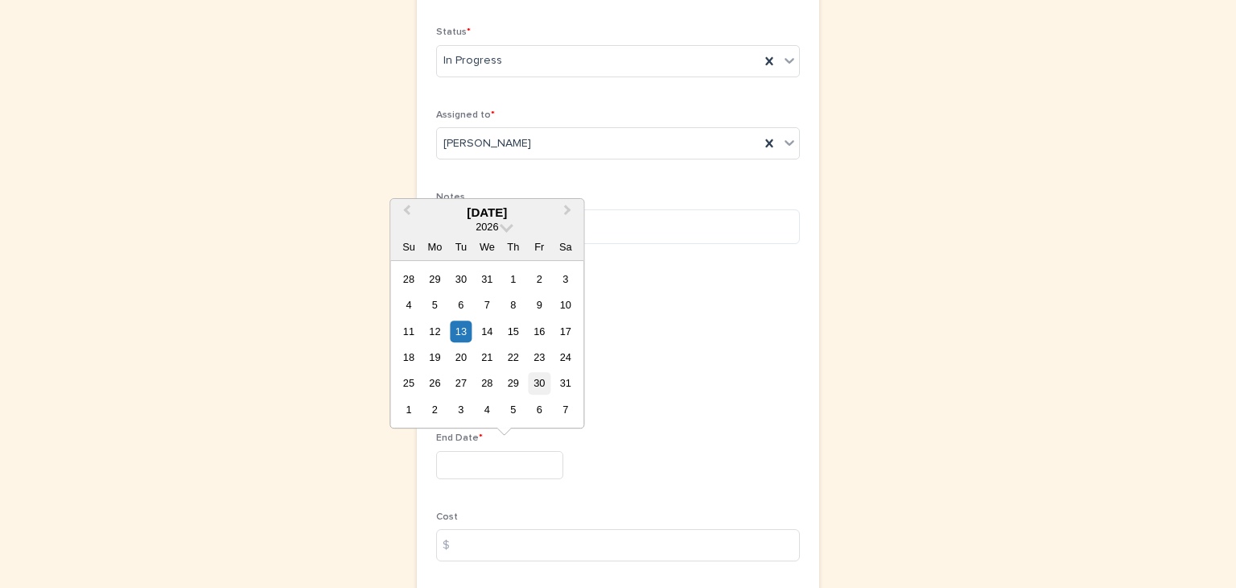
click at [535, 379] on div "30" at bounding box center [540, 384] width 22 height 22
type input "*********"
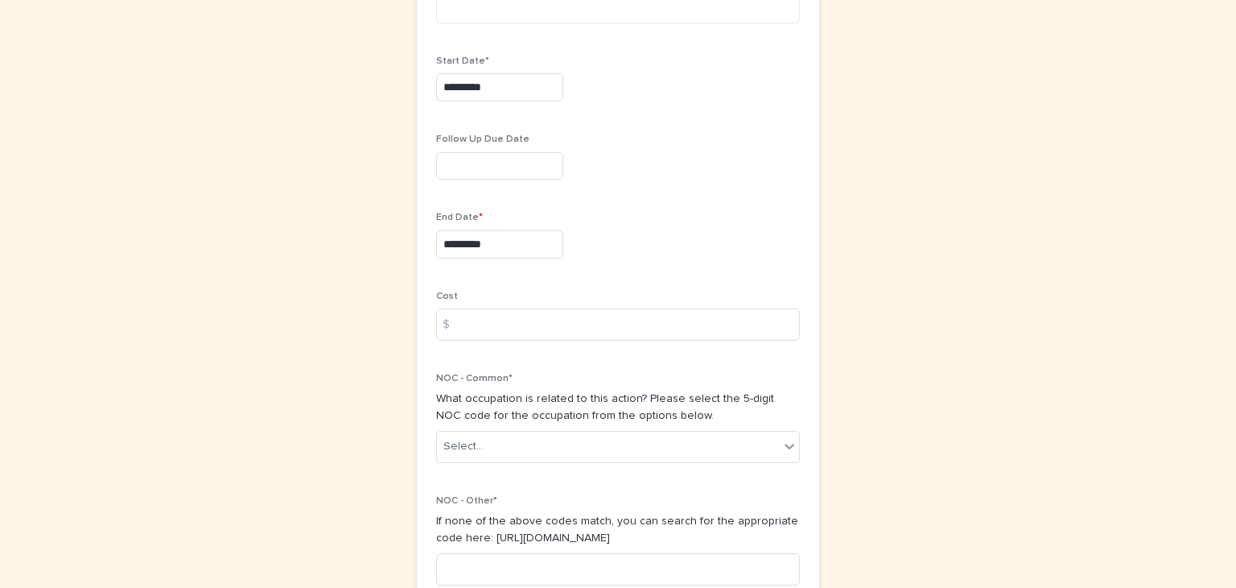
scroll to position [666, 0]
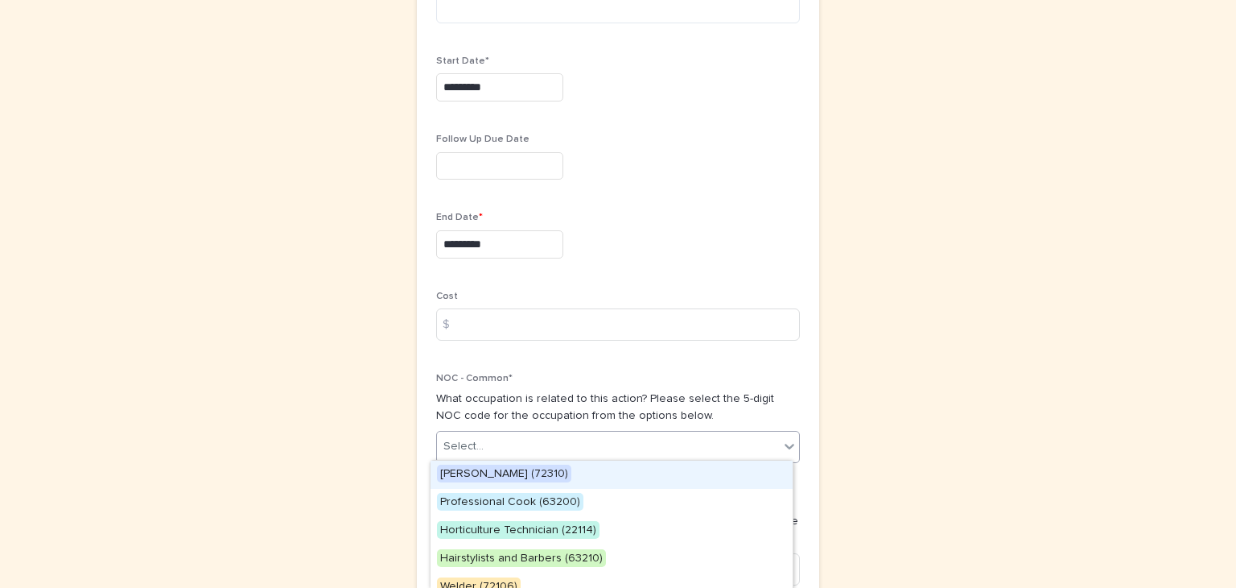
click at [783, 438] on icon at bounding box center [789, 446] width 16 height 16
click at [883, 406] on div "**********" at bounding box center [618, 20] width 789 height 1271
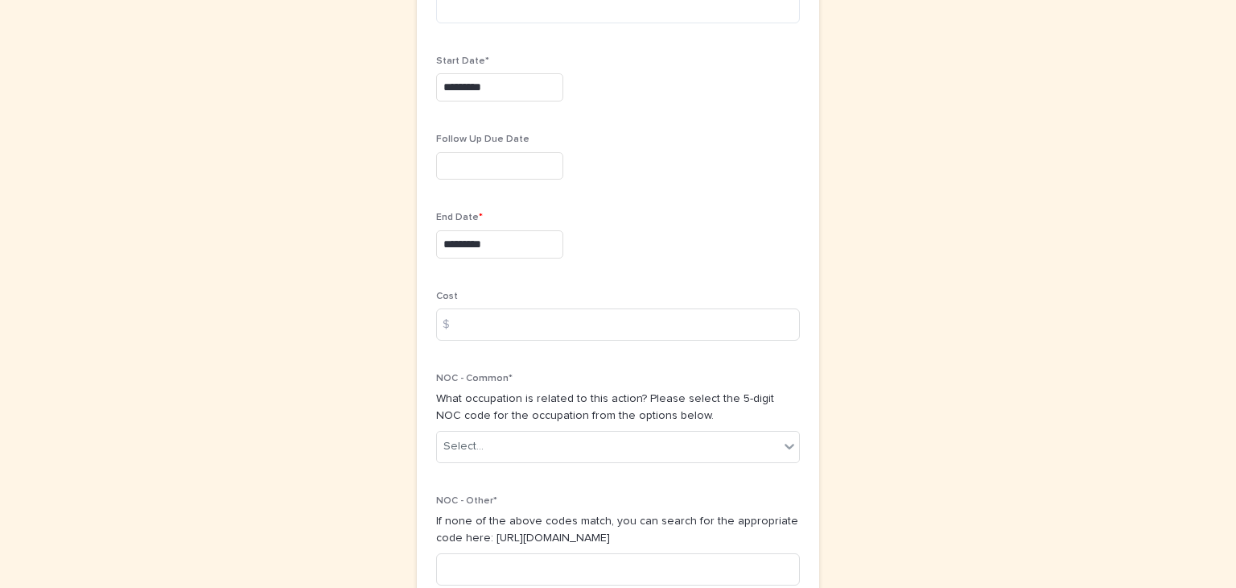
scroll to position [813, 0]
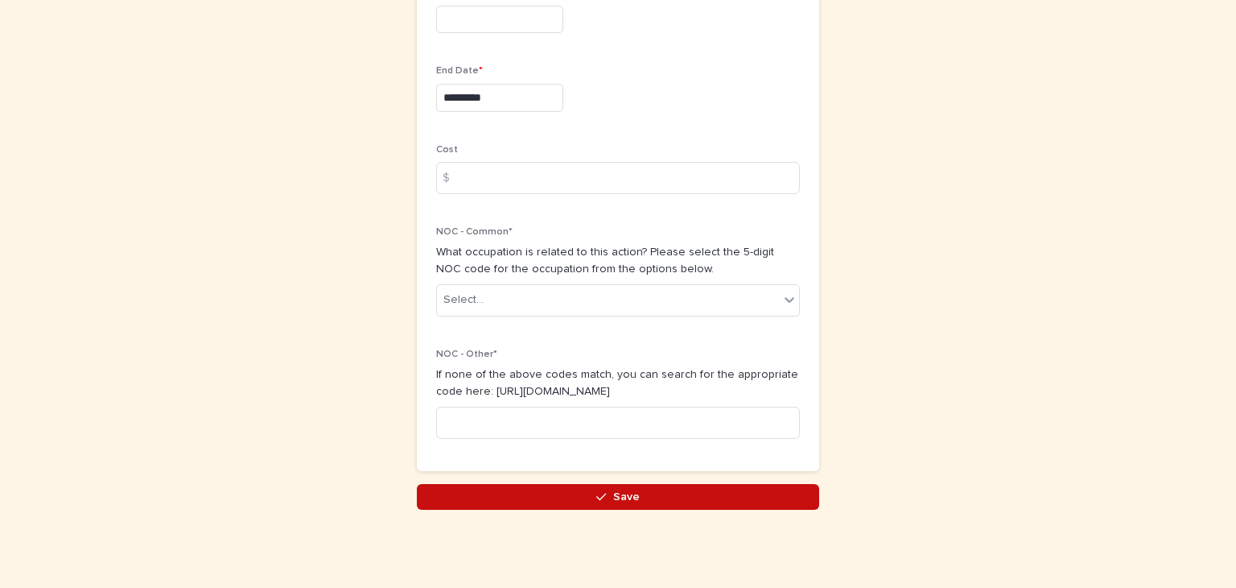
click at [628, 491] on span "Save" at bounding box center [626, 496] width 27 height 11
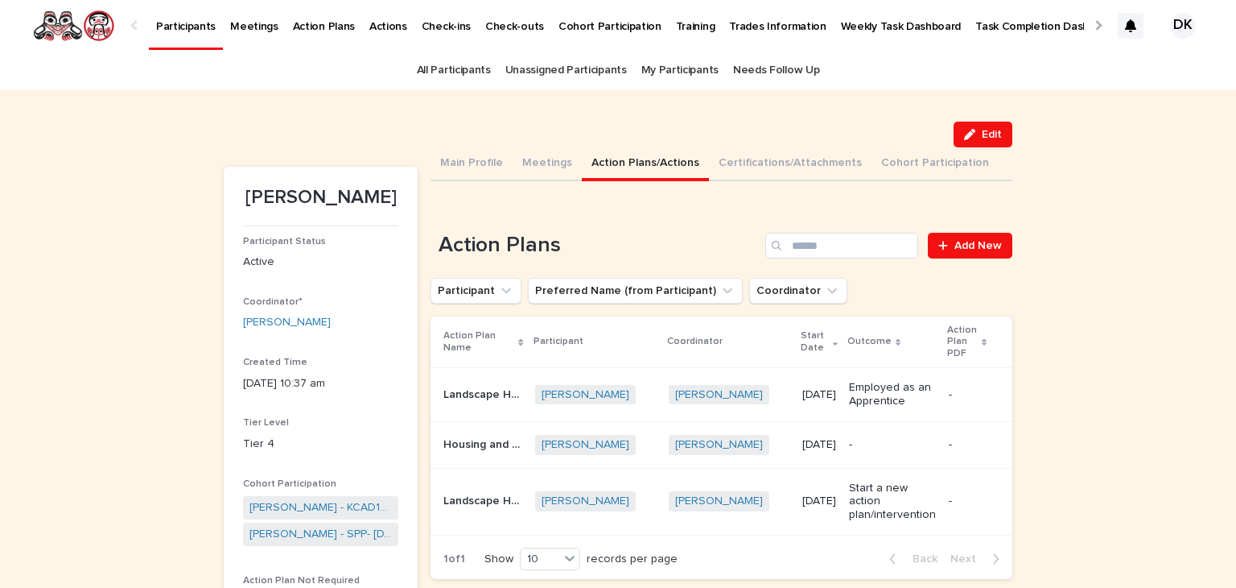
click at [175, 26] on p "Participants" at bounding box center [186, 17] width 60 height 34
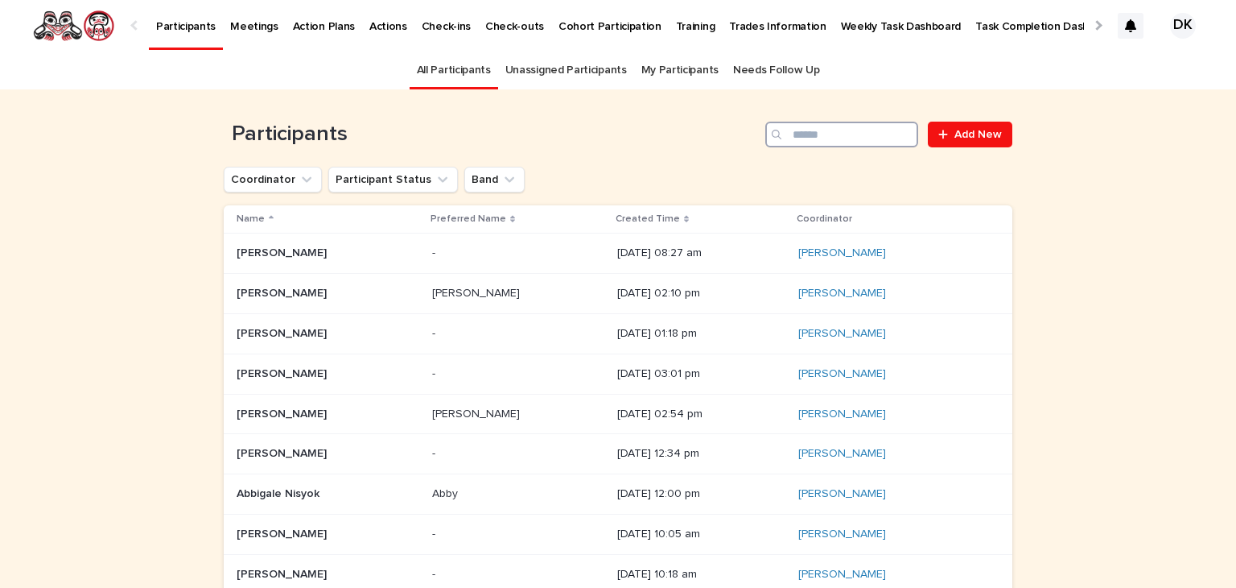
click at [853, 138] on input "Search" at bounding box center [841, 135] width 153 height 26
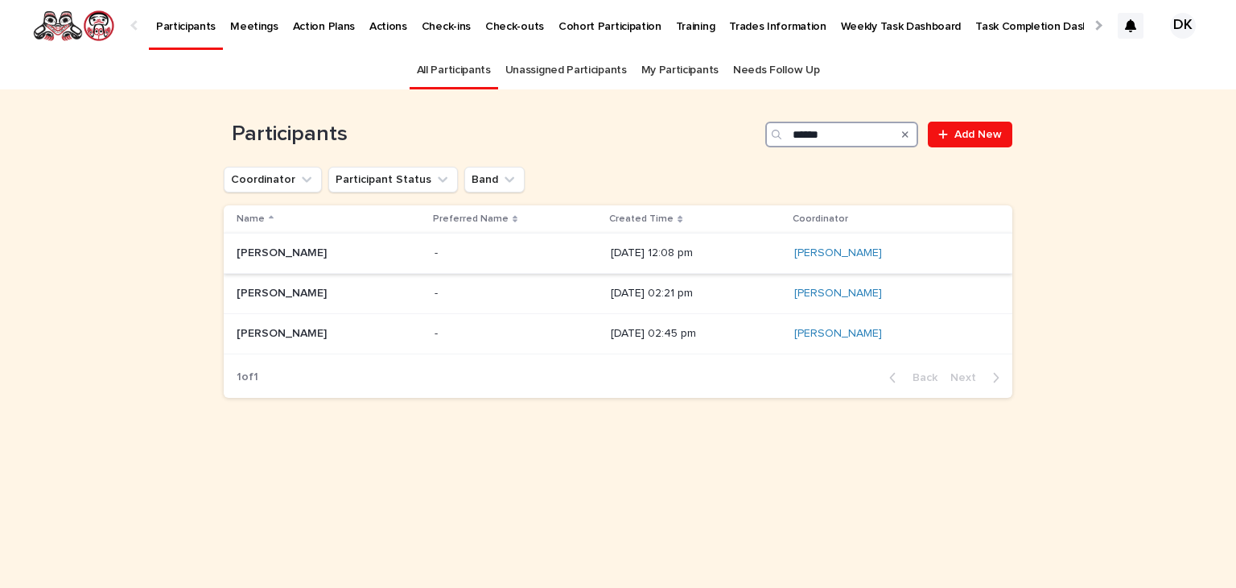
type input "******"
click at [241, 249] on p "Calvin Benson" at bounding box center [283, 251] width 93 height 17
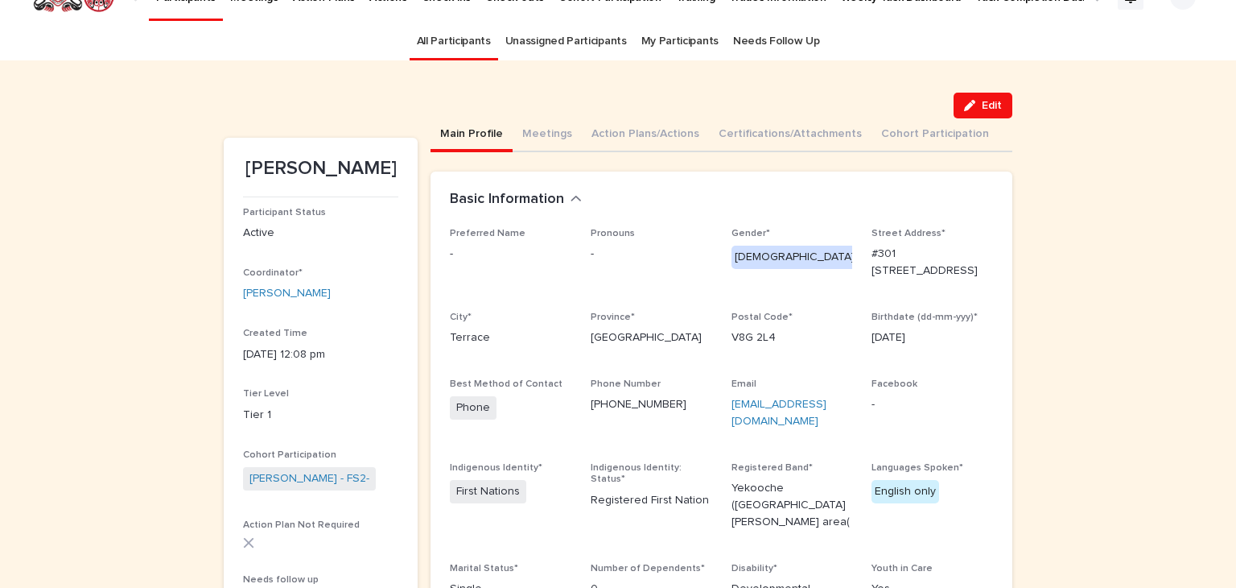
scroll to position [32, 0]
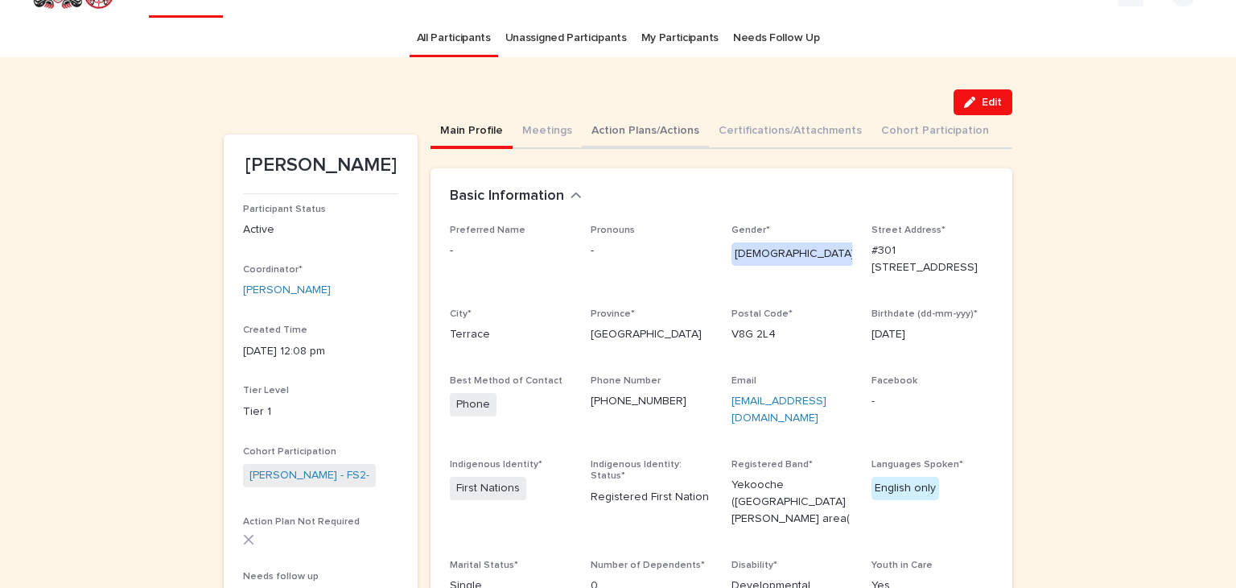
click at [601, 126] on button "Action Plans/Actions" at bounding box center [645, 132] width 127 height 34
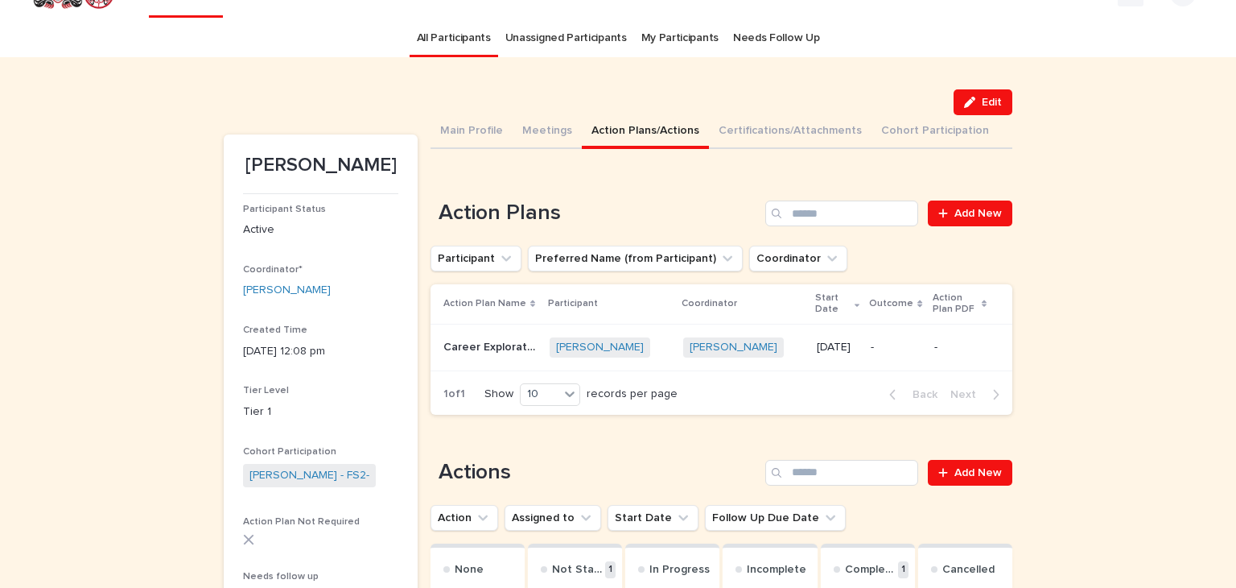
click at [443, 345] on p "Career Exploration and Development" at bounding box center [491, 345] width 97 height 17
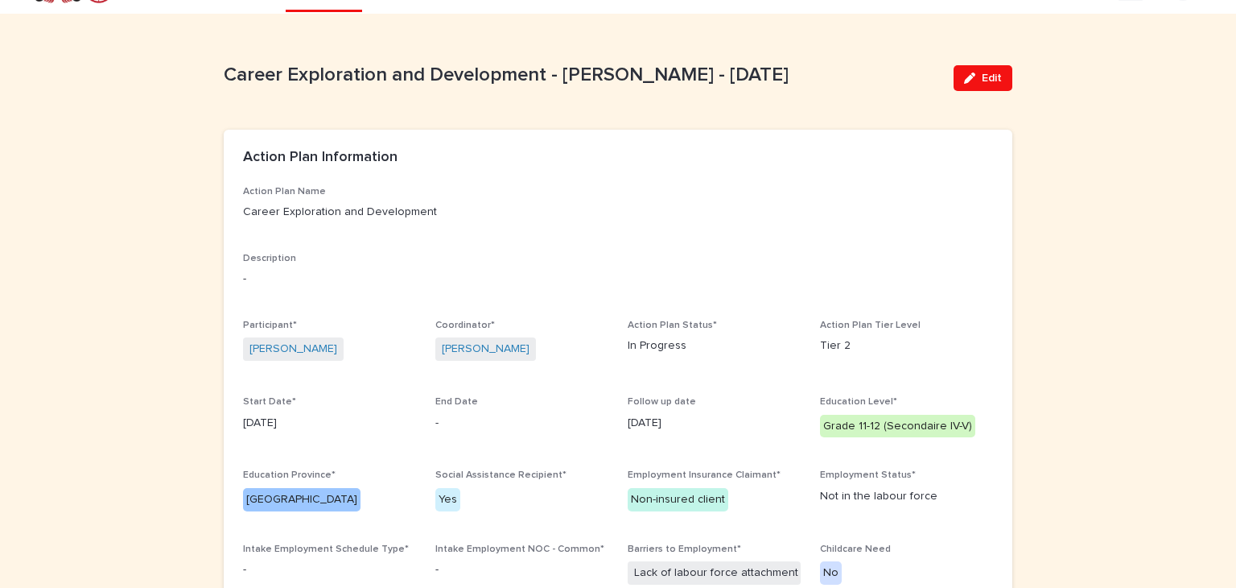
scroll to position [39, 0]
click at [997, 74] on button "Edit" at bounding box center [983, 77] width 59 height 26
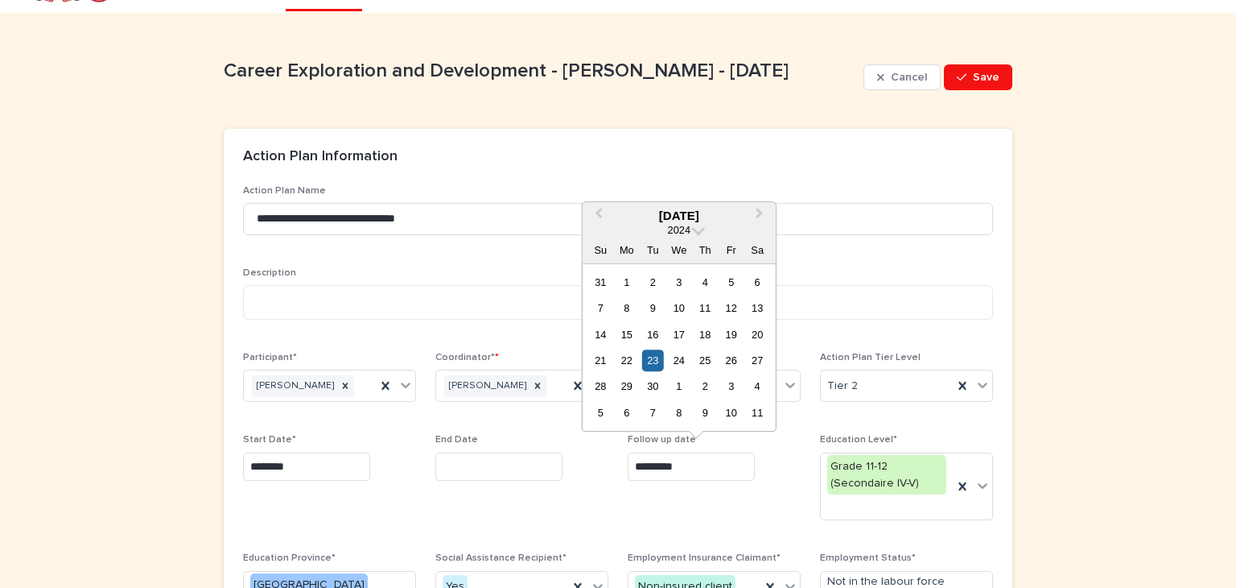
drag, startPoint x: 694, startPoint y: 464, endPoint x: 618, endPoint y: 458, distance: 75.9
click at [618, 458] on div "**********" at bounding box center [618, 539] width 750 height 709
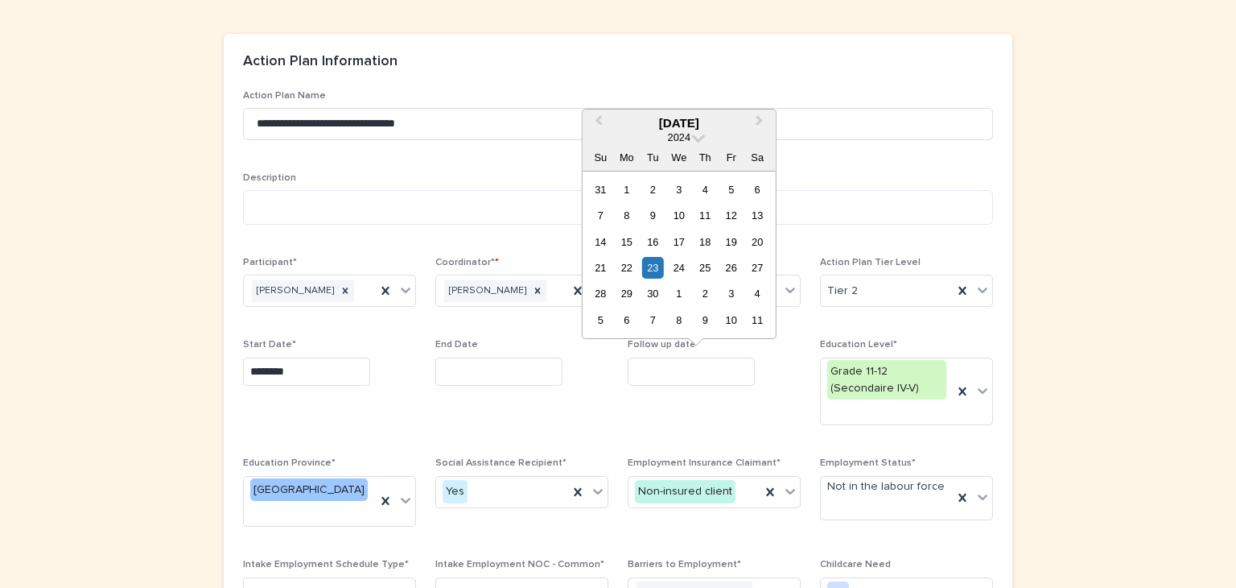
scroll to position [135, 0]
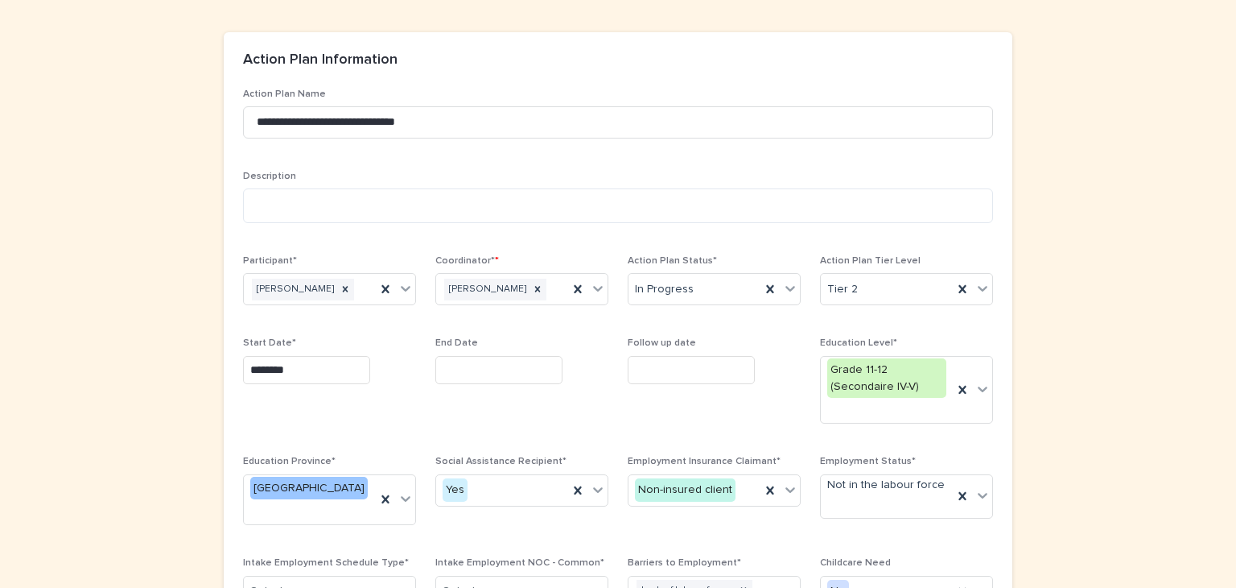
click at [684, 397] on span "Follow up date" at bounding box center [714, 386] width 173 height 99
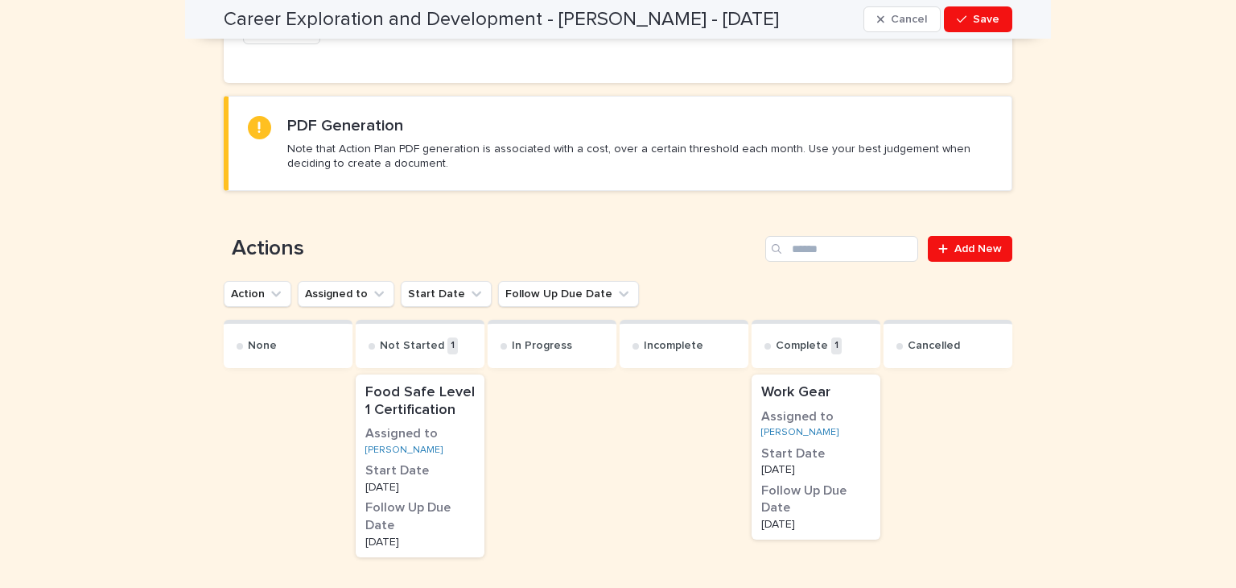
scroll to position [869, 0]
click at [971, 243] on span "Add New" at bounding box center [978, 248] width 47 height 11
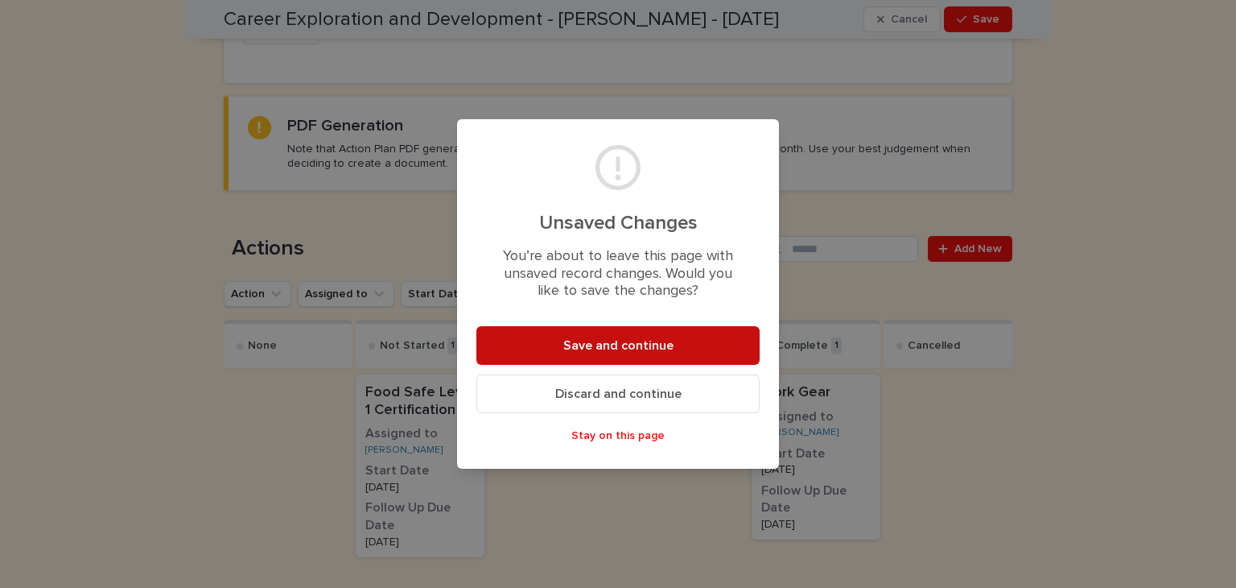
click at [619, 345] on span "Save and continue" at bounding box center [618, 345] width 110 height 13
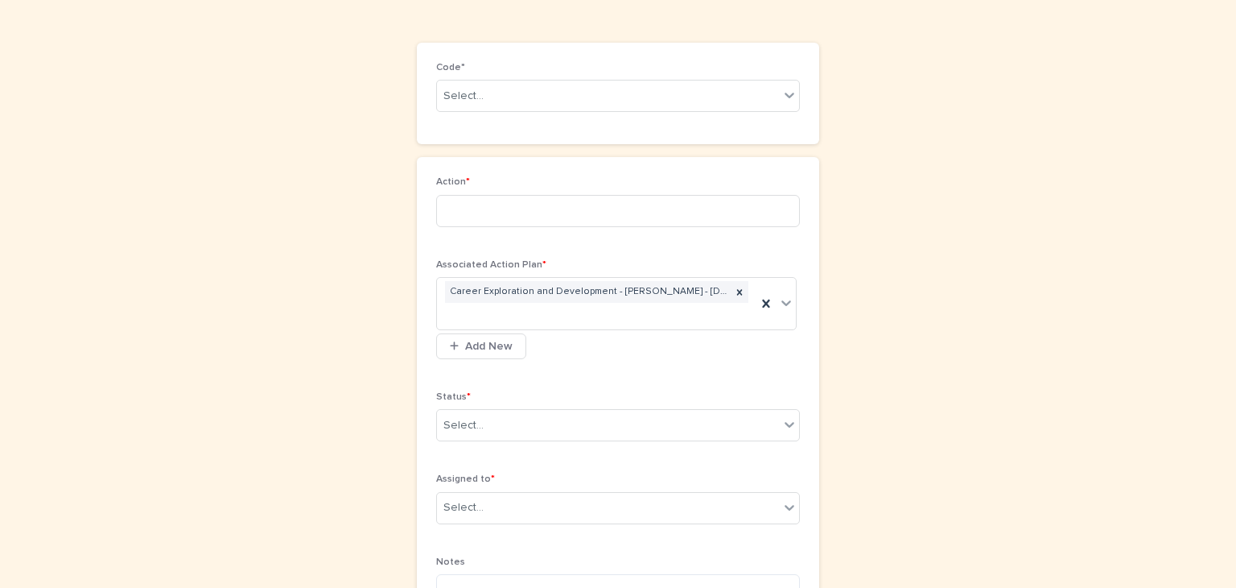
scroll to position [101, 0]
click at [784, 91] on icon at bounding box center [789, 97] width 16 height 16
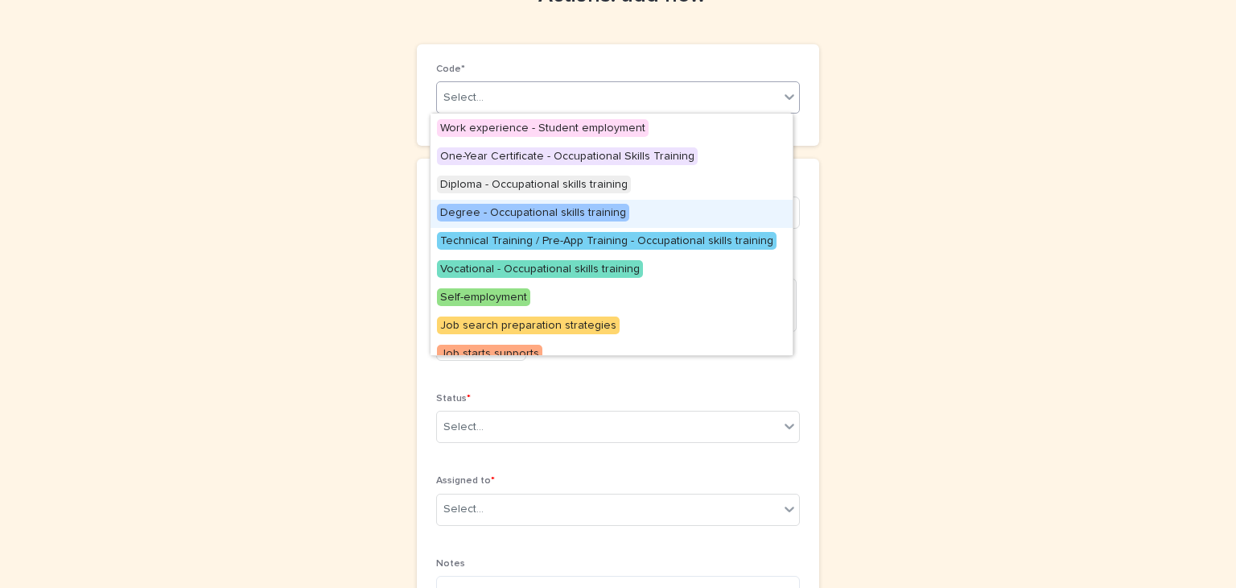
scroll to position [202, 0]
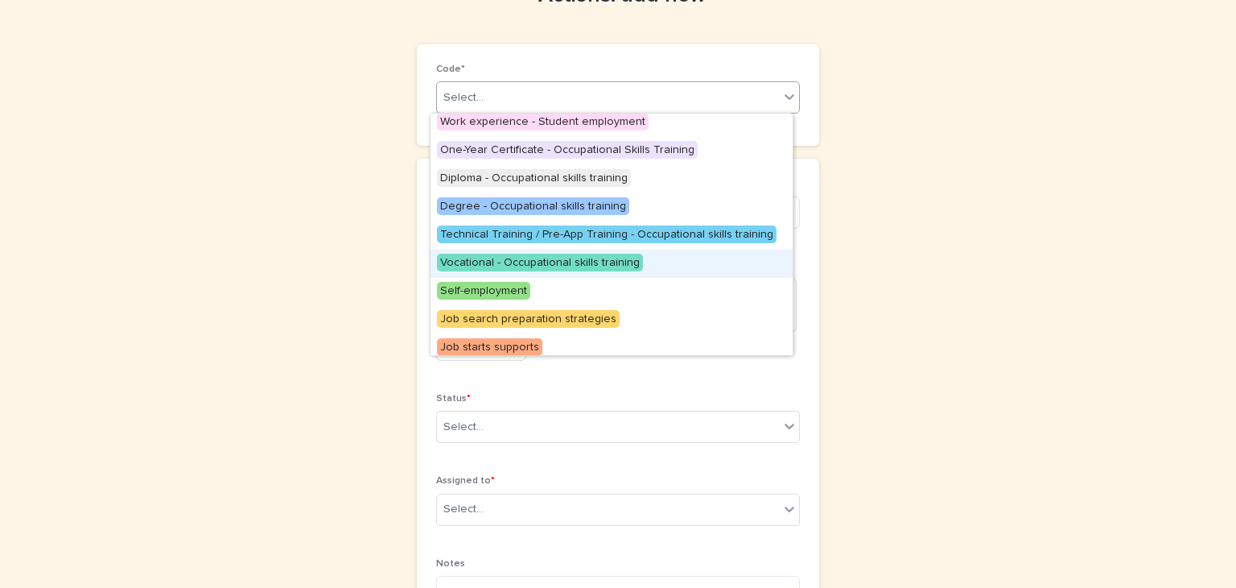
click at [601, 258] on span "Vocational - Occupational skills training" at bounding box center [540, 263] width 206 height 18
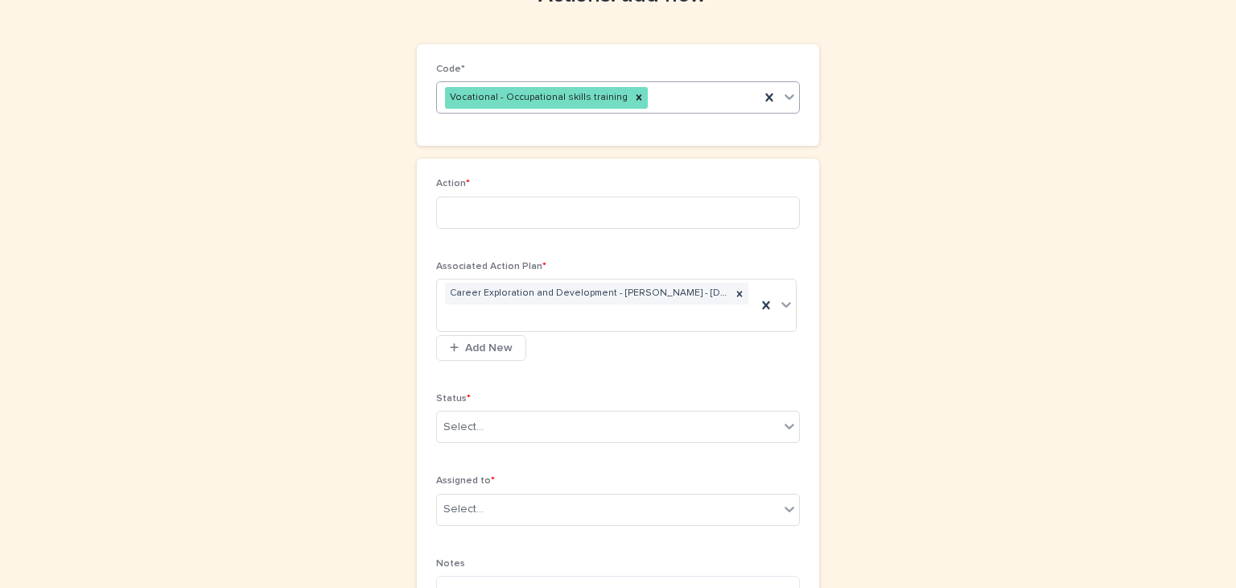
click at [787, 95] on icon at bounding box center [790, 98] width 10 height 6
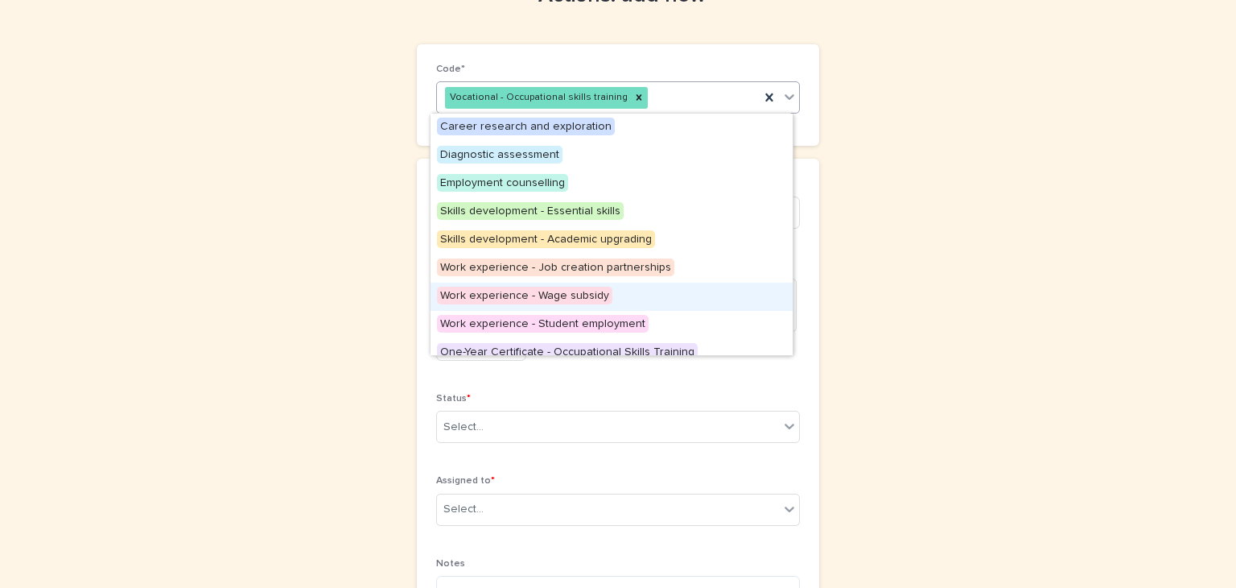
scroll to position [293, 0]
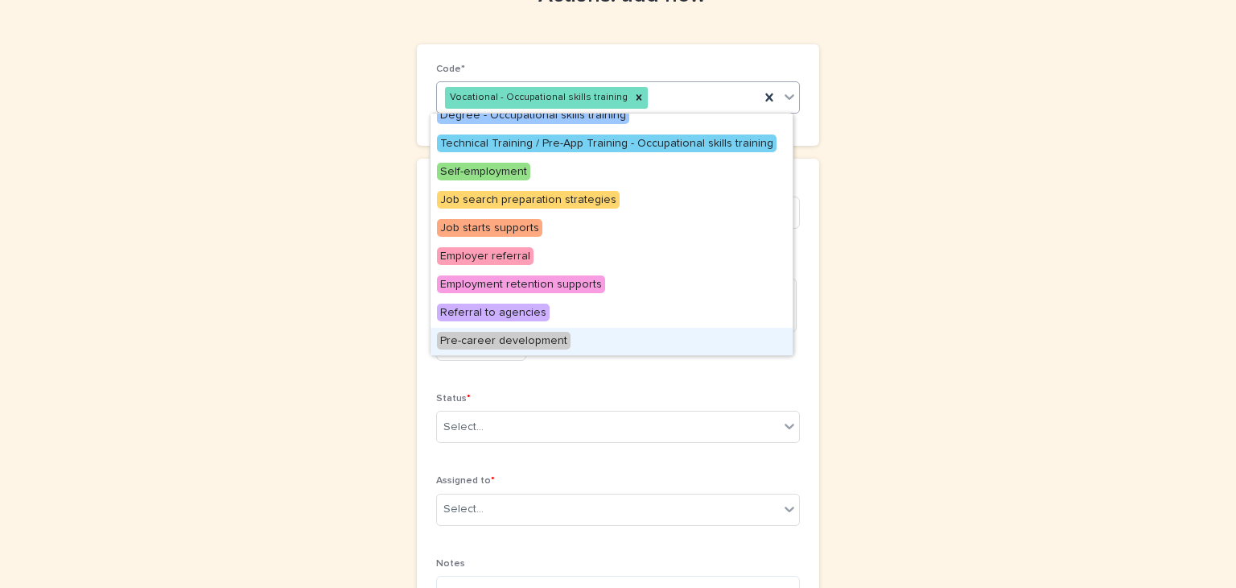
click at [530, 338] on span "Pre-career development" at bounding box center [504, 341] width 134 height 18
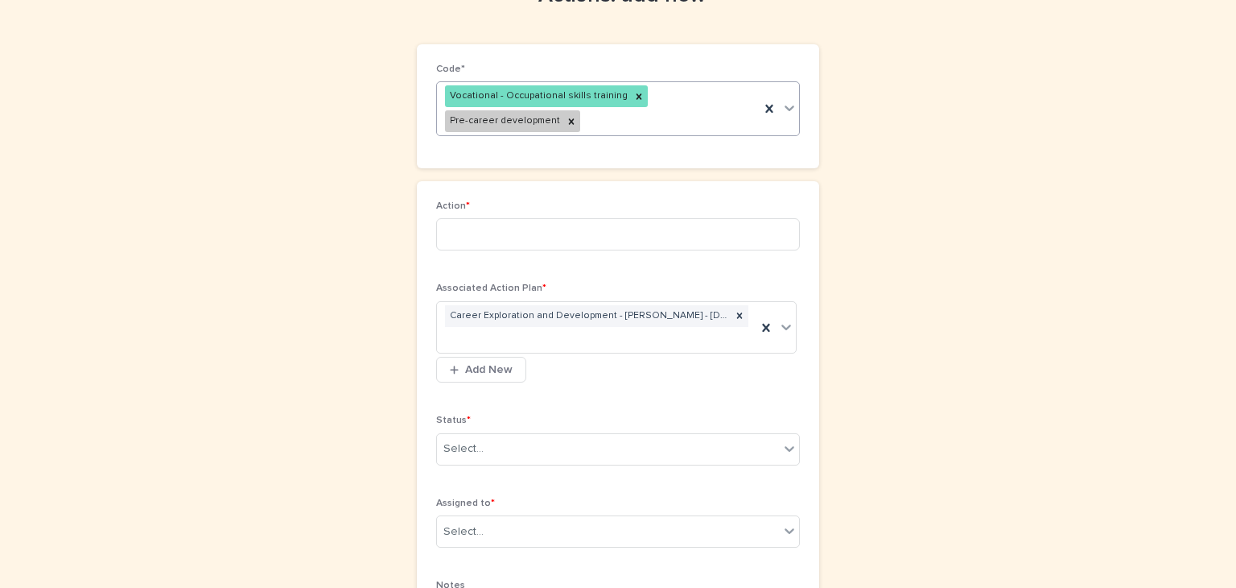
click at [785, 110] on icon at bounding box center [790, 108] width 10 height 6
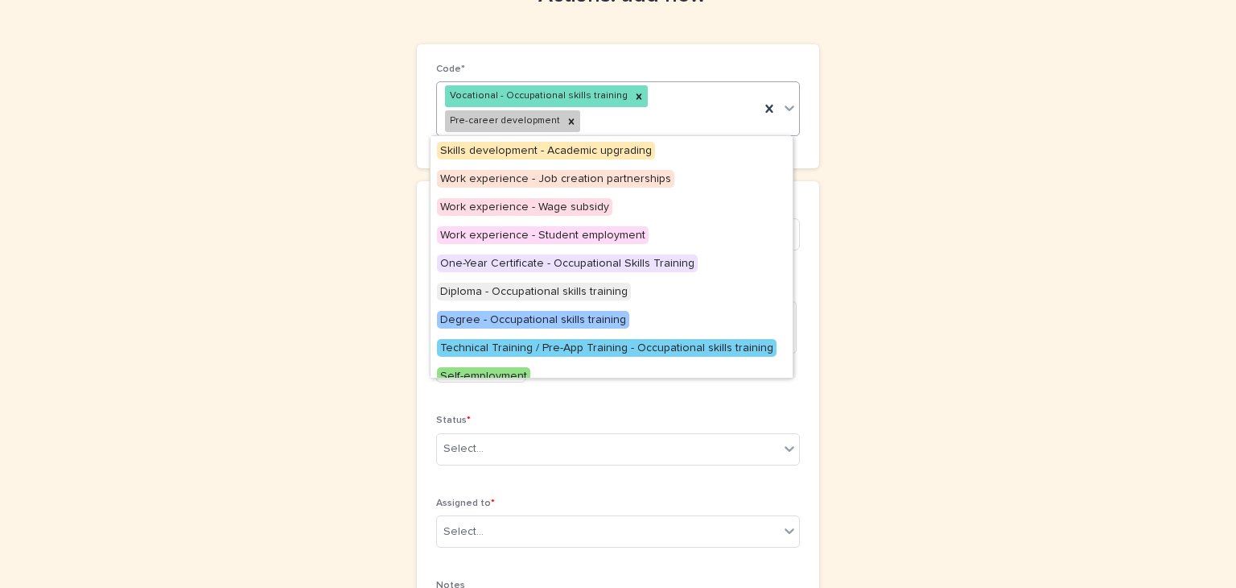
scroll to position [0, 0]
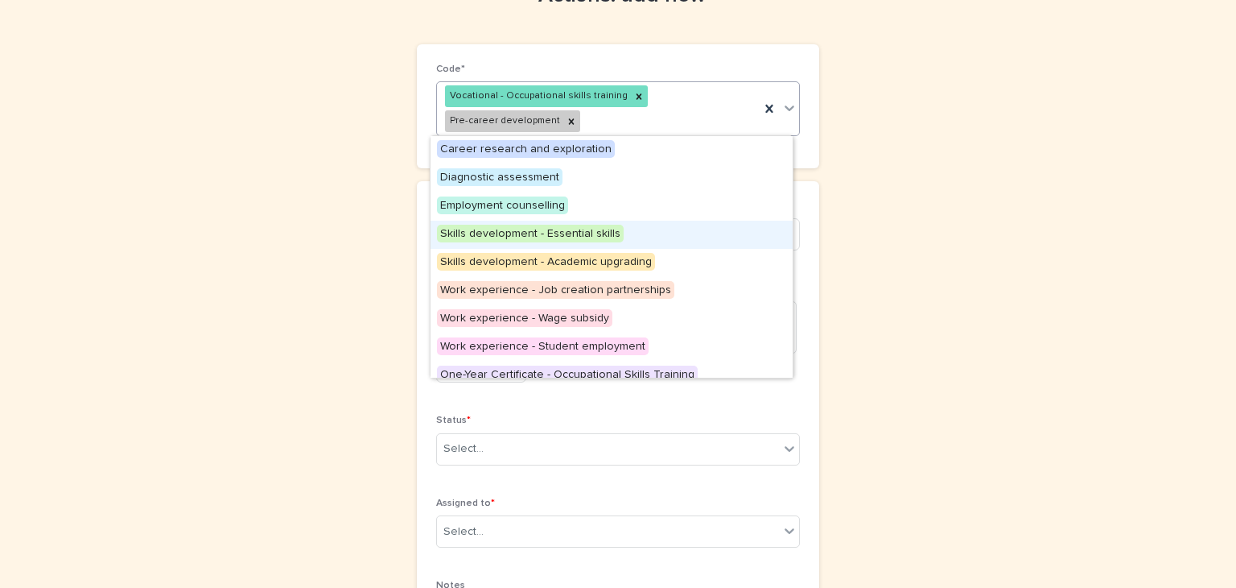
click at [583, 227] on span "Skills development - Essential skills" at bounding box center [530, 234] width 187 height 18
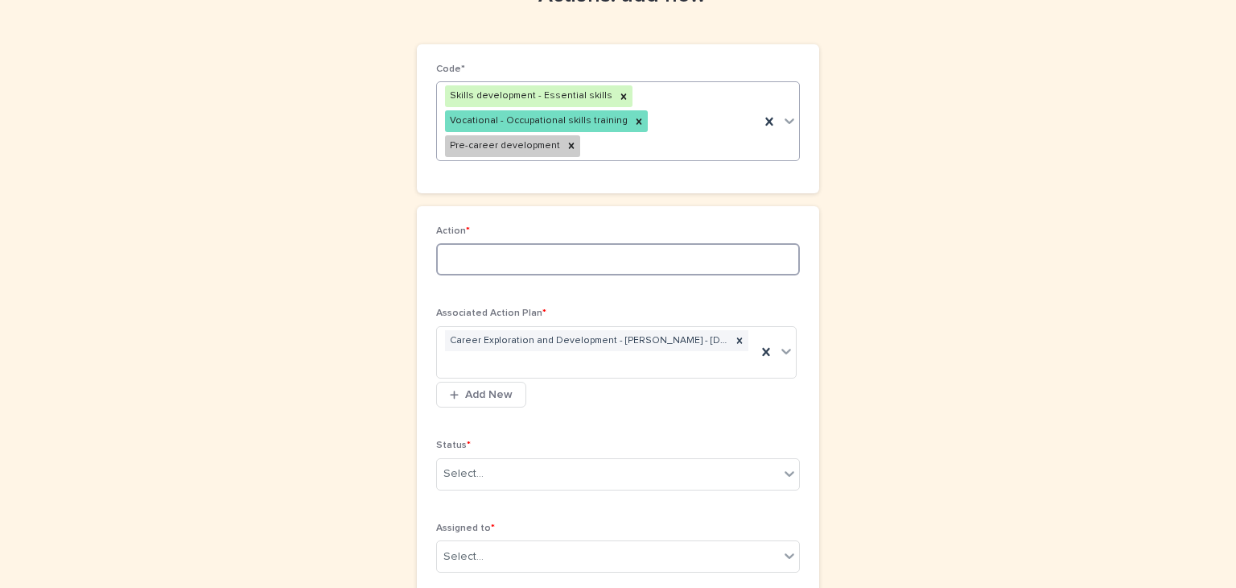
click at [483, 262] on input at bounding box center [618, 259] width 364 height 32
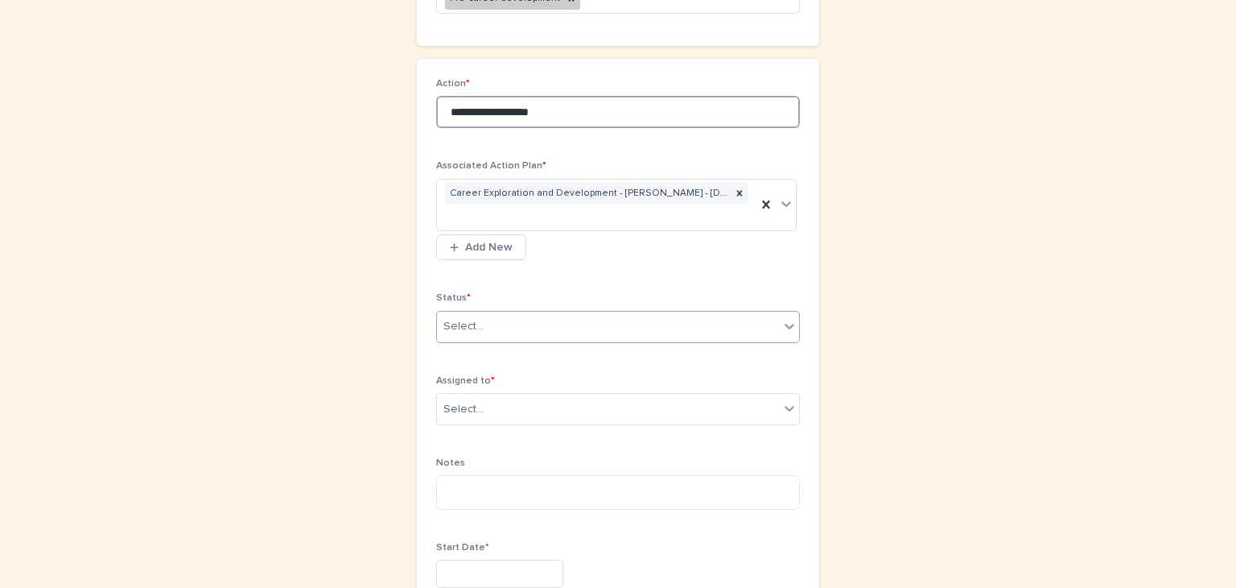
type input "**********"
click at [785, 324] on icon at bounding box center [790, 327] width 10 height 6
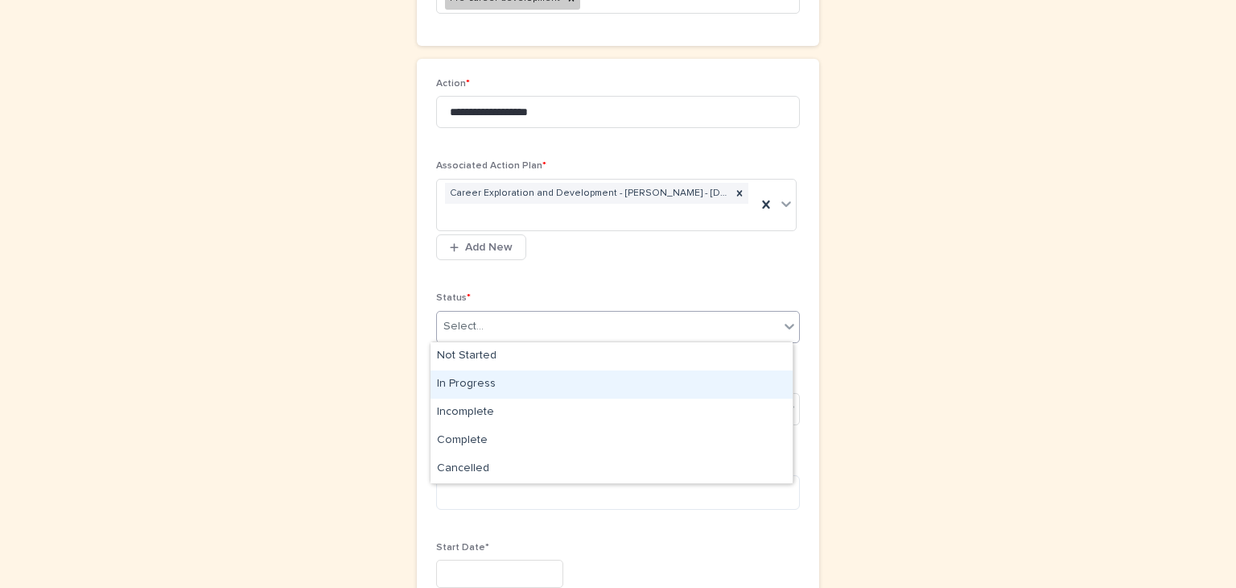
click at [460, 378] on div "In Progress" at bounding box center [612, 384] width 362 height 28
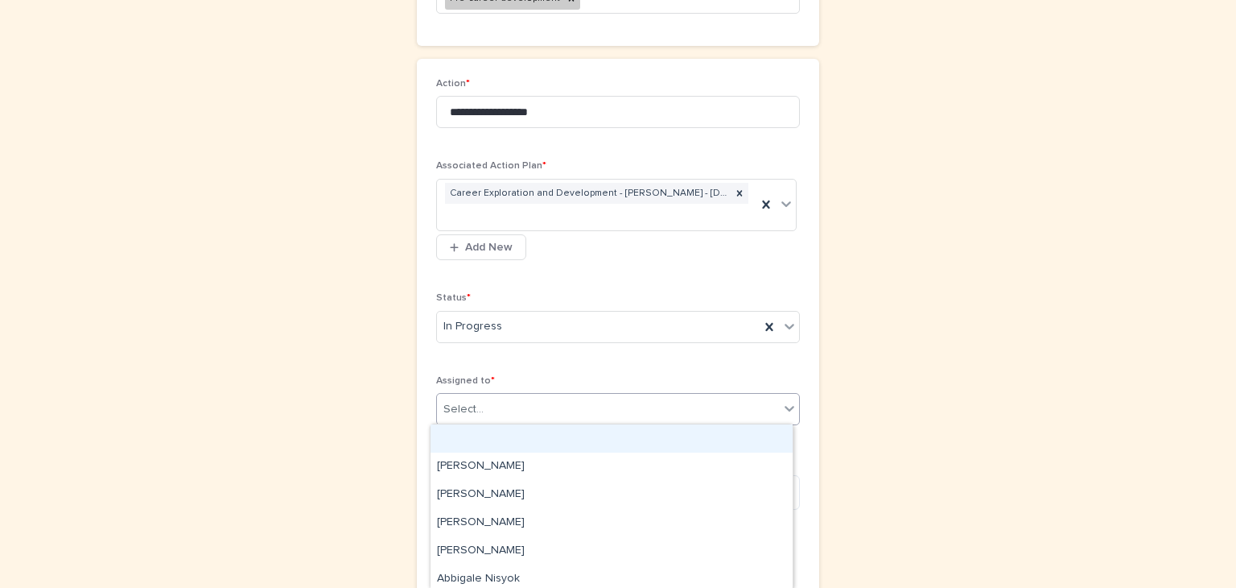
click at [786, 406] on icon at bounding box center [790, 409] width 10 height 6
type input "*****"
click at [456, 429] on div "Calvin Benson" at bounding box center [612, 438] width 362 height 28
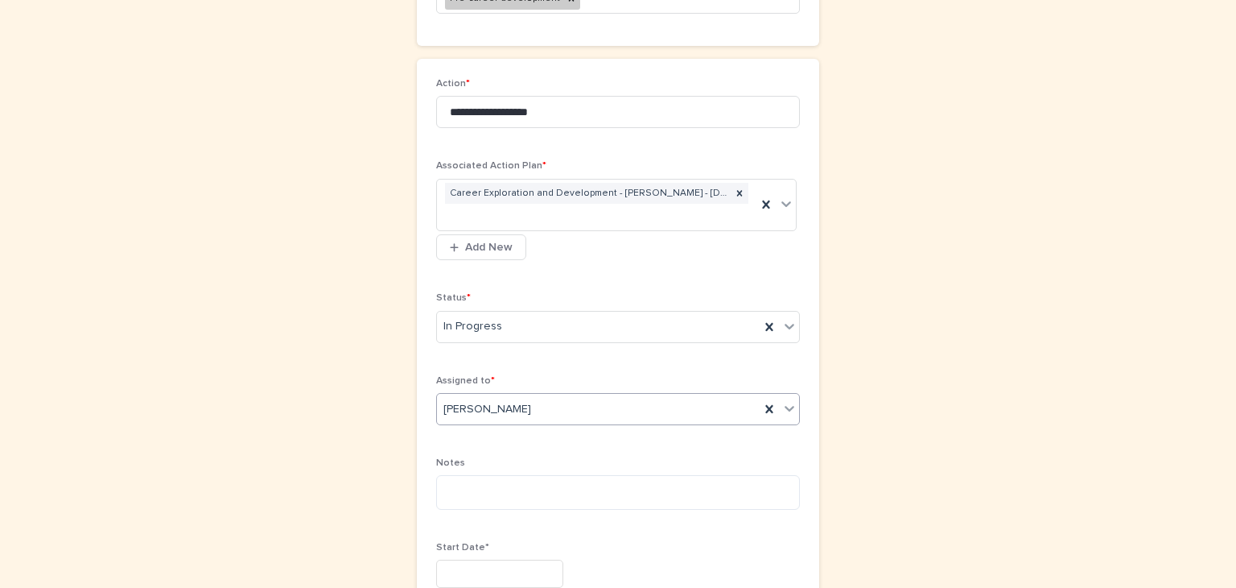
scroll to position [334, 0]
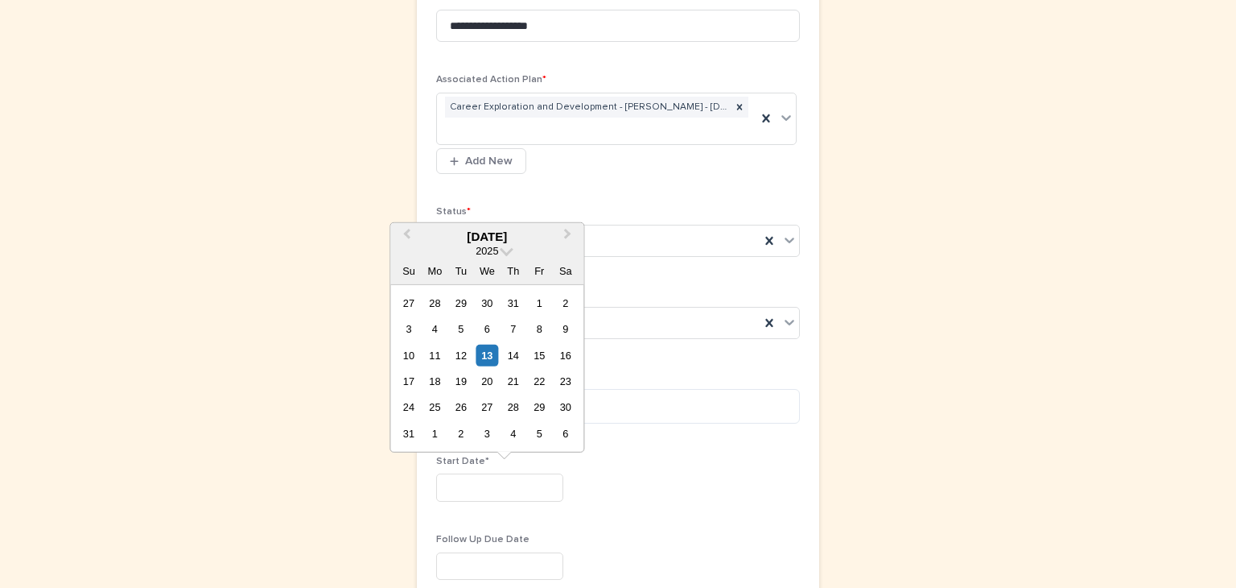
click at [452, 482] on input "text" at bounding box center [499, 487] width 127 height 28
click at [490, 348] on div "13" at bounding box center [487, 355] width 22 height 22
type input "*********"
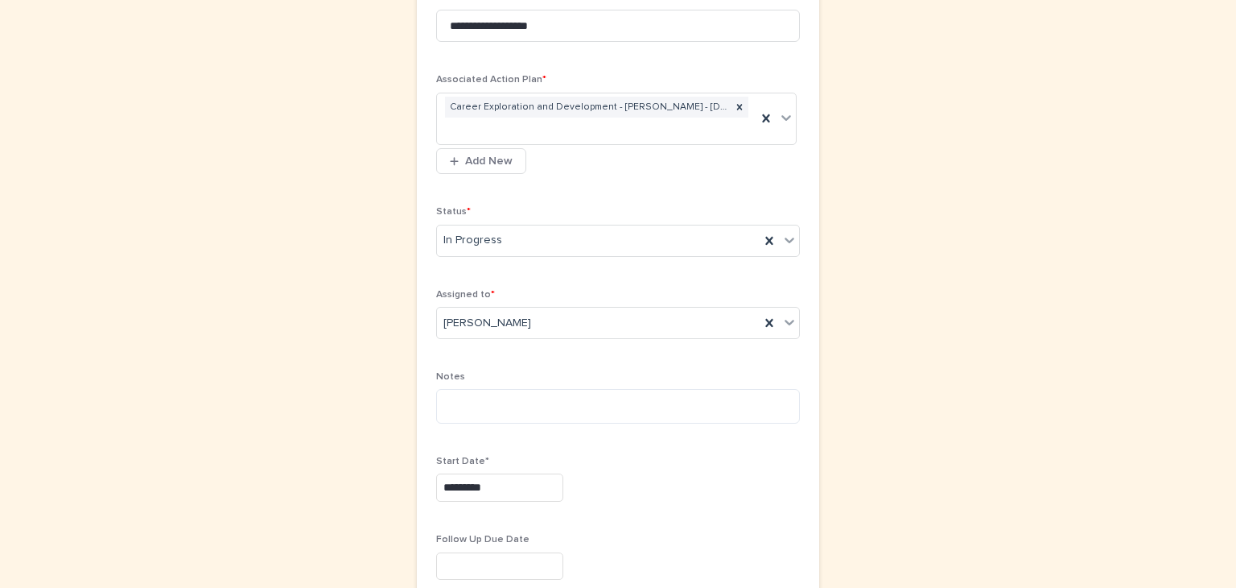
scroll to position [482, 0]
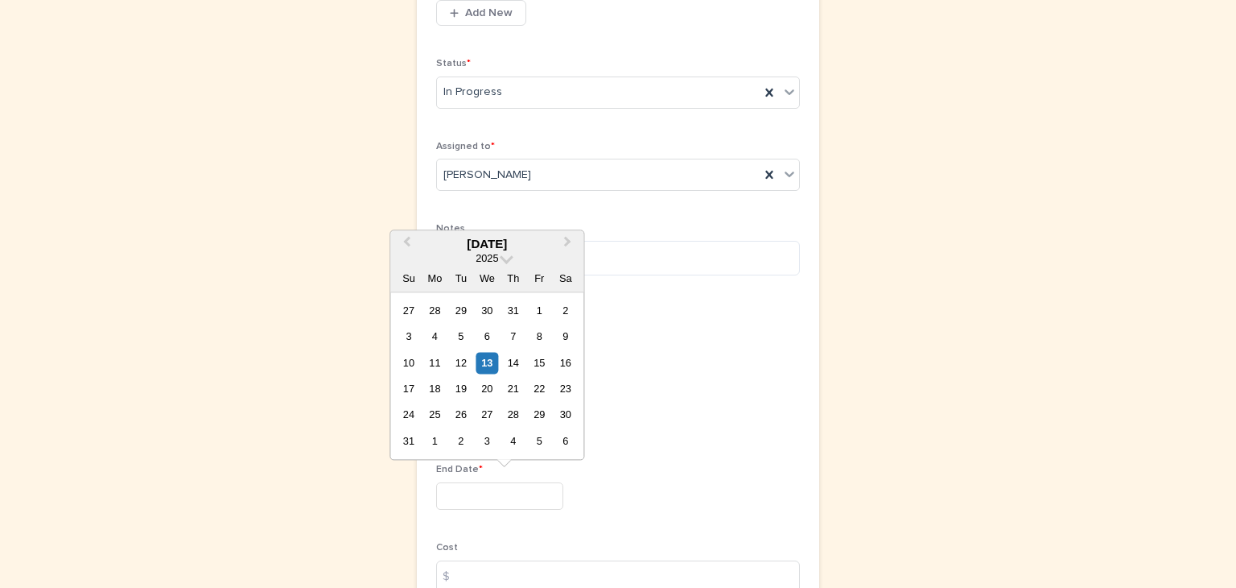
click at [444, 496] on input "text" at bounding box center [499, 496] width 127 height 28
click at [503, 252] on span at bounding box center [507, 257] width 14 height 14
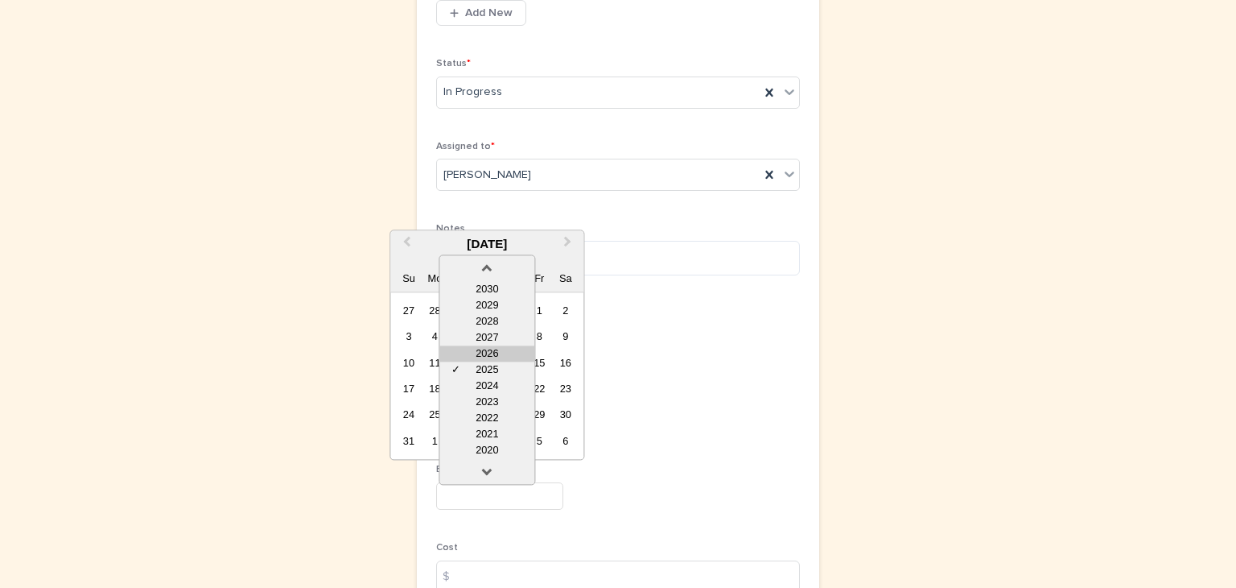
click at [493, 346] on div "2026" at bounding box center [486, 353] width 95 height 16
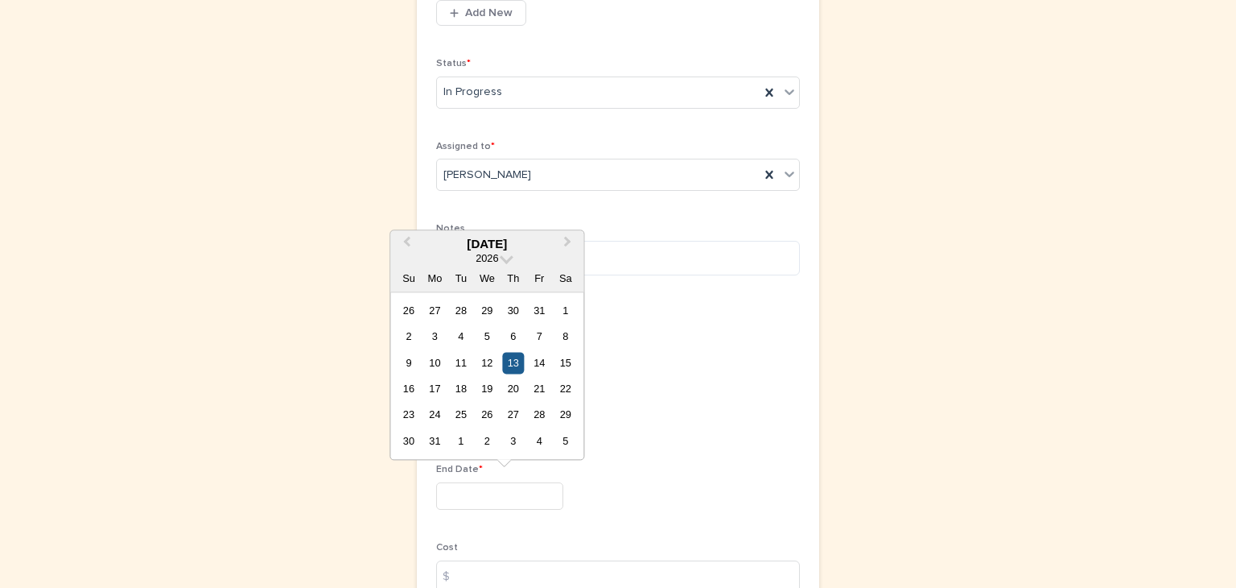
click at [515, 365] on div "13" at bounding box center [513, 363] width 22 height 22
type input "*********"
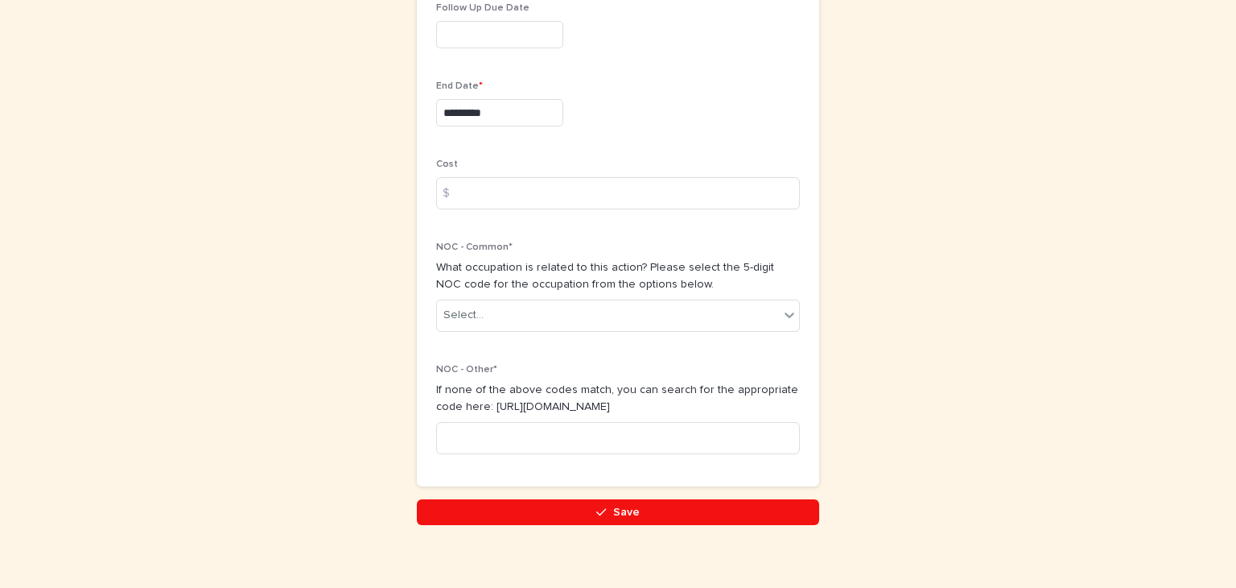
scroll to position [869, 0]
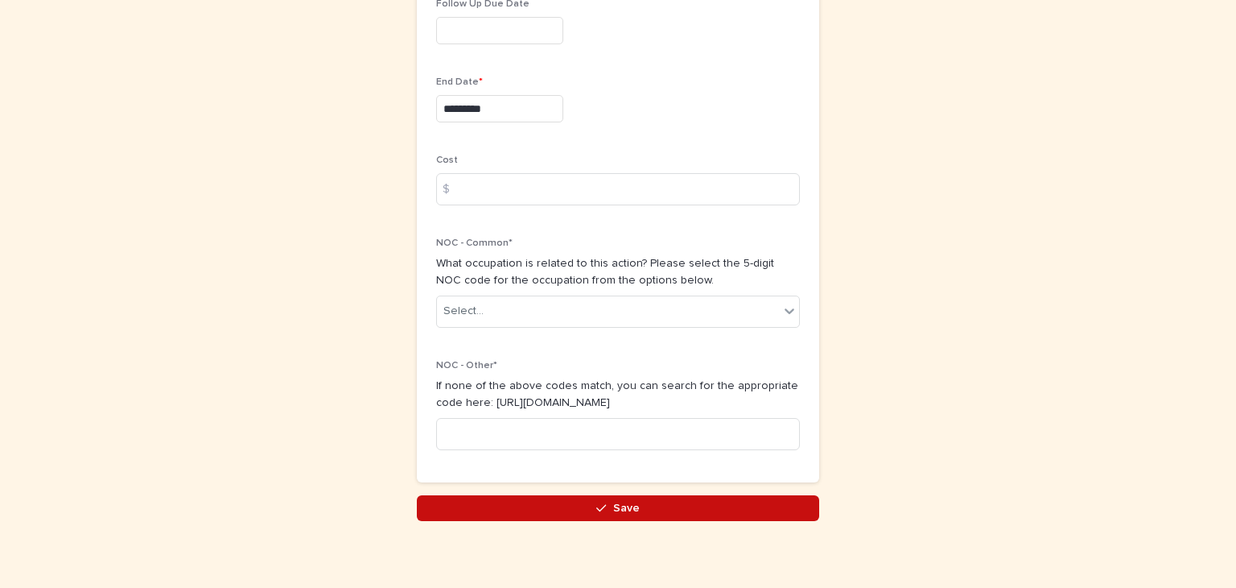
click at [600, 509] on icon "button" at bounding box center [601, 507] width 10 height 11
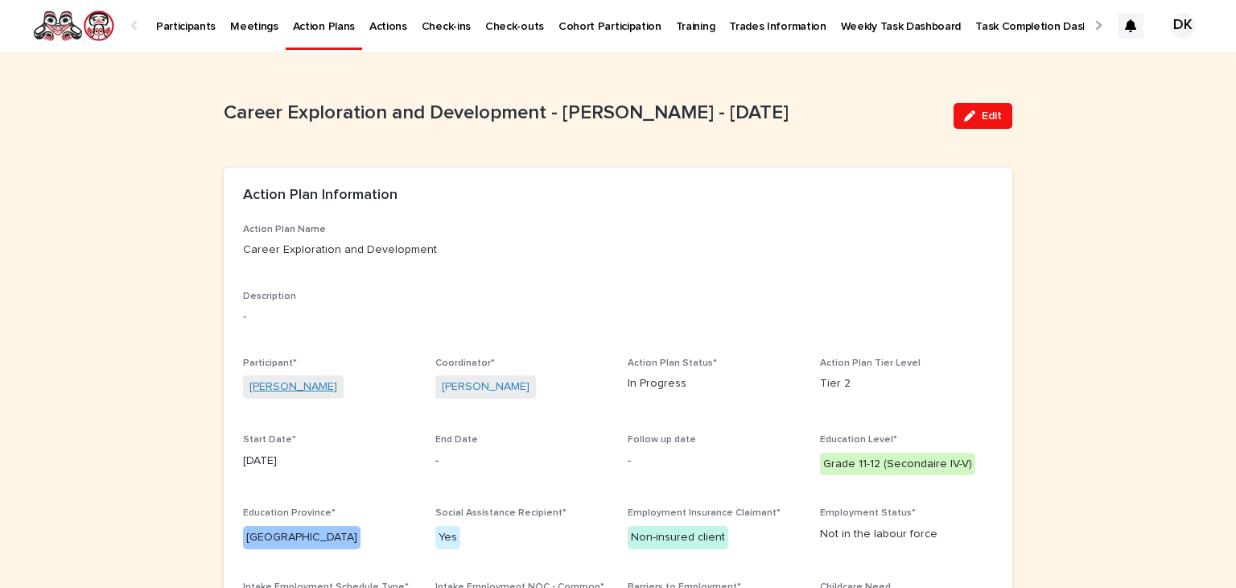
click at [251, 387] on link "Calvin Benson" at bounding box center [293, 386] width 88 height 17
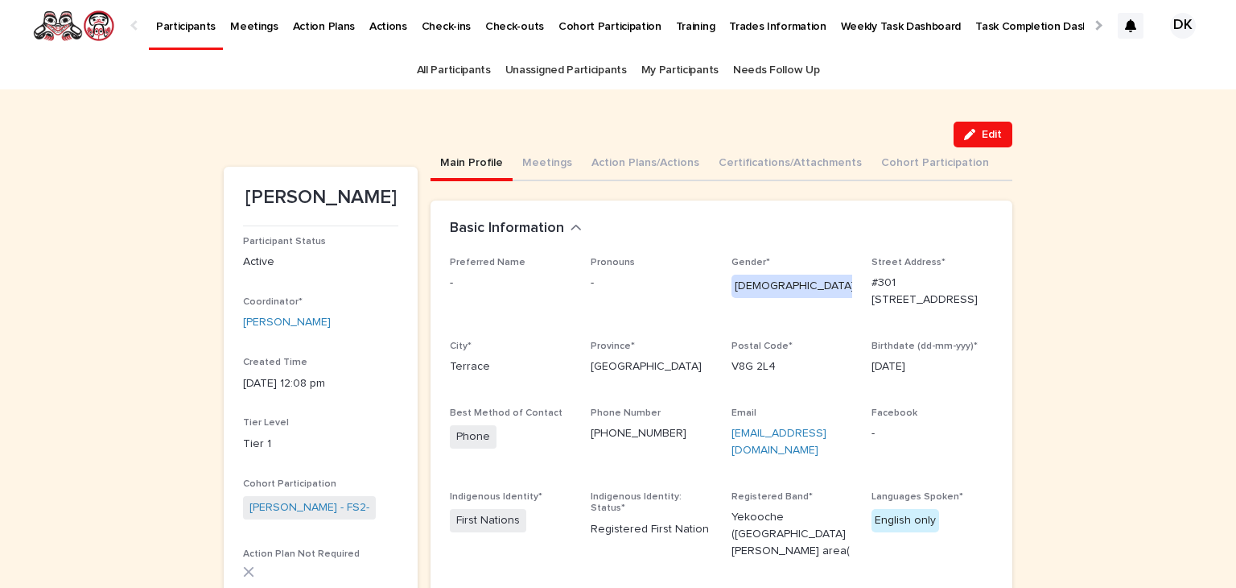
click at [166, 24] on p "Participants" at bounding box center [186, 17] width 60 height 34
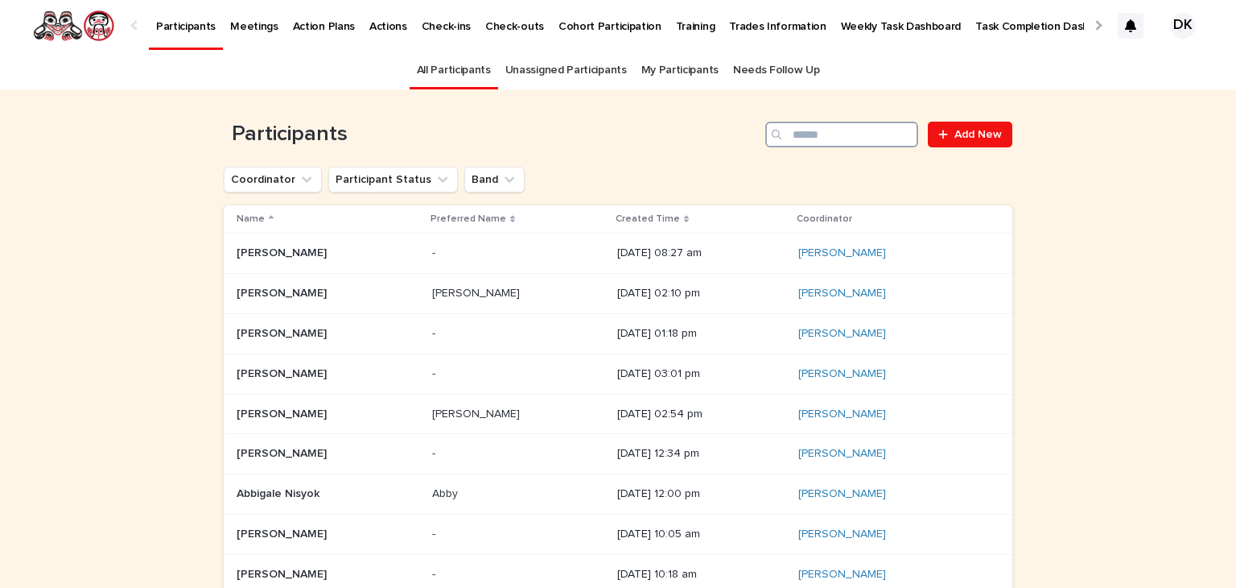
click at [843, 140] on input "Search" at bounding box center [841, 135] width 153 height 26
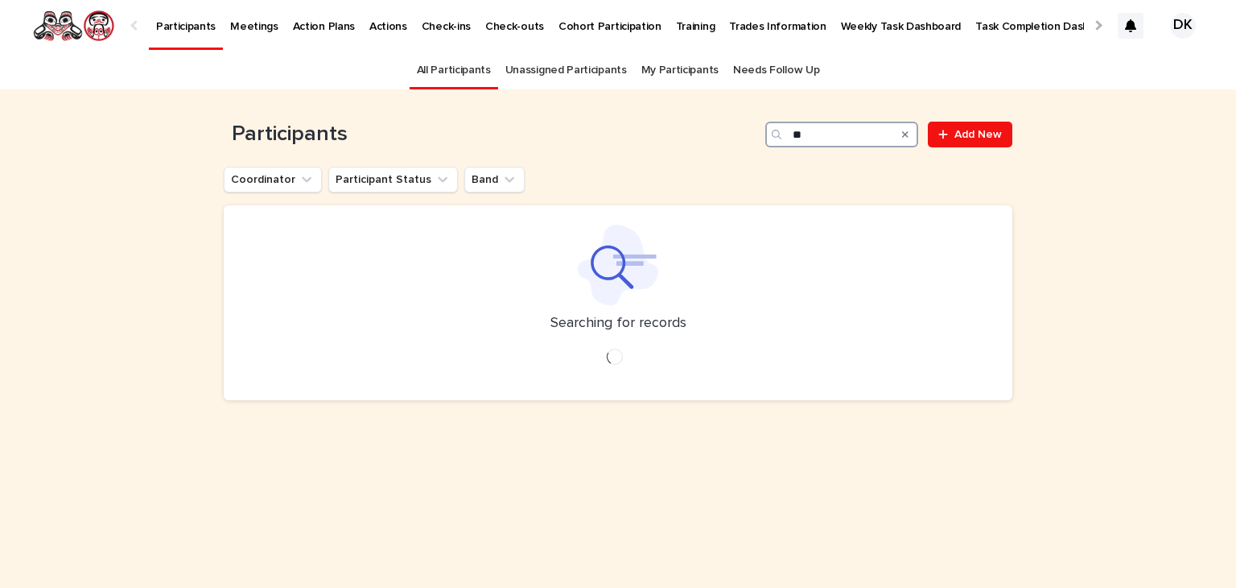
type input "*"
